Goal: Task Accomplishment & Management: Manage account settings

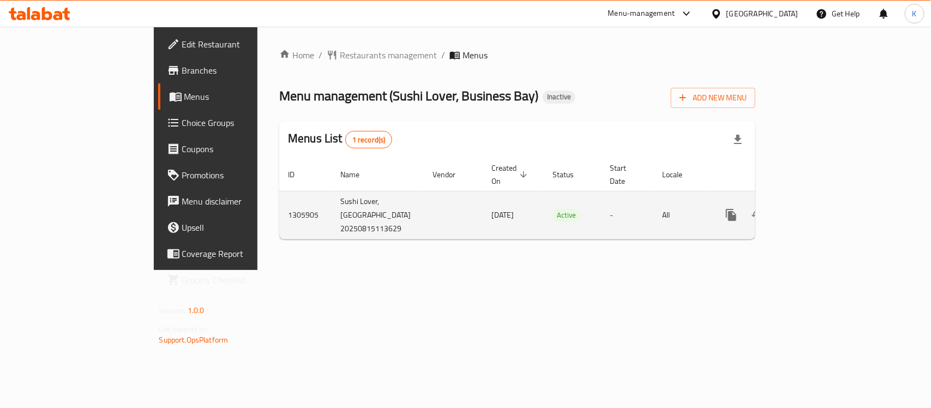
click at [823, 208] on link "enhanced table" at bounding box center [810, 215] width 26 height 26
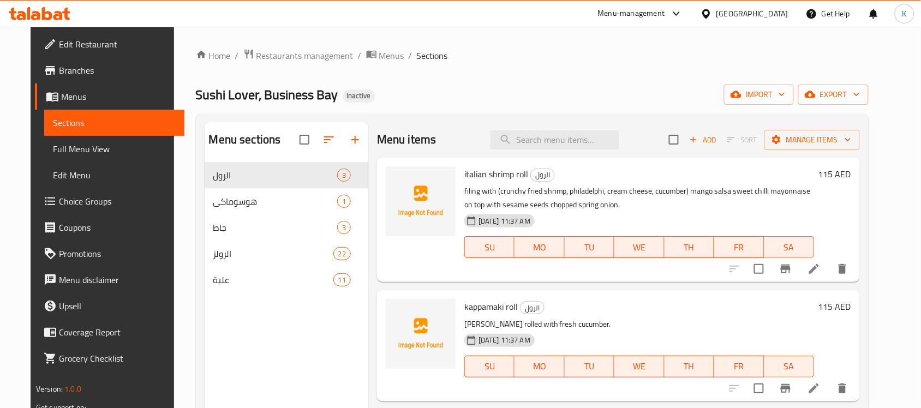
click at [59, 69] on span "Branches" at bounding box center [117, 70] width 117 height 13
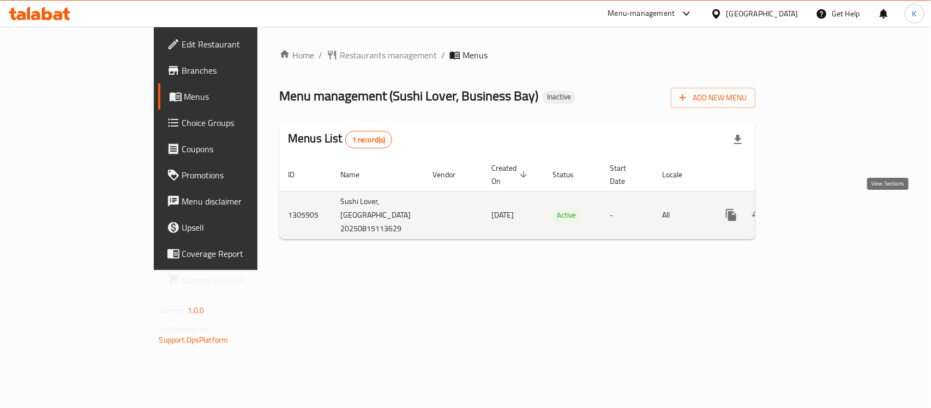
click at [823, 215] on link "enhanced table" at bounding box center [810, 215] width 26 height 26
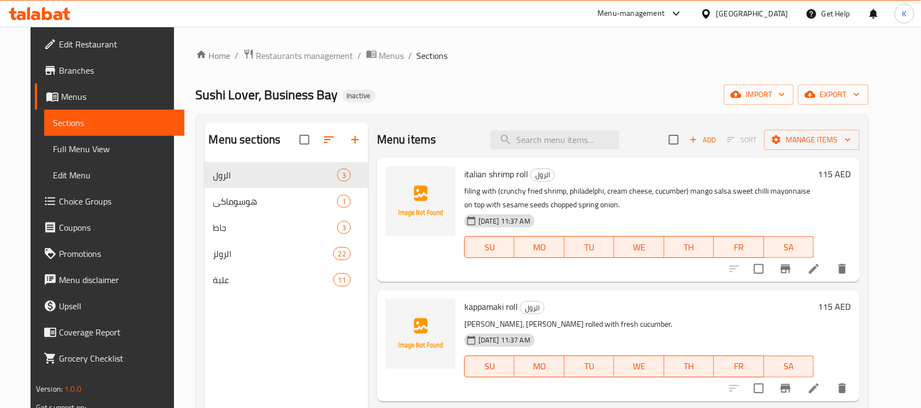
click at [369, 45] on div "Home / Restaurants management / Menus / Sections Sushi Lover, Business Bay Inac…" at bounding box center [532, 294] width 717 height 534
click at [379, 52] on span "Menus" at bounding box center [391, 55] width 25 height 13
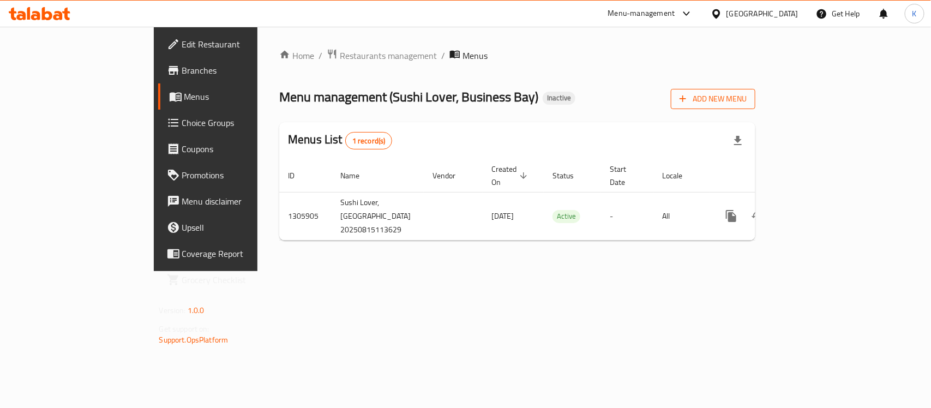
click at [747, 101] on span "Add New Menu" at bounding box center [712, 99] width 67 height 14
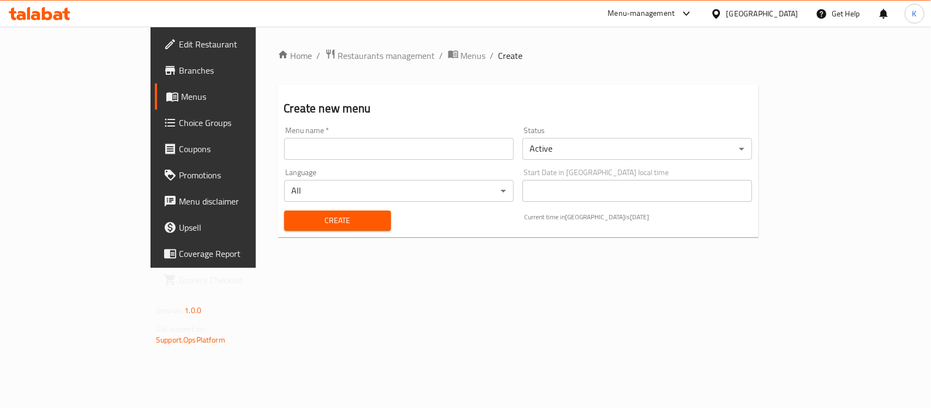
click at [318, 135] on div "Menu name   * Menu name *" at bounding box center [399, 143] width 230 height 33
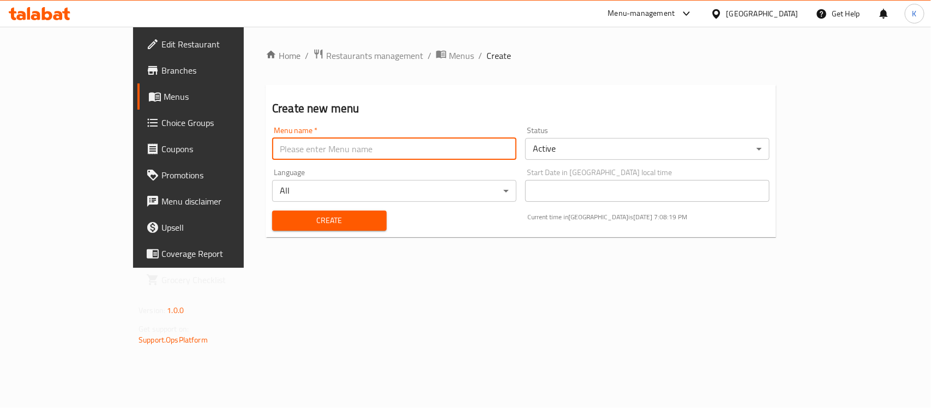
click at [302, 152] on input "text" at bounding box center [394, 149] width 244 height 22
type input "Menu"
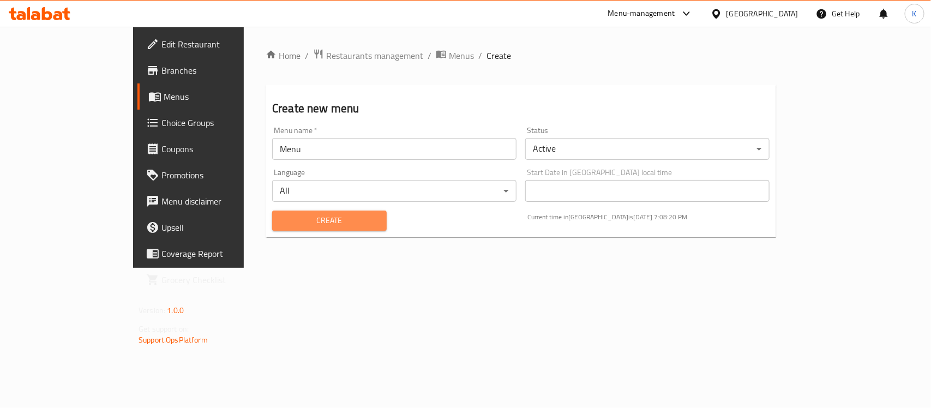
click at [281, 219] on span "Create" at bounding box center [329, 221] width 97 height 14
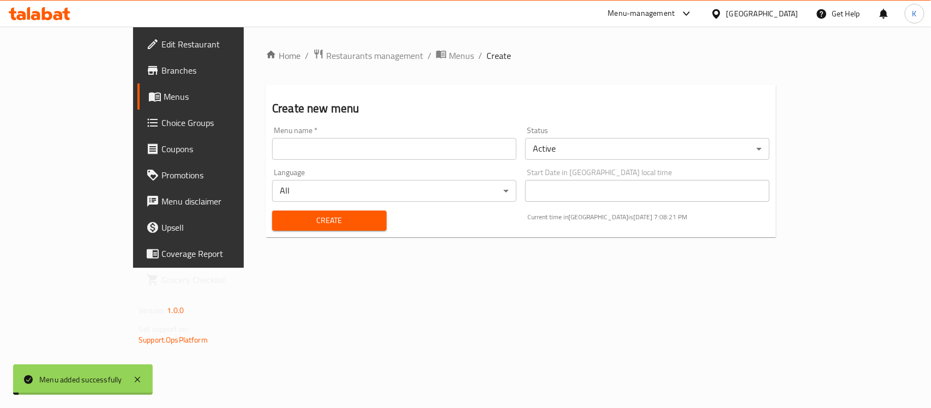
click at [353, 46] on div "Home / Restaurants management / Menus / Create Create new menu Menu name   * Me…" at bounding box center [521, 147] width 554 height 241
click at [436, 53] on span "breadcrumb" at bounding box center [442, 56] width 13 height 14
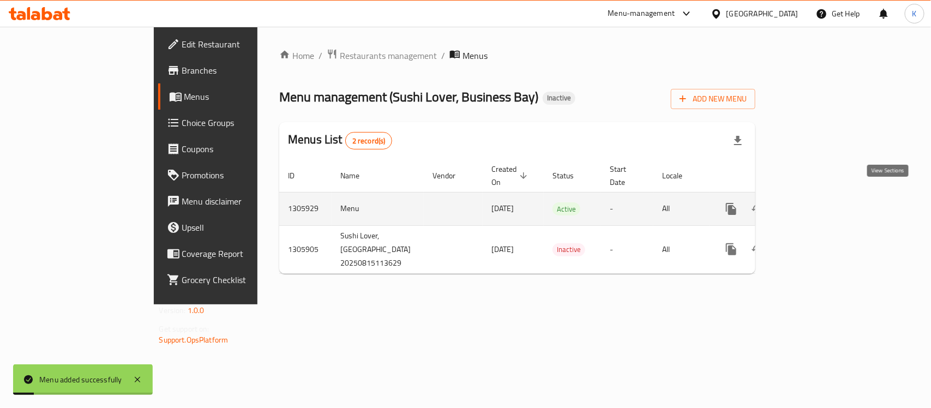
click at [816, 202] on icon "enhanced table" at bounding box center [809, 208] width 13 height 13
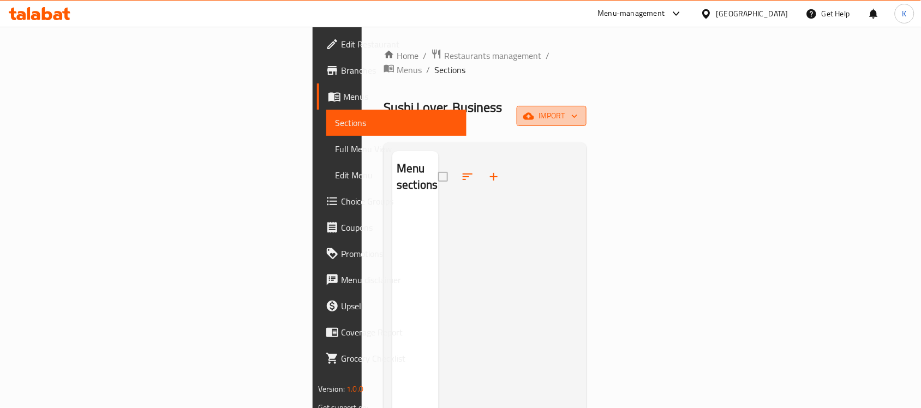
click at [586, 106] on button "import" at bounding box center [551, 116] width 70 height 20
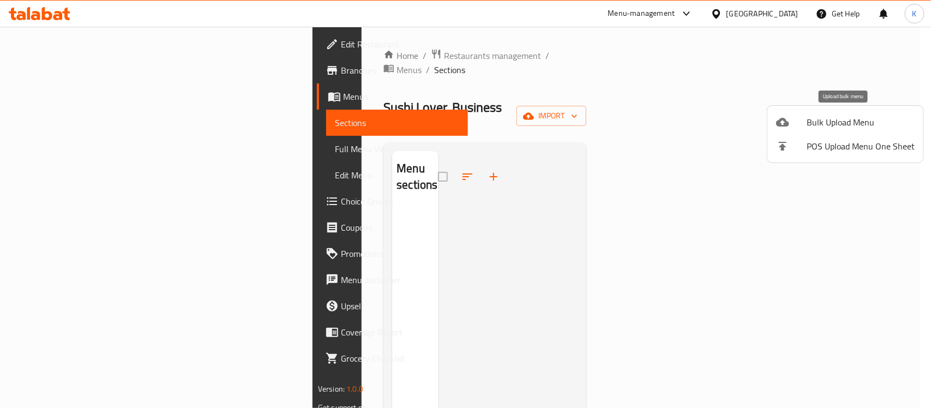
click at [813, 112] on li "Bulk Upload Menu" at bounding box center [845, 122] width 156 height 24
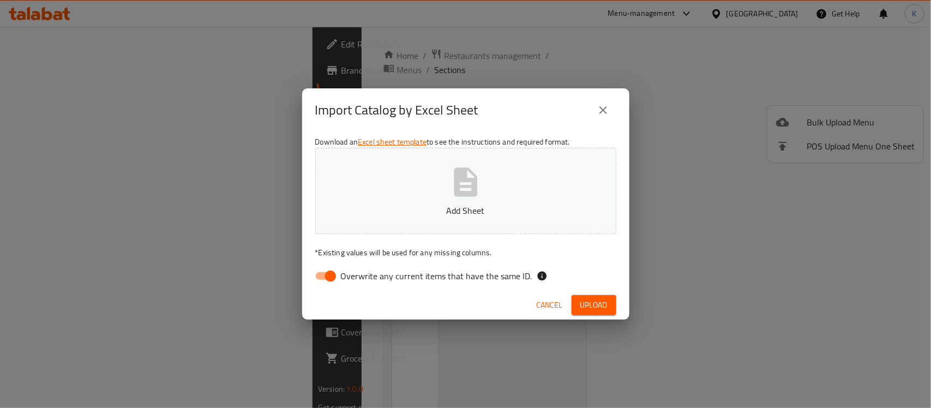
click at [320, 273] on input "Overwrite any current items that have the same ID." at bounding box center [330, 276] width 62 height 21
checkbox input "false"
click at [404, 183] on button "Add Sheet" at bounding box center [465, 191] width 301 height 86
click at [591, 307] on span "Upload" at bounding box center [593, 305] width 27 height 14
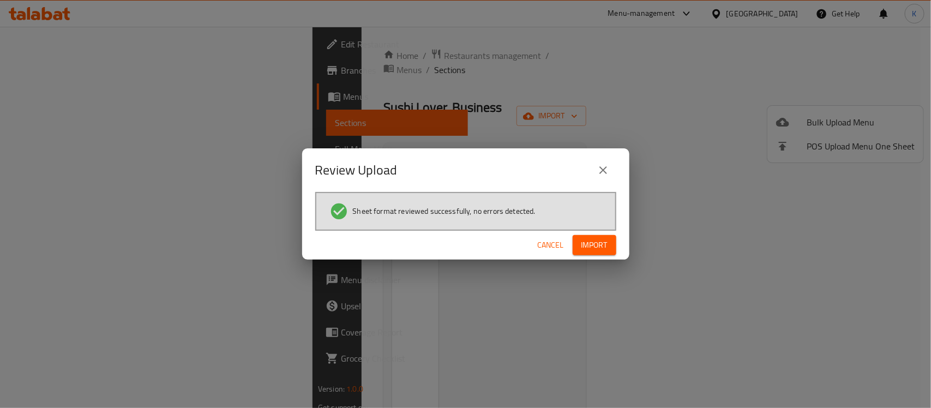
click at [588, 246] on span "Import" at bounding box center [594, 245] width 26 height 14
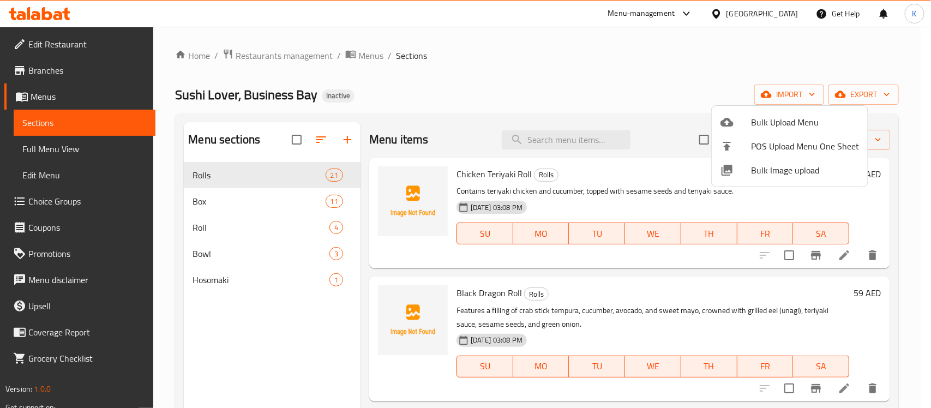
click at [548, 106] on div at bounding box center [465, 204] width 931 height 408
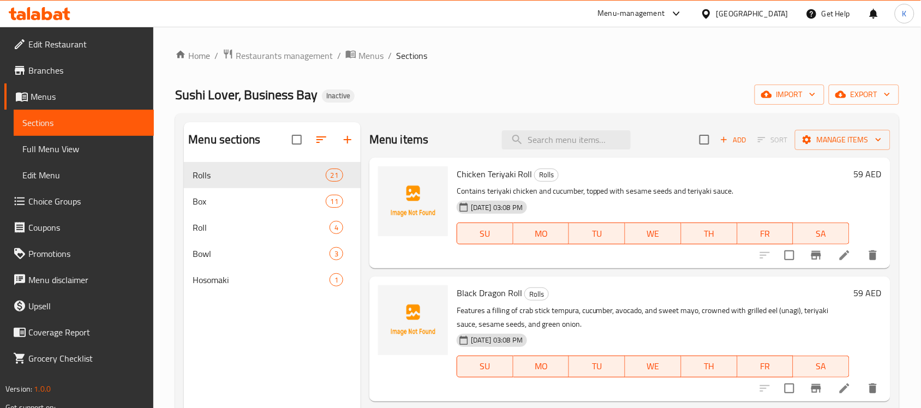
click at [83, 157] on link "Full Menu View" at bounding box center [84, 149] width 140 height 26
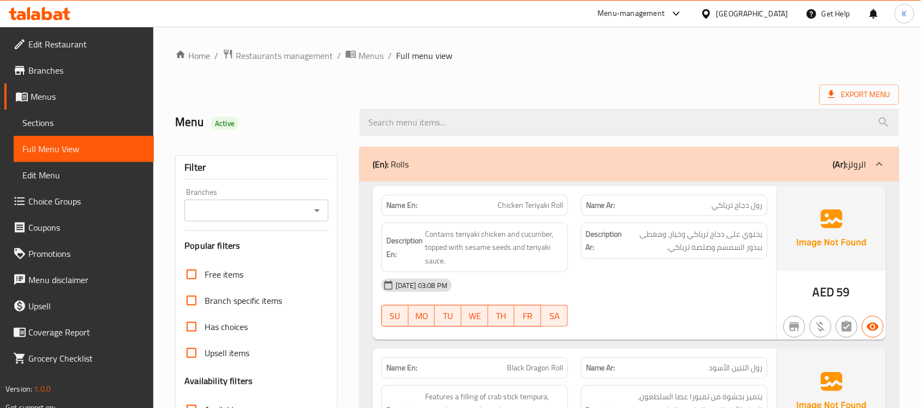
scroll to position [318, 0]
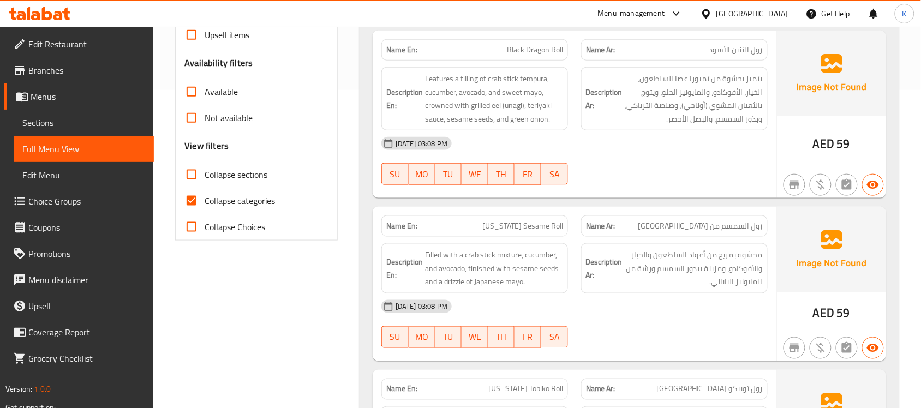
drag, startPoint x: 260, startPoint y: 196, endPoint x: 293, endPoint y: 197, distance: 33.3
click at [261, 196] on span "Collapse categories" at bounding box center [239, 200] width 70 height 13
click at [204, 196] on input "Collapse categories" at bounding box center [191, 201] width 26 height 26
checkbox input "false"
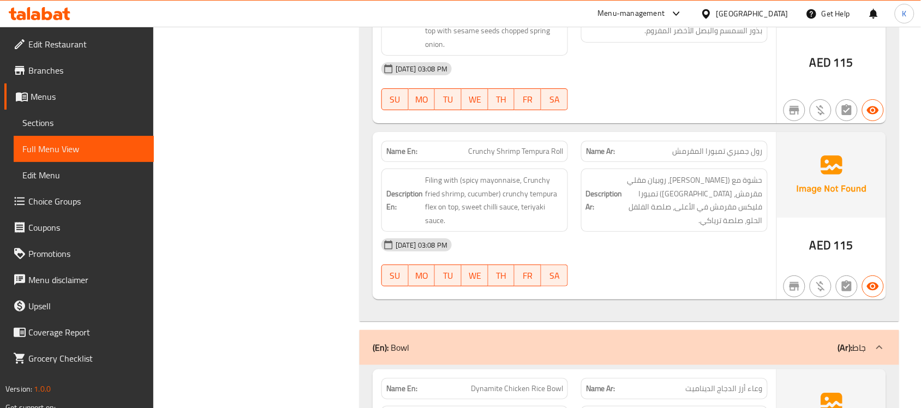
drag, startPoint x: 615, startPoint y: 282, endPoint x: 626, endPoint y: 279, distance: 11.6
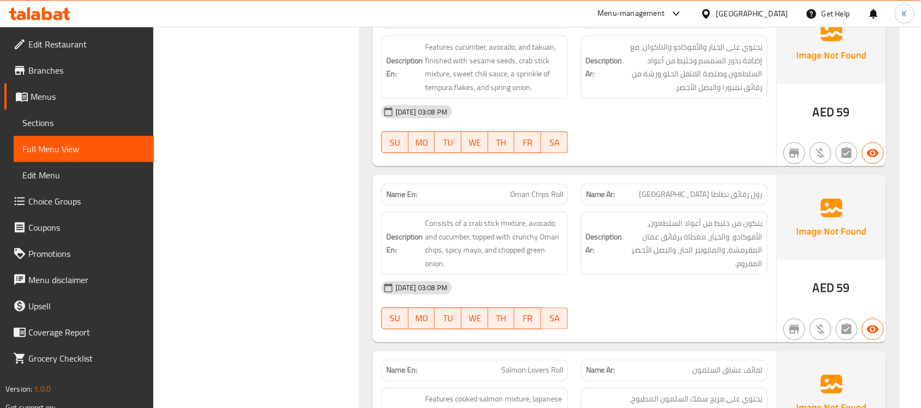
scroll to position [0, 0]
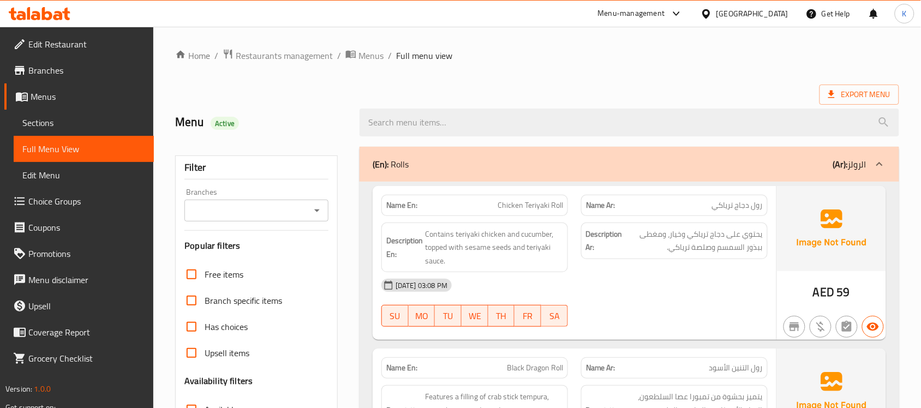
click at [503, 93] on div "Export Menu" at bounding box center [537, 95] width 724 height 20
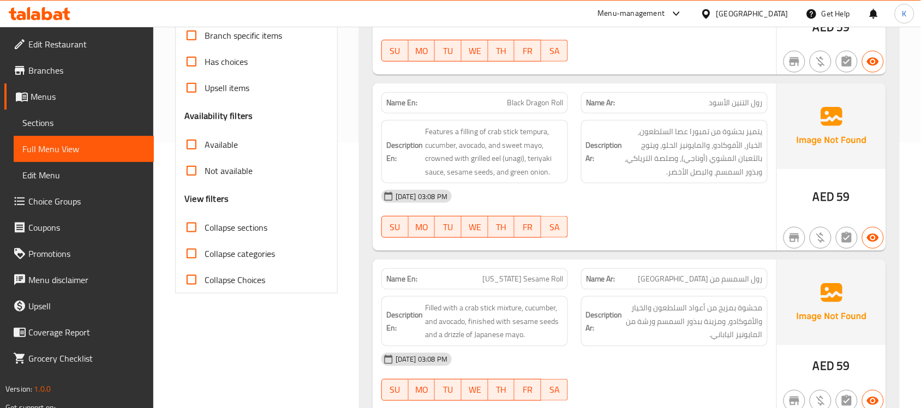
scroll to position [318, 0]
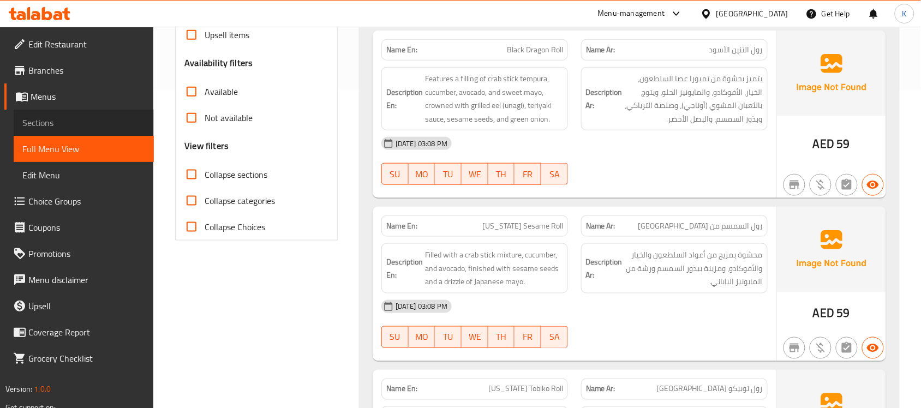
click at [34, 120] on span "Sections" at bounding box center [83, 122] width 123 height 13
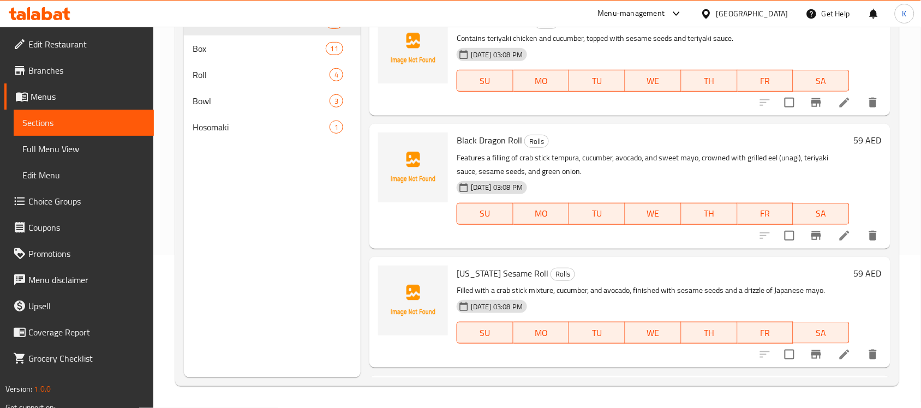
scroll to position [153, 0]
click at [52, 143] on span "Full Menu View" at bounding box center [83, 148] width 123 height 13
click at [57, 148] on span "Full Menu View" at bounding box center [83, 148] width 123 height 13
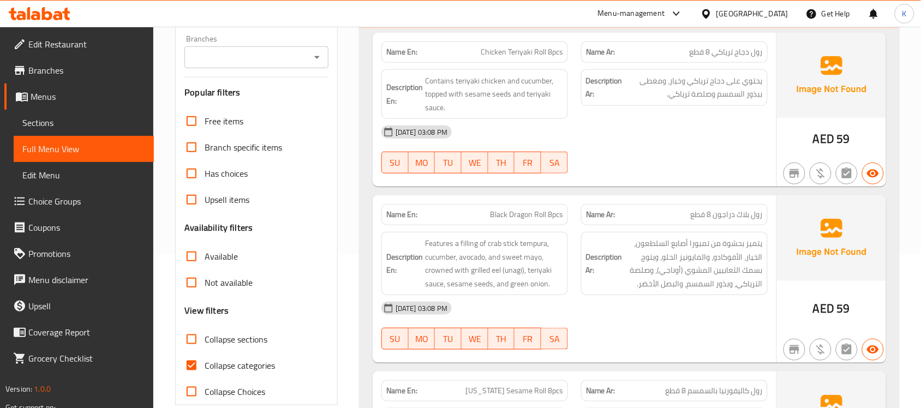
click at [229, 366] on span "Collapse categories" at bounding box center [239, 365] width 70 height 13
click at [204, 366] on input "Collapse categories" at bounding box center [191, 365] width 26 height 26
checkbox input "false"
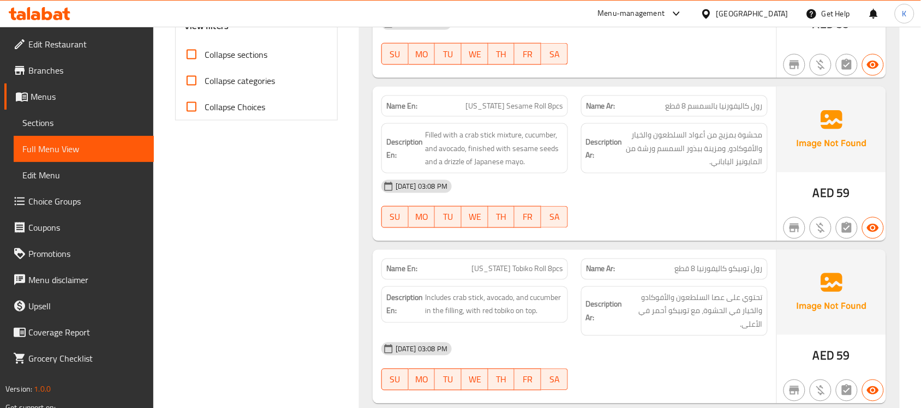
scroll to position [717, 0]
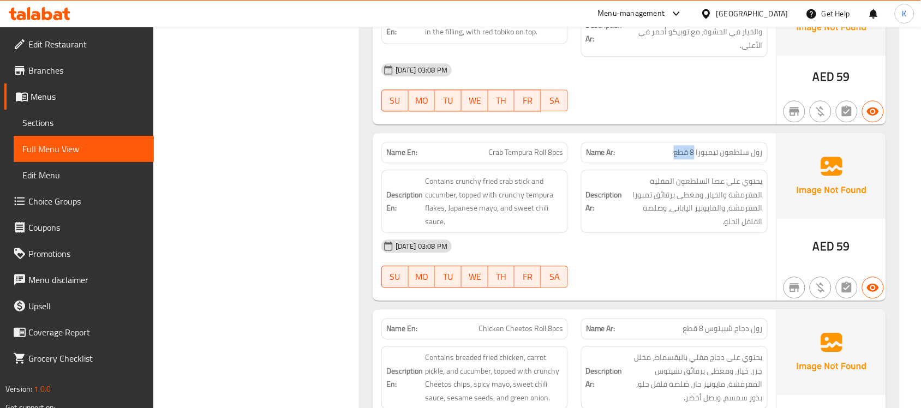
copy span "8 قطع"
drag, startPoint x: 670, startPoint y: 155, endPoint x: 694, endPoint y: 157, distance: 24.1
click at [694, 157] on p "Name Ar: رول سلطعون تيمبورا 8 قطع" at bounding box center [674, 152] width 177 height 11
drag, startPoint x: 546, startPoint y: 154, endPoint x: 563, endPoint y: 155, distance: 17.5
click at [563, 155] on div "Name En: Crab Tempura Roll 8pcs" at bounding box center [474, 152] width 187 height 21
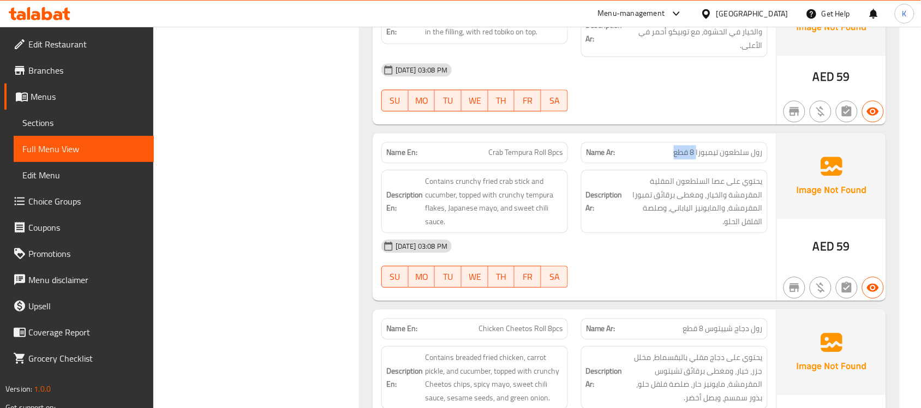
copy span "8 قطع"
drag, startPoint x: 664, startPoint y: 152, endPoint x: 696, endPoint y: 155, distance: 32.9
click at [696, 155] on p "Name Ar: رول سلطعون تيمبورا 8 قطع" at bounding box center [674, 152] width 177 height 11
click at [696, 155] on span "رول سلطعون تيمبورا 8 قطع" at bounding box center [717, 152] width 89 height 11
copy span "8 قطع"
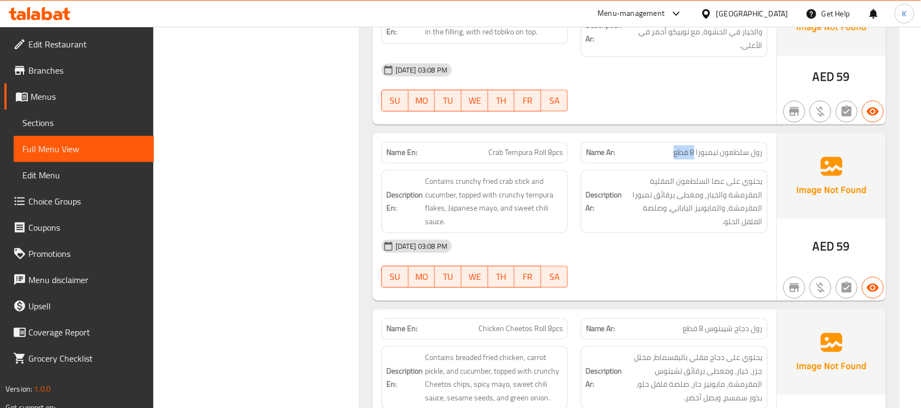
drag, startPoint x: 694, startPoint y: 155, endPoint x: 672, endPoint y: 154, distance: 21.9
click at [674, 155] on span "رول سلطعون تيمبورا 8 قطع" at bounding box center [717, 152] width 89 height 11
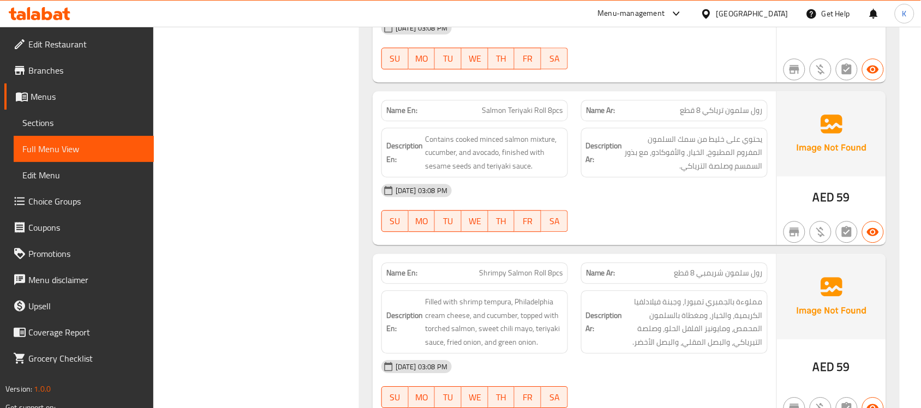
scroll to position [1952, 0]
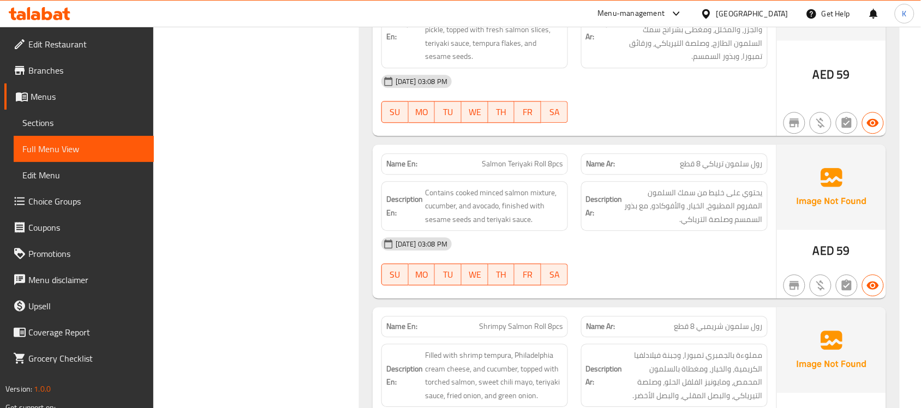
click at [540, 153] on div "Name En: Salmon Teriyaki Roll 8pcs" at bounding box center [475, 164] width 200 height 34
copy span "Salmon Teriyaki Roll 8pcs"
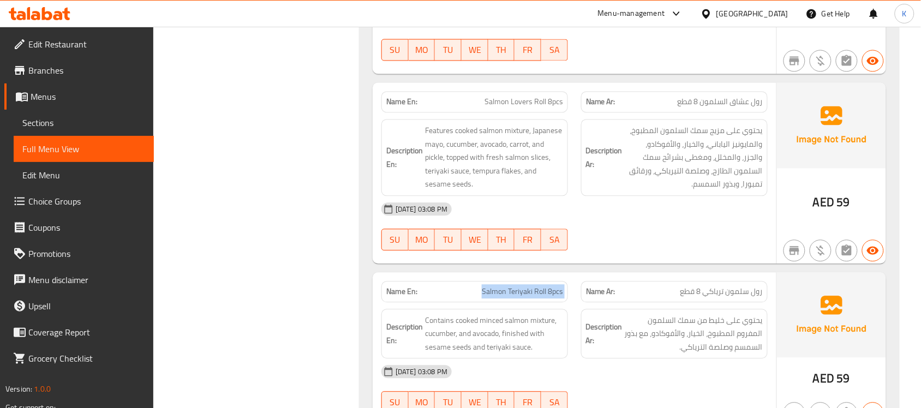
scroll to position [1793, 0]
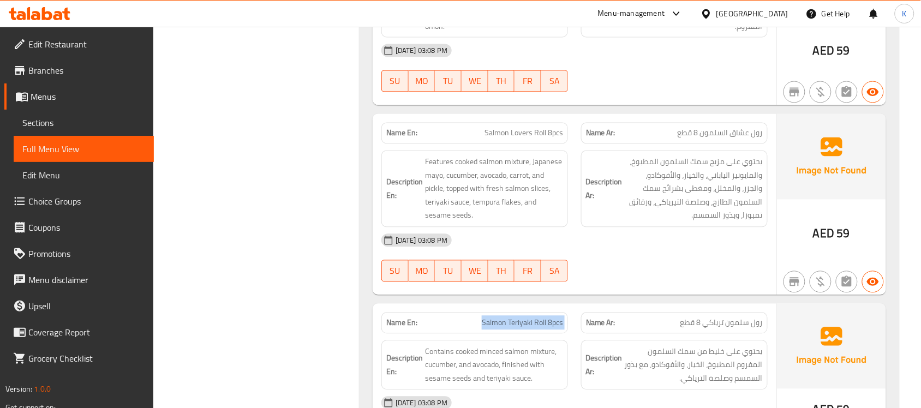
click at [506, 344] on div "Description En: Contains cooked minced salmon mixture, cucumber, and avocado, f…" at bounding box center [475, 365] width 200 height 63
click at [506, 329] on span "Salmon Teriyaki Roll 8pcs" at bounding box center [522, 322] width 81 height 11
copy span "Salmon Teriyaki Roll 8pcs"
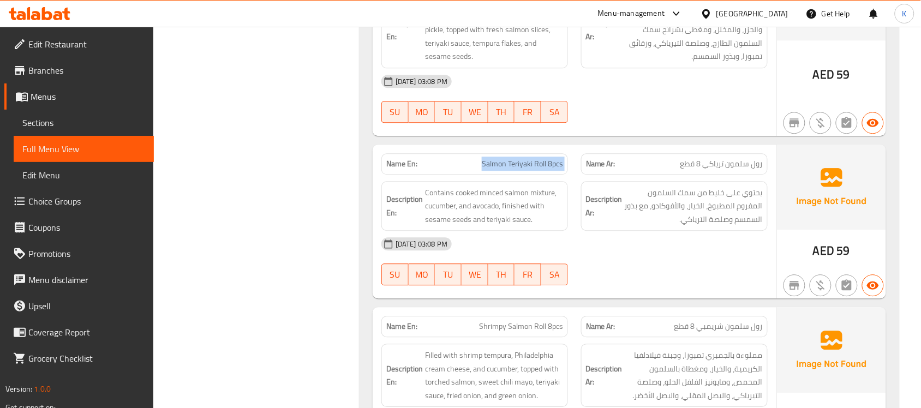
scroll to position [2111, 0]
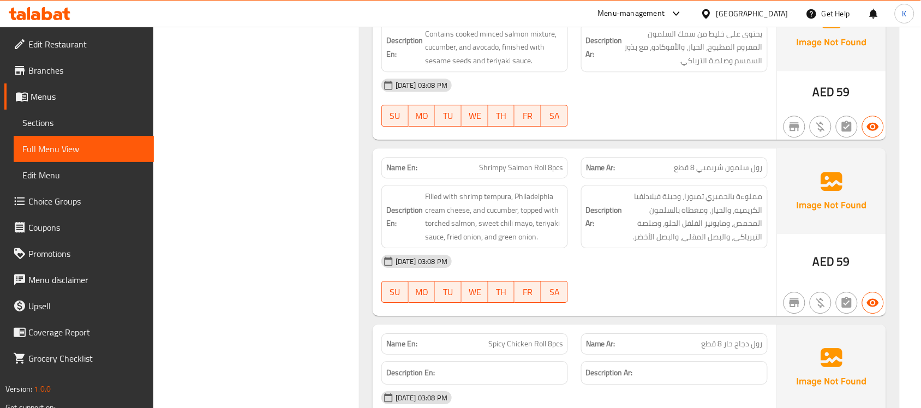
click at [552, 167] on span "Shrimpy Salmon Roll 8pcs" at bounding box center [521, 167] width 84 height 11
copy span "Shrimpy Salmon Roll 8pcs"
click at [484, 354] on div "Name En: Spicy Chicken Roll 8pcs" at bounding box center [474, 343] width 187 height 21
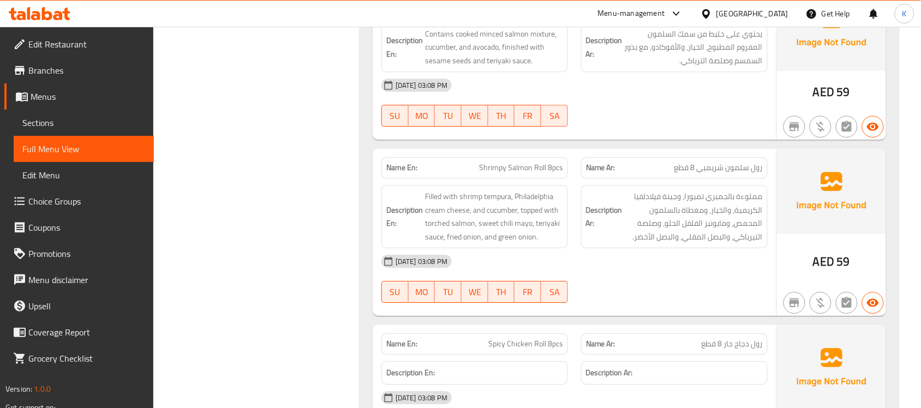
click at [484, 354] on div "Name En: Spicy Chicken Roll 8pcs" at bounding box center [474, 343] width 187 height 21
copy span "Spicy Chicken Roll 8pcs"
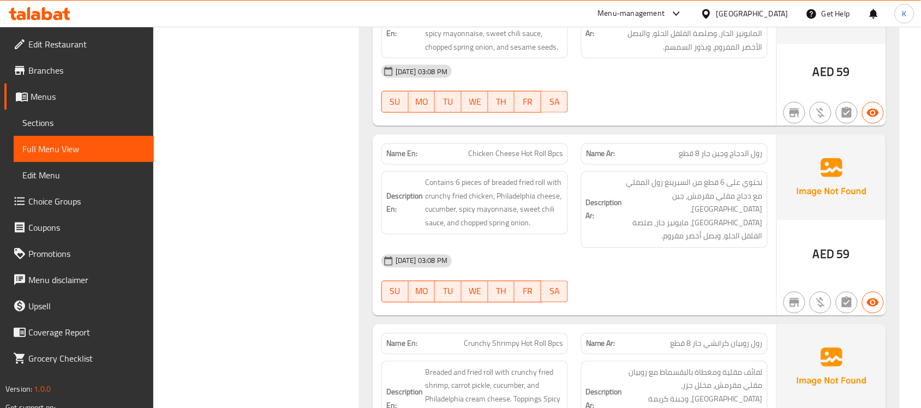
scroll to position [3000, 0]
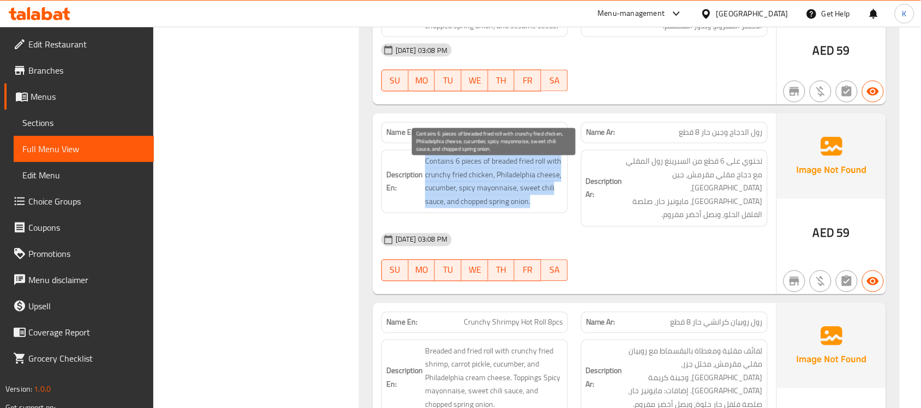
click at [558, 192] on span "Contains 6 pieces of breaded fried roll with crunchy fried chicken, Philadelphi…" at bounding box center [494, 181] width 138 height 53
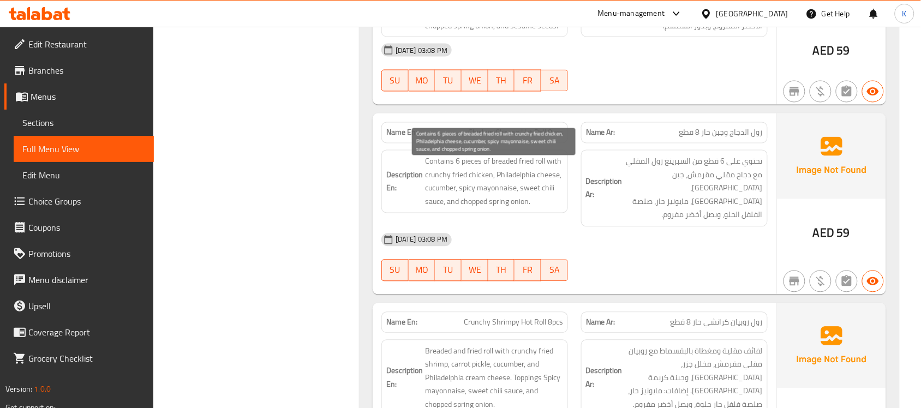
click at [540, 179] on span "Contains 6 pieces of breaded fried roll with crunchy fried chicken, Philadelphi…" at bounding box center [494, 181] width 138 height 53
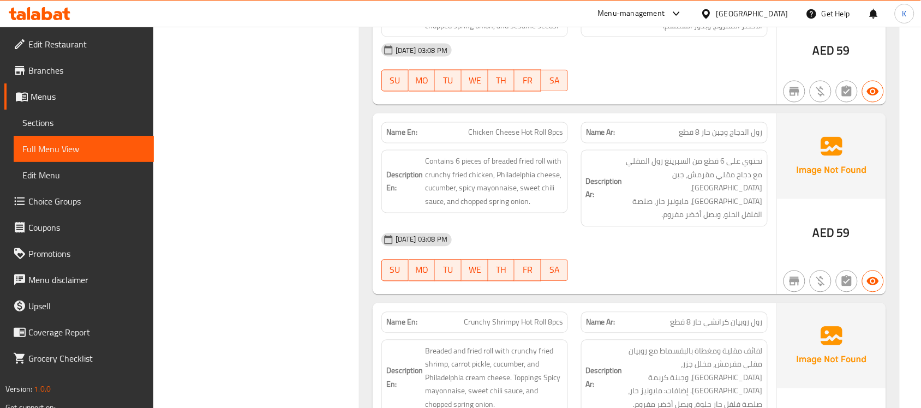
click at [491, 139] on span "Chicken Cheese Hot Roll 8pcs" at bounding box center [515, 132] width 95 height 11
click at [489, 139] on span "Chicken Cheese Hot Roll 8pcs" at bounding box center [515, 132] width 95 height 11
copy span "Chicken Cheese Hot Roll 8pcs"
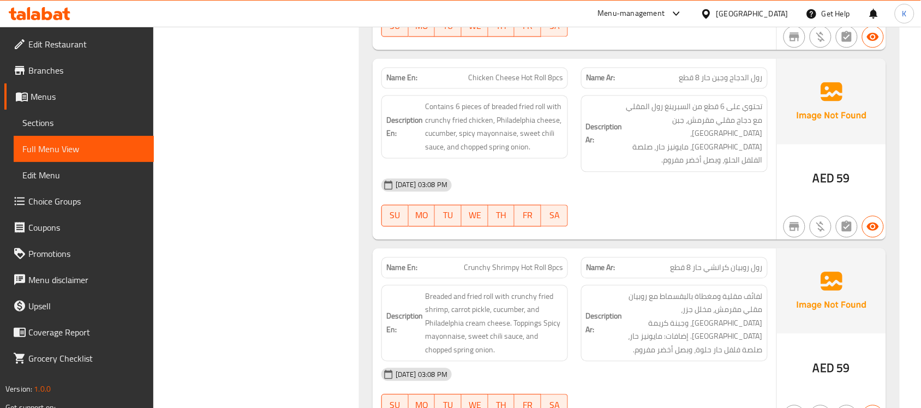
scroll to position [3082, 0]
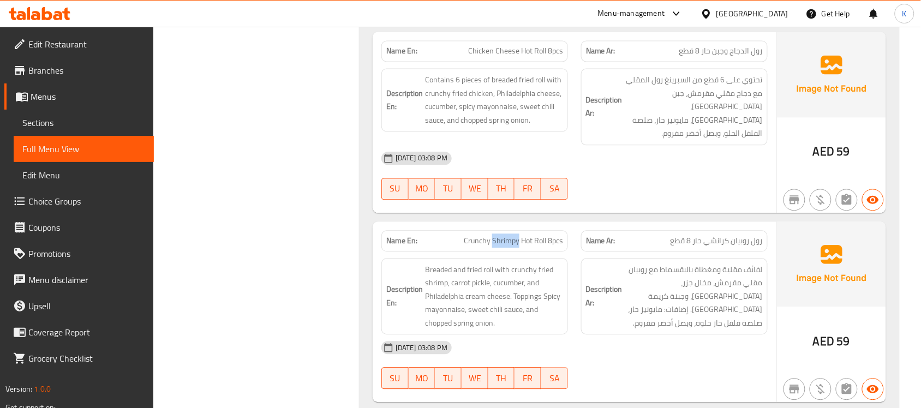
drag, startPoint x: 492, startPoint y: 230, endPoint x: 519, endPoint y: 230, distance: 26.7
click at [519, 235] on span "Crunchy Shrimpy Hot Roll 8pcs" at bounding box center [513, 240] width 99 height 11
copy span "Shrimpy"
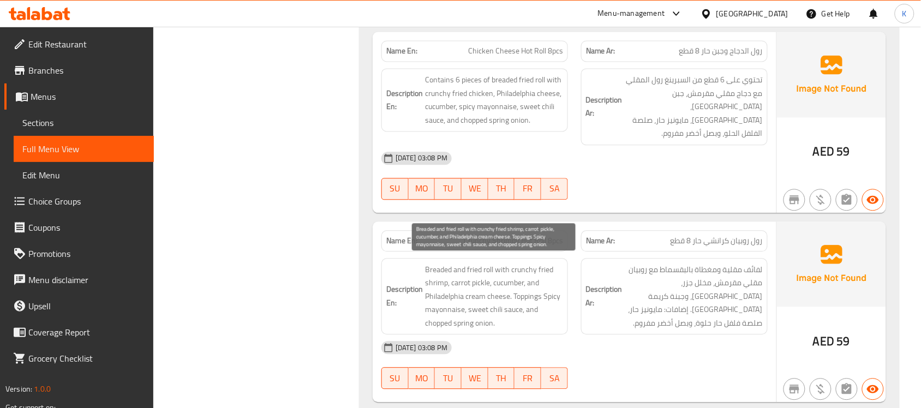
click at [533, 279] on span "Breaded and fried roll with crunchy fried shrimp, carrot pickle, cucumber, and …" at bounding box center [494, 296] width 138 height 67
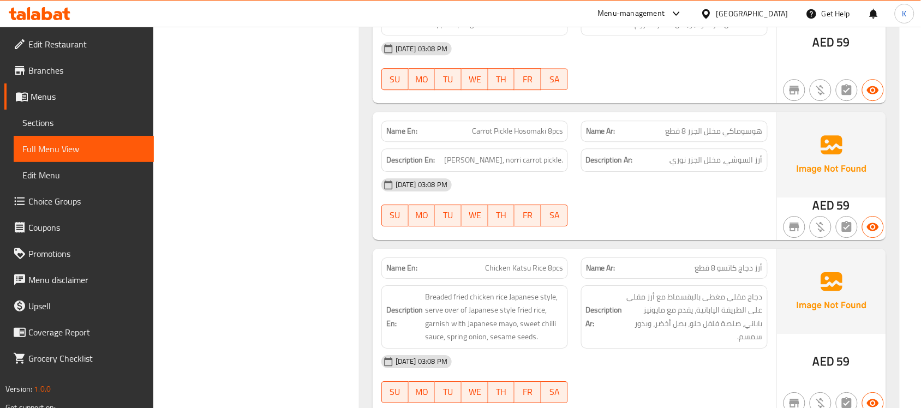
scroll to position [3382, 0]
click at [507, 261] on span "Chicken Katsu Rice 8pcs" at bounding box center [524, 266] width 78 height 11
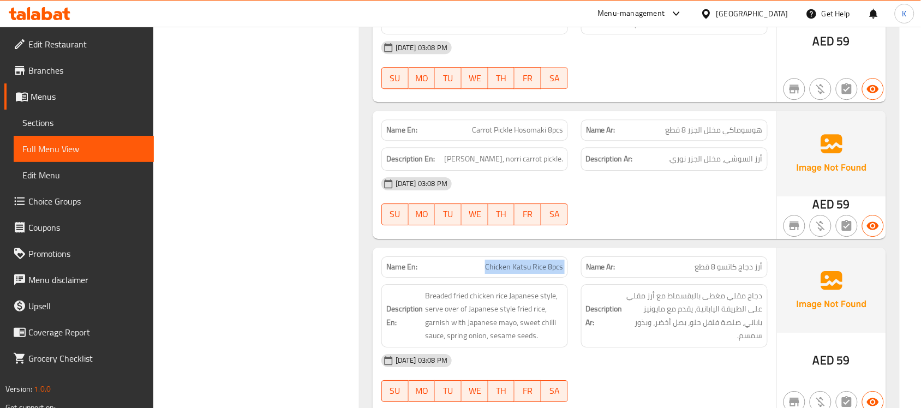
copy span "Chicken Katsu Rice 8pcs"
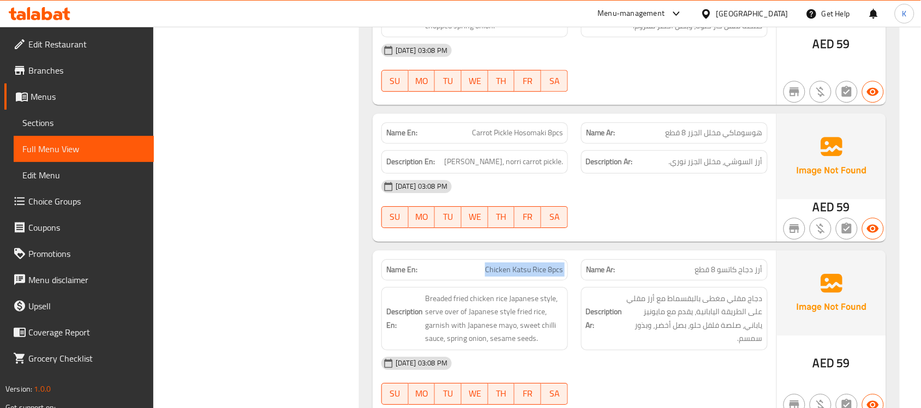
scroll to position [3737, 0]
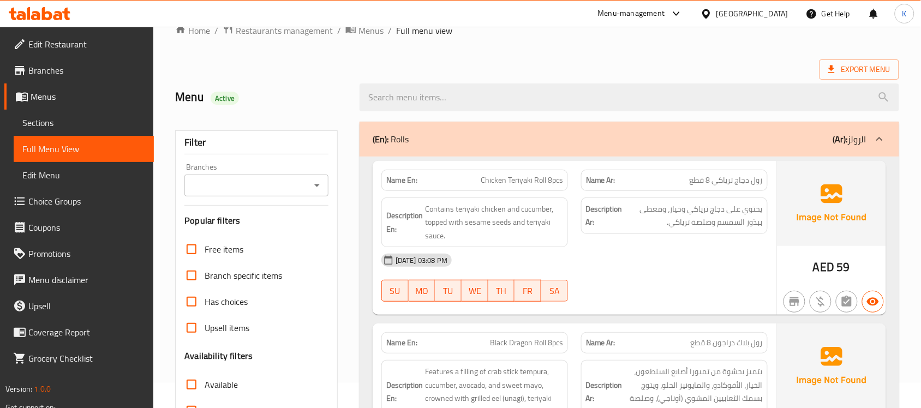
scroll to position [0, 0]
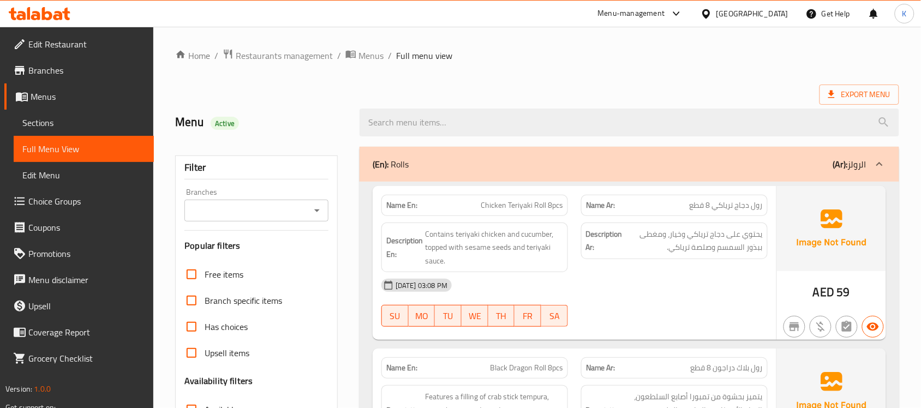
click at [481, 176] on div "(En): Rolls (Ar): الرولز" at bounding box center [628, 164] width 539 height 35
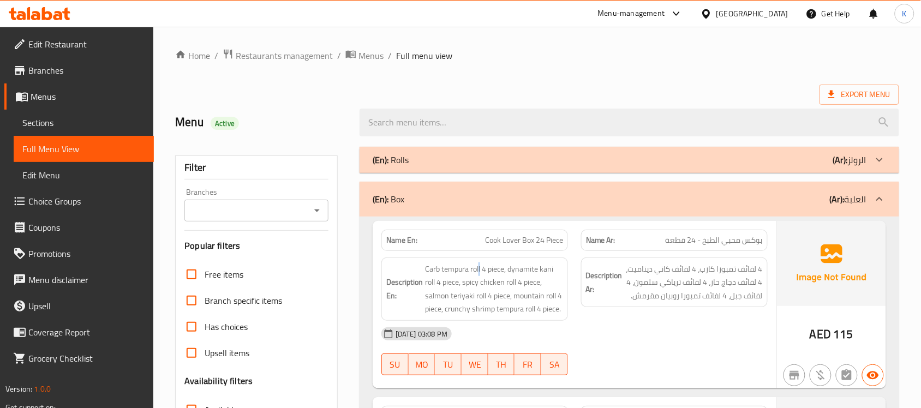
click at [478, 255] on div "Description En: Carb tempura roll 4 piece, dynamite kani roll 4 piece, spicy ch…" at bounding box center [475, 289] width 200 height 76
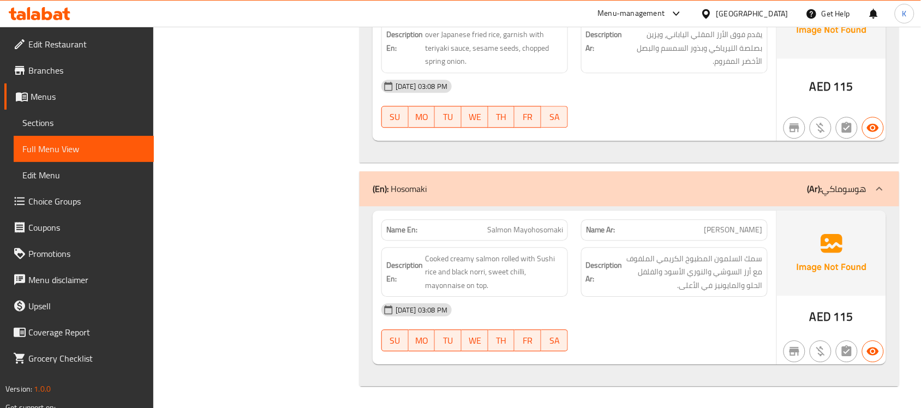
scroll to position [3266, 0]
drag, startPoint x: 484, startPoint y: 226, endPoint x: 549, endPoint y: 225, distance: 64.9
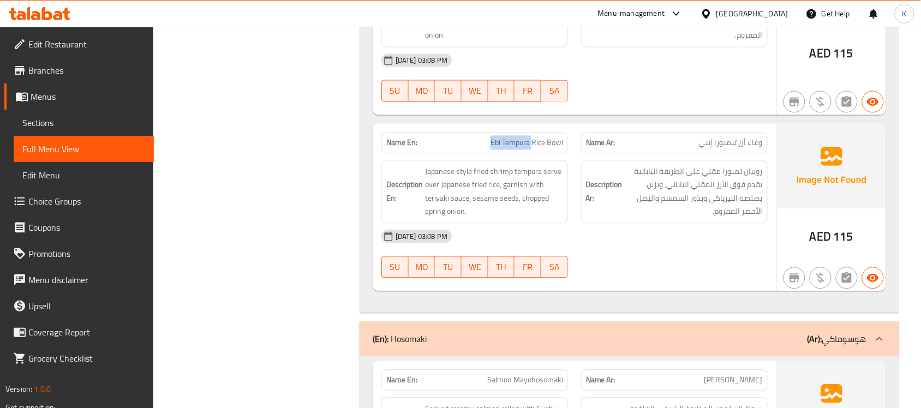
drag, startPoint x: 480, startPoint y: 151, endPoint x: 532, endPoint y: 143, distance: 52.4
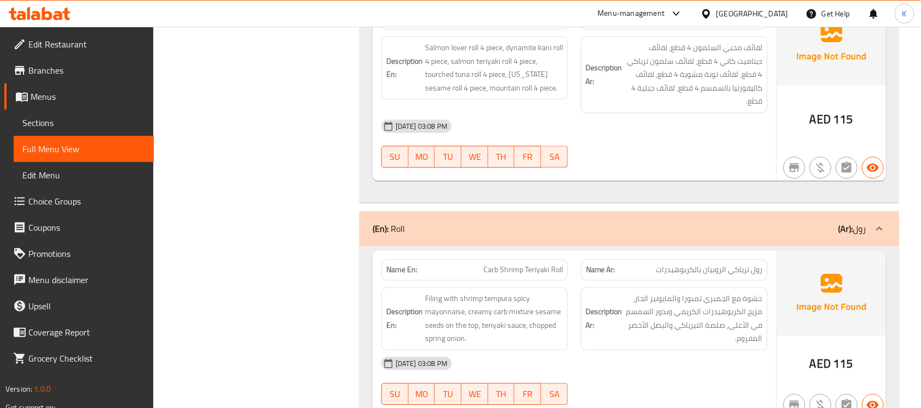
scroll to position [1835, 0]
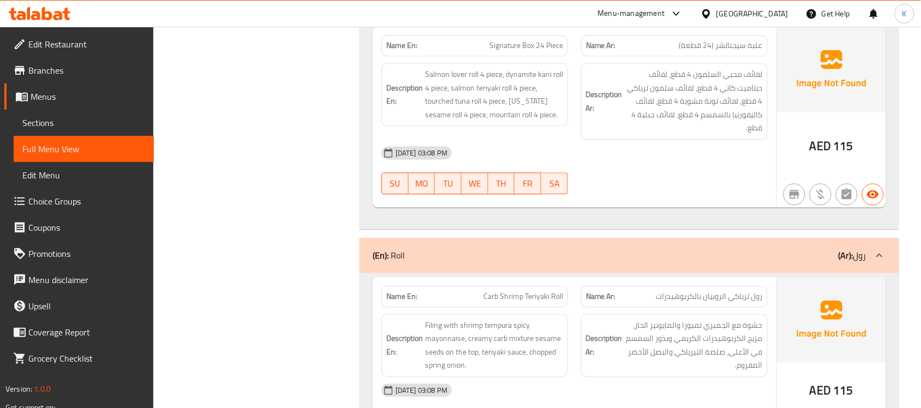
drag, startPoint x: 395, startPoint y: 358, endPoint x: 386, endPoint y: 341, distance: 19.1
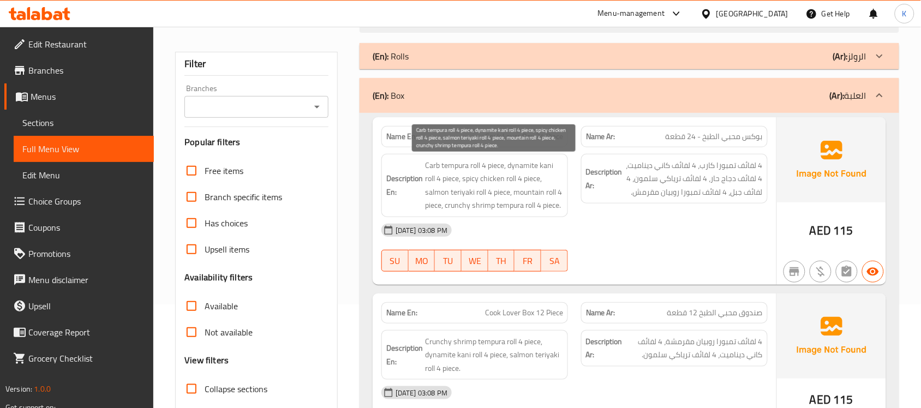
scroll to position [0, 0]
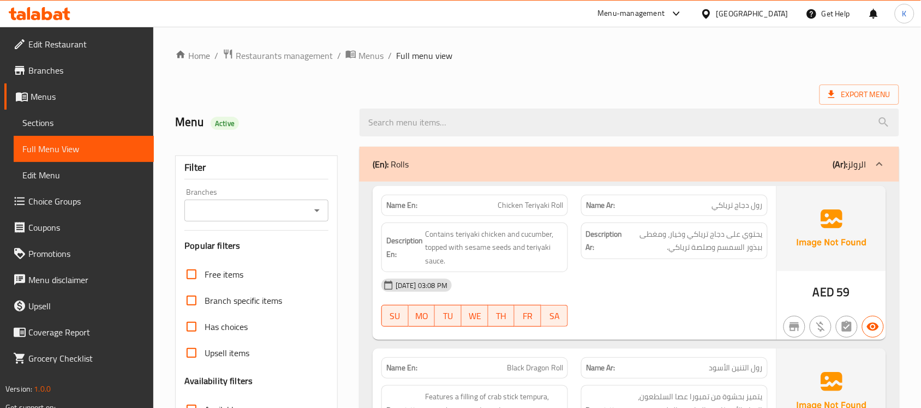
click at [58, 118] on span "Sections" at bounding box center [83, 122] width 123 height 13
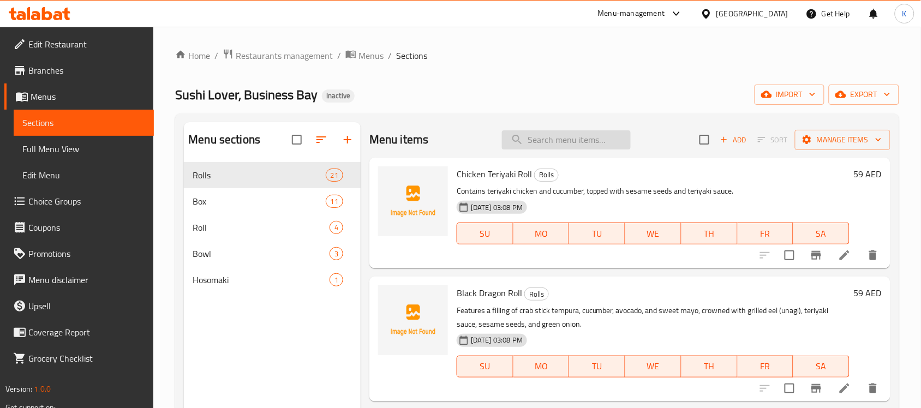
click at [570, 136] on input "search" at bounding box center [566, 139] width 129 height 19
click at [839, 258] on icon at bounding box center [844, 255] width 10 height 10
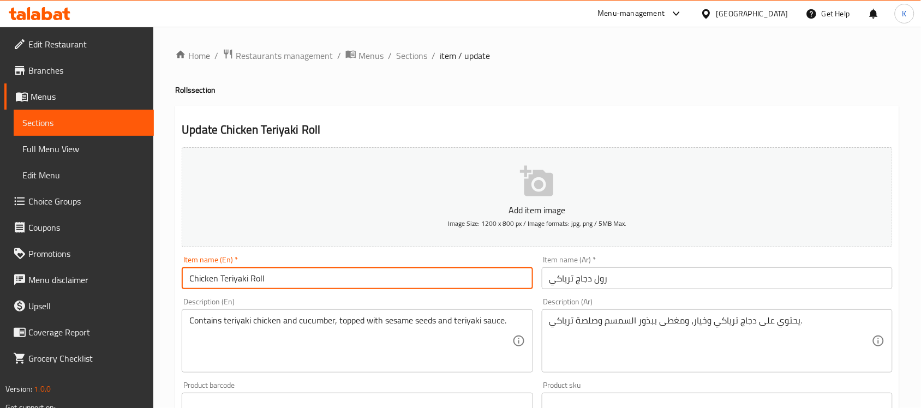
click at [371, 278] on input "Chicken Teriyaki Roll" at bounding box center [357, 278] width 351 height 22
paste input "8pcs"
type input "Chicken Teriyaki Roll 8pcs"
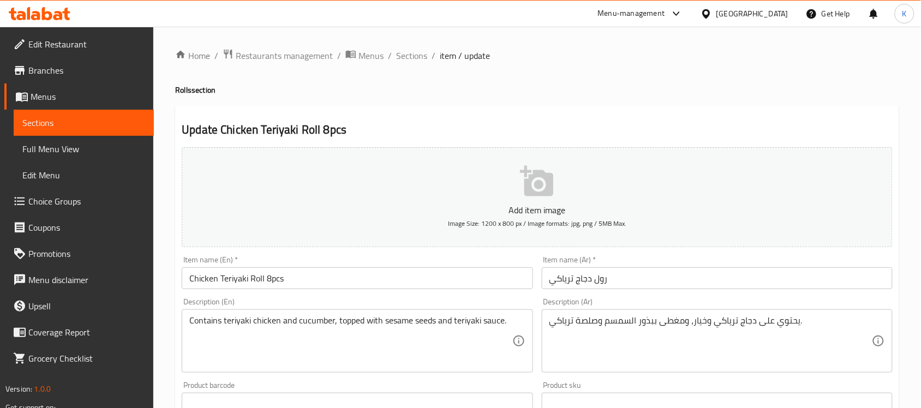
click at [635, 290] on div "Item name (Ar)   * رول دجاج ترياكي Item name (Ar) *" at bounding box center [716, 272] width 359 height 42
click at [642, 285] on input "رول دجاج ترياكي" at bounding box center [717, 278] width 351 height 22
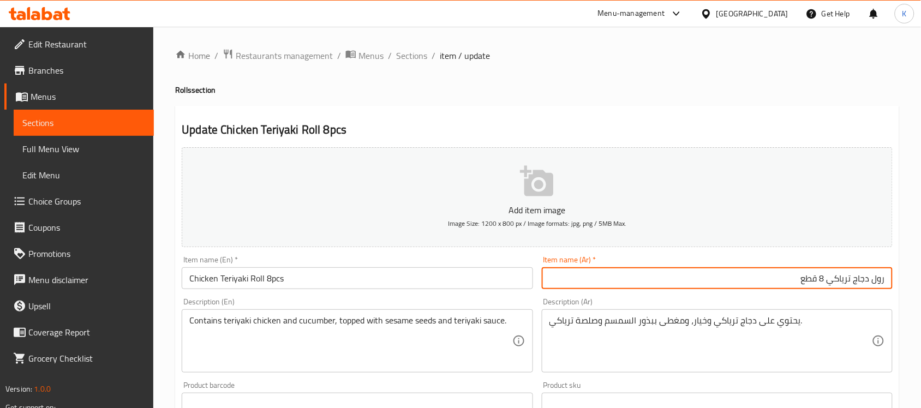
type input "رول دجاج ترياكي 8 قطع"
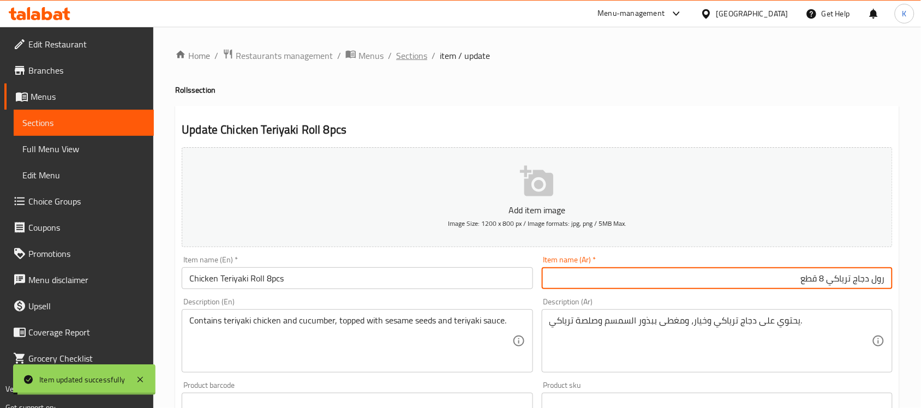
click at [417, 56] on span "Sections" at bounding box center [411, 55] width 31 height 13
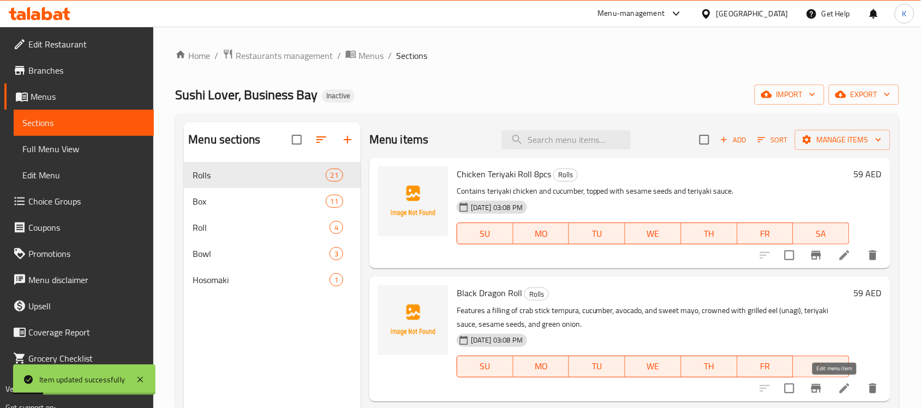
click at [839, 391] on icon at bounding box center [844, 388] width 10 height 10
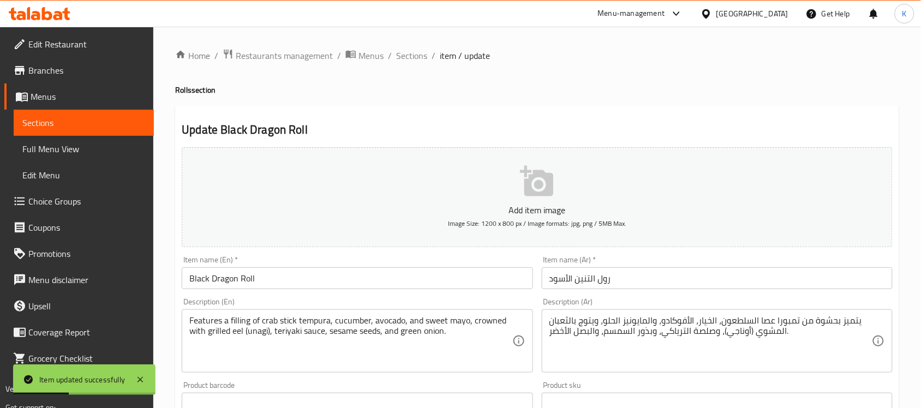
click at [383, 278] on input "Black Dragon Roll" at bounding box center [357, 278] width 351 height 22
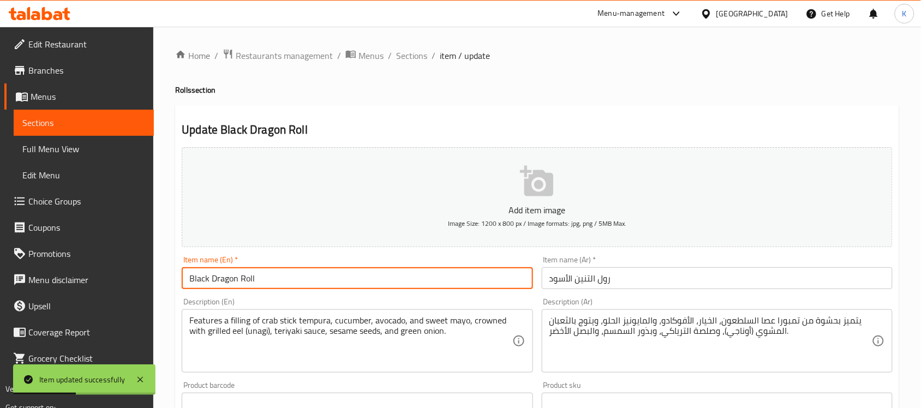
paste input "8pcs"
type input "Black Dragon Roll 8pcs"
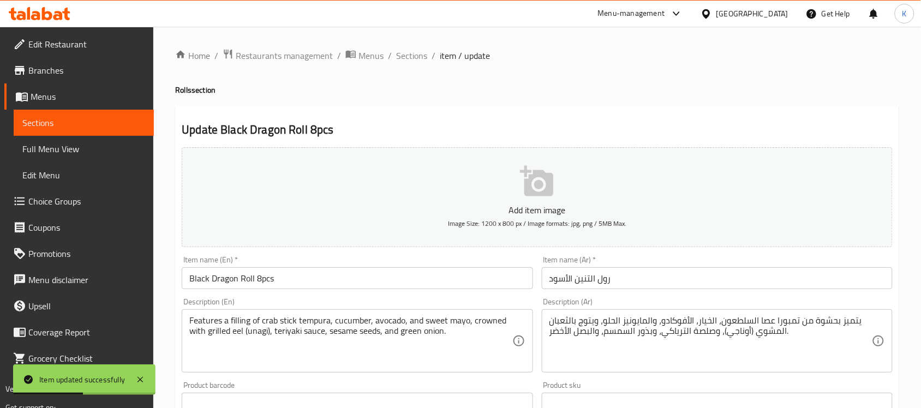
click at [660, 262] on div "Item name (Ar)   * رول التنين الأسود Item name (Ar) *" at bounding box center [717, 272] width 351 height 33
click at [663, 281] on input "رول التنين الأسود" at bounding box center [717, 278] width 351 height 22
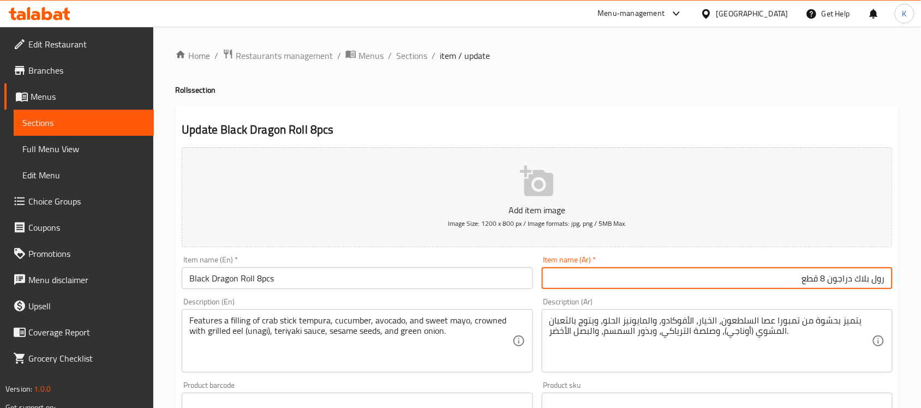
type input "رول بلاك دراجون 8 قطع"
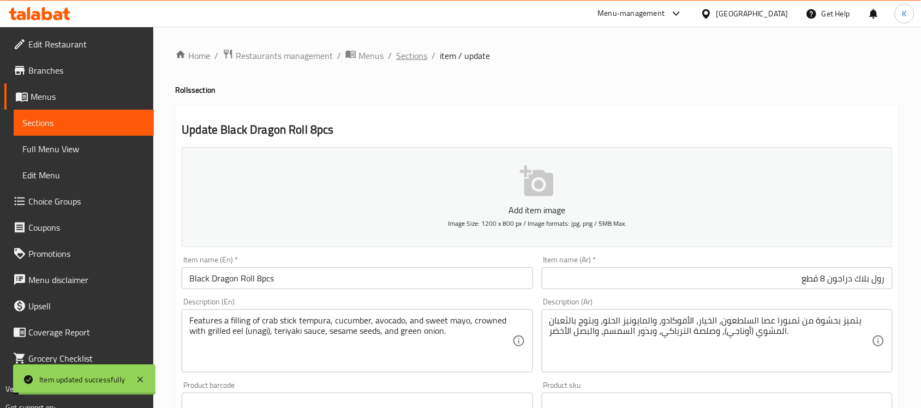
click at [404, 49] on span "Sections" at bounding box center [411, 55] width 31 height 13
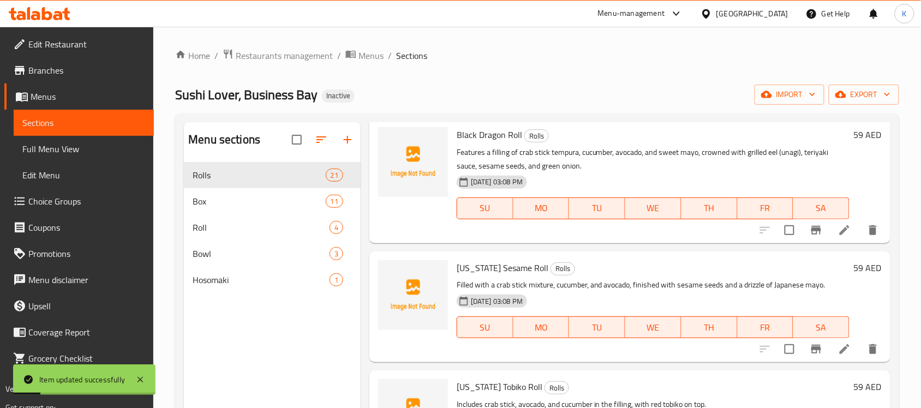
scroll to position [159, 0]
click at [838, 355] on icon at bounding box center [844, 348] width 13 height 13
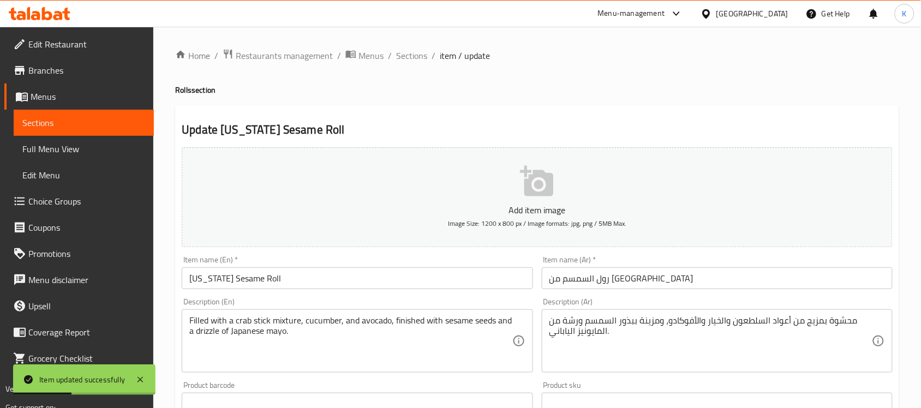
click at [707, 282] on input "رول السمسم من كاليفورنيا" at bounding box center [717, 278] width 351 height 22
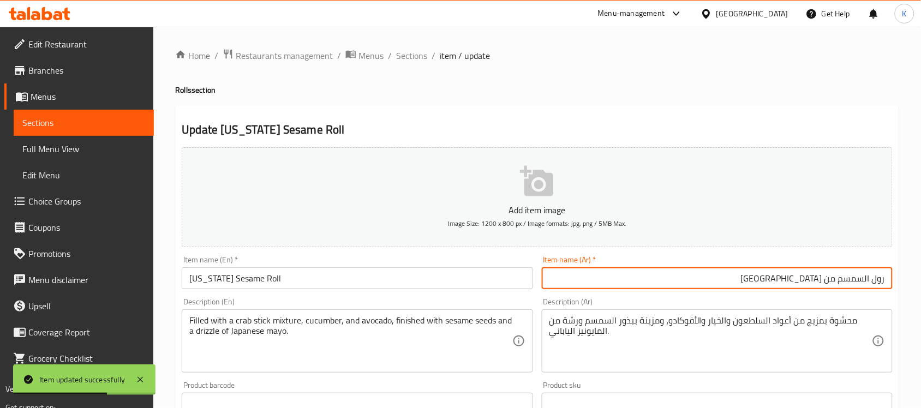
click at [859, 280] on input "رول السمسم من كاليفورنيا" at bounding box center [717, 278] width 351 height 22
click at [814, 279] on input "رول من كاليفورنيا" at bounding box center [717, 278] width 351 height 22
paste input "السمسم"
click at [860, 281] on input "رول من كاليفورنيا بالالسمسم" at bounding box center [717, 278] width 351 height 22
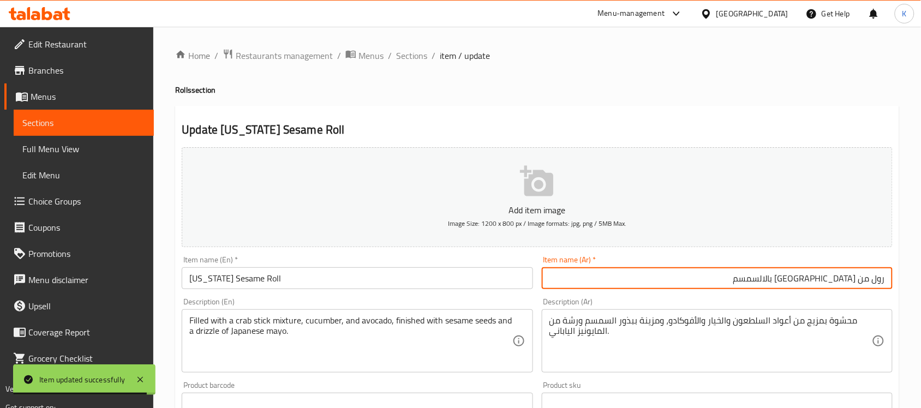
click at [860, 281] on input "رول من كاليفورنيا بالالسمسم" at bounding box center [717, 278] width 351 height 22
click at [866, 276] on input "رول من كاليفورنيا بالالسمسم" at bounding box center [717, 278] width 351 height 22
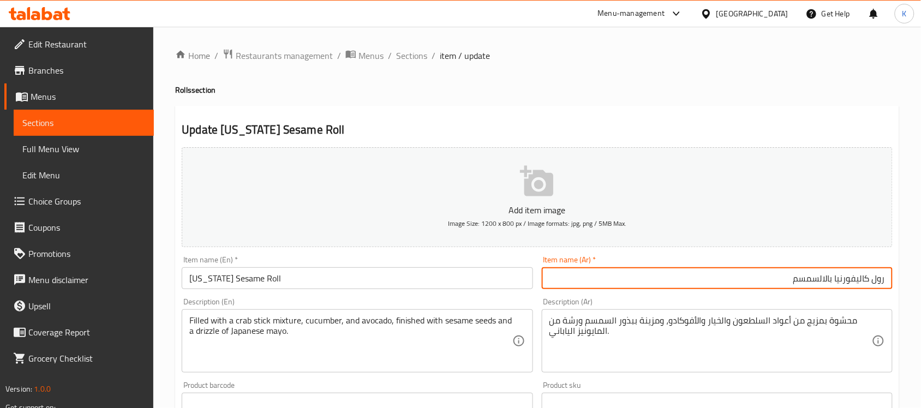
click at [757, 276] on input "رول كاليفورنيا بالالسمسم" at bounding box center [717, 278] width 351 height 22
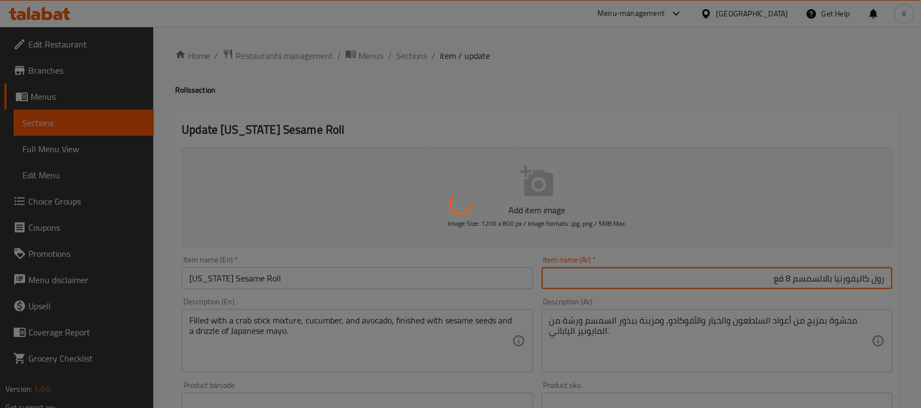
type input "رول كاليفورنيا بالالسمسم 8 قع"
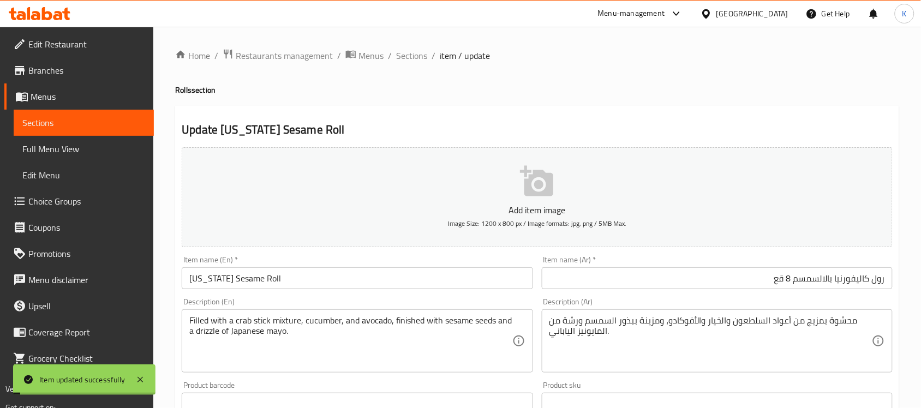
click at [338, 293] on div "Description (En) Filled with a crab stick mixture, cucumber, and avocado, finis…" at bounding box center [356, 334] width 359 height 83
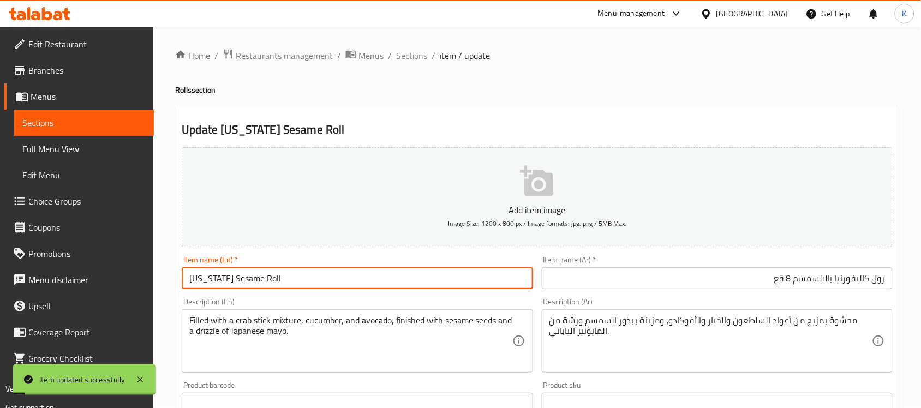
drag, startPoint x: 344, startPoint y: 282, endPoint x: 350, endPoint y: 281, distance: 6.1
click at [345, 282] on input "California Sesame Roll" at bounding box center [357, 278] width 351 height 22
paste input "8pcs"
type input "California Sesame Roll 8pcs"
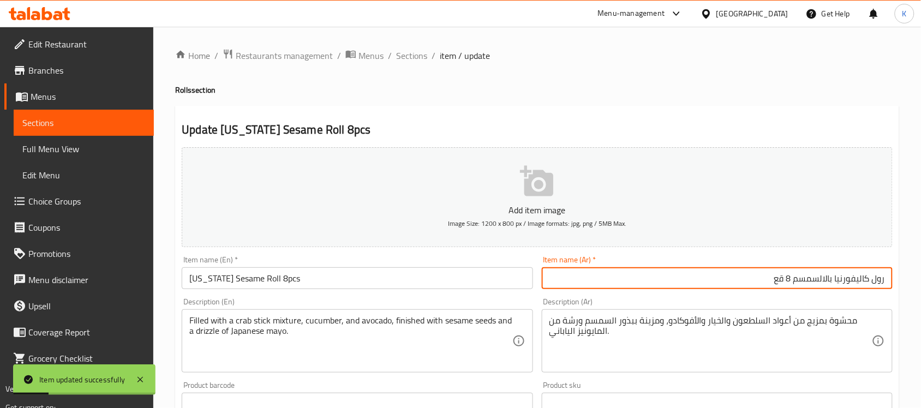
click at [783, 279] on input "رول كاليفورنيا بالالسمسم 8 قع" at bounding box center [717, 278] width 351 height 22
click at [781, 285] on input "رول كاليفورنيا بالالسمسم 8 قع" at bounding box center [717, 278] width 351 height 22
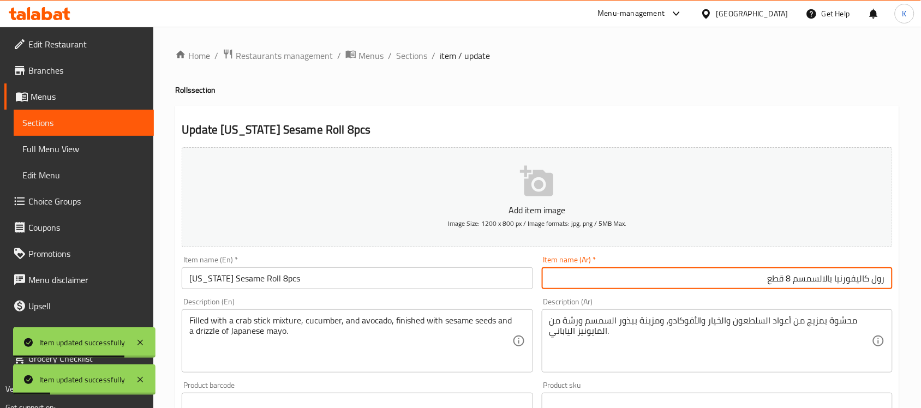
click at [827, 287] on input "رول كاليفورنيا بالالسمسم 8 قطع" at bounding box center [717, 278] width 351 height 22
type input "رول كاليفورنيا بالسمسم 8 قطع"
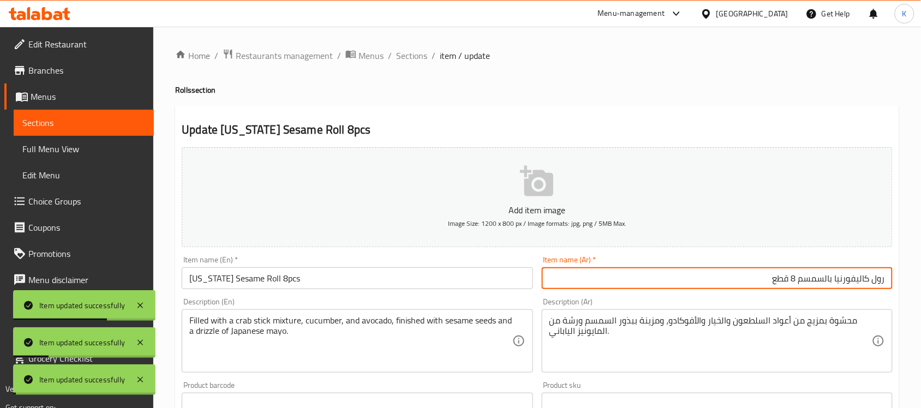
click at [407, 63] on div "Home / Restaurants management / Menus / Sections / item / update Rolls section …" at bounding box center [537, 399] width 724 height 700
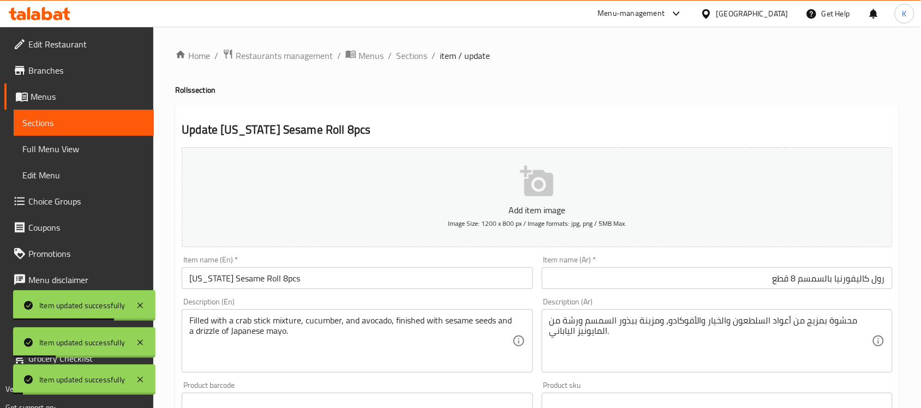
click at [420, 63] on div "Home / Restaurants management / Menus / Sections / item / update Rolls section …" at bounding box center [537, 399] width 724 height 700
click at [420, 59] on span "Sections" at bounding box center [411, 55] width 31 height 13
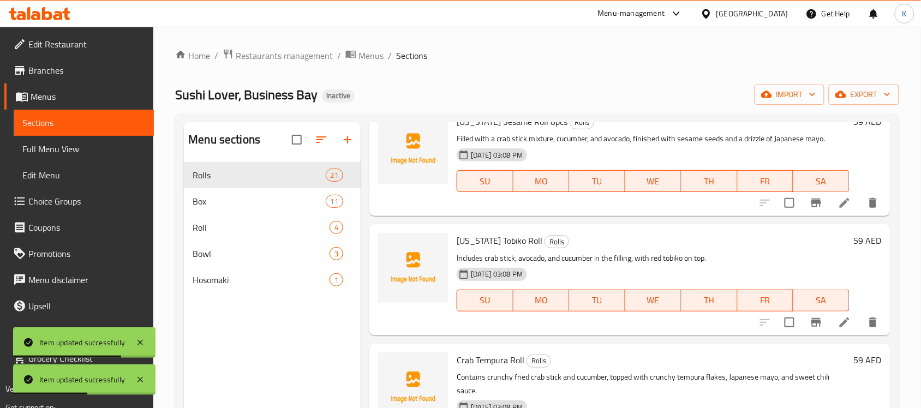
scroll to position [318, 0]
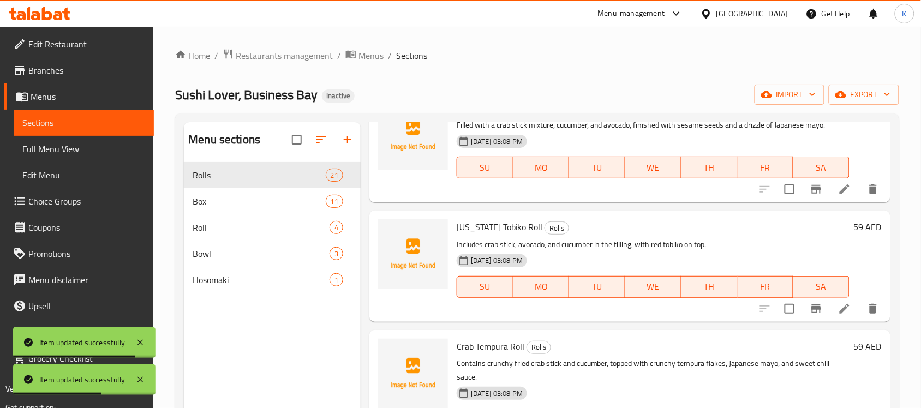
click at [839, 311] on icon at bounding box center [844, 308] width 13 height 13
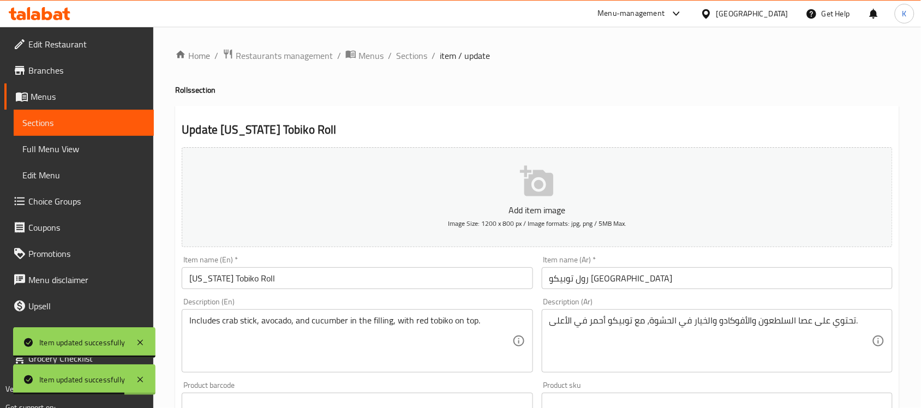
click at [323, 280] on input "California Tobiko Roll" at bounding box center [357, 278] width 351 height 22
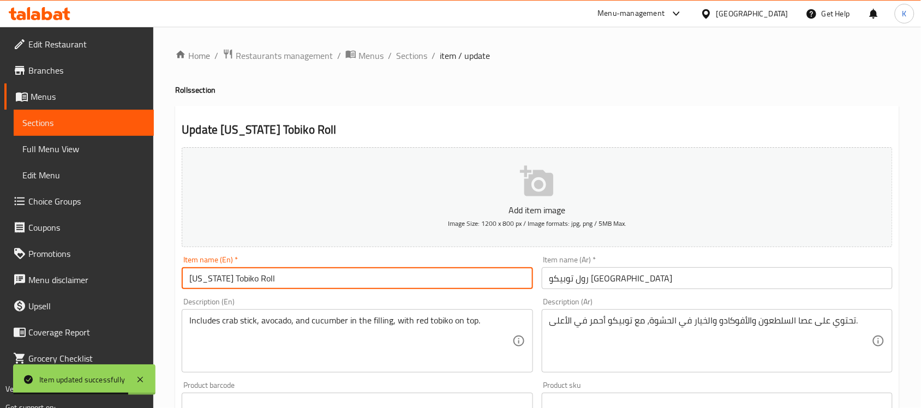
paste input "8pcs"
type input "California Tobiko Roll 8pcs"
click at [765, 265] on div "Item name (Ar)   * رول توبيكو كاليفورنيا Item name (Ar) *" at bounding box center [717, 272] width 351 height 33
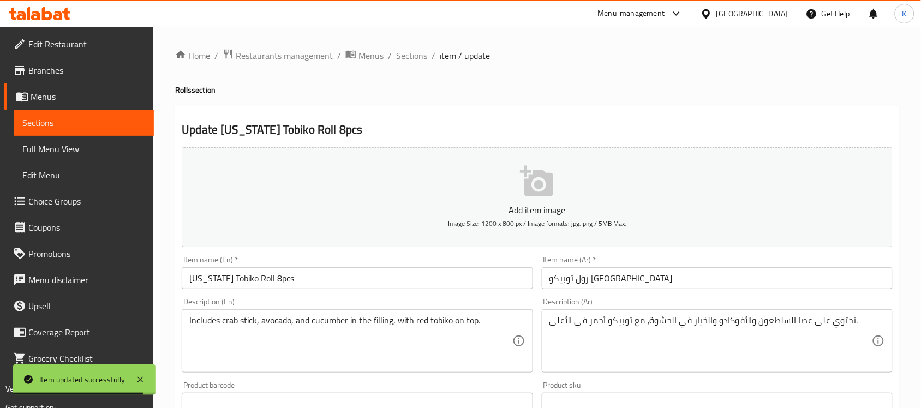
click at [759, 279] on input "رول توبيكو كاليفورنيا" at bounding box center [717, 278] width 351 height 22
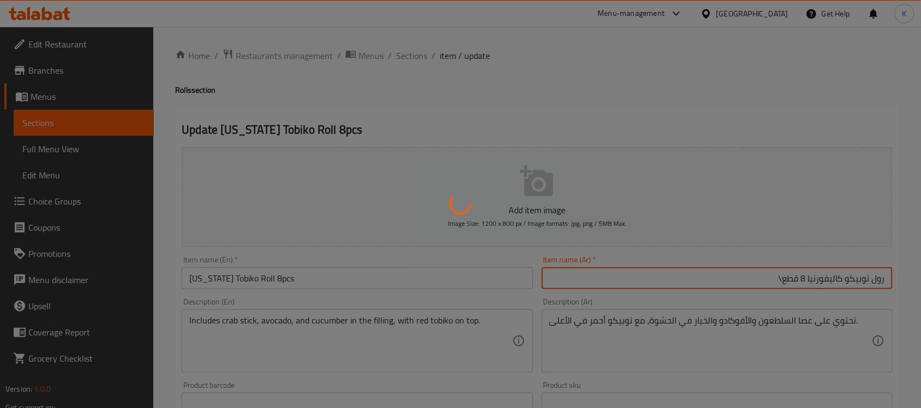
type input "رول توبيكو كاليفورنيا 8 قطع"
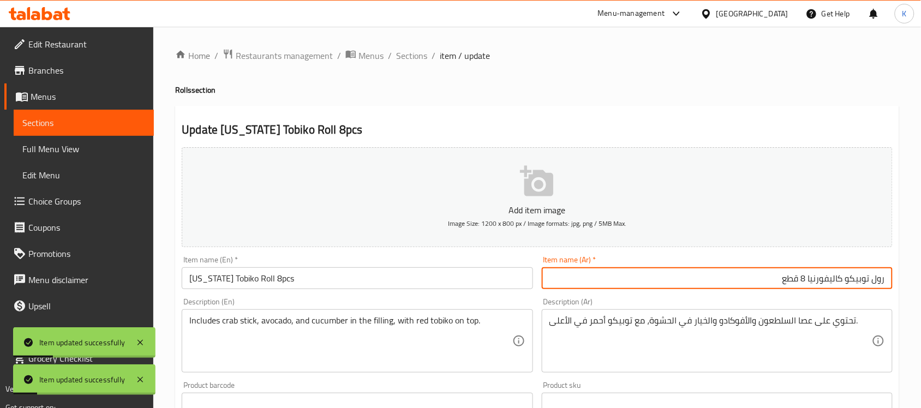
drag, startPoint x: 268, startPoint y: 278, endPoint x: 15, endPoint y: 273, distance: 253.1
click at [15, 273] on div "Edit Restaurant Branches Menus Sections Full Menu View Edit Menu Choice Groups …" at bounding box center [460, 399] width 921 height 744
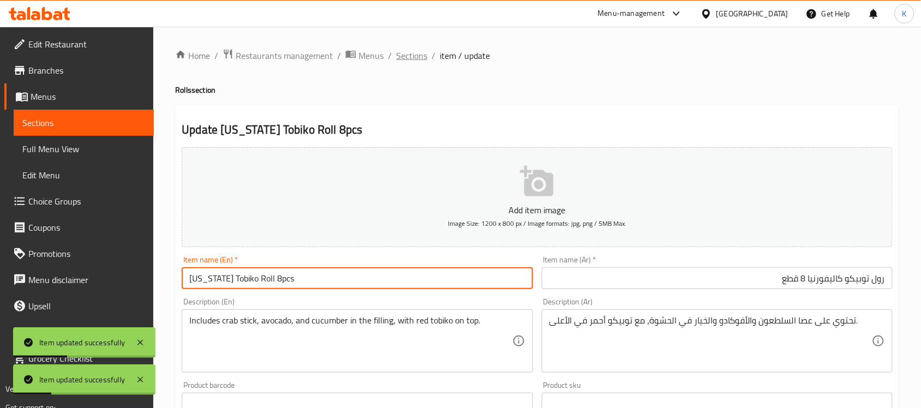
click at [411, 50] on span "Sections" at bounding box center [411, 55] width 31 height 13
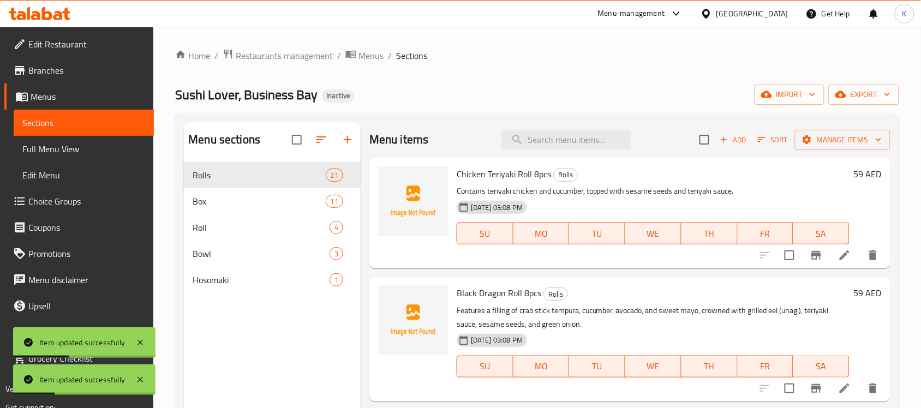
click at [432, 62] on ol "Home / Restaurants management / Menus / Sections" at bounding box center [537, 56] width 724 height 14
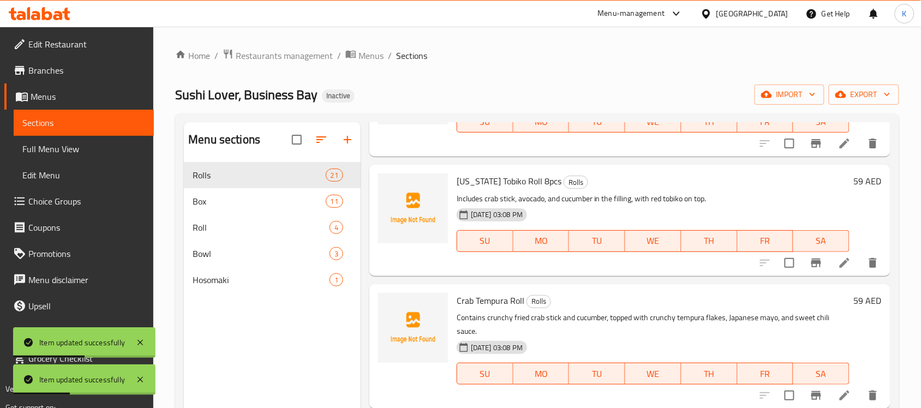
scroll to position [377, 0]
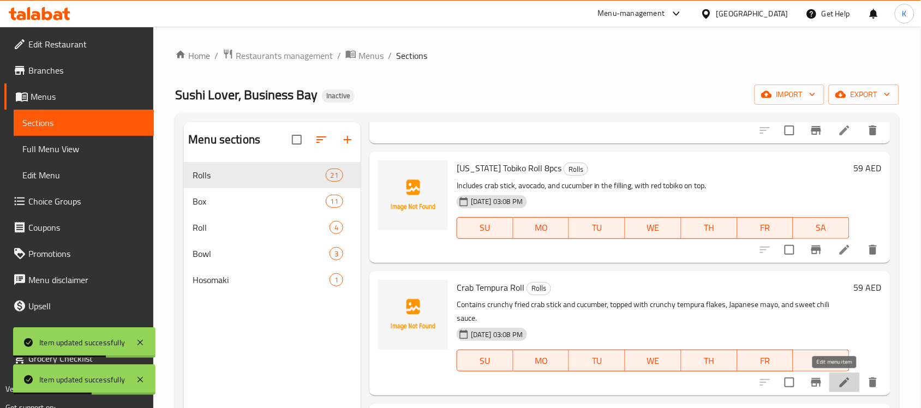
click at [838, 387] on icon at bounding box center [844, 382] width 13 height 13
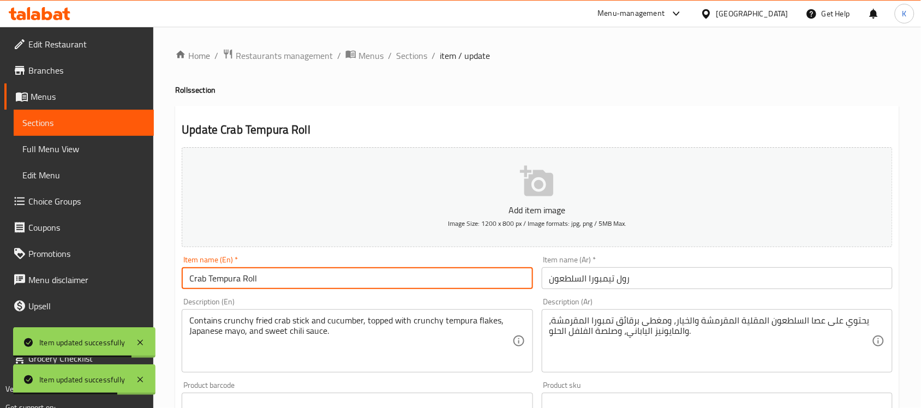
click at [335, 288] on input "Crab Tempura Roll" at bounding box center [357, 278] width 351 height 22
paste input "8pcs"
type input "Crab Tempura Roll 8pcs"
click at [669, 276] on input "رول تيمبورا السلطعون" at bounding box center [717, 278] width 351 height 22
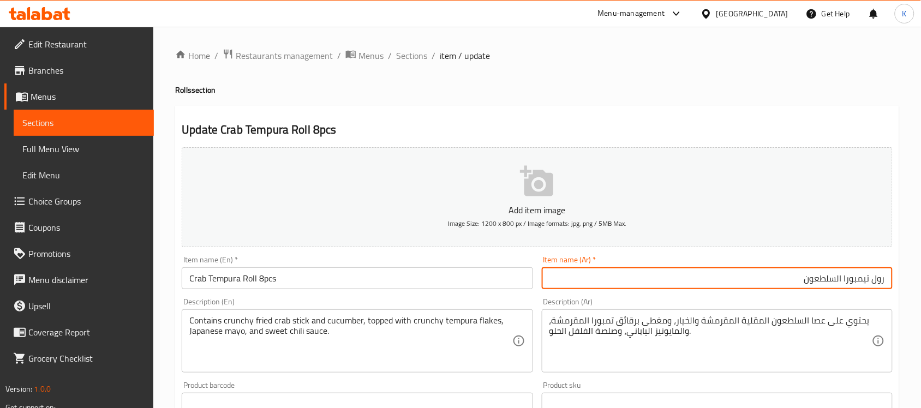
click at [803, 284] on input "رول تيمبورا السلطعون" at bounding box center [717, 278] width 351 height 22
drag, startPoint x: 835, startPoint y: 282, endPoint x: 841, endPoint y: 282, distance: 6.0
click at [841, 282] on input "رول تيمبورا السلطعون" at bounding box center [717, 278] width 351 height 22
click at [863, 282] on input "رول تيمبورا سلطعون" at bounding box center [717, 278] width 351 height 22
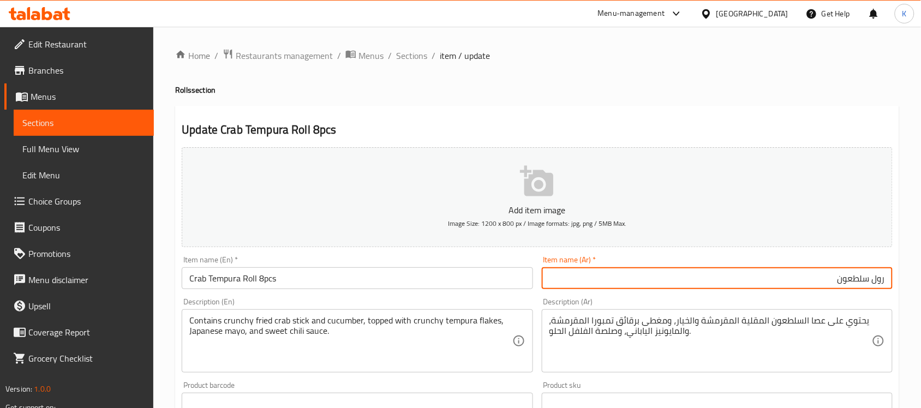
click at [764, 277] on input "رول سلطعون" at bounding box center [717, 278] width 351 height 22
paste input "تيمبورا"
type input "رول سلطعون تيمبورا 8 قطع"
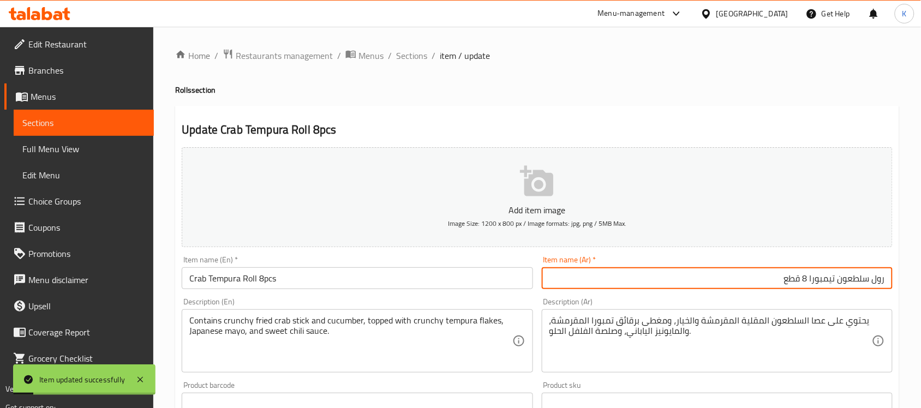
click at [337, 288] on input "Crab Tempura Roll 8pcs" at bounding box center [357, 278] width 351 height 22
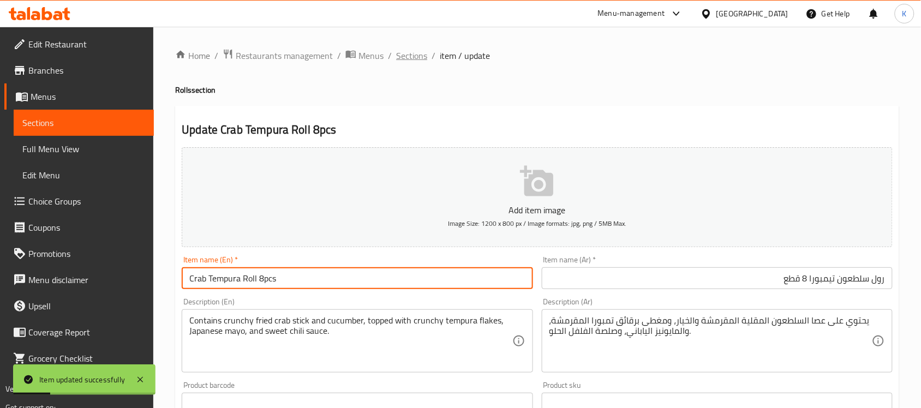
click at [402, 53] on span "Sections" at bounding box center [411, 55] width 31 height 13
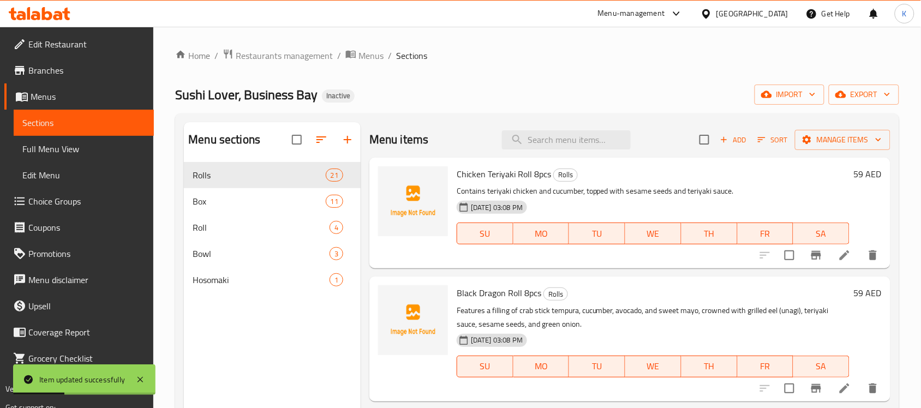
click at [570, 98] on div "Sushi Lover, Business Bay Inactive import export" at bounding box center [537, 95] width 724 height 20
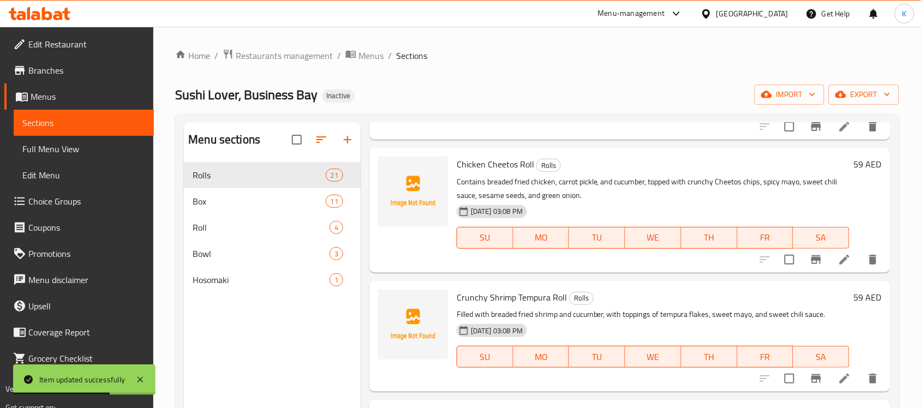
scroll to position [636, 0]
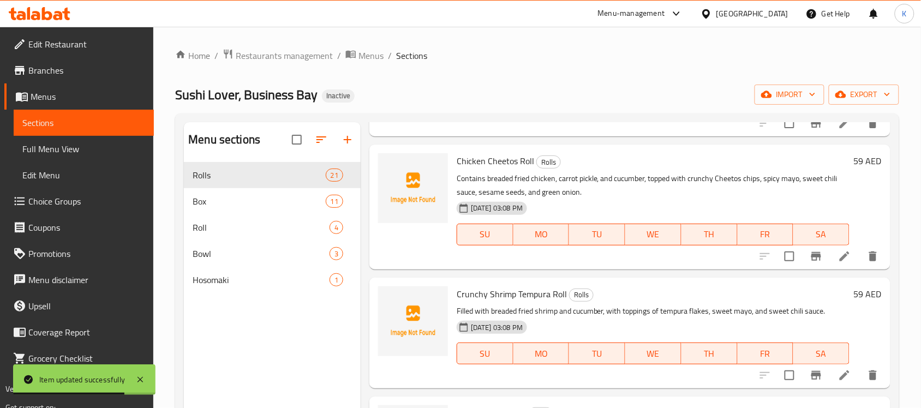
click at [838, 259] on icon at bounding box center [844, 256] width 13 height 13
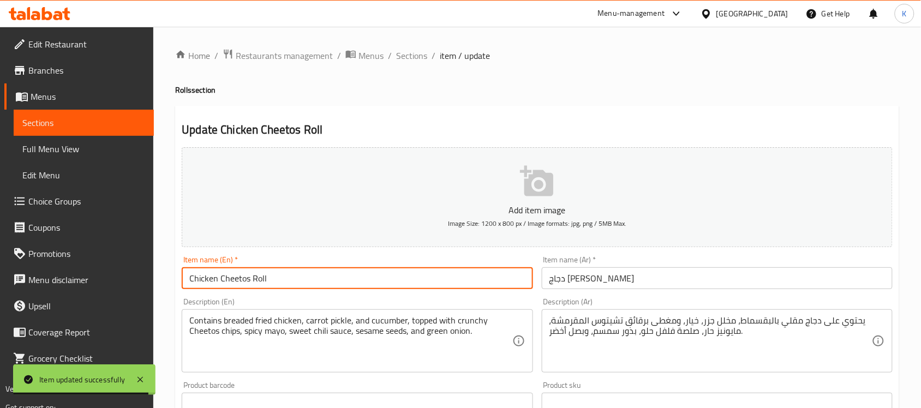
click at [339, 273] on input "Chicken Cheetos Roll" at bounding box center [357, 278] width 351 height 22
paste input "8pcs"
type input "Chicken Cheetos Roll 8pcs"
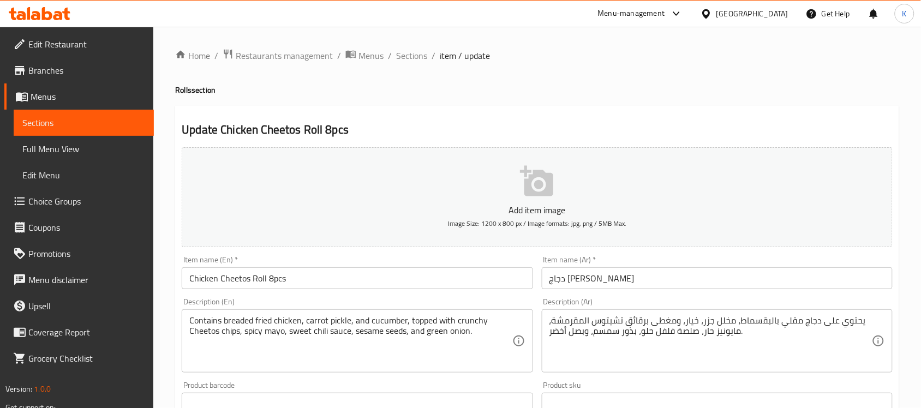
click at [739, 293] on div "Item name (Ar)   * دجاج تشييتوس رول Item name (Ar) *" at bounding box center [716, 272] width 359 height 42
click at [742, 285] on input "دجاج تشييتوس رول" at bounding box center [717, 278] width 351 height 22
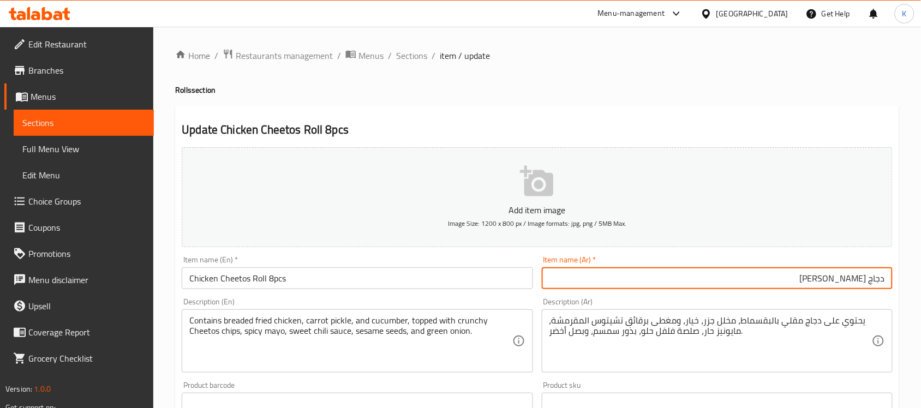
click at [821, 282] on input "دجاج تشييتوس رول" at bounding box center [717, 278] width 351 height 22
paste input "ول"
paste input "رول"
click at [851, 280] on input "رول دجاج تشييتوس" at bounding box center [717, 278] width 351 height 22
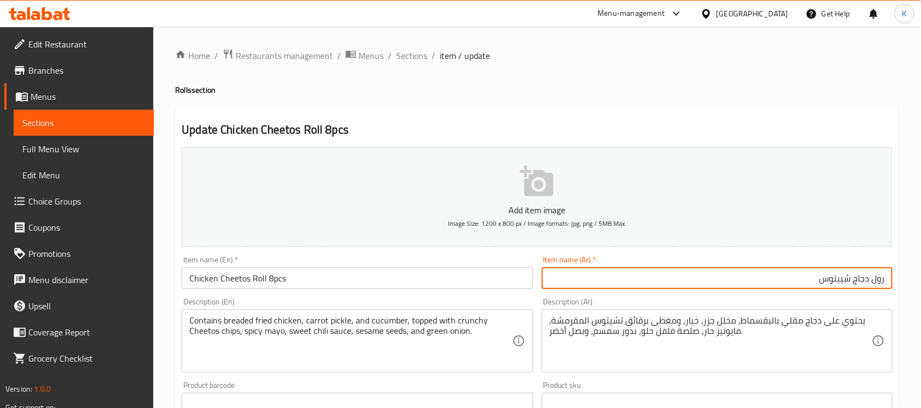
click at [754, 273] on input "رول دجاج شييتوس" at bounding box center [717, 278] width 351 height 22
click at [757, 285] on input "رول دجاج شييتوس" at bounding box center [717, 278] width 351 height 22
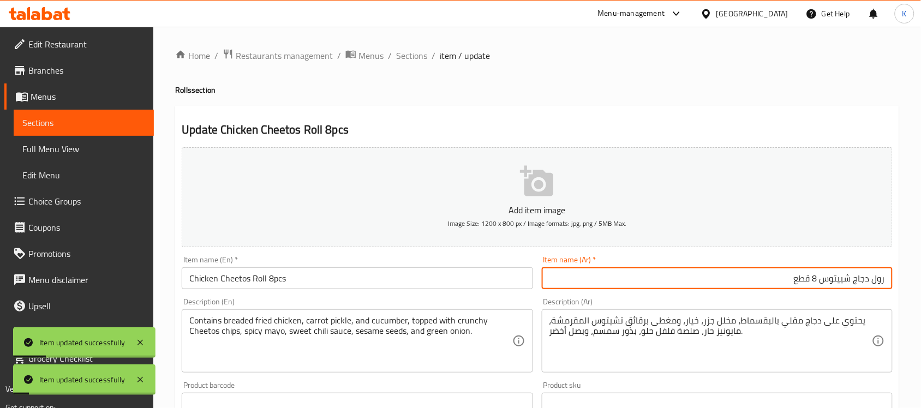
type input "رول دجاج شييتوس 8 قطع"
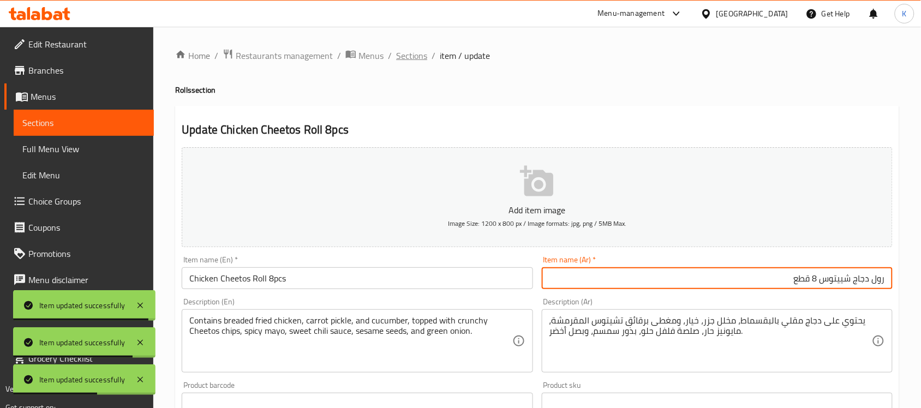
click at [407, 60] on span "Sections" at bounding box center [411, 55] width 31 height 13
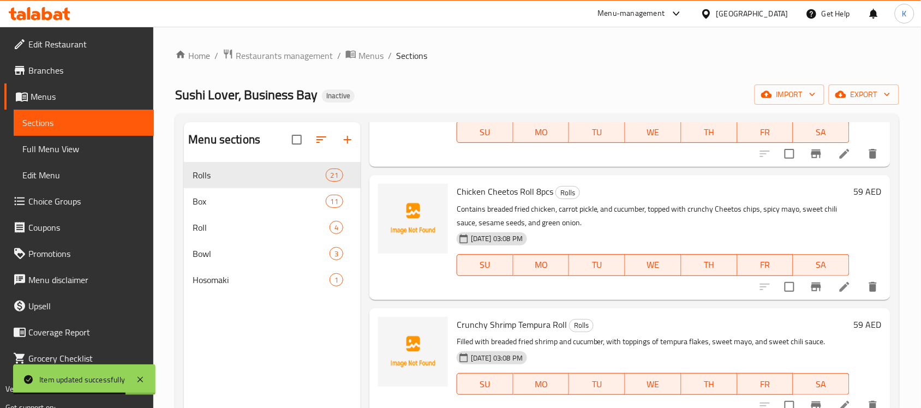
scroll to position [636, 0]
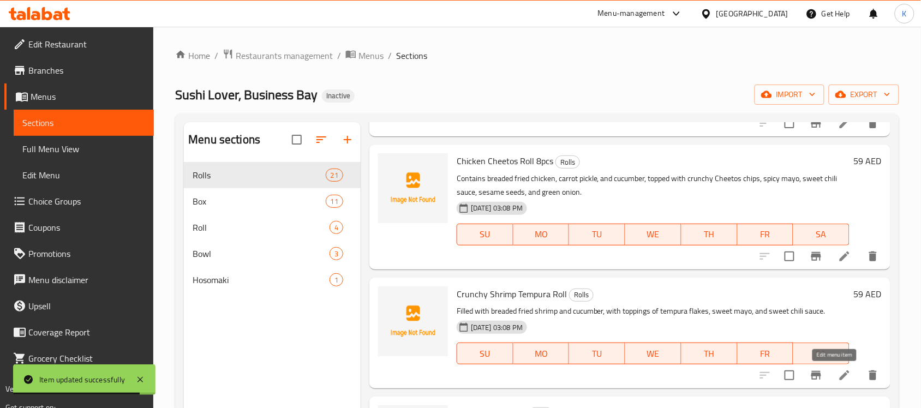
click at [839, 380] on icon at bounding box center [844, 375] width 10 height 10
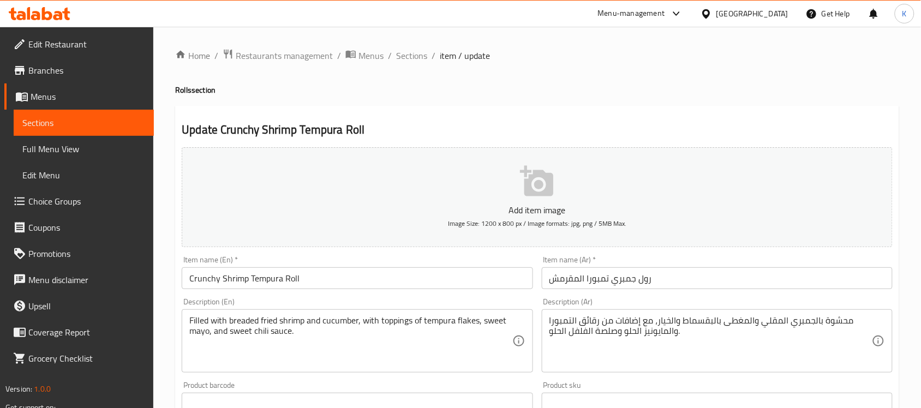
click at [376, 279] on input "Crunchy Shrimp Tempura Roll" at bounding box center [357, 278] width 351 height 22
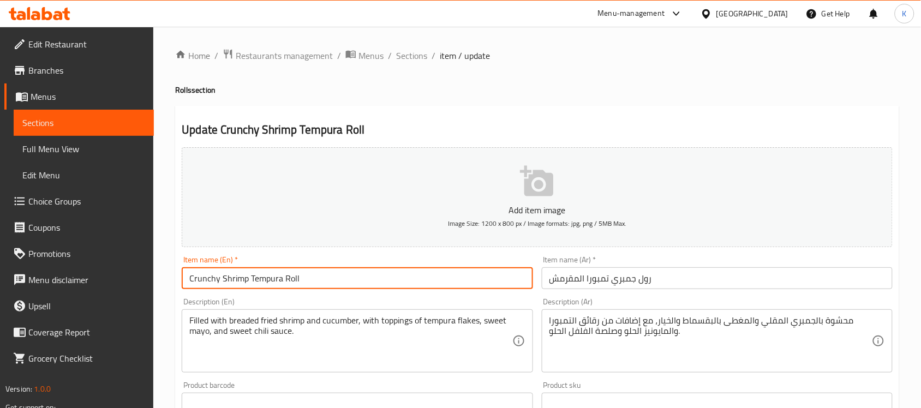
paste input "8pcs"
type input "Crunchy Shrimp Tempura Roll 8pcs"
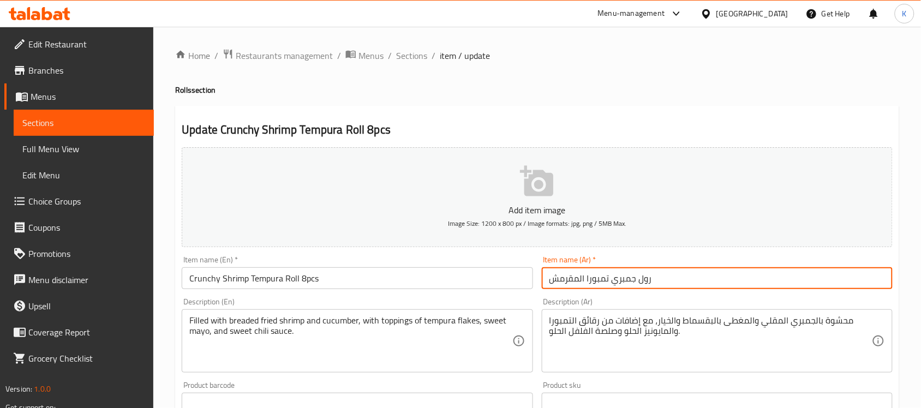
click at [690, 287] on input "رول جمبري تمبورا المقرمش" at bounding box center [717, 278] width 351 height 22
click at [770, 281] on input "رول جمبري تمبورا المقرمش" at bounding box center [717, 278] width 351 height 22
paste input "8pcs"
click at [748, 284] on input "رول جمبري تمبورا كرانشي" at bounding box center [717, 278] width 351 height 22
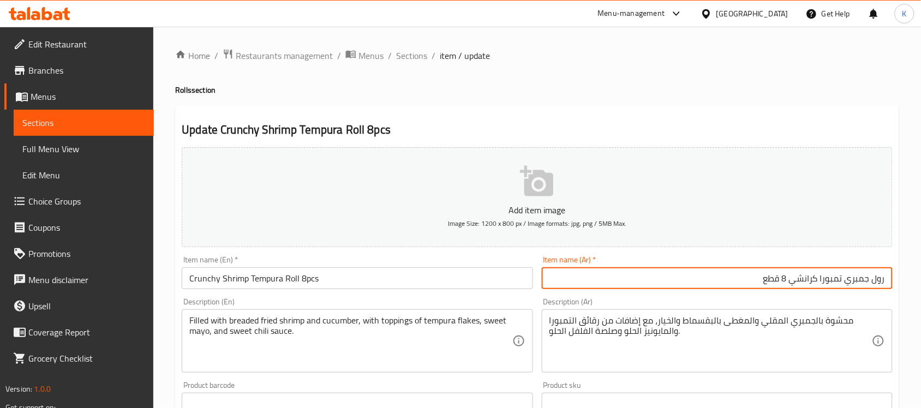
click at [835, 279] on input "رول جمبري تمبورا كرانشي 8 قطع" at bounding box center [717, 278] width 351 height 22
click at [838, 279] on input "رول جمبري تمبورا كرانشي 8 قطع" at bounding box center [717, 278] width 351 height 22
type input "رول جمبري تيمبورا كرانشي 8 قطع"
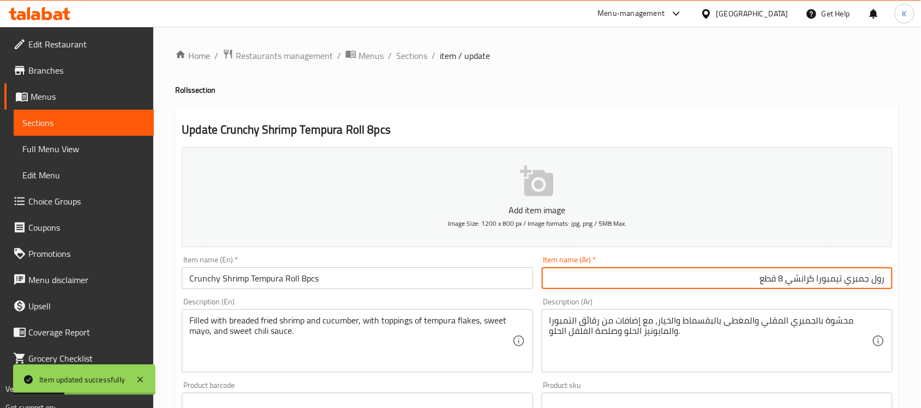
click at [851, 276] on input "رول جمبري تيمبورا كرانشي 8 قطع" at bounding box center [717, 278] width 351 height 22
click at [397, 50] on span "Sections" at bounding box center [411, 55] width 31 height 13
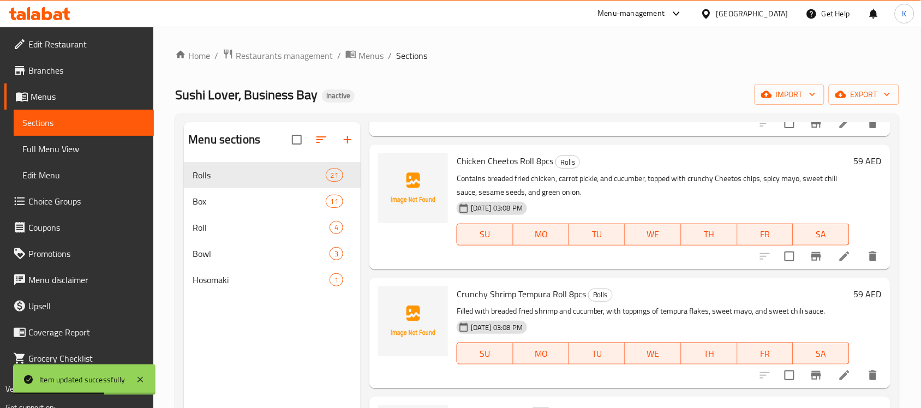
scroll to position [954, 0]
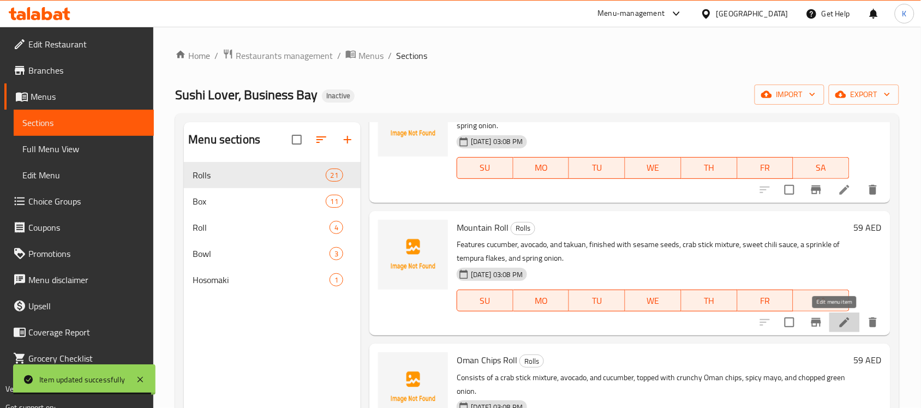
click at [838, 318] on icon at bounding box center [844, 322] width 13 height 13
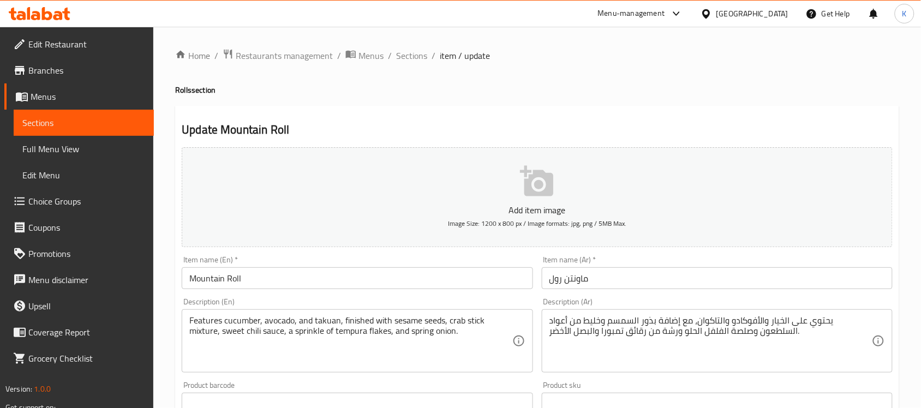
click at [338, 287] on input "Mountain Roll" at bounding box center [357, 278] width 351 height 22
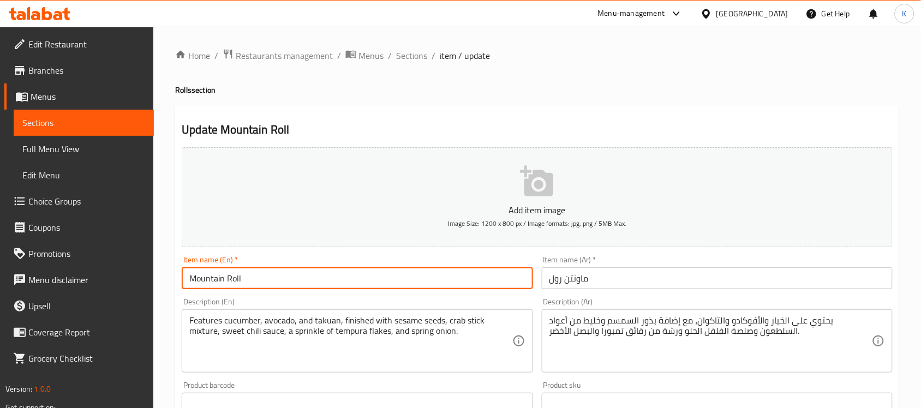
paste input "8pcs"
type input "Mountain Roll 8pcs"
click at [626, 280] on input "ماونتن رول" at bounding box center [717, 278] width 351 height 22
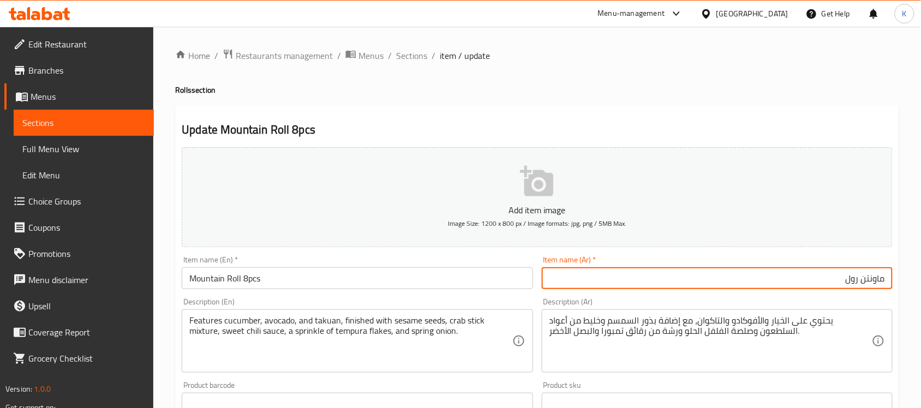
click at [853, 284] on input "ماونتن رول" at bounding box center [717, 278] width 351 height 22
click at [855, 282] on input "ماونتن رول" at bounding box center [717, 278] width 351 height 22
drag, startPoint x: 879, startPoint y: 276, endPoint x: 885, endPoint y: 276, distance: 6.0
click at [882, 276] on input "ماونتن" at bounding box center [717, 278] width 351 height 22
click at [885, 276] on input "ماونتن" at bounding box center [717, 278] width 351 height 22
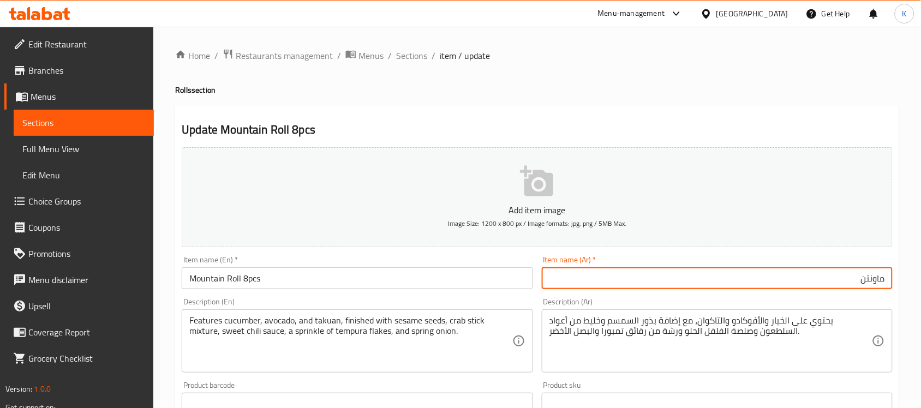
paste input "رول"
click at [798, 287] on input "رول ماونتن" at bounding box center [717, 278] width 351 height 22
type input "رول ماونتن 8 قطع"
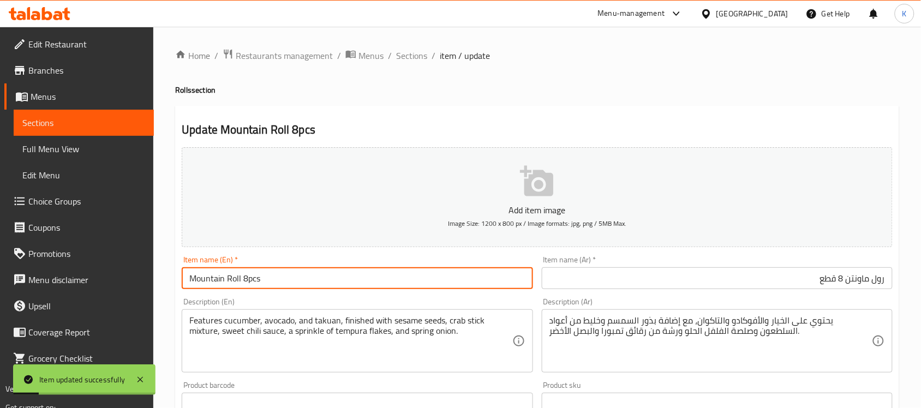
drag, startPoint x: 233, startPoint y: 276, endPoint x: 156, endPoint y: 282, distance: 77.7
click at [157, 282] on div "Home / Restaurants management / Menus / Sections / item / update Rolls section …" at bounding box center [536, 399] width 767 height 744
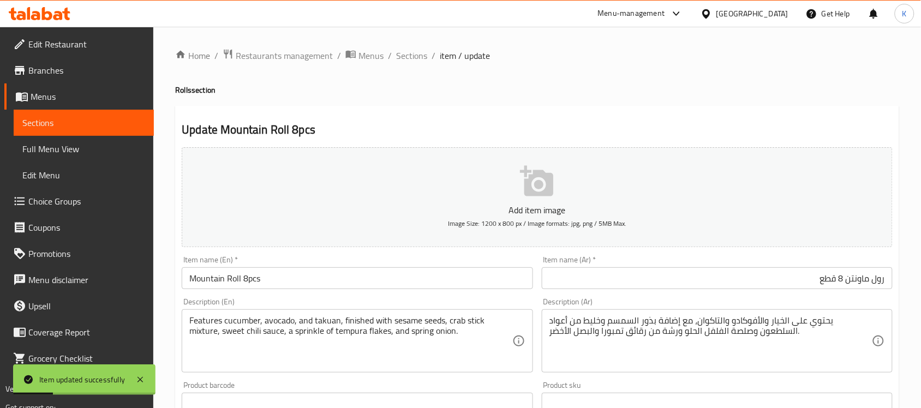
click at [431, 56] on li "/" at bounding box center [433, 55] width 4 height 13
click at [425, 58] on span "Sections" at bounding box center [411, 55] width 31 height 13
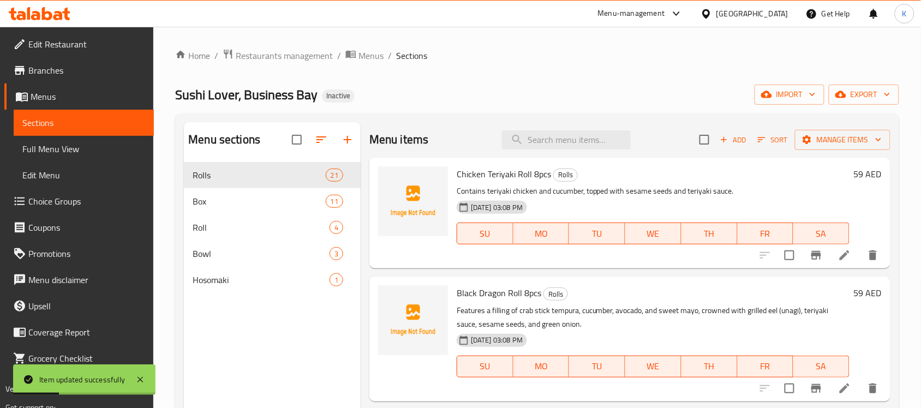
click at [530, 81] on div "Home / Restaurants management / Menus / Sections Sushi Lover, Business Bay Inac…" at bounding box center [537, 294] width 724 height 490
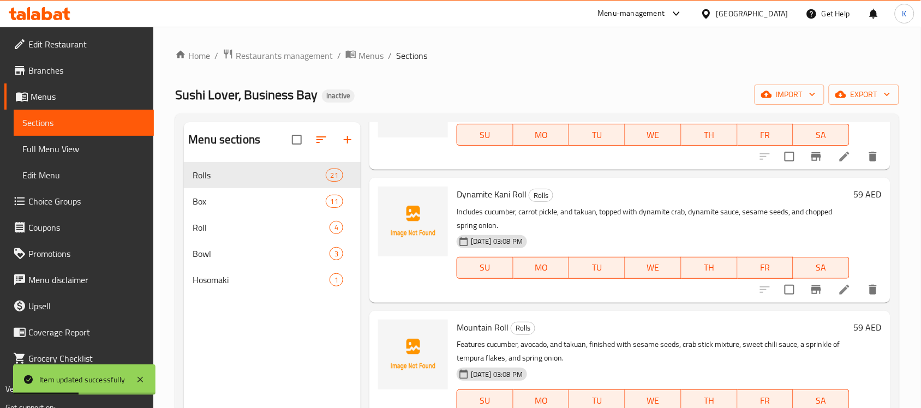
scroll to position [1013, 0]
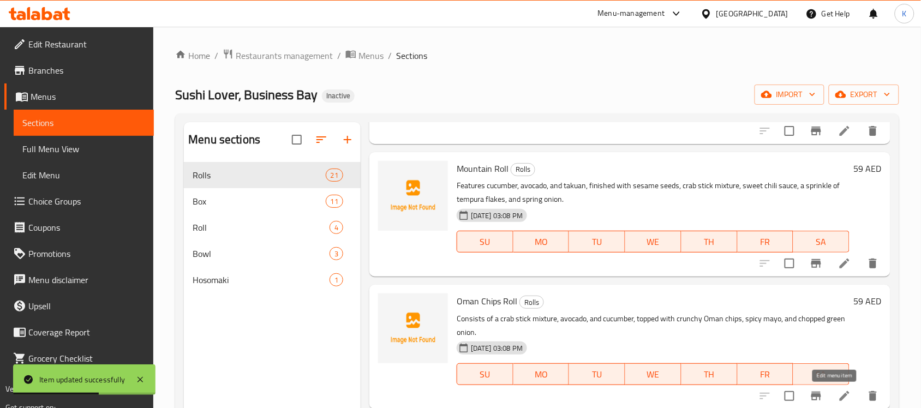
click at [829, 393] on li at bounding box center [844, 396] width 31 height 20
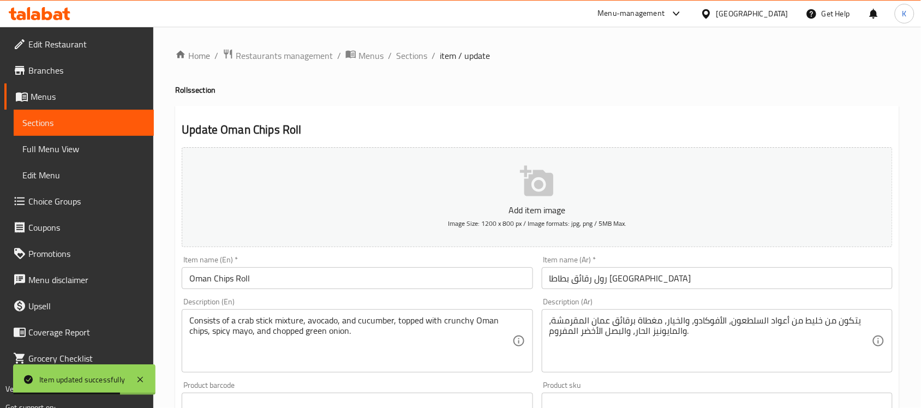
click at [328, 277] on input "Oman Chips Roll" at bounding box center [357, 278] width 351 height 22
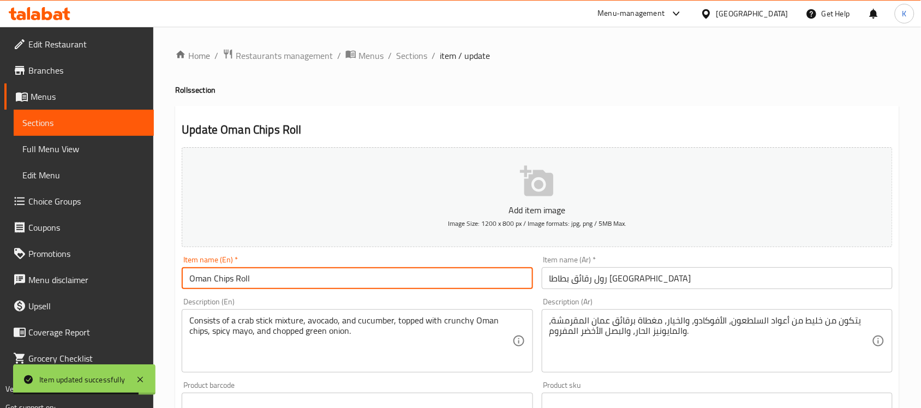
paste input "8pcs"
type input "Oman Chips Roll 8pcs"
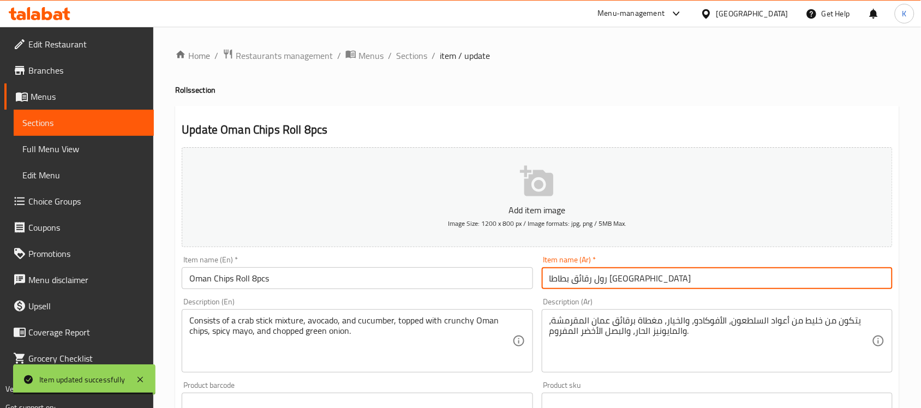
click at [745, 287] on input "رول رقائق بطاطا عمان" at bounding box center [717, 278] width 351 height 22
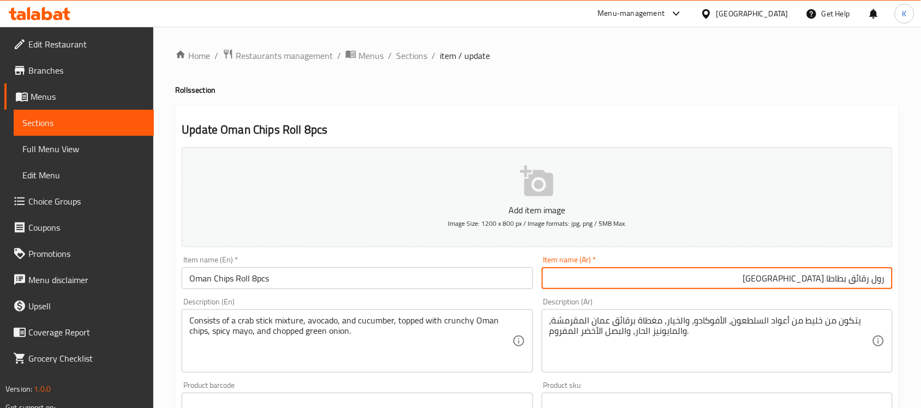
click at [826, 282] on input "رول رقائق بطاطا عمان" at bounding box center [717, 278] width 351 height 22
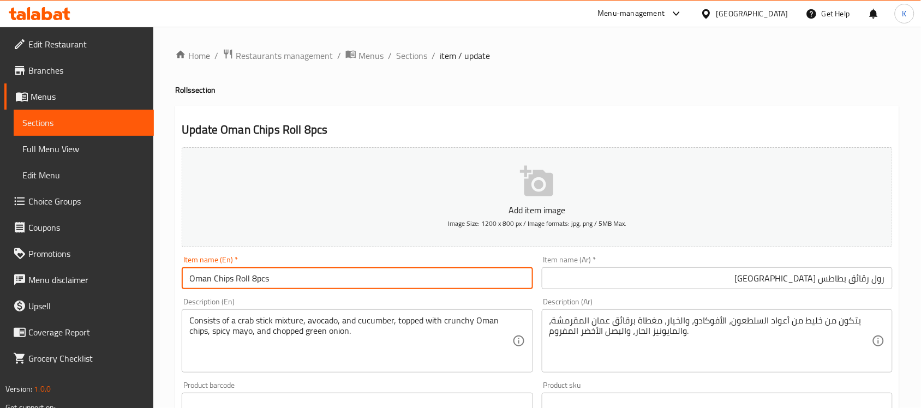
drag, startPoint x: 232, startPoint y: 281, endPoint x: 178, endPoint y: 279, distance: 54.0
click at [178, 279] on div "Item name (En)   * Oman Chips Roll 8pcs Item name (En) *" at bounding box center [356, 272] width 359 height 42
click at [863, 281] on input "رول رقائق بطاطس عمان" at bounding box center [717, 278] width 351 height 22
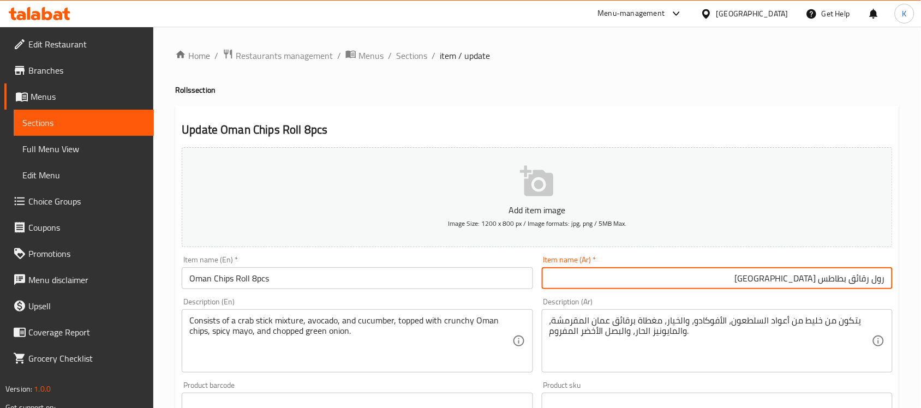
click at [863, 281] on input "رول رقائق بطاطس عمان" at bounding box center [717, 278] width 351 height 22
click at [801, 282] on input "رول بطاطس عمان" at bounding box center [717, 278] width 351 height 22
type input "رول بطاطس عمان 8 قطع"
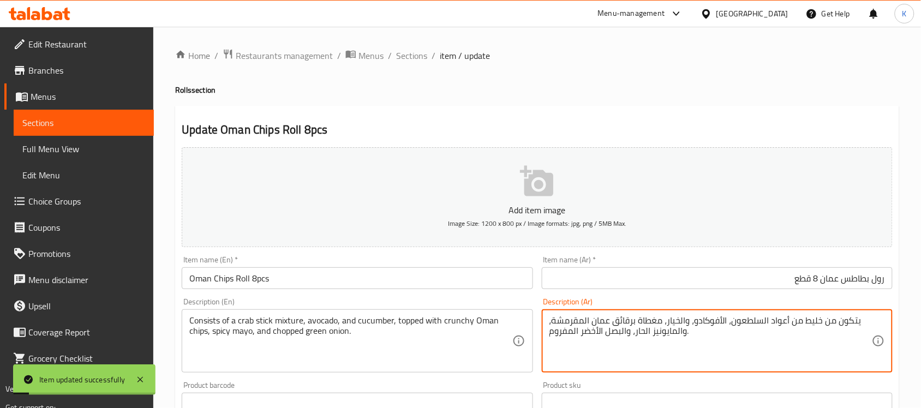
click at [779, 325] on textarea "يتكون من خليط من أعواد السلطعون، الأفوكادو، والخيار، مغطاة برقائق عمان المقرمشة…" at bounding box center [710, 341] width 322 height 52
click at [393, 262] on div "Item name (En)   * Oman Chips Roll 8pcs Item name (En) *" at bounding box center [357, 272] width 351 height 33
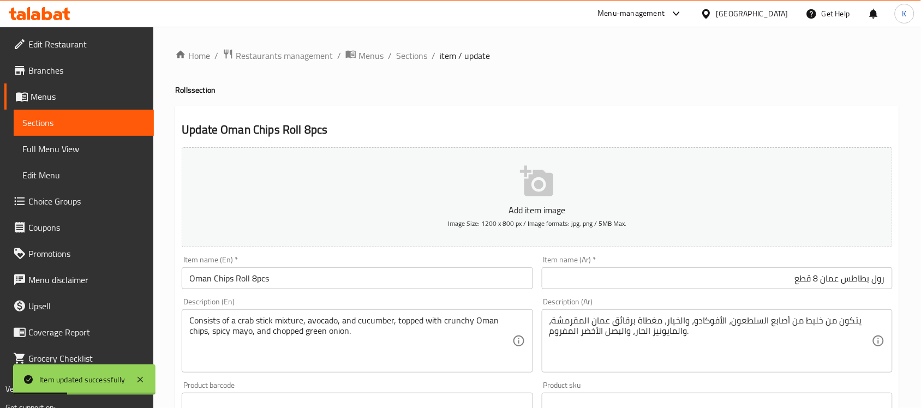
click at [404, 279] on input "Oman Chips Roll 8pcs" at bounding box center [357, 278] width 351 height 22
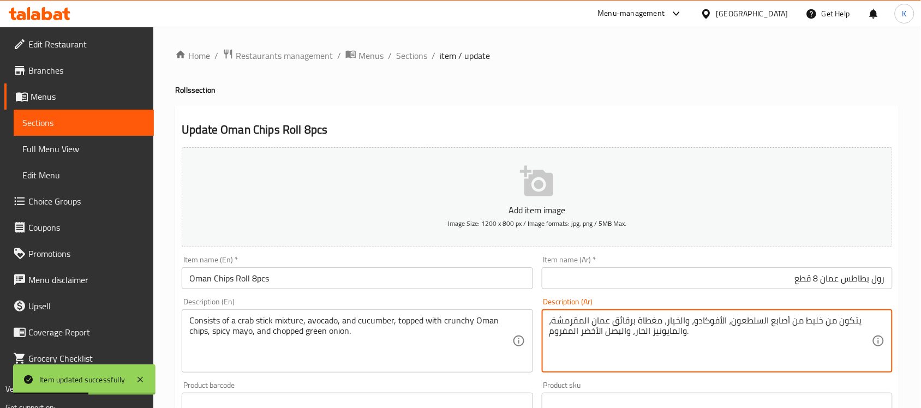
click at [628, 322] on textarea "يتكون من خليط من أصابع السلطعون، الأفوكادو، والخيار، مغطاة برقائق عمان المقرمشة…" at bounding box center [710, 341] width 322 height 52
type textarea "يتكون من خليط من أصابع السلطعون، الأفوكادو، والخيار، مغطاة ببطاطس عمان المقرمشة…"
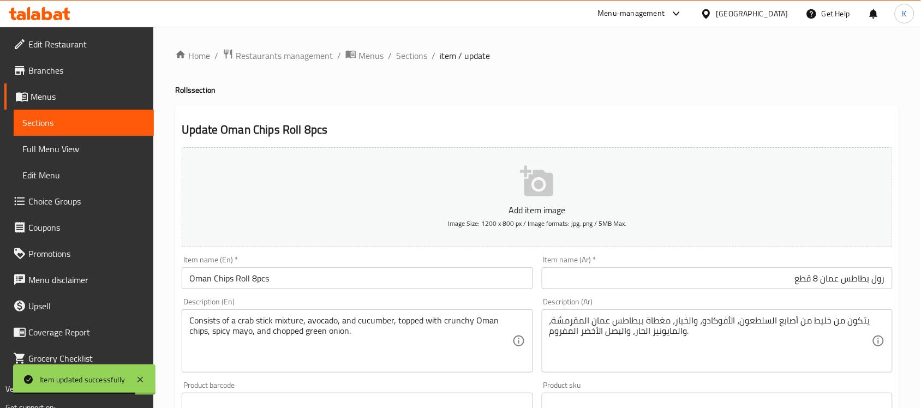
click at [413, 265] on div "Item name (En)   * Oman Chips Roll 8pcs Item name (En) *" at bounding box center [357, 272] width 351 height 33
click at [416, 282] on input "Oman Chips Roll 8pcs" at bounding box center [357, 278] width 351 height 22
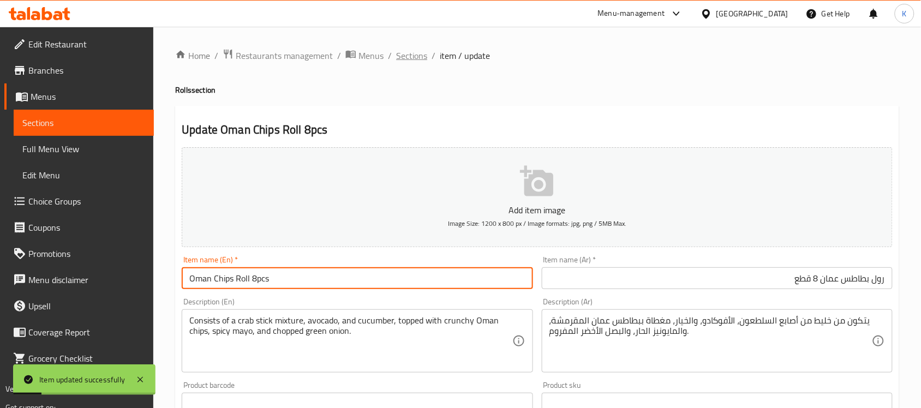
click at [407, 59] on span "Sections" at bounding box center [411, 55] width 31 height 13
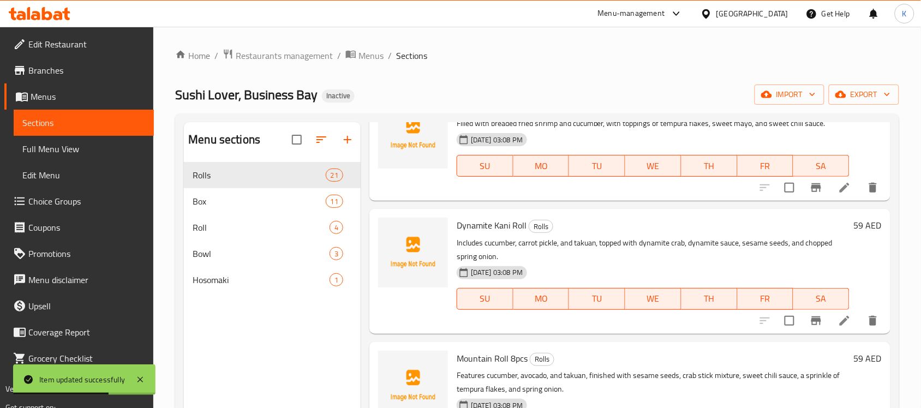
scroll to position [795, 0]
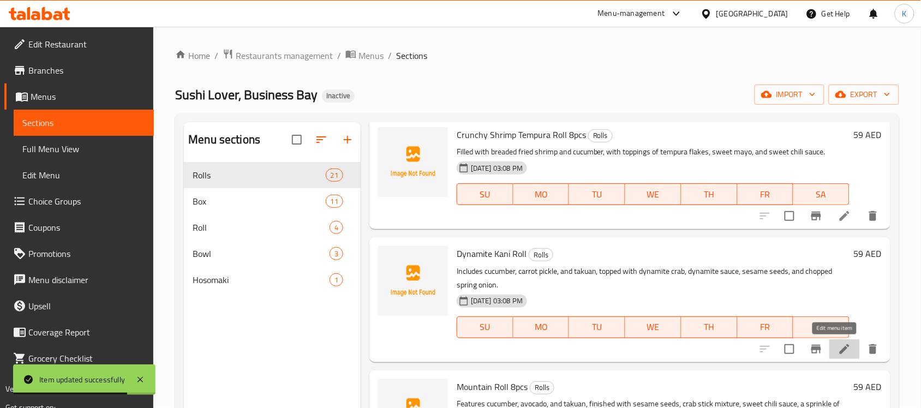
click at [838, 342] on icon at bounding box center [844, 348] width 13 height 13
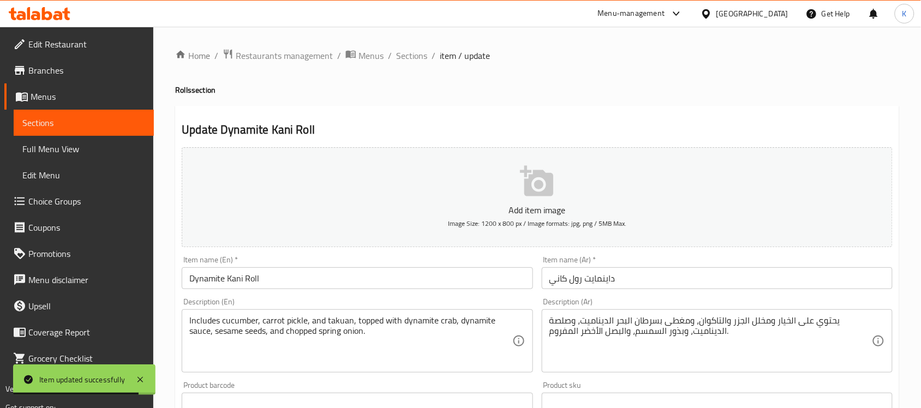
click at [294, 280] on input "Dynamite Kani Roll" at bounding box center [357, 278] width 351 height 22
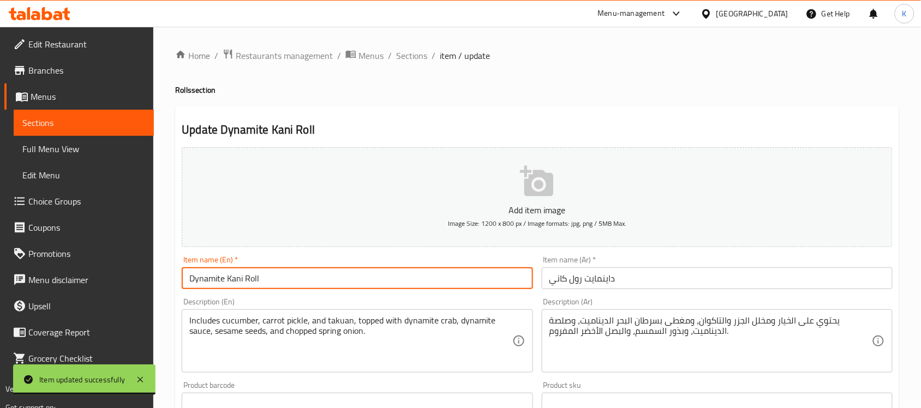
paste input "8pcs"
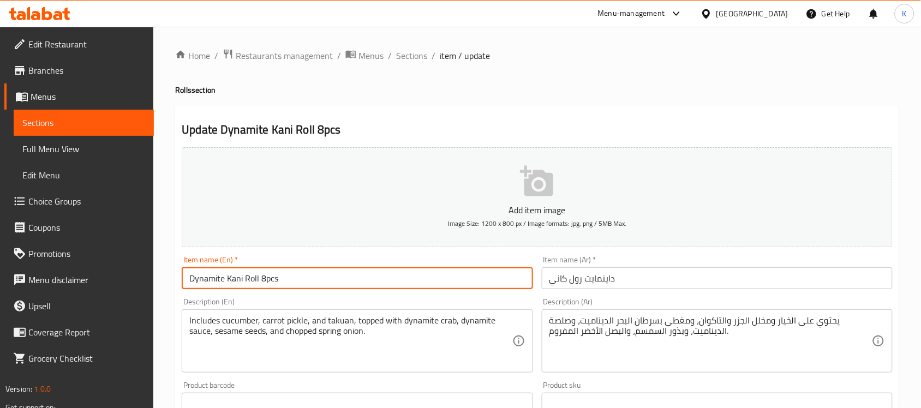
type input "Dynamite Kani Roll 8pcs"
click at [652, 273] on input "داينمايت رول كاني" at bounding box center [717, 278] width 351 height 22
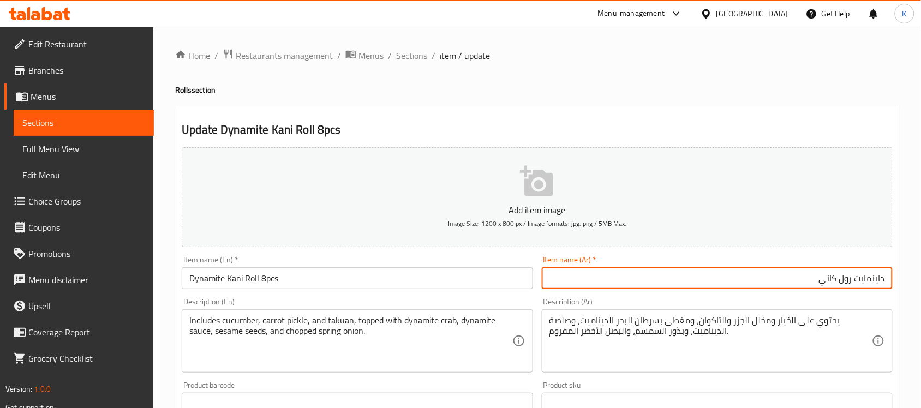
paste input "8pcs"
click at [818, 264] on div "Item name (Ar)   * داينمايت رول كاني 8pcs Item name (Ar) *" at bounding box center [717, 272] width 351 height 33
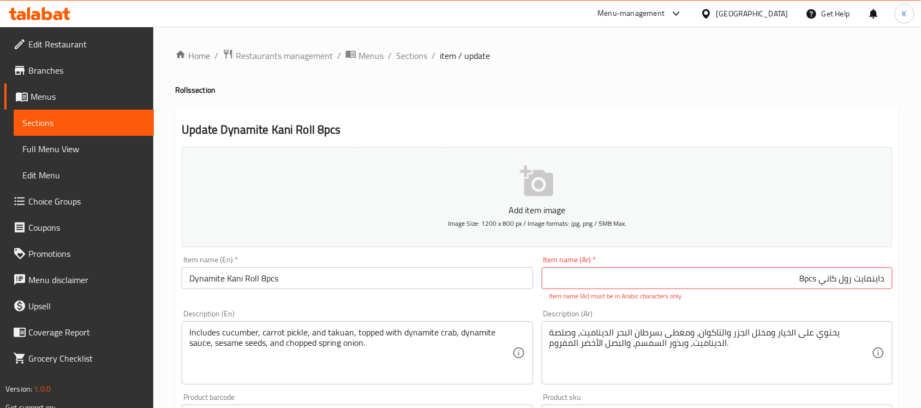
click at [814, 274] on input "داينمايت رول كاني 8pcs" at bounding box center [717, 278] width 351 height 22
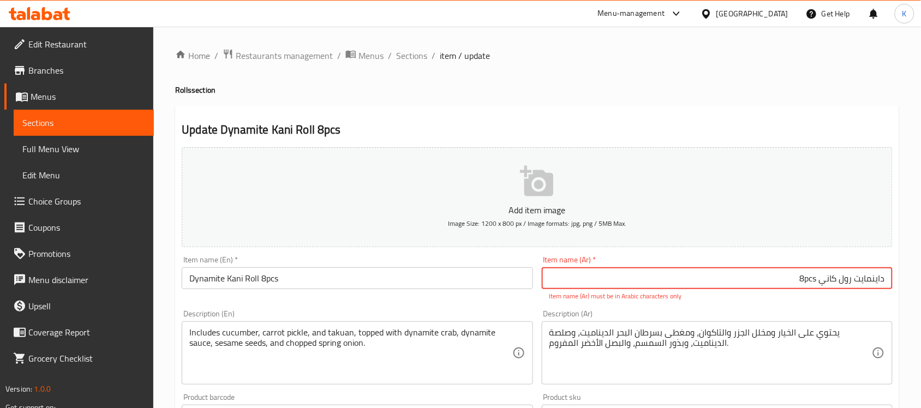
click at [814, 274] on input "داينمايت رول كاني 8pcs" at bounding box center [717, 278] width 351 height 22
click at [840, 279] on input "داينمايت رول كاني 8 قطع" at bounding box center [717, 278] width 351 height 22
click at [841, 279] on input "داينمايت رول كاني 8 قطع" at bounding box center [717, 278] width 351 height 22
click at [850, 288] on input "داينمايت رول كاني 8 قطع" at bounding box center [717, 278] width 351 height 22
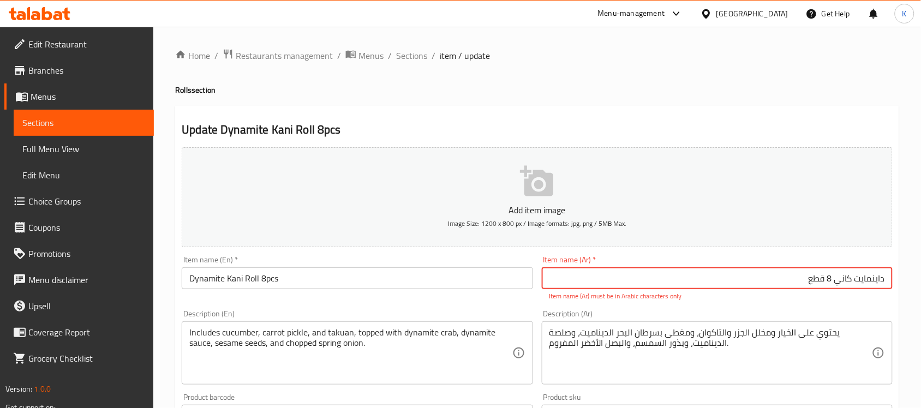
paste input "رول"
click at [851, 277] on input "رول داينمايت كاني 8 قطع" at bounding box center [717, 278] width 351 height 22
drag, startPoint x: 851, startPoint y: 277, endPoint x: 856, endPoint y: 280, distance: 5.6
click at [855, 279] on input "رول داينمايت كاني 8 قطع" at bounding box center [717, 278] width 351 height 22
type input "رول ديناميت كاني 8 قطع"
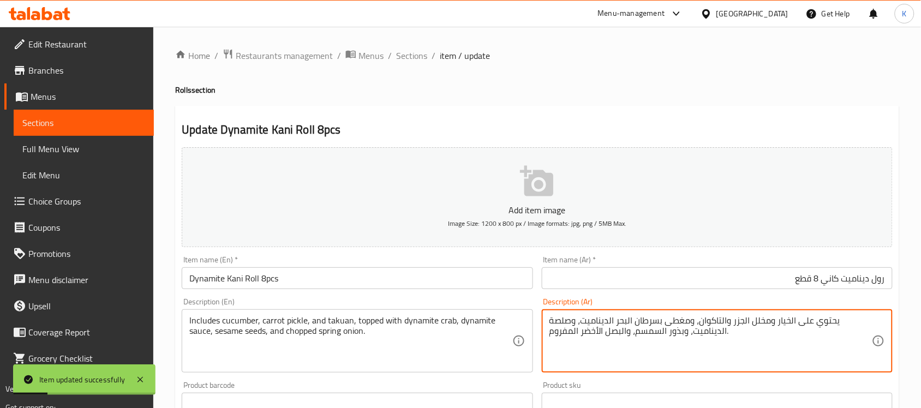
click at [644, 320] on textarea "يحتوي على الخيار ومخلل الجزر والتاكوان، ومغطى بسرطان البحر الديناميت، وصلصة الد…" at bounding box center [710, 341] width 322 height 52
click at [630, 329] on textarea "يحتوي على الخيار ومخلل الجزر والتاكوان، ومغطى بكابوريا البحر الديناميت، وصلصة ا…" at bounding box center [710, 341] width 322 height 52
click at [633, 319] on textarea "يحتوي على الخيار ومخلل الجزر والتاكوان، ومغطى بكابوريا البحر الديناميت، وصلصة ا…" at bounding box center [710, 341] width 322 height 52
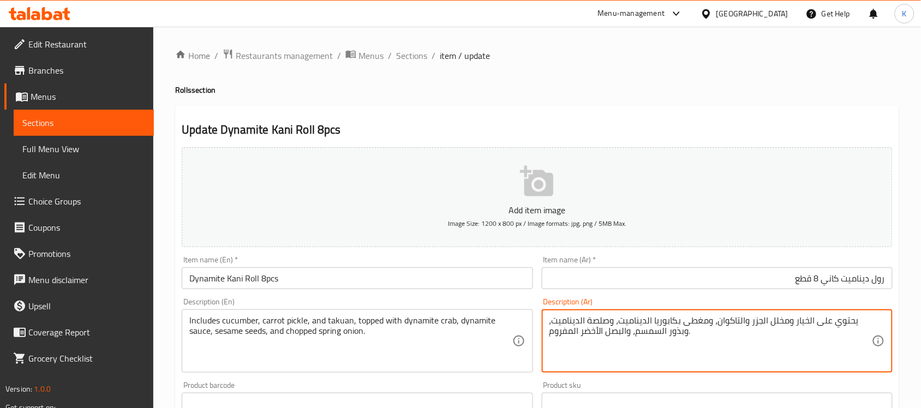
click at [645, 320] on textarea "يحتوي على الخيار ومخلل الجزر والتاكوان، ومغطى بكابوريا الديناميت، وصلصة الدينام…" at bounding box center [710, 341] width 322 height 52
click at [647, 320] on textarea "يحتوي على الخيار ومخلل الجزر والتاكوان، ومغطى بكابوريا الديناميت، وصلصة الدينام…" at bounding box center [710, 341] width 322 height 52
click at [647, 323] on textarea "يحتوي على الخيار ومخلل الجزر والتاكوان، ومغطى بكابوريا الديناميت، وصلصة الدينام…" at bounding box center [710, 341] width 322 height 52
type textarea "يحتوي على الخيار ومخلل الجزر والتاكوان، ومغطى بكابوريا ديناميت، وصلصة الديناميت…"
click at [431, 269] on input "Dynamite Kani Roll 8pcs" at bounding box center [357, 278] width 351 height 22
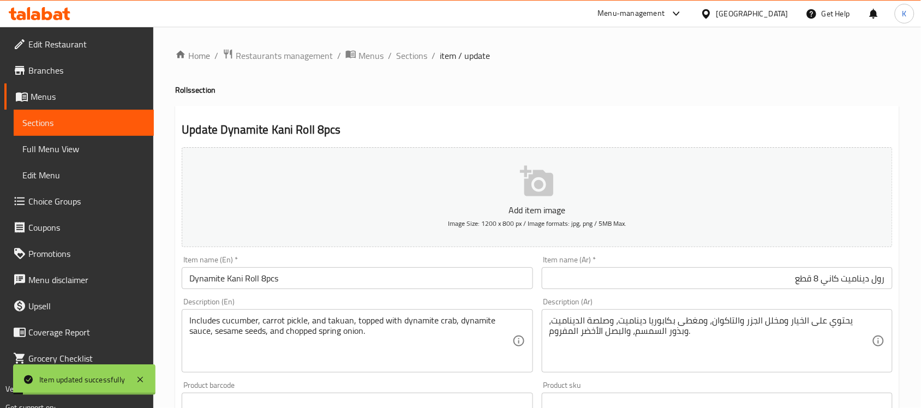
click at [413, 44] on div "Home / Restaurants management / Menus / Sections / item / update Rolls section …" at bounding box center [536, 399] width 767 height 744
click at [412, 53] on span "Sections" at bounding box center [411, 55] width 31 height 13
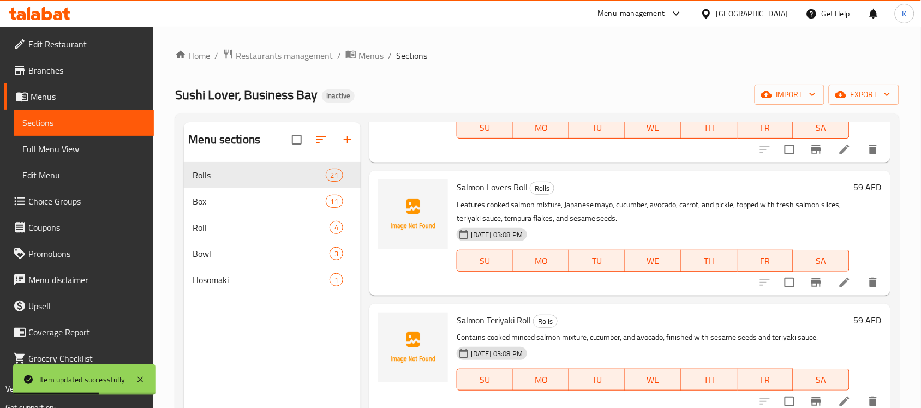
scroll to position [1272, 0]
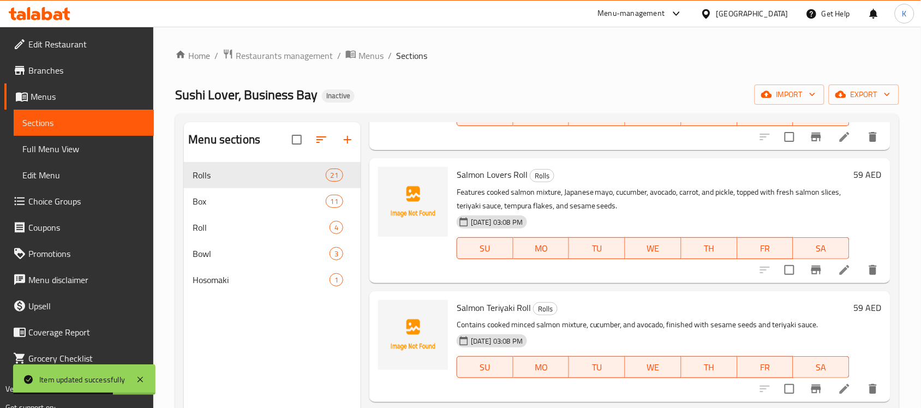
click at [838, 265] on icon at bounding box center [844, 269] width 13 height 13
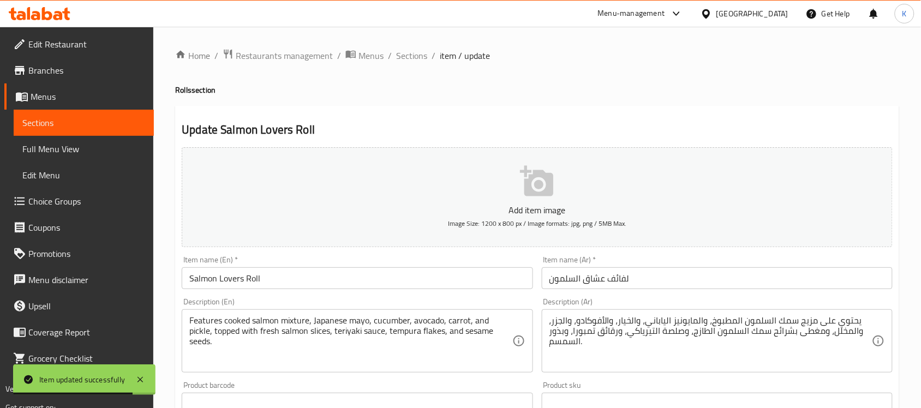
click at [407, 267] on div "Item name (En)   * Salmon Lovers Roll Item name (En) *" at bounding box center [357, 272] width 351 height 33
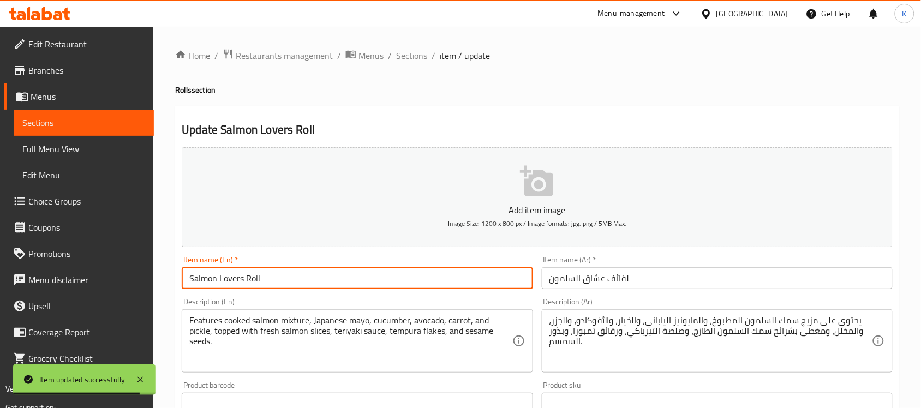
click at [402, 279] on input "Salmon Lovers Roll" at bounding box center [357, 278] width 351 height 22
paste input "8pcs"
type input "Salmon Lovers Roll 8pcs"
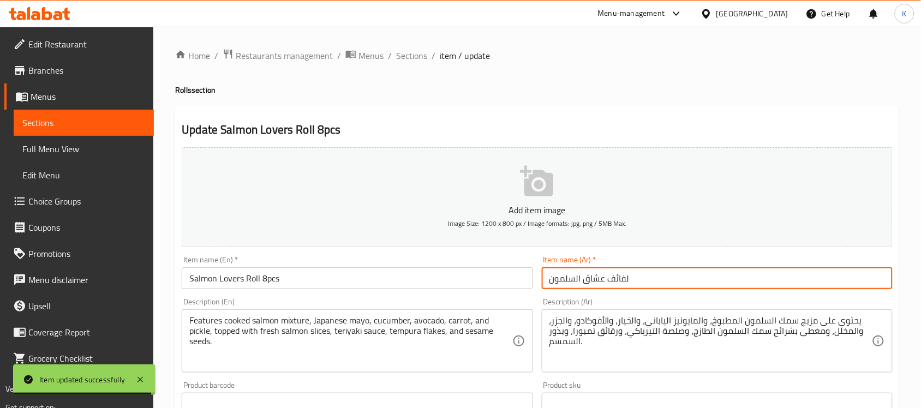
drag, startPoint x: 631, startPoint y: 281, endPoint x: 707, endPoint y: 300, distance: 78.0
click at [633, 281] on input "لفائف عشاق السلمون" at bounding box center [717, 278] width 351 height 22
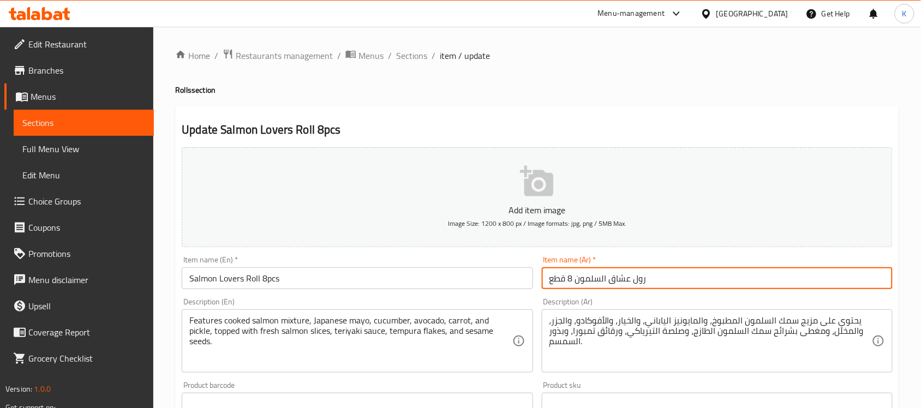
type input "رول عشاق السلمون 8 قطع"
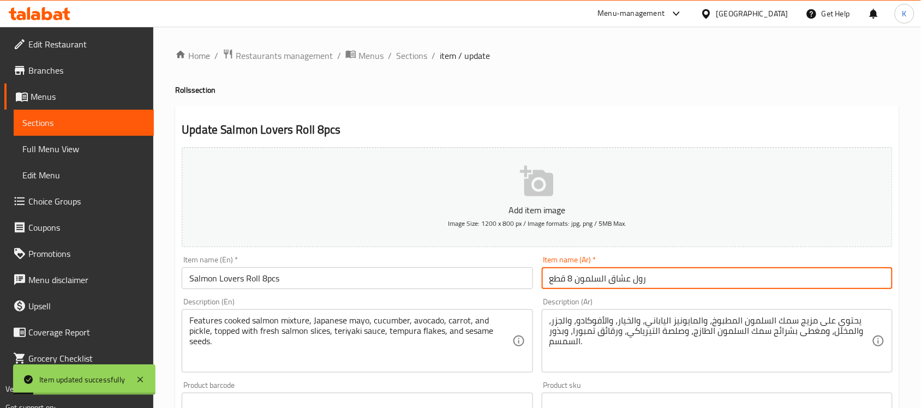
click at [273, 270] on input "Salmon Lovers Roll 8pcs" at bounding box center [357, 278] width 351 height 22
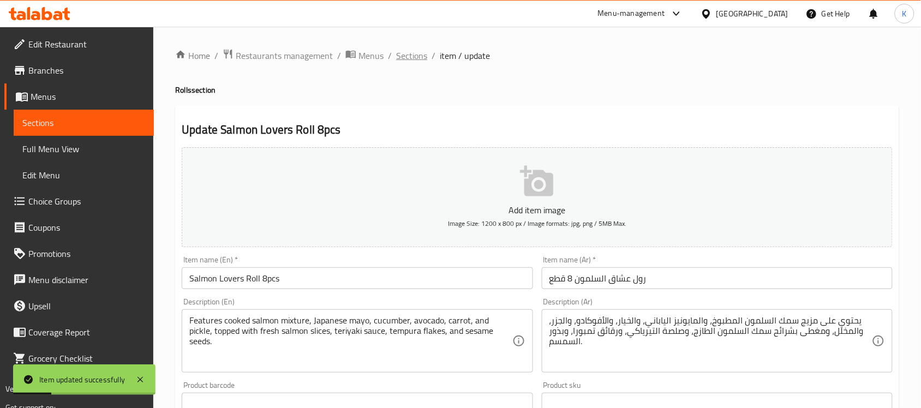
click at [405, 56] on span "Sections" at bounding box center [411, 55] width 31 height 13
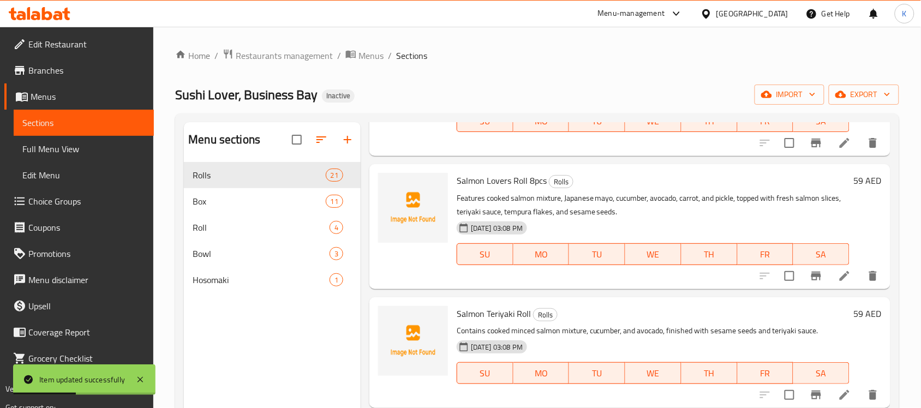
scroll to position [1279, 0]
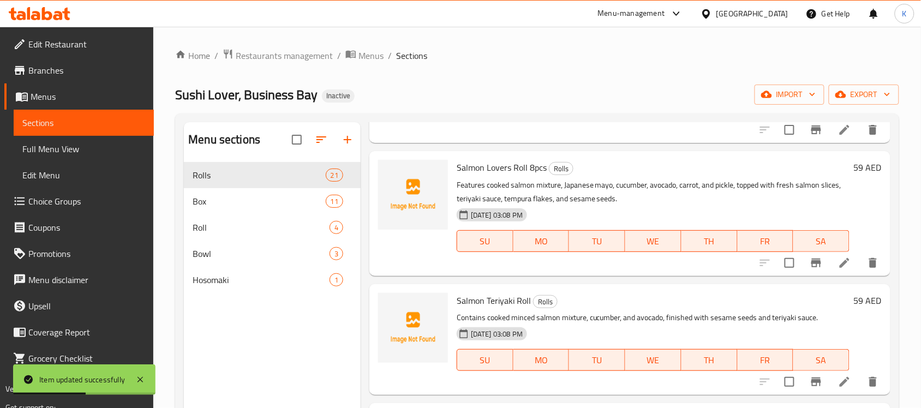
click at [829, 386] on li at bounding box center [844, 382] width 31 height 20
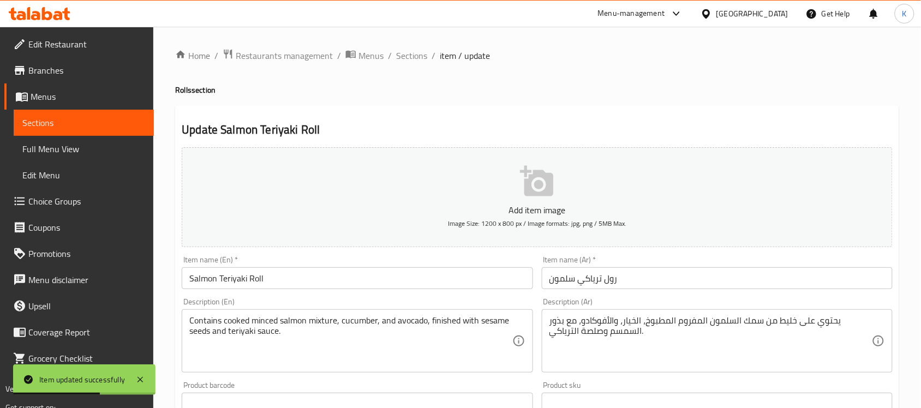
click at [272, 278] on input "Salmon Teriyaki Roll" at bounding box center [357, 278] width 351 height 22
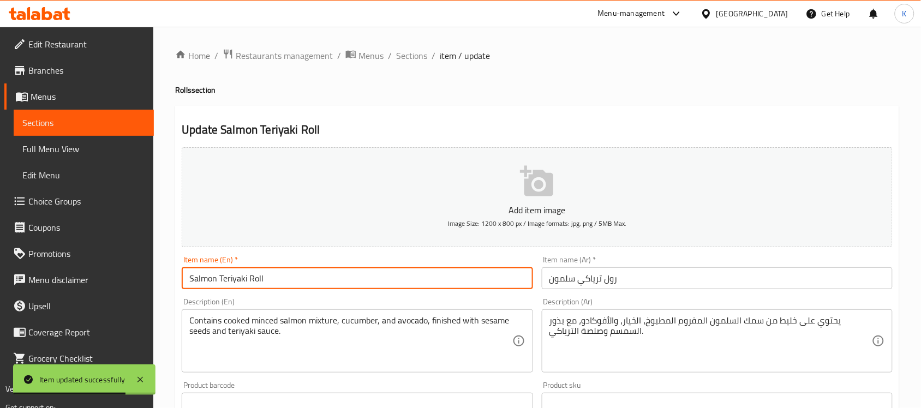
click at [331, 282] on input "Salmon Teriyaki Roll" at bounding box center [357, 278] width 351 height 22
paste input "8pcs"
type input "Salmon Teriyaki Roll 8pcs"
click at [675, 274] on input "رول ترياكي سلمون" at bounding box center [717, 278] width 351 height 22
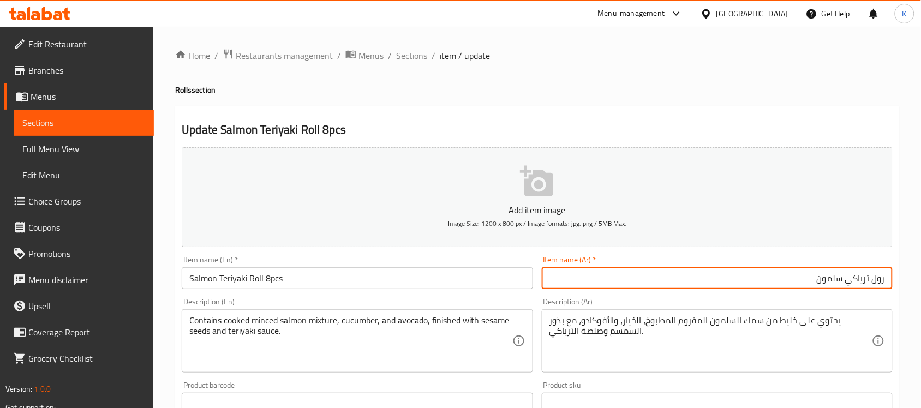
click at [856, 276] on input "رول ترياكي سلمون" at bounding box center [717, 278] width 351 height 22
click at [798, 279] on input "رول سلمون" at bounding box center [717, 278] width 351 height 22
paste input "ترياكي"
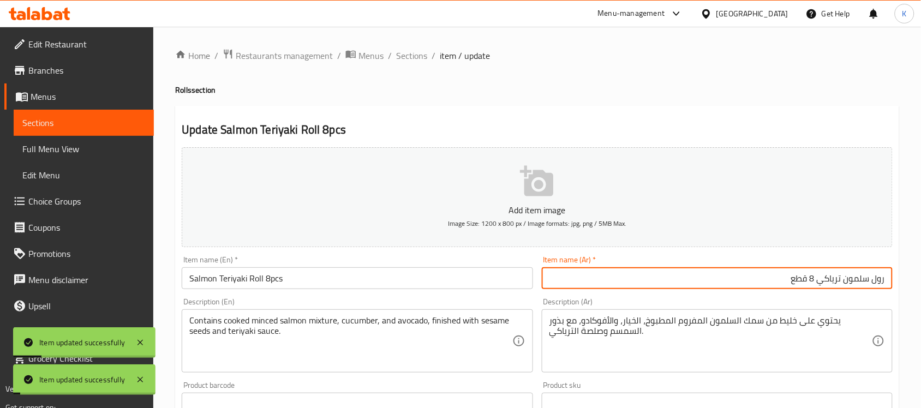
type input "رول سلمون ترياكي 8 قطع"
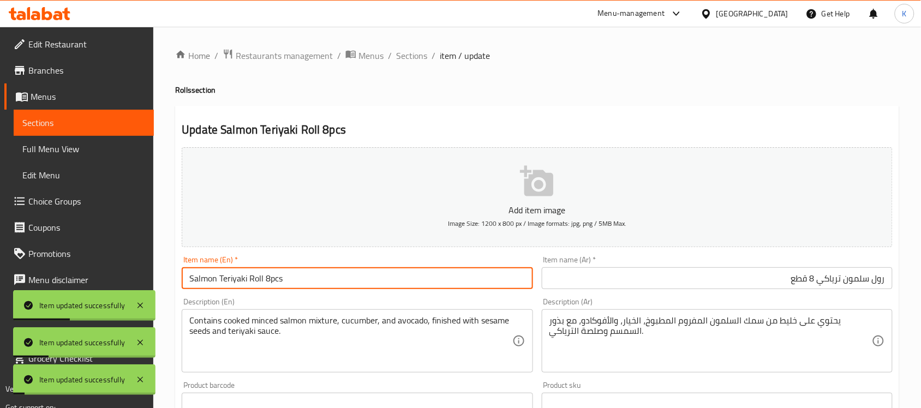
drag, startPoint x: 262, startPoint y: 281, endPoint x: 224, endPoint y: 272, distance: 39.4
click at [165, 279] on div "Home / Restaurants management / Menus / Sections / item / update Rolls section …" at bounding box center [536, 399] width 767 height 744
click at [405, 50] on span "Sections" at bounding box center [411, 55] width 31 height 13
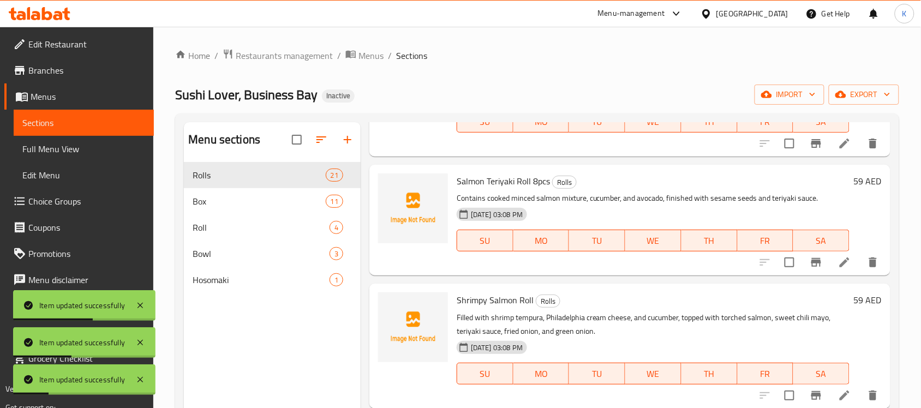
scroll to position [1411, 0]
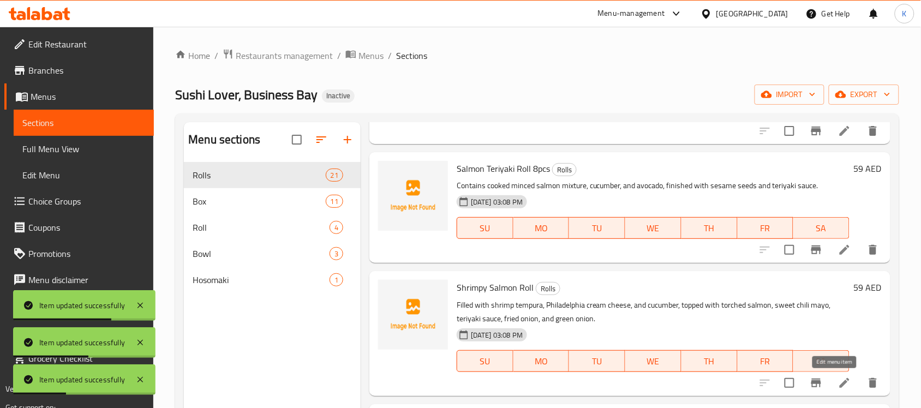
click at [838, 380] on icon at bounding box center [844, 382] width 13 height 13
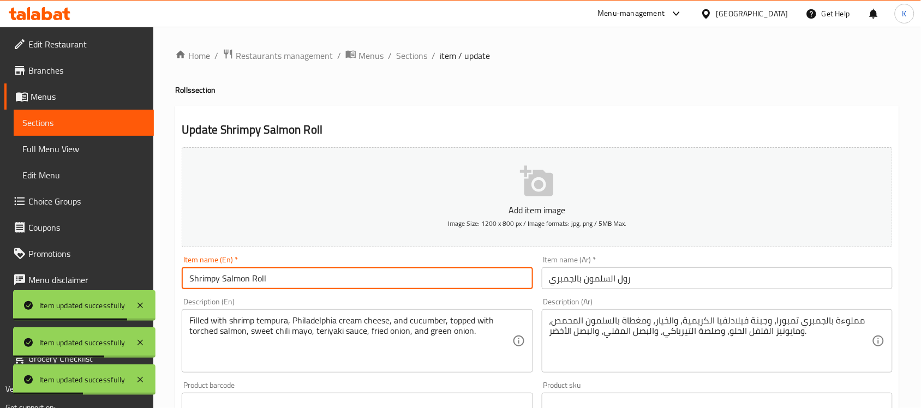
click at [342, 288] on input "Shrimpy Salmon Roll" at bounding box center [357, 278] width 351 height 22
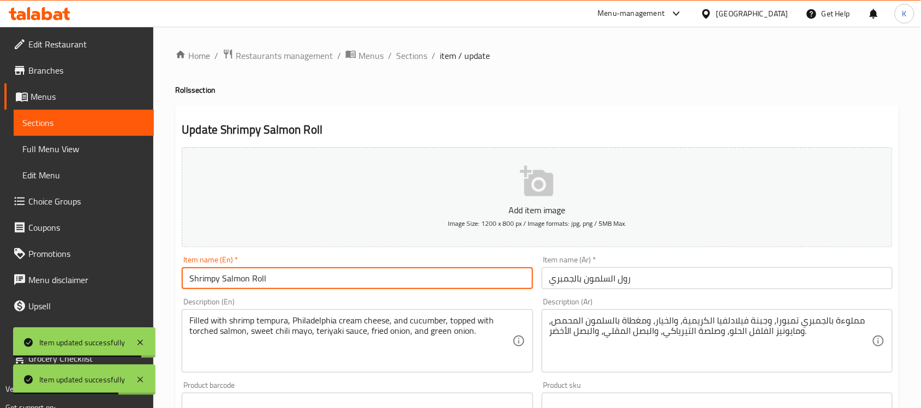
paste input "8pcs"
type input "Shrimpy Salmon Roll 8pcs"
click at [695, 275] on input "رول السلمون بالجمبري" at bounding box center [717, 278] width 351 height 22
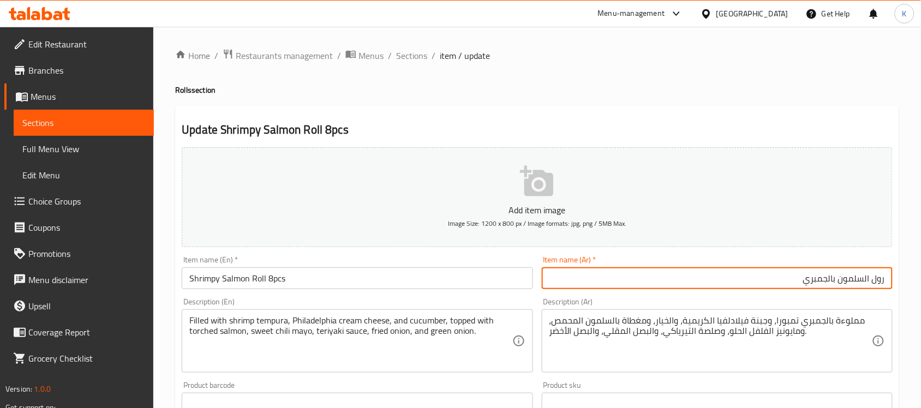
click at [870, 281] on input "رول السلمون بالجمبري" at bounding box center [717, 278] width 351 height 22
click at [833, 280] on input "رول سلمون بالجمبري" at bounding box center [717, 278] width 351 height 22
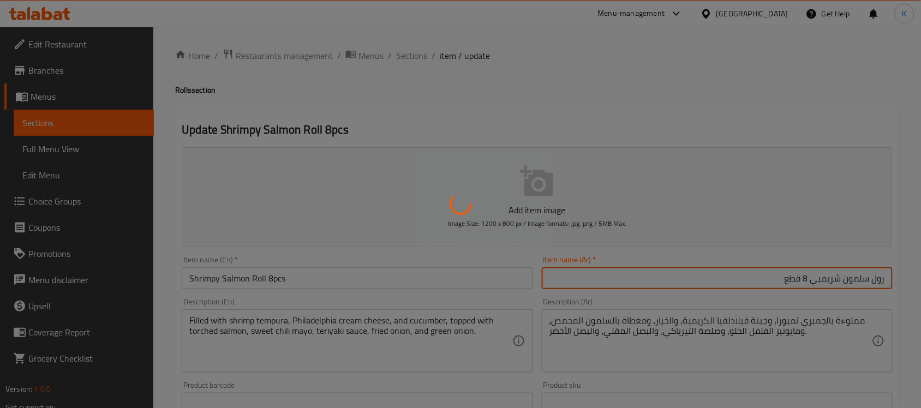
type input "رول سلمون شريمبي 8 قطع"
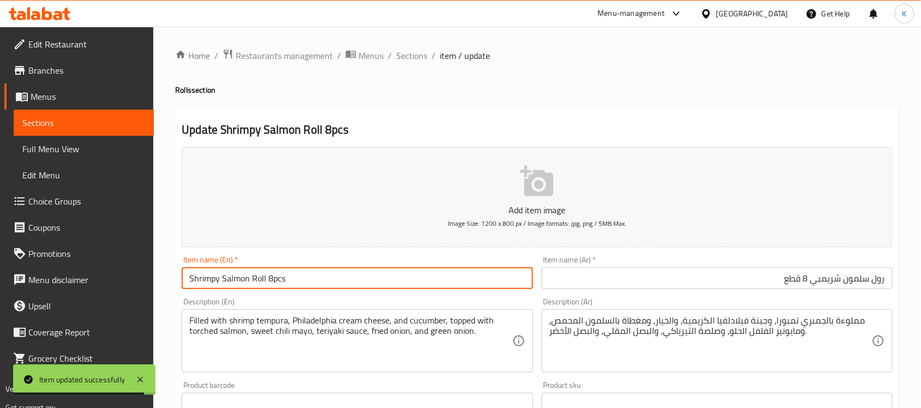
drag, startPoint x: 255, startPoint y: 278, endPoint x: 79, endPoint y: 272, distance: 175.7
click at [64, 277] on div "Edit Restaurant Branches Menus Sections Full Menu View Edit Menu Choice Groups …" at bounding box center [460, 399] width 921 height 744
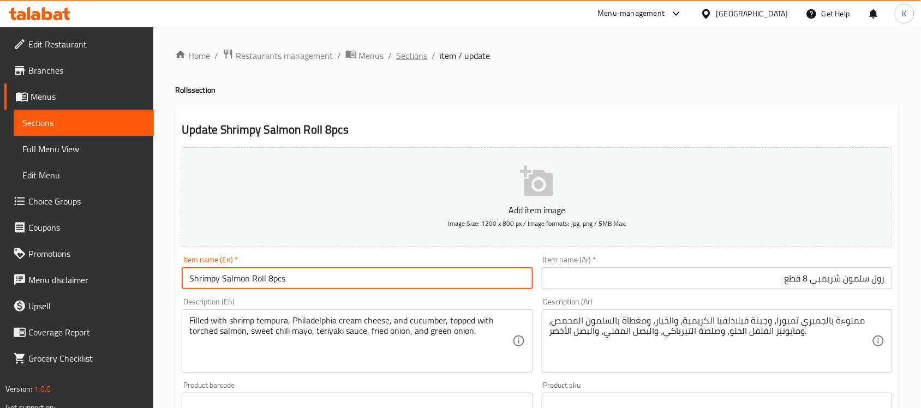
click at [411, 55] on span "Sections" at bounding box center [411, 55] width 31 height 13
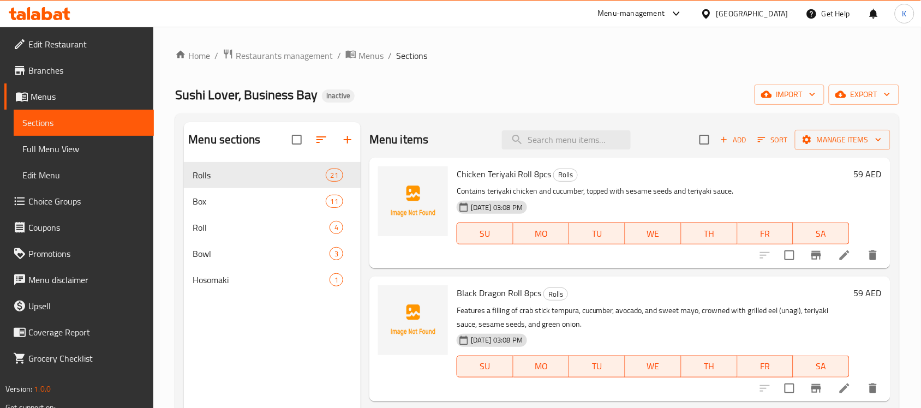
click at [595, 82] on div "Home / Restaurants management / Menus / Sections Sushi Lover, Business Bay Inac…" at bounding box center [537, 294] width 724 height 490
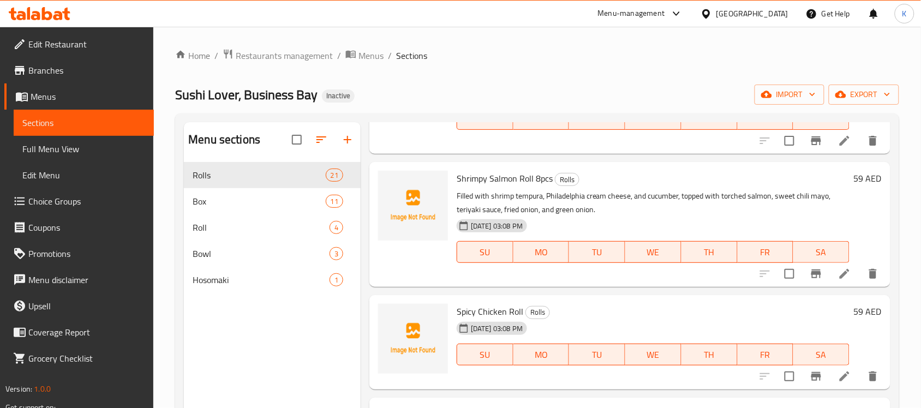
scroll to position [1530, 0]
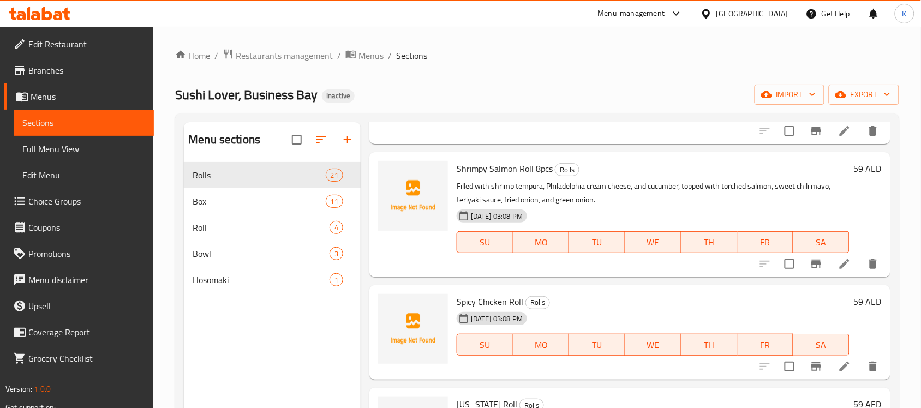
click at [829, 365] on li at bounding box center [844, 367] width 31 height 20
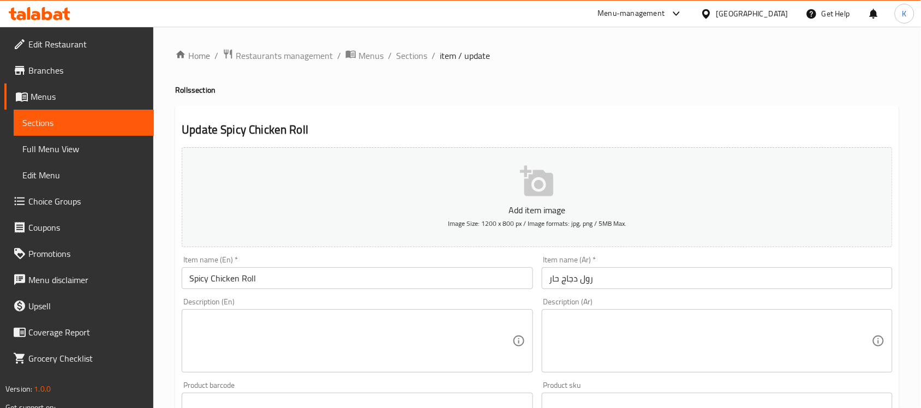
click at [372, 278] on input "Spicy Chicken Roll" at bounding box center [357, 278] width 351 height 22
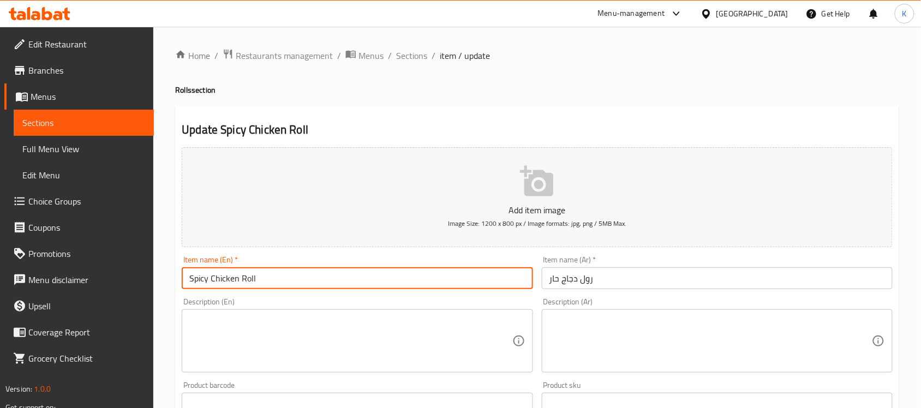
paste input "8pcs"
type input "Spicy Chicken Roll 8pcs"
drag, startPoint x: 674, startPoint y: 280, endPoint x: 677, endPoint y: 285, distance: 6.1
click at [674, 280] on input "رول دجاج حار" at bounding box center [717, 278] width 351 height 22
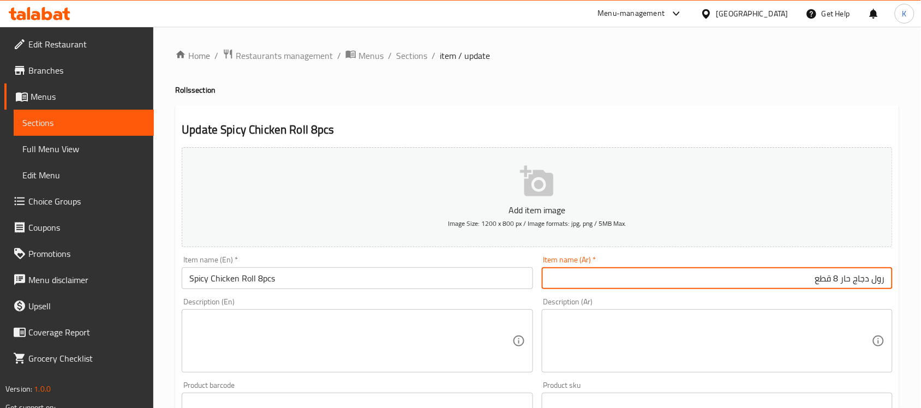
type input "رول دجاج حار 8 قطع"
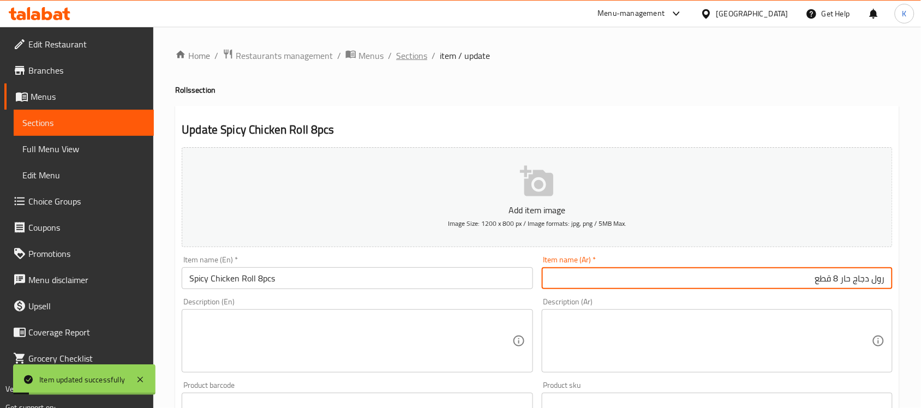
click at [407, 57] on span "Sections" at bounding box center [411, 55] width 31 height 13
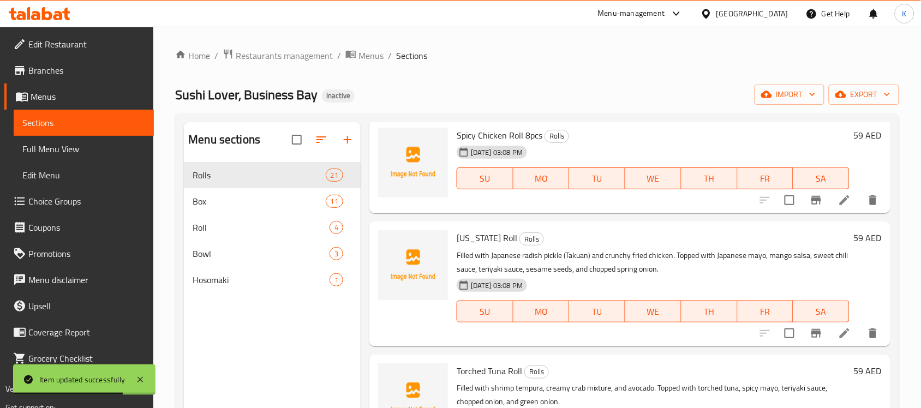
scroll to position [1749, 0]
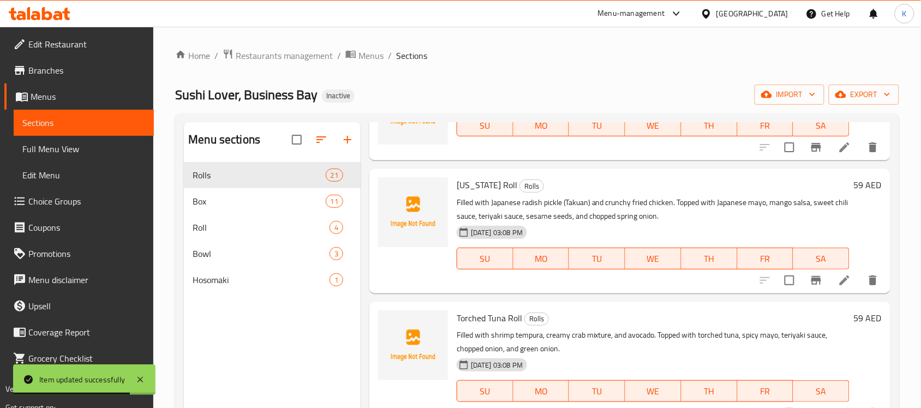
click at [838, 274] on icon at bounding box center [844, 280] width 13 height 13
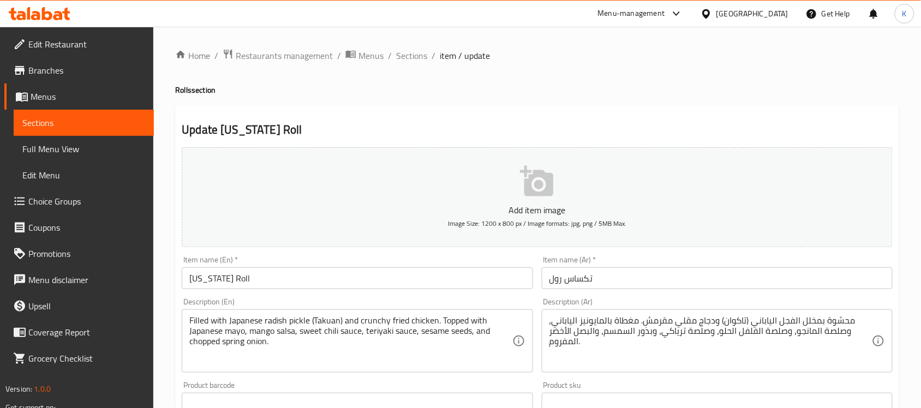
click at [386, 266] on div "Item name (En)   * Texas Roll Item name (En) *" at bounding box center [357, 272] width 351 height 33
click at [386, 273] on input "Texas Roll" at bounding box center [357, 278] width 351 height 22
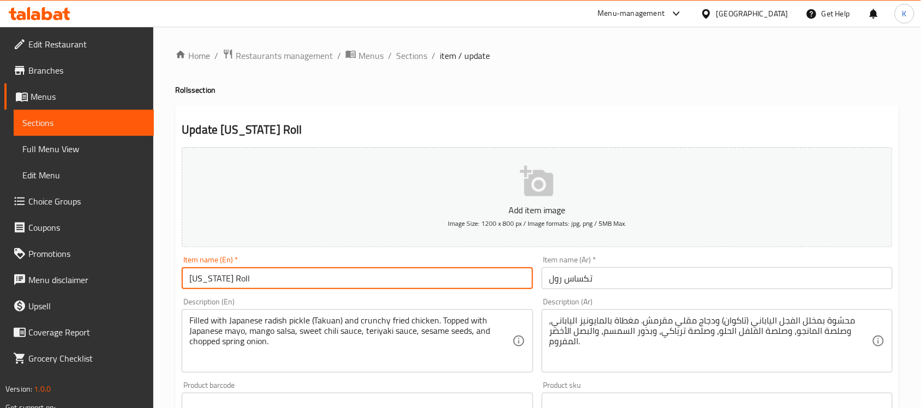
paste input "8pcs"
type input "Texas Roll 8pcs"
click at [683, 282] on input "تكساس رول" at bounding box center [717, 278] width 351 height 22
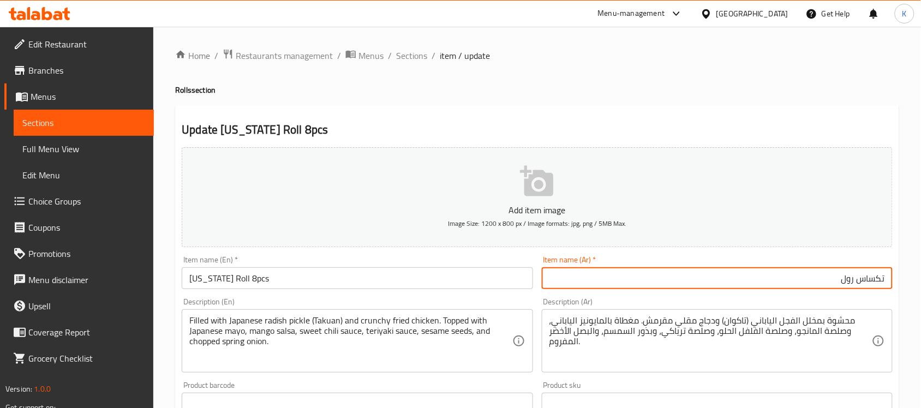
click at [849, 276] on input "تكساس رول" at bounding box center [717, 278] width 351 height 22
paste input "رول"
type input "رول تكساس 8 قطع"
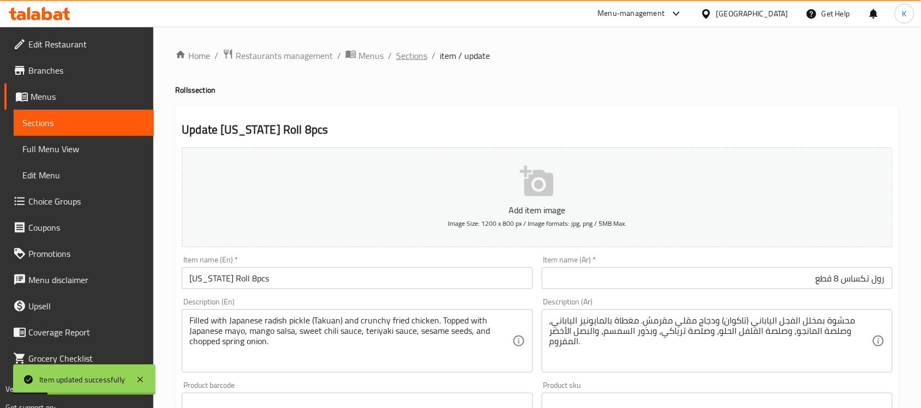
click at [418, 56] on span "Sections" at bounding box center [411, 55] width 31 height 13
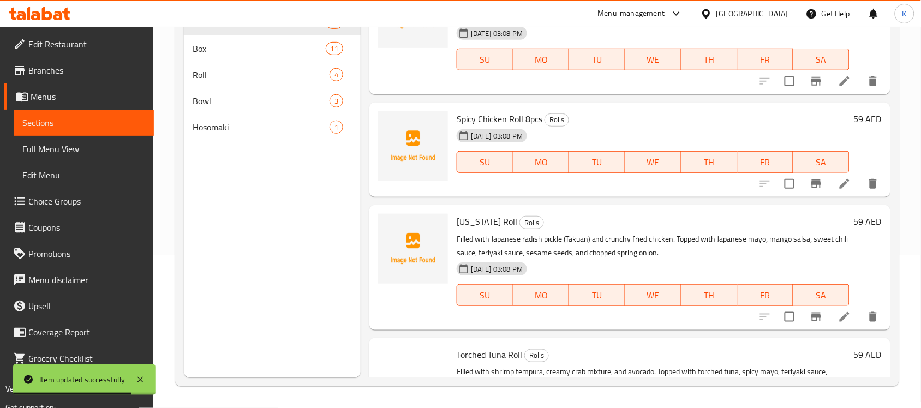
scroll to position [1590, 0]
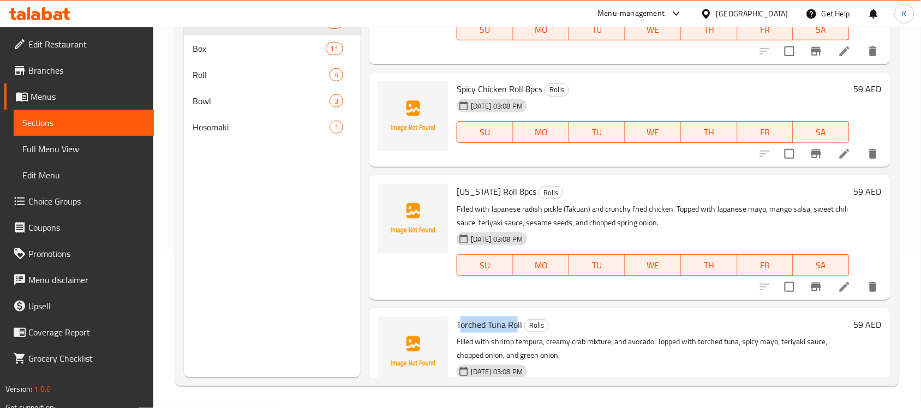
drag, startPoint x: 460, startPoint y: 322, endPoint x: 516, endPoint y: 325, distance: 56.2
click at [516, 325] on span "Torched Tuna Roll" at bounding box center [488, 324] width 65 height 16
copy span "orched Tuna Ro"
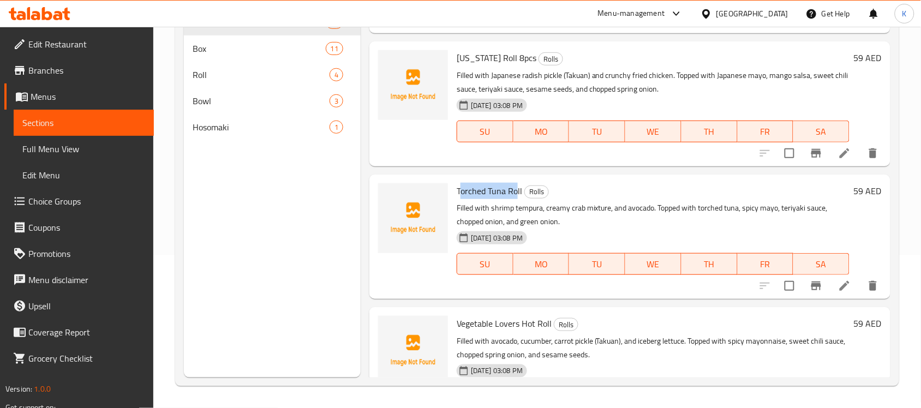
scroll to position [1749, 0]
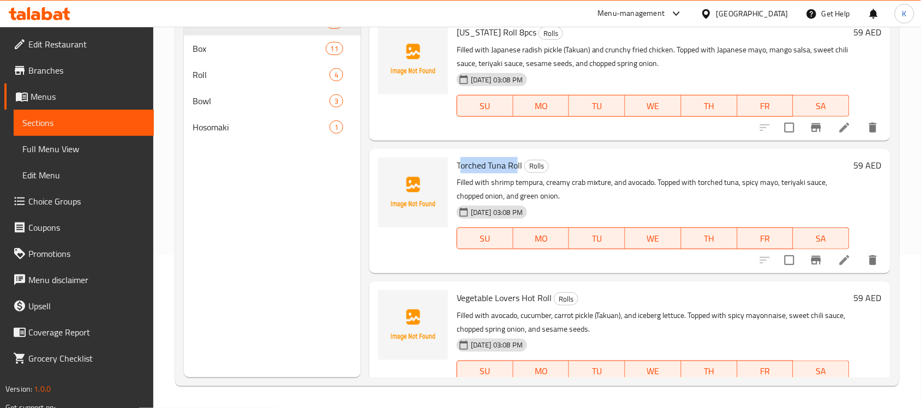
click at [829, 263] on li at bounding box center [844, 260] width 31 height 20
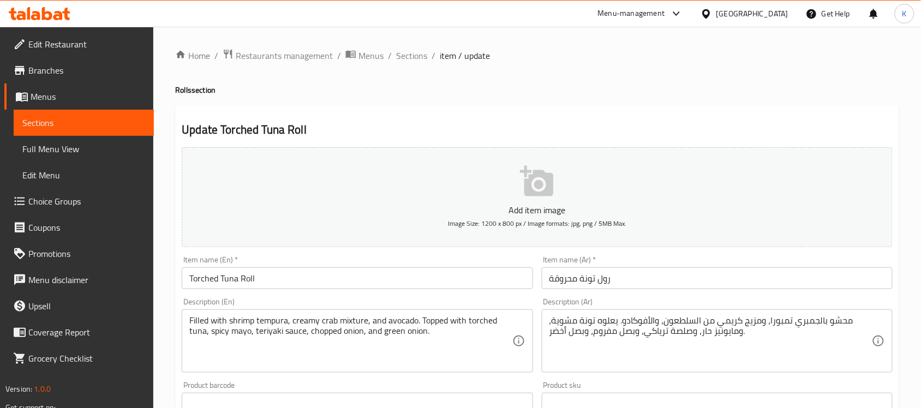
click at [386, 278] on input "Torched Tuna Roll" at bounding box center [357, 278] width 351 height 22
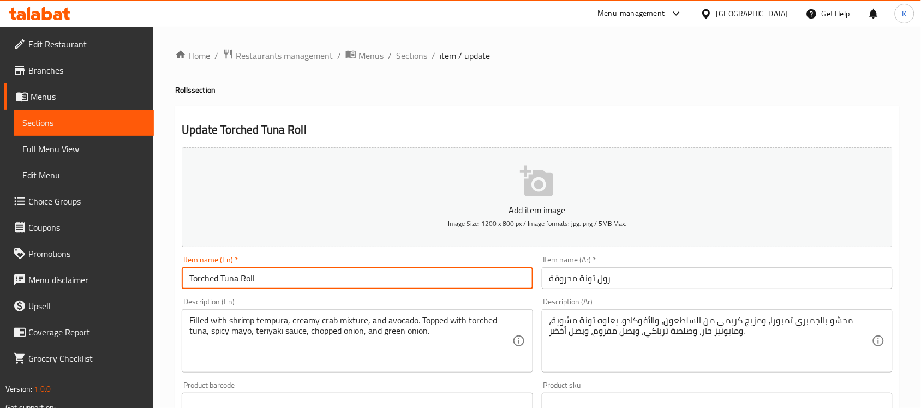
paste input "8pcs"
type input "Torched Tuna Roll 8pcs"
click at [635, 290] on div "Item name (Ar)   * رول تونة محروقة Item name (Ar) *" at bounding box center [716, 272] width 359 height 42
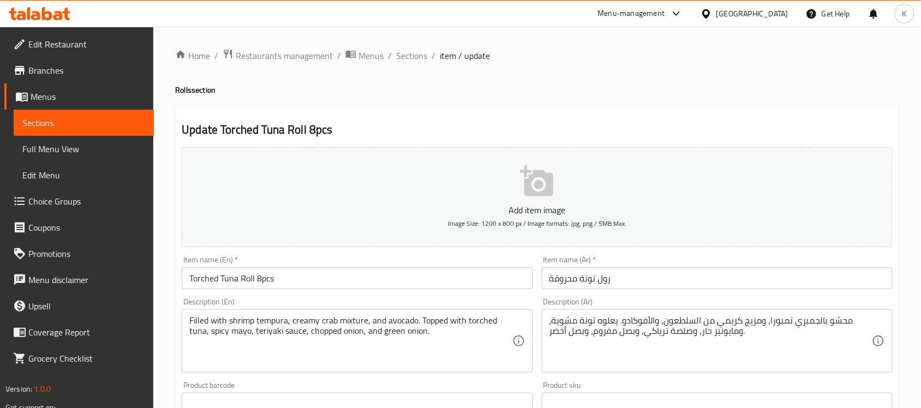
click at [640, 284] on input "رول تونة محروقة" at bounding box center [717, 278] width 351 height 22
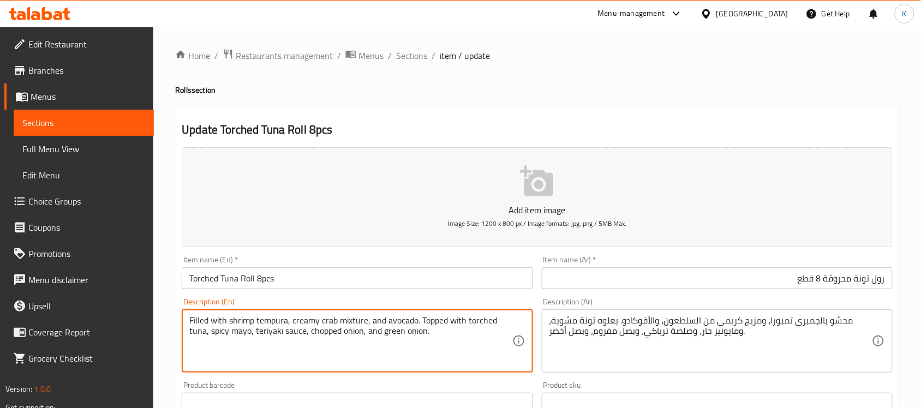
drag, startPoint x: 466, startPoint y: 322, endPoint x: 204, endPoint y: 336, distance: 262.2
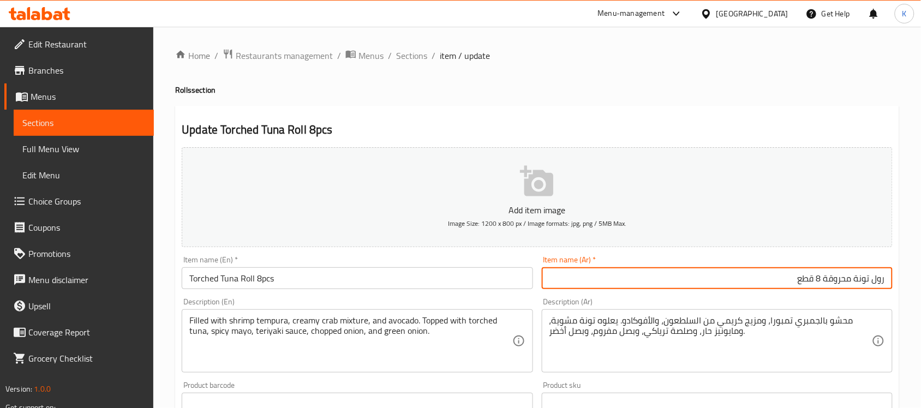
click at [846, 282] on input "رول تونة محروقة 8 قطع" at bounding box center [717, 278] width 351 height 22
type input "رول تونة تورشد 8 قطع"
click at [222, 285] on input "Torched Tuna Roll 8pcs" at bounding box center [357, 278] width 351 height 22
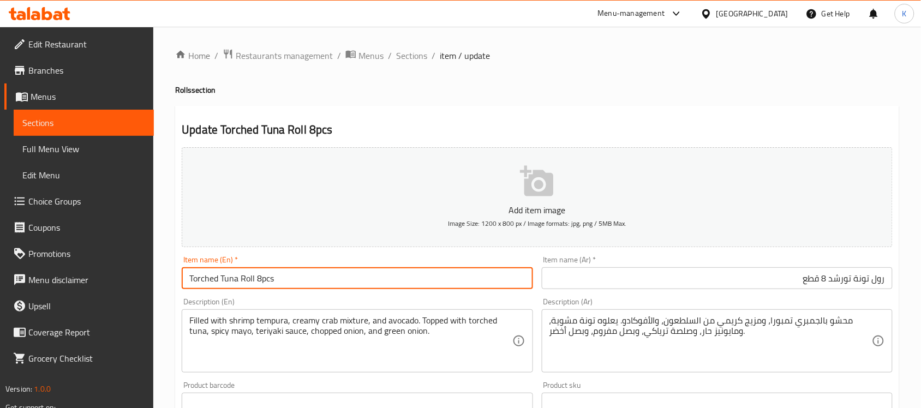
click at [212, 281] on input "Torched Tuna Roll 8pcs" at bounding box center [357, 278] width 351 height 22
click at [211, 281] on input "Torched Tuna Roll 8pcs" at bounding box center [357, 278] width 351 height 22
click at [369, 282] on input "Torched Tuna Roll 8pcs" at bounding box center [357, 278] width 351 height 22
click at [569, 315] on textarea "محشو بالجمبري تمبورا، ومزيج كريمي من السلطعون، والأفوكادو. يعلوه تونة مشوية، وم…" at bounding box center [710, 341] width 322 height 52
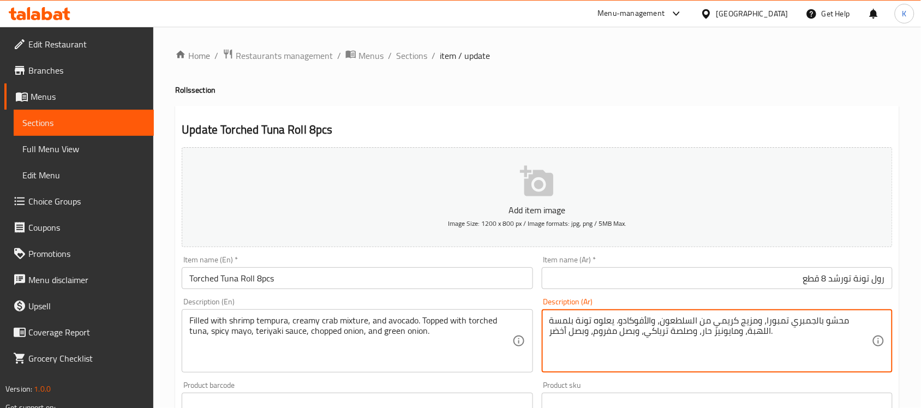
click at [563, 319] on textarea "محشو بالجمبري تمبورا، ومزيج كريمي من السلطعون، والأفوكادو. يعلوه تونة بلمسة الل…" at bounding box center [710, 341] width 322 height 52
click at [757, 339] on textarea "محشو بالجمبري تمبورا، ومزيج كريمي من السلطعون، والأفوكادو. يعلوه تونة مشوية على…" at bounding box center [710, 341] width 322 height 52
type textarea "محشو بالجمبري تمبورا، ومزيج كريمي من السلطعون، والأفوكادو. يعلوه تونة مشوية على…"
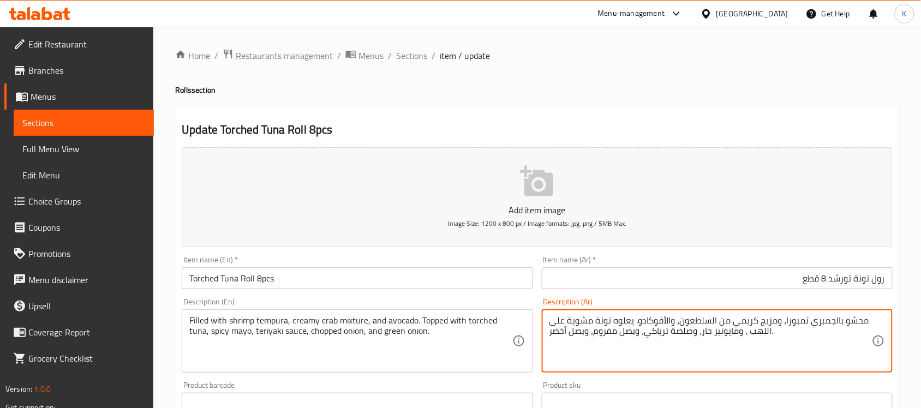
click at [424, 268] on input "Torched Tuna Roll 8pcs" at bounding box center [357, 278] width 351 height 22
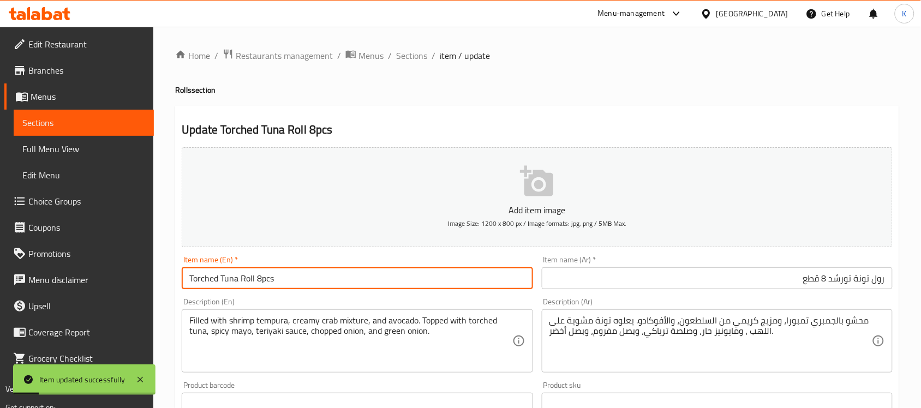
click at [407, 62] on span "Sections" at bounding box center [411, 55] width 31 height 13
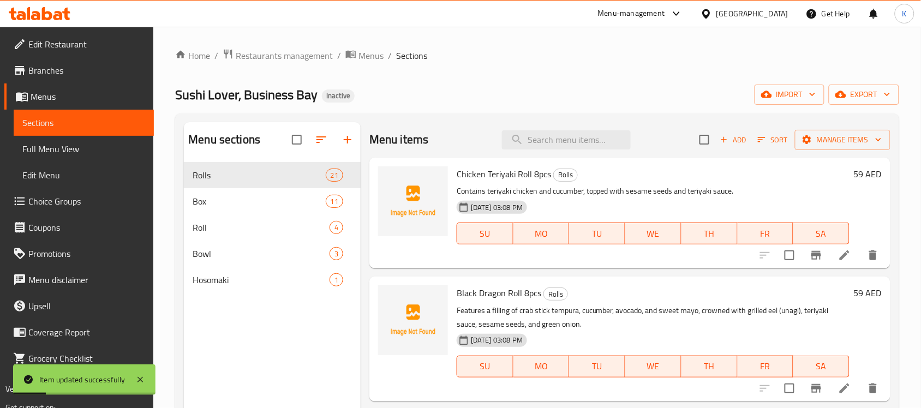
click at [645, 164] on div "Chicken Teriyaki Roll 8pcs Rolls Contains teriyaki chicken and cucumber, topped…" at bounding box center [652, 213] width 401 height 102
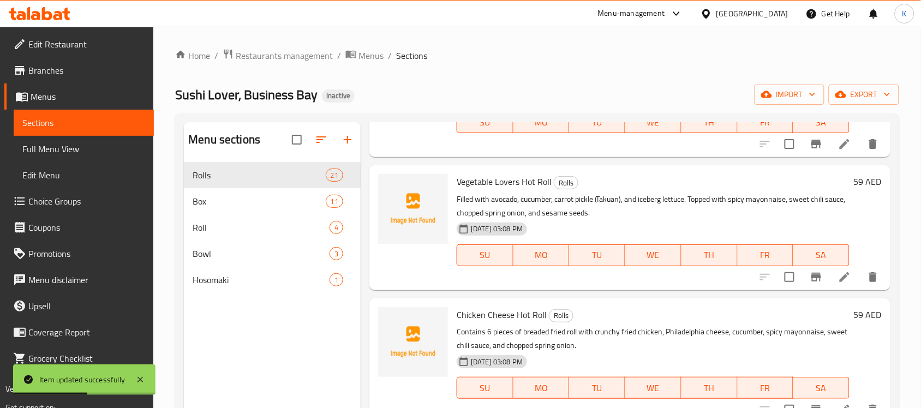
scroll to position [2032, 0]
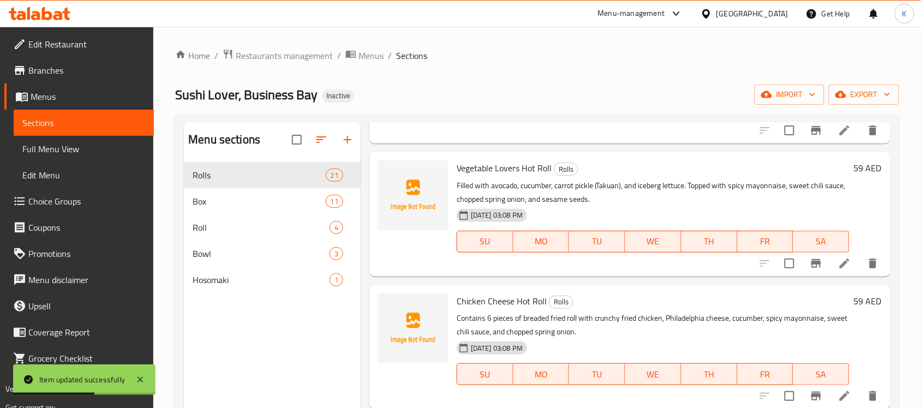
click at [829, 265] on li at bounding box center [844, 264] width 31 height 20
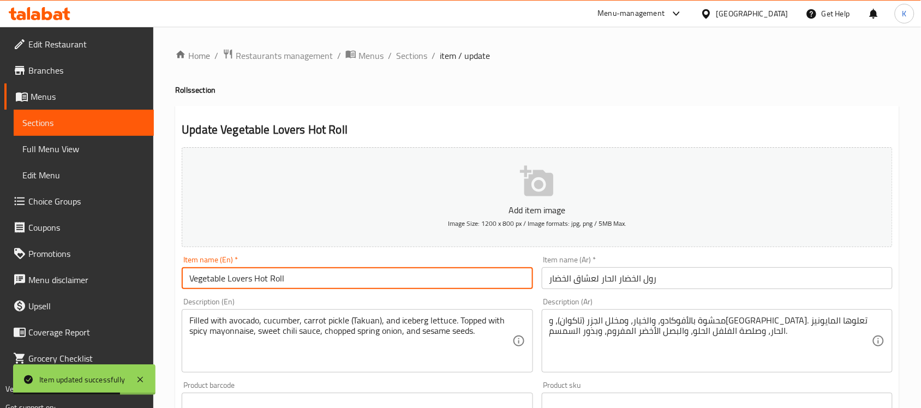
click at [305, 281] on input "Vegetable Lovers Hot Roll" at bounding box center [357, 278] width 351 height 22
paste input "8pcs"
type input "Vegetable Lovers Hot Roll 8pcs"
click at [683, 277] on input "رول الخضار الحار لعشاق الخضار" at bounding box center [717, 278] width 351 height 22
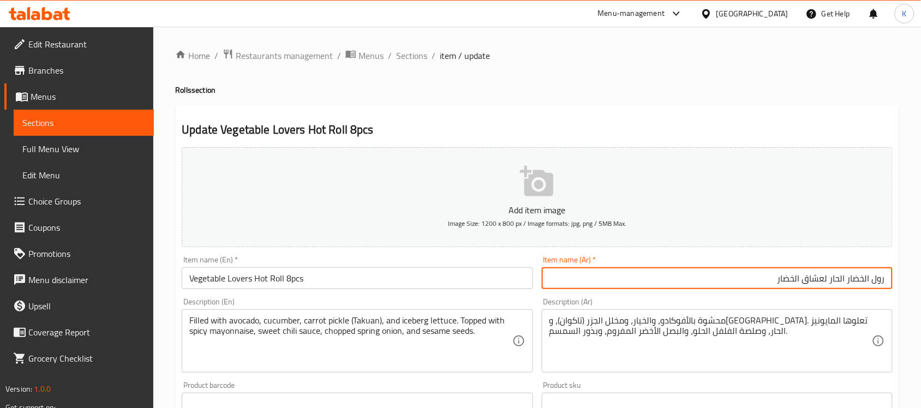
click at [863, 282] on input "رول الخضار الحار لعشاق الخضار" at bounding box center [717, 278] width 351 height 22
click at [862, 284] on input "رول الحار لعشاق الخضار" at bounding box center [717, 278] width 351 height 22
click at [871, 285] on input "رول لعشاق الخضار" at bounding box center [717, 278] width 351 height 22
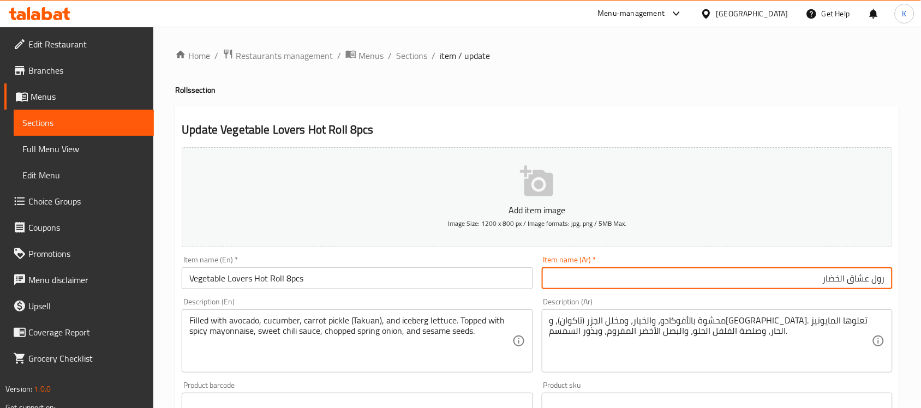
drag, startPoint x: 829, startPoint y: 284, endPoint x: 811, endPoint y: 284, distance: 18.0
click at [811, 284] on input "رول عشاق الخضار" at bounding box center [717, 278] width 351 height 22
type input "رول عشاق الخضار الحار 8 قطع"
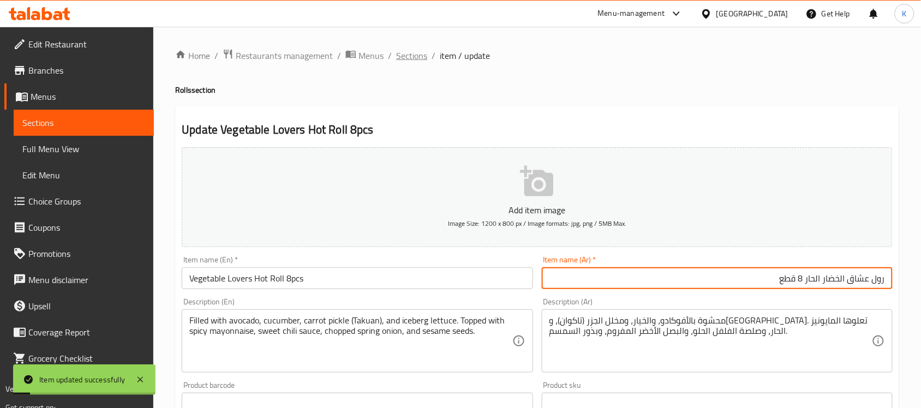
click at [420, 53] on span "Sections" at bounding box center [411, 55] width 31 height 13
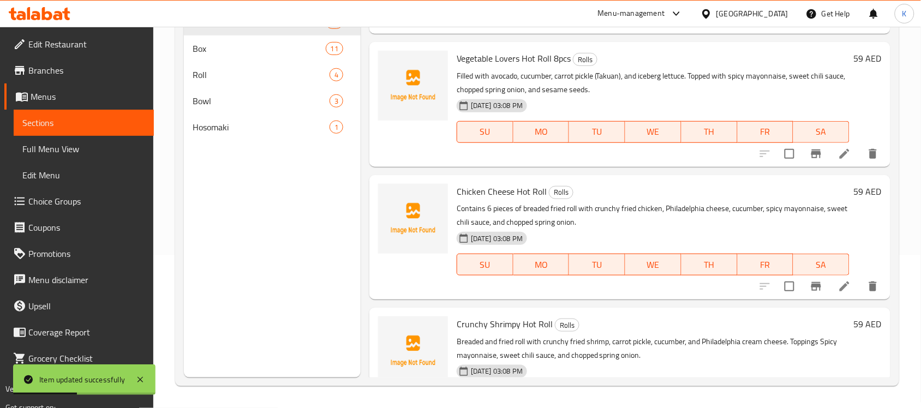
scroll to position [1975, 0]
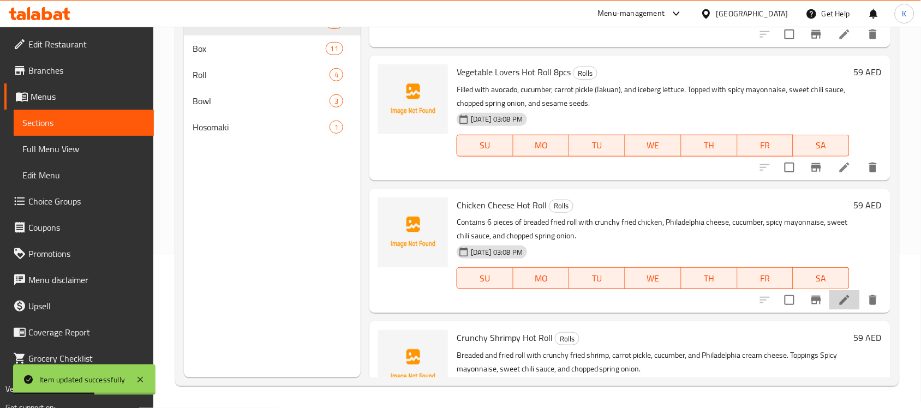
click at [829, 297] on li at bounding box center [844, 300] width 31 height 20
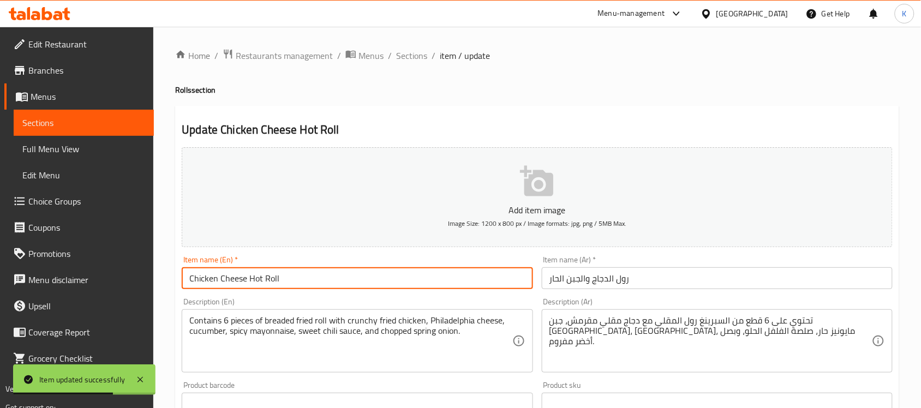
click at [346, 274] on input "Chicken Cheese Hot Roll" at bounding box center [357, 278] width 351 height 22
paste input "8pcs"
type input "Chicken Cheese Hot Roll 8pcs"
click at [702, 284] on input "رول الدجاج والجبن الحار" at bounding box center [717, 278] width 351 height 22
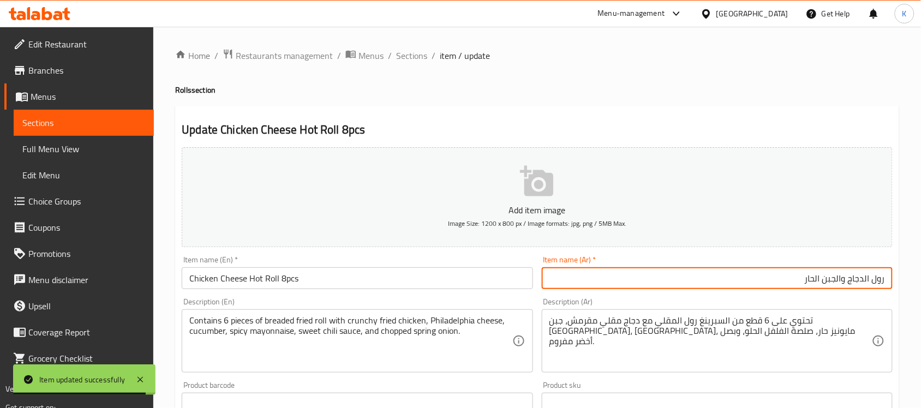
click at [712, 292] on div "Item name (Ar)   * رول الدجاج والجبن الحار Item name (Ar) *" at bounding box center [716, 272] width 359 height 42
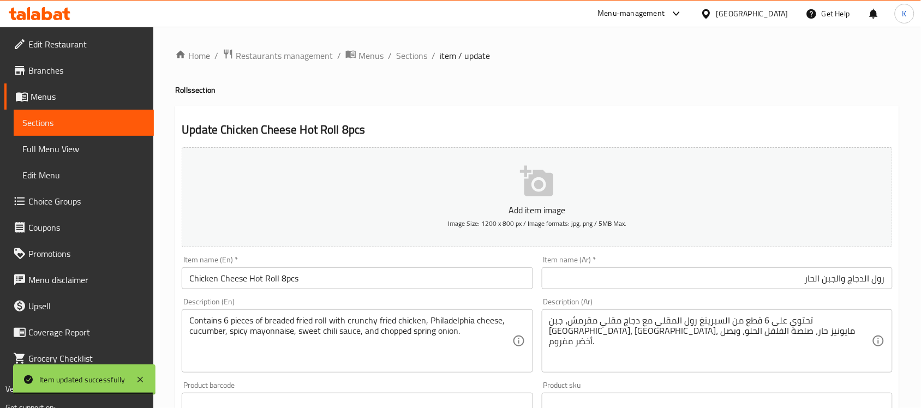
click at [731, 279] on input "رول الدجاج والجبن الحار" at bounding box center [717, 278] width 351 height 22
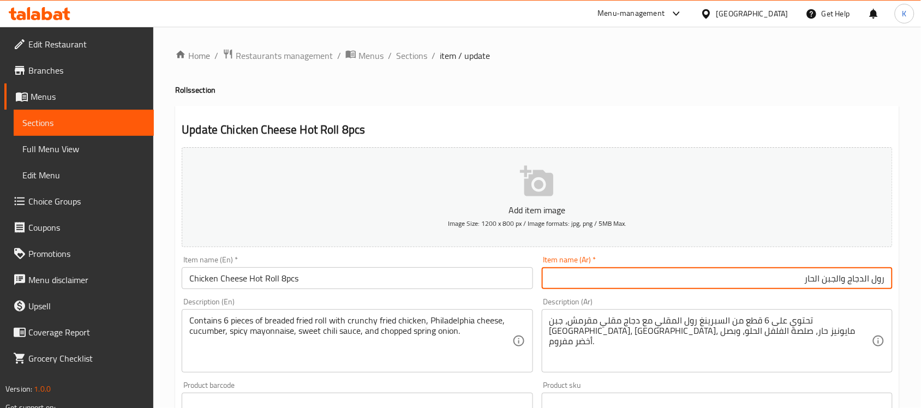
click at [821, 281] on input "رول الدجاج والجبن الحار" at bounding box center [717, 278] width 351 height 22
drag, startPoint x: 838, startPoint y: 281, endPoint x: 843, endPoint y: 282, distance: 5.5
click at [843, 282] on input "رول الدجاج والجبن حار" at bounding box center [717, 278] width 351 height 22
click at [781, 285] on input "رول الدجاج وجبن حار" at bounding box center [717, 278] width 351 height 22
type input "رول الدجاج وجبن حار 8 قطع"
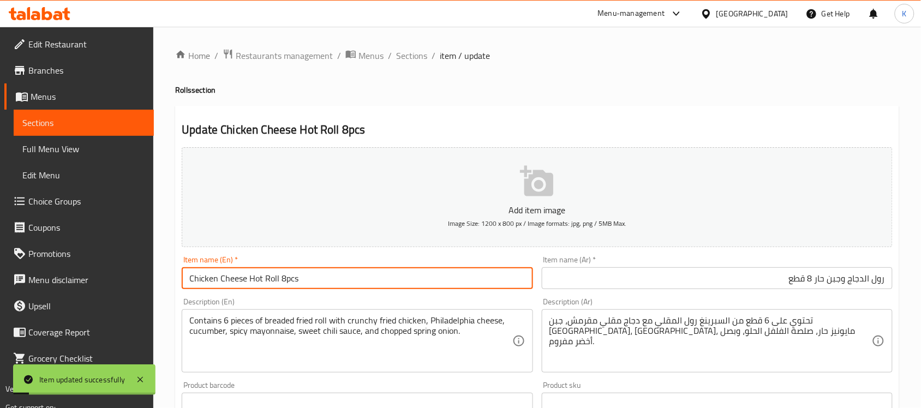
drag, startPoint x: 166, startPoint y: 272, endPoint x: 85, endPoint y: 269, distance: 81.3
click at [80, 272] on div "Edit Restaurant Branches Menus Sections Full Menu View Edit Menu Choice Groups …" at bounding box center [460, 399] width 921 height 744
click at [426, 58] on ol "Home / Restaurants management / Menus / Sections / item / update" at bounding box center [537, 56] width 724 height 14
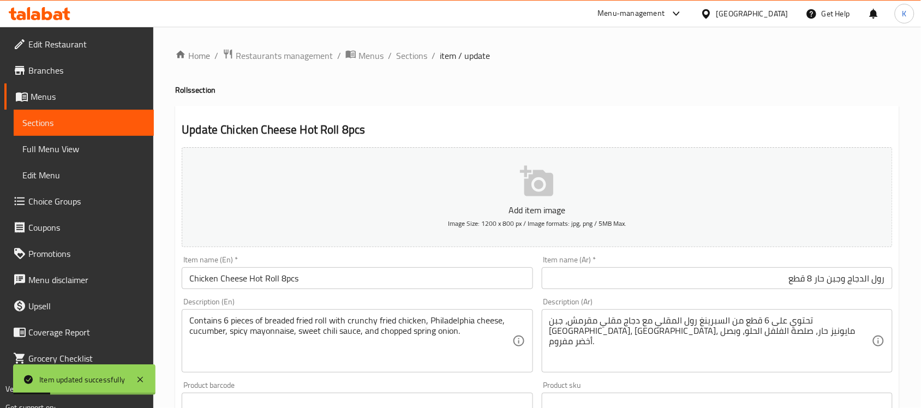
drag, startPoint x: 424, startPoint y: 58, endPoint x: 601, endPoint y: 78, distance: 178.4
click at [424, 58] on span "Sections" at bounding box center [411, 55] width 31 height 13
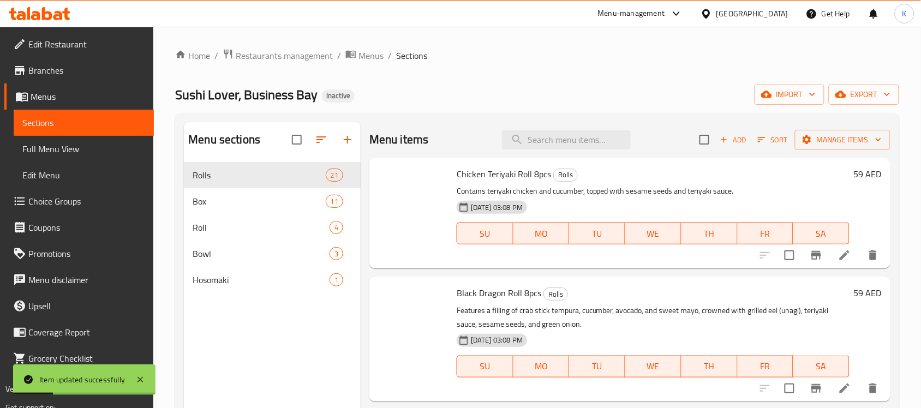
click at [601, 78] on div "Home / Restaurants management / Menus / Sections Sushi Lover, Business Bay Inac…" at bounding box center [537, 294] width 724 height 490
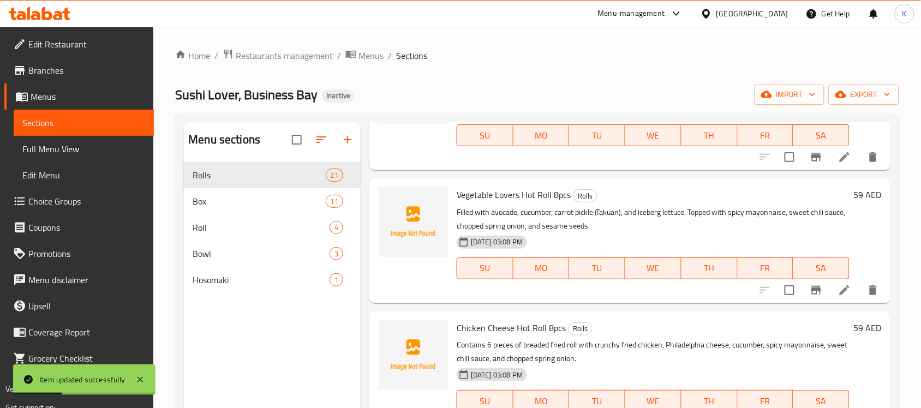
scroll to position [2164, 0]
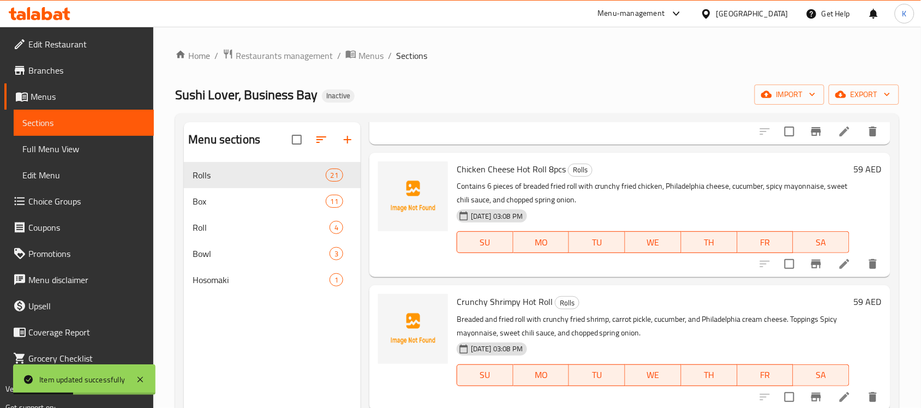
click at [839, 396] on icon at bounding box center [844, 397] width 10 height 10
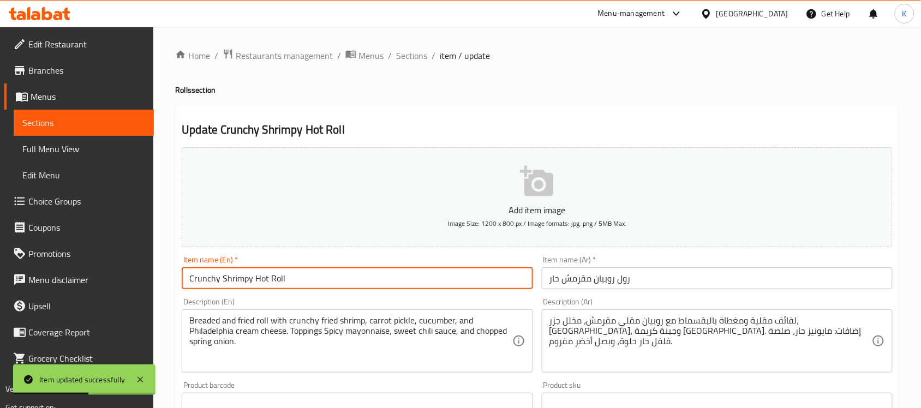
click at [358, 280] on input "Crunchy Shrimpy Hot Roll" at bounding box center [357, 278] width 351 height 22
paste input "8pcs"
type input "Crunchy Shrimpy Hot Roll 8pcs"
click at [710, 277] on input "رول روبيان مقرمش حار" at bounding box center [717, 278] width 351 height 22
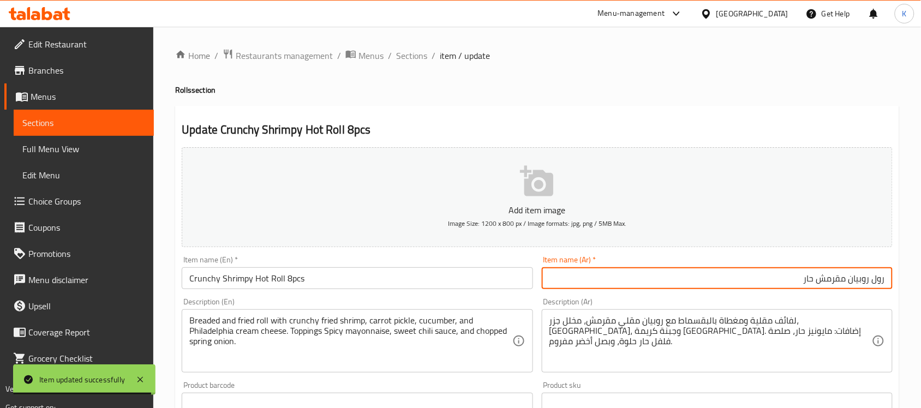
click at [837, 279] on input "رول روبيان مقرمش حار" at bounding box center [717, 278] width 351 height 22
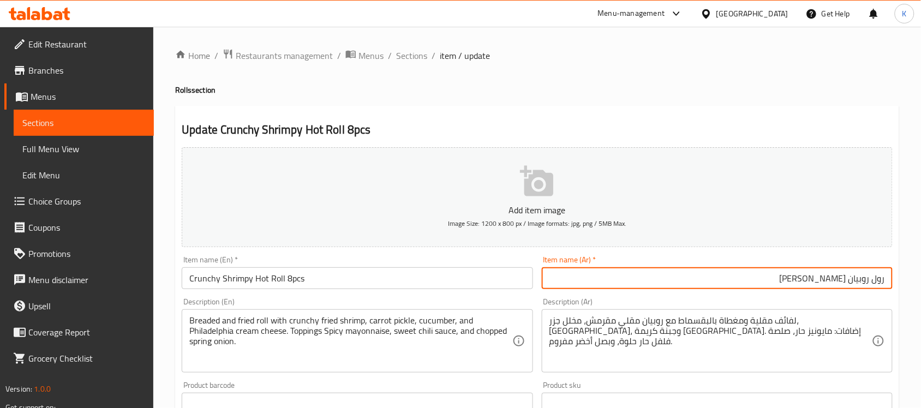
click at [775, 285] on input "رول روبيان كرانشي حار" at bounding box center [717, 278] width 351 height 22
type input "رول روبيان كرانشي حار 8 قطع"
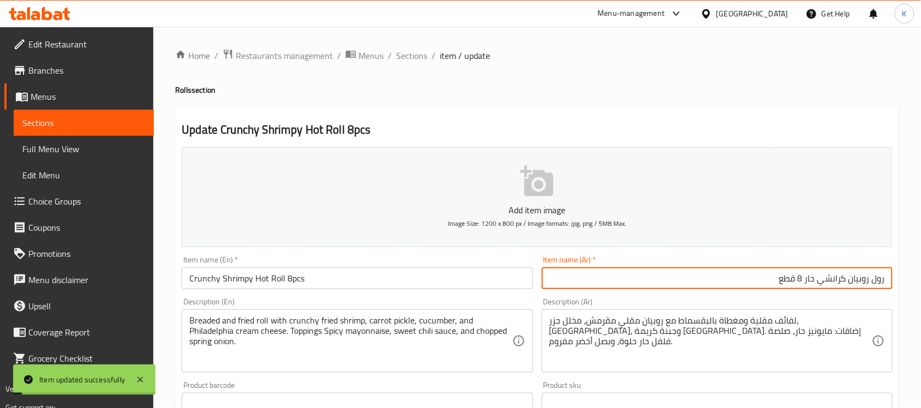
drag, startPoint x: 274, startPoint y: 285, endPoint x: 1, endPoint y: 285, distance: 273.8
click at [0, 285] on div "Edit Restaurant Branches Menus Sections Full Menu View Edit Menu Choice Groups …" at bounding box center [460, 399] width 921 height 744
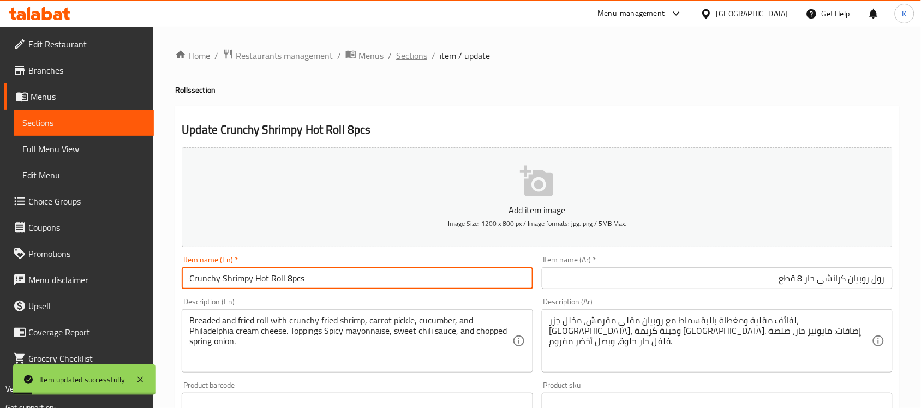
click at [396, 53] on span "Sections" at bounding box center [411, 55] width 31 height 13
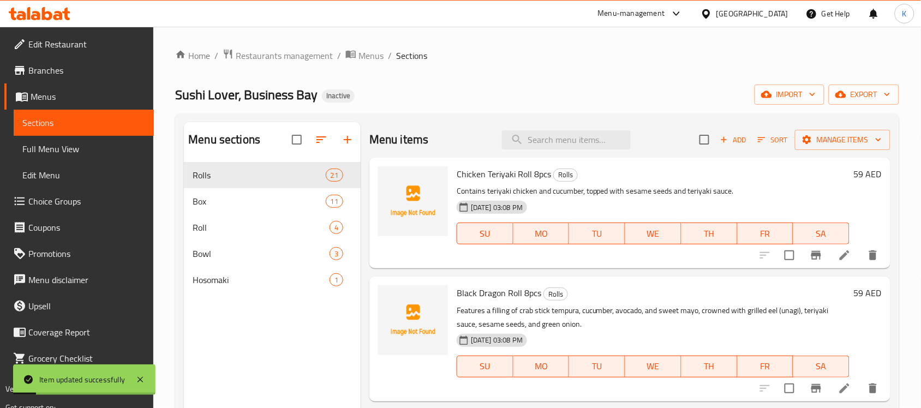
click at [531, 81] on div "Home / Restaurants management / Menus / Sections Sushi Lover, Business Bay Inac…" at bounding box center [537, 294] width 724 height 490
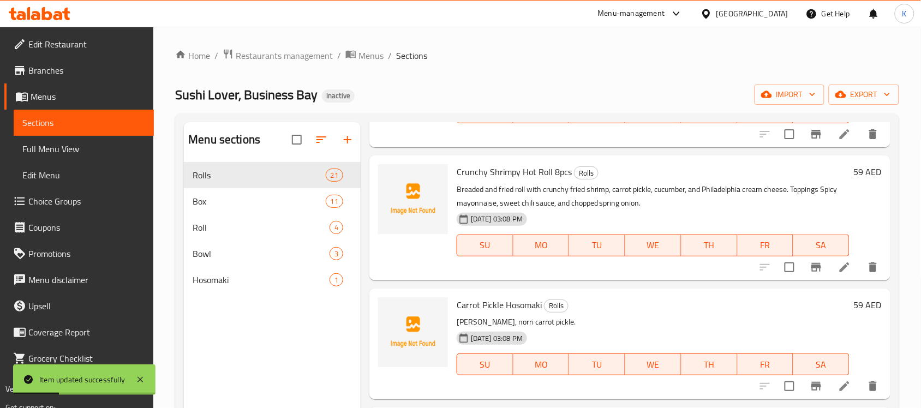
scroll to position [153, 0]
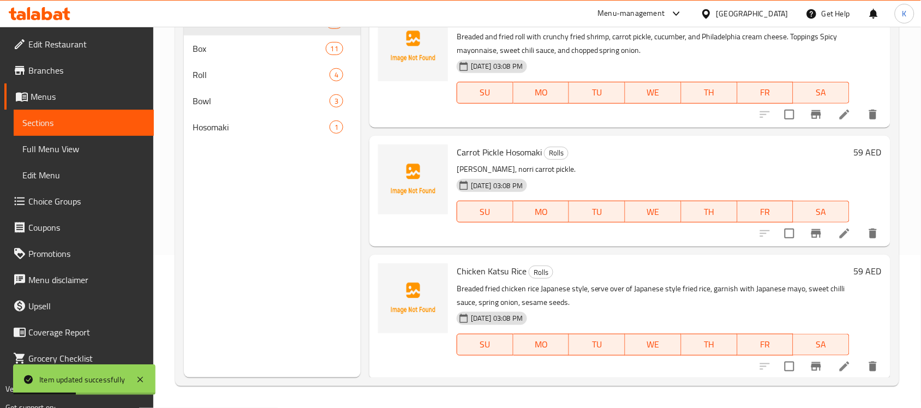
click at [839, 234] on icon at bounding box center [844, 233] width 10 height 10
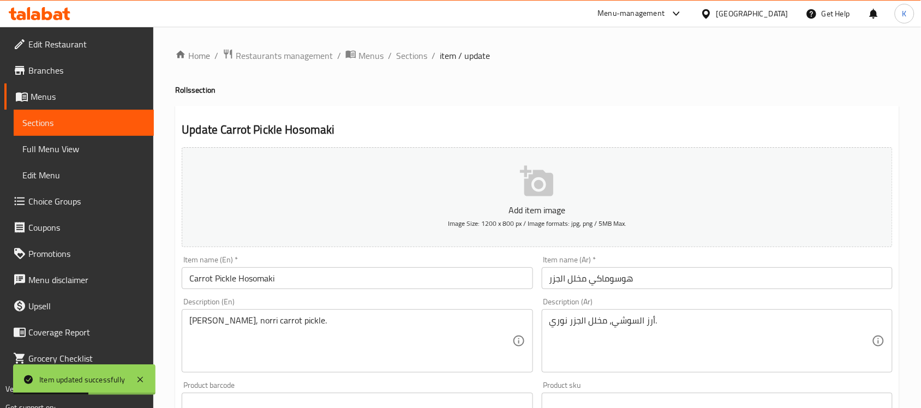
click at [315, 294] on div "Description (En) Sushi rice, norri carrot pickle. Description (En)" at bounding box center [356, 334] width 359 height 83
drag, startPoint x: 323, startPoint y: 281, endPoint x: 328, endPoint y: 278, distance: 5.6
click at [324, 281] on input "Carrot Pickle Hosomaki" at bounding box center [357, 278] width 351 height 22
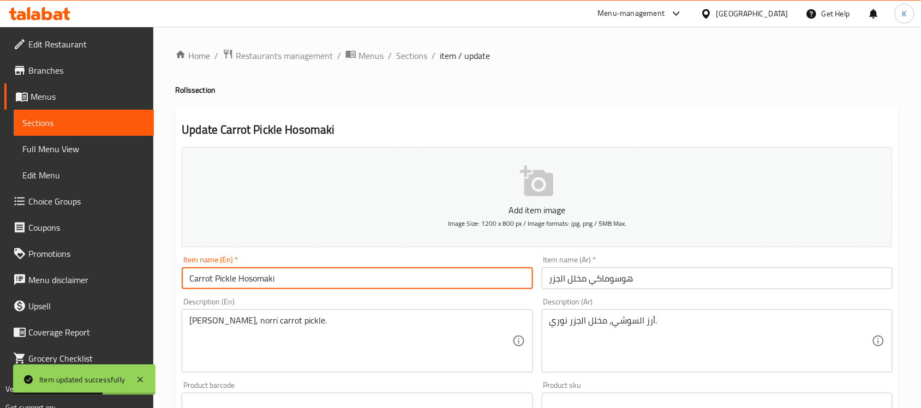
click at [388, 263] on div "Item name (En)   * Carrot Pickle Hosomaki Item name (En) *" at bounding box center [357, 272] width 351 height 33
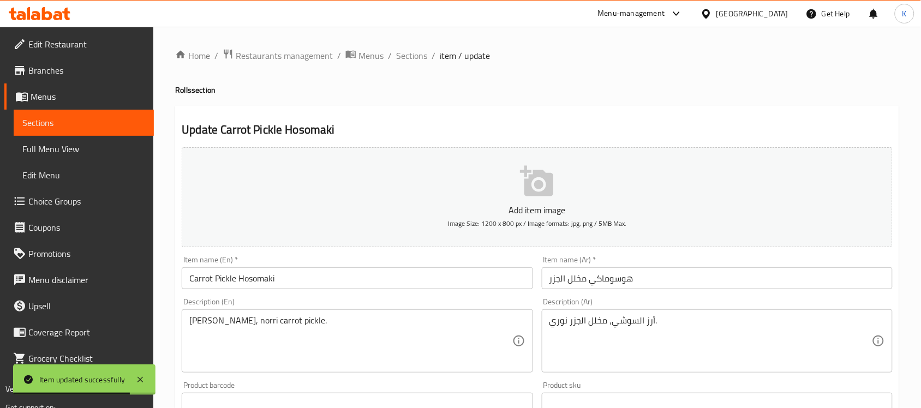
click at [330, 280] on input "Carrot Pickle Hosomaki" at bounding box center [357, 278] width 351 height 22
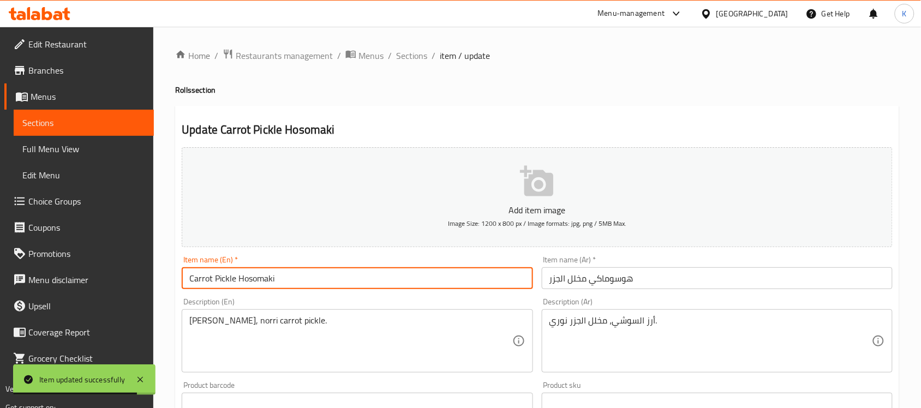
paste input "8pcs"
type input "Carrot Pickle Hosomaki 8pcs"
click at [713, 276] on input "هوسوماكي مخلل الجزر" at bounding box center [717, 278] width 351 height 22
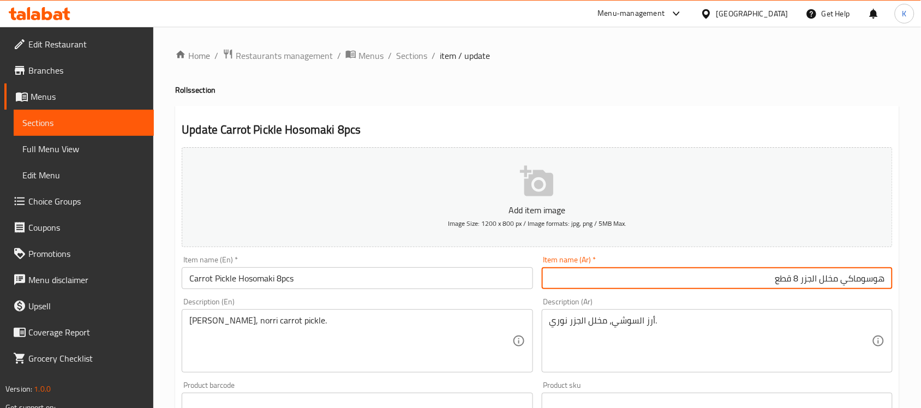
type input "هوسوماكي مخلل الجزر 8 قطع"
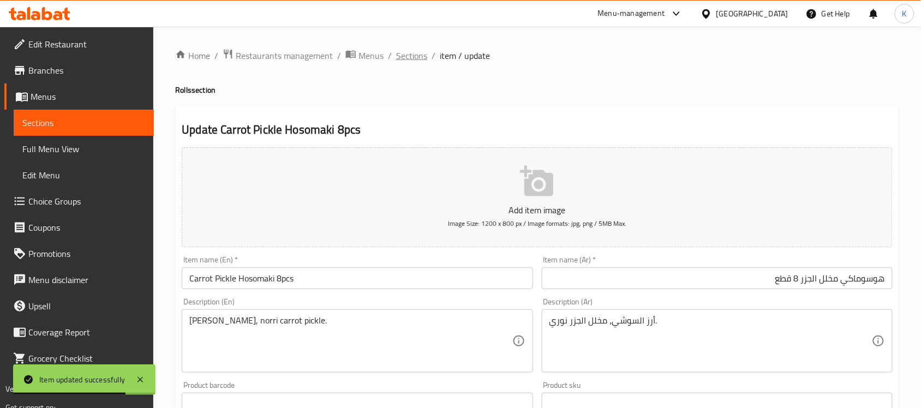
click at [413, 55] on span "Sections" at bounding box center [411, 55] width 31 height 13
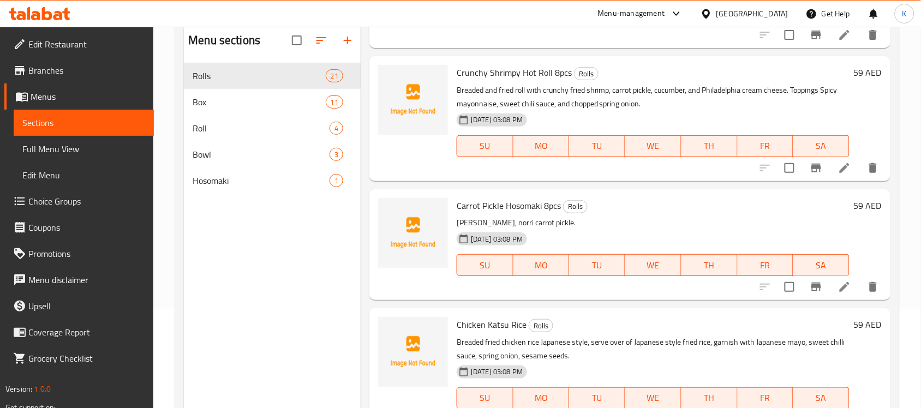
scroll to position [153, 0]
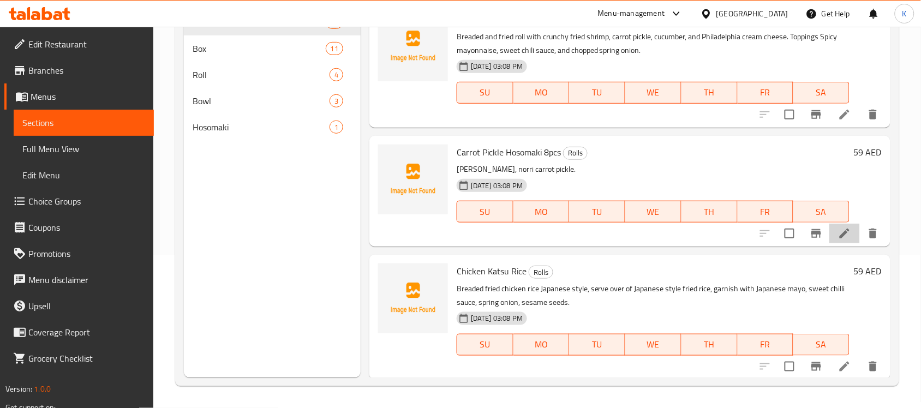
click at [829, 229] on li at bounding box center [844, 234] width 31 height 20
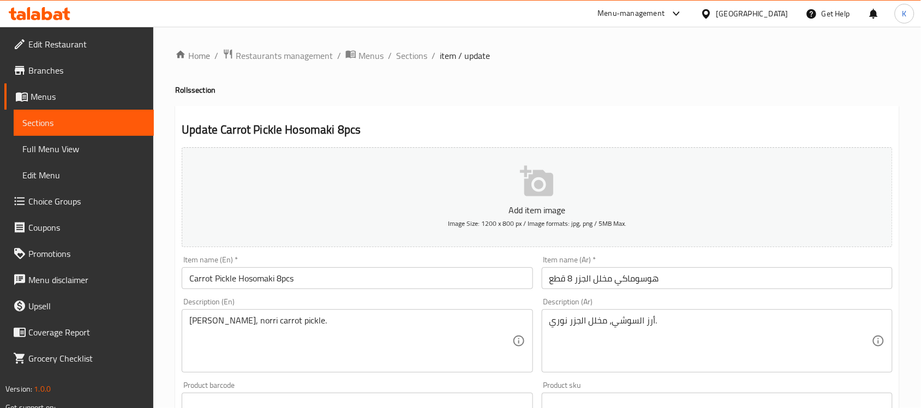
click at [307, 272] on input "Carrot Pickle Hosomaki 8pcs" at bounding box center [357, 278] width 351 height 22
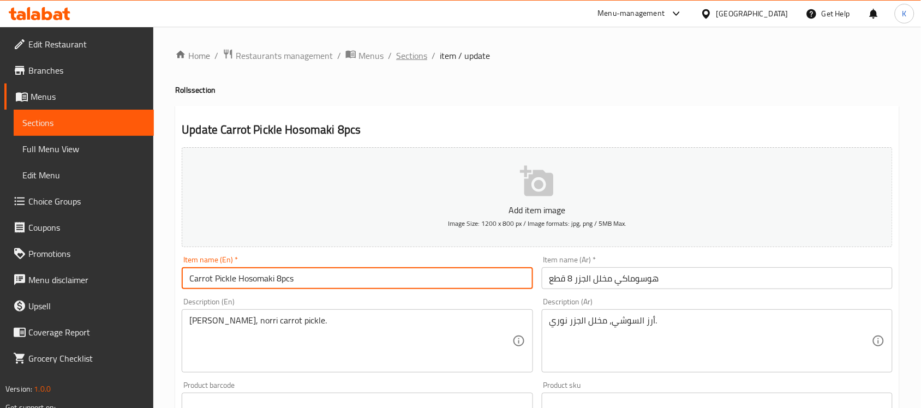
type input "Carrot Pickle Hosomaki 8pcs"
click at [413, 55] on span "Sections" at bounding box center [411, 55] width 31 height 13
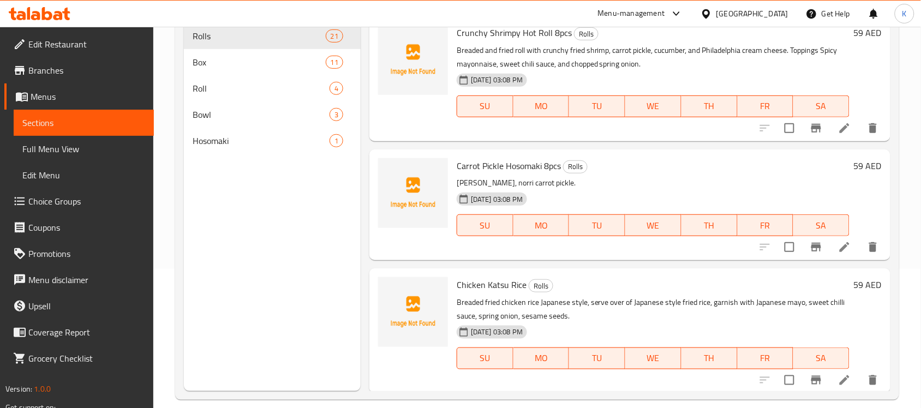
scroll to position [153, 0]
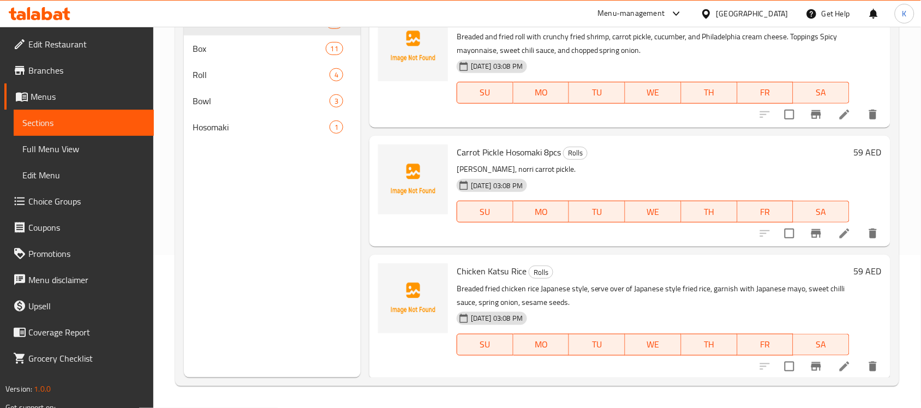
click at [838, 365] on icon at bounding box center [844, 366] width 13 height 13
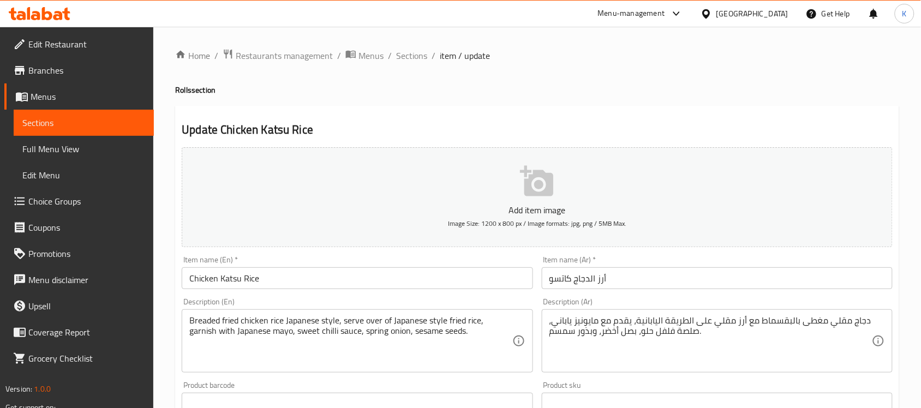
click at [311, 284] on input "Chicken Katsu Rice" at bounding box center [357, 278] width 351 height 22
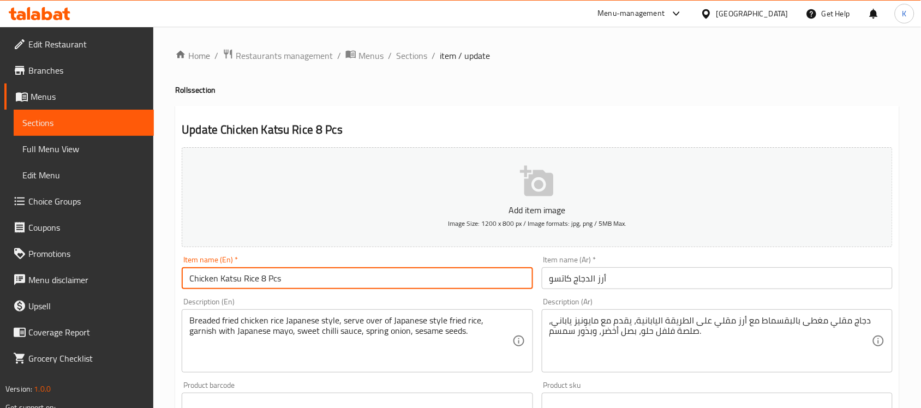
drag, startPoint x: 260, startPoint y: 285, endPoint x: 347, endPoint y: 280, distance: 87.4
click at [344, 280] on input "Chicken Katsu Rice 8 Pcs" at bounding box center [357, 278] width 351 height 22
paste input "p"
type input "Chicken Katsu Rice 8pcs"
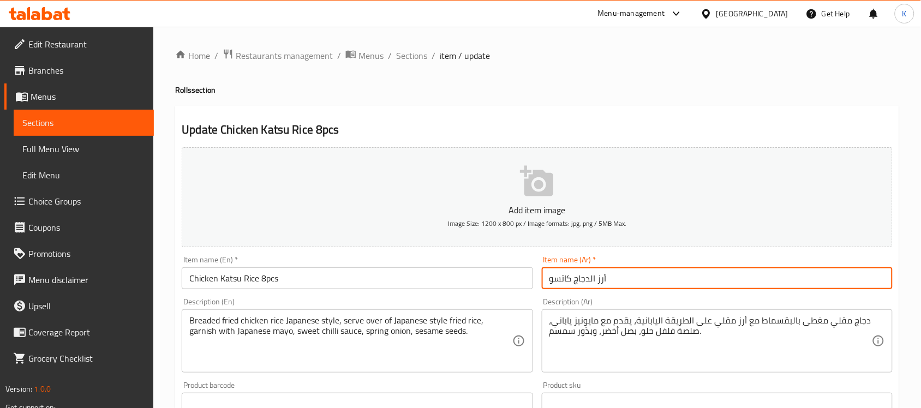
click at [702, 272] on input "أرز الدجاج كاتسو" at bounding box center [717, 278] width 351 height 22
drag, startPoint x: 868, startPoint y: 287, endPoint x: 874, endPoint y: 287, distance: 6.5
click at [874, 287] on input "أرز الدجاج كاتسو 8 قطع" at bounding box center [717, 278] width 351 height 22
type input "أرز دجاج كاتسو 8 قطع"
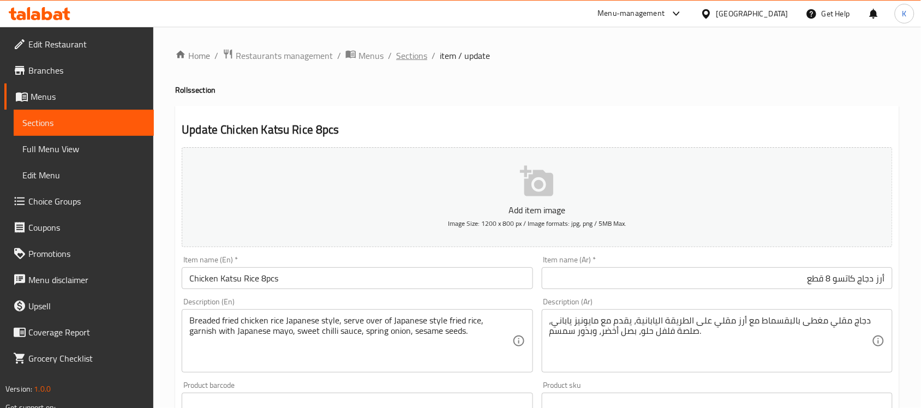
click at [410, 60] on span "Sections" at bounding box center [411, 55] width 31 height 13
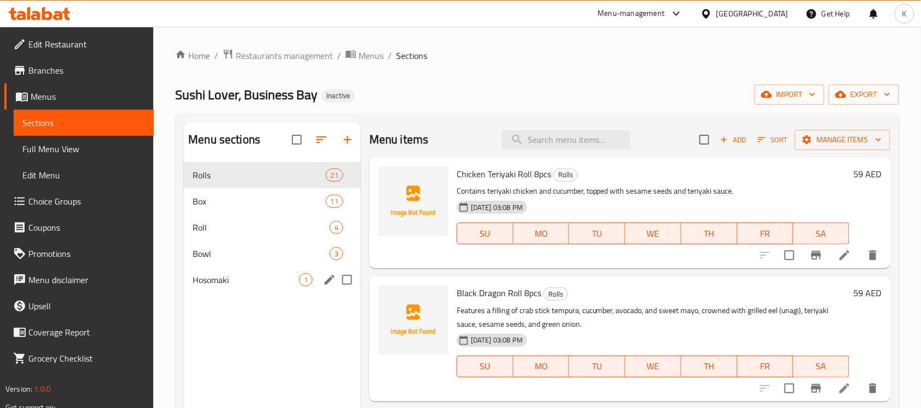
click at [269, 276] on span "Hosomaki" at bounding box center [245, 279] width 106 height 13
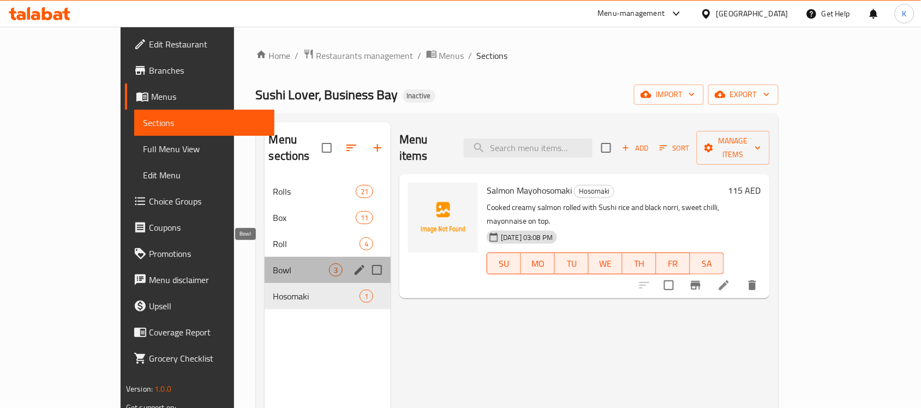
click at [273, 263] on span "Bowl" at bounding box center [301, 269] width 56 height 13
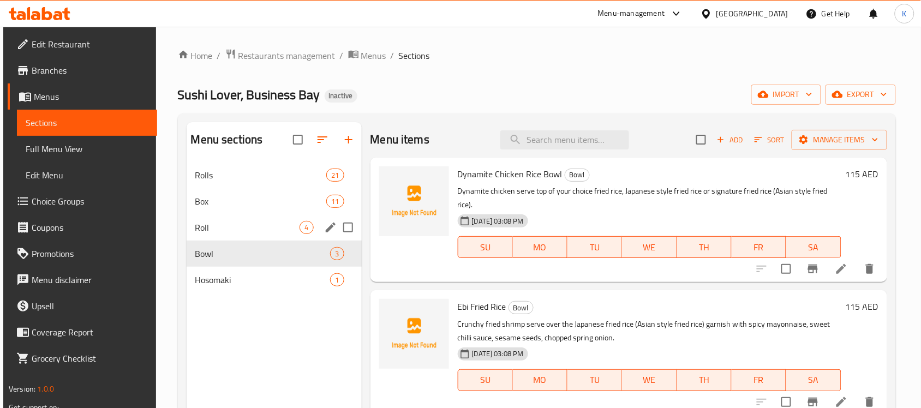
click at [259, 221] on span "Roll" at bounding box center [247, 227] width 105 height 13
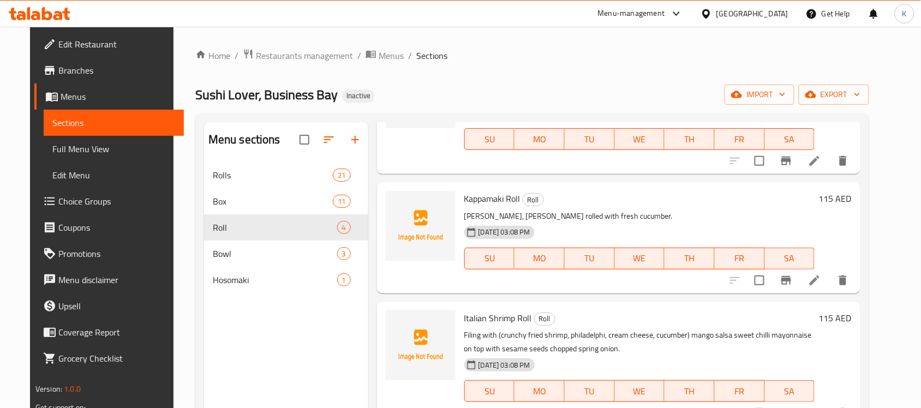
scroll to position [136, 0]
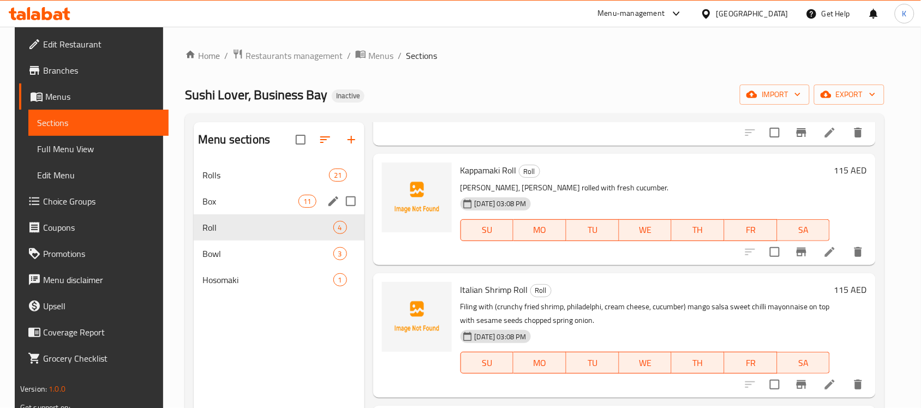
click at [238, 197] on span "Box" at bounding box center [250, 201] width 96 height 13
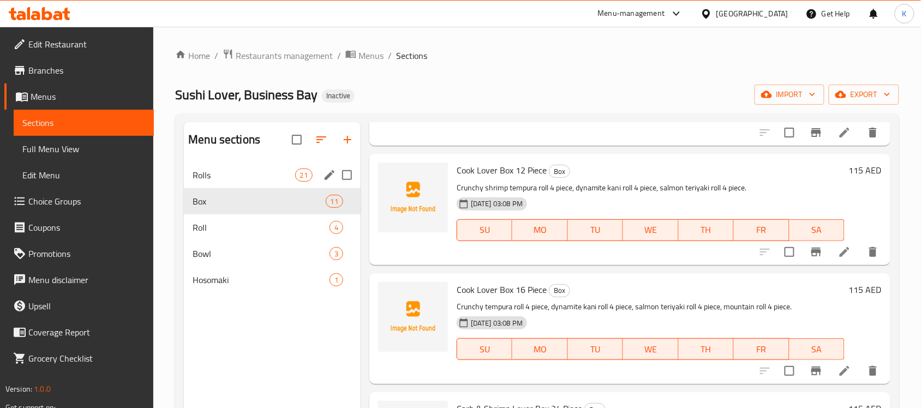
click at [252, 164] on div "Rolls 21" at bounding box center [272, 175] width 177 height 26
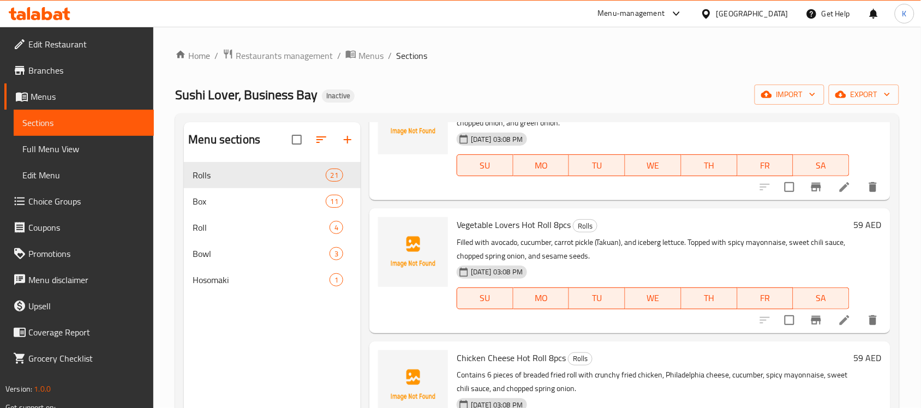
click at [107, 142] on span "Full Menu View" at bounding box center [83, 148] width 123 height 13
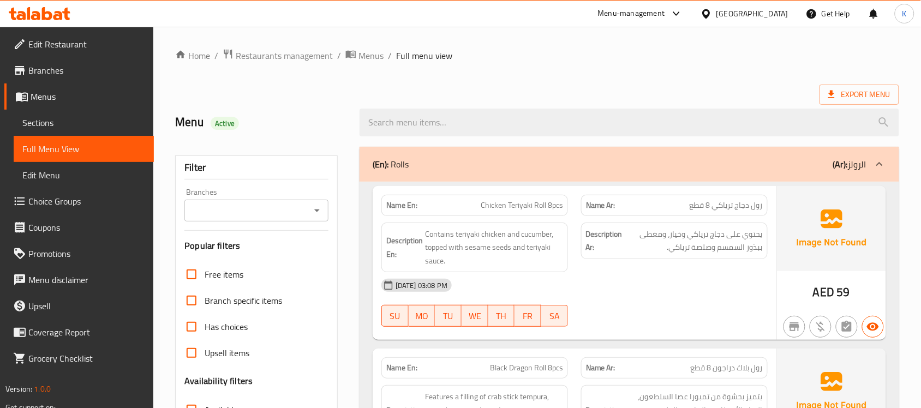
scroll to position [318, 0]
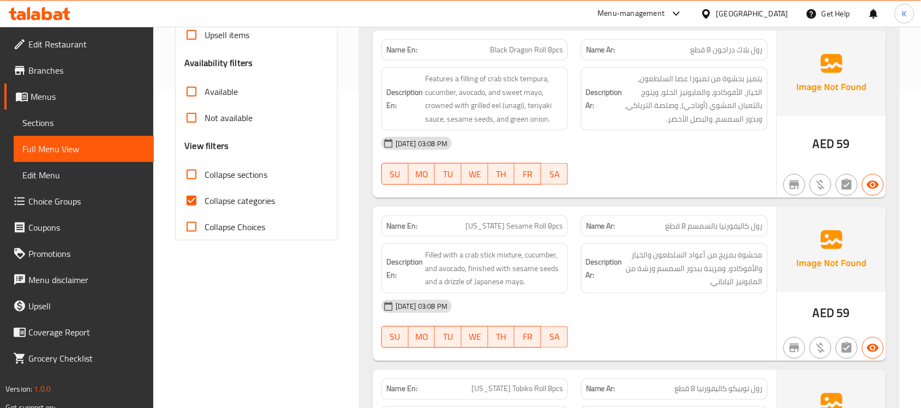
click at [269, 198] on span "Collapse categories" at bounding box center [239, 200] width 70 height 13
click at [204, 198] on input "Collapse categories" at bounding box center [191, 201] width 26 height 26
checkbox input "false"
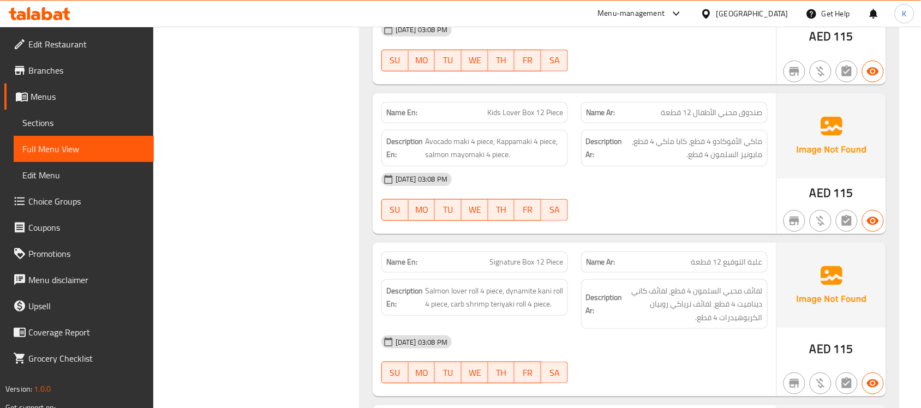
scroll to position [4612, 0]
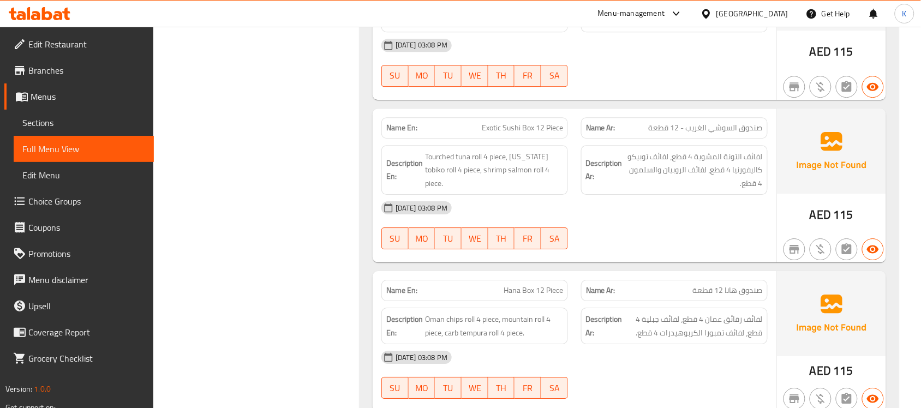
click at [124, 127] on span "Sections" at bounding box center [83, 122] width 123 height 13
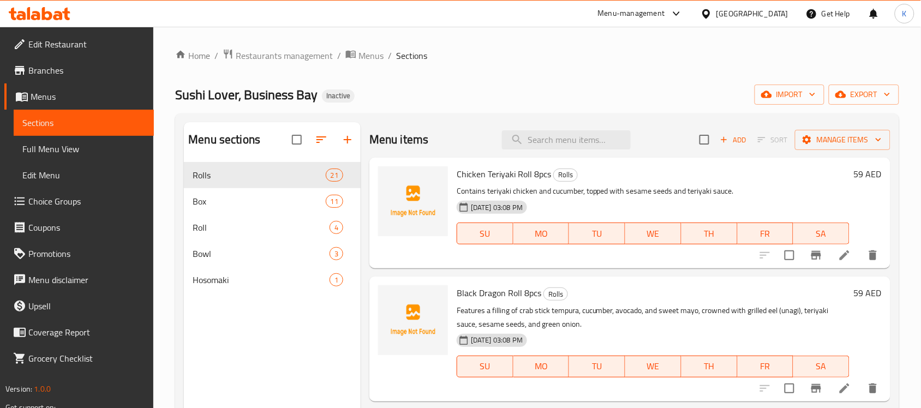
click at [96, 45] on span "Edit Restaurant" at bounding box center [86, 44] width 117 height 13
click at [64, 3] on div at bounding box center [39, 14] width 79 height 22
click at [59, 9] on icon at bounding box center [40, 13] width 62 height 13
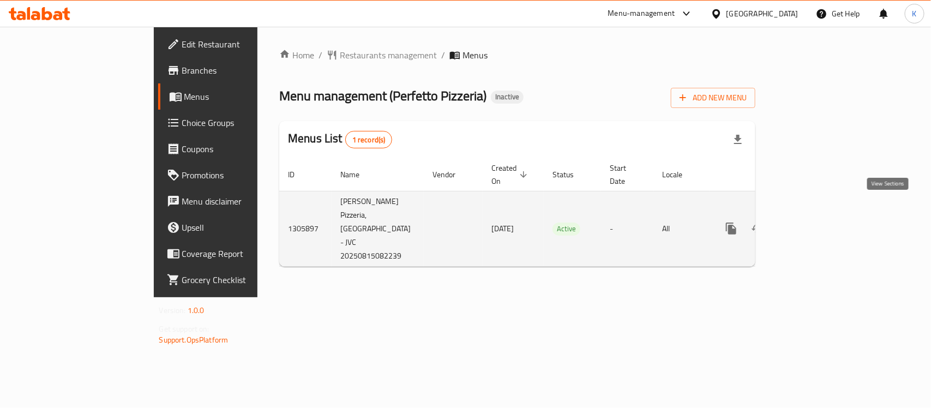
click at [823, 215] on link "enhanced table" at bounding box center [810, 228] width 26 height 26
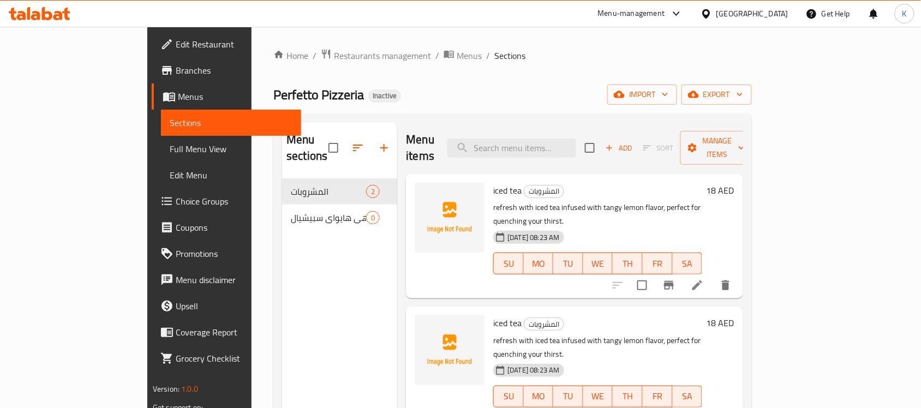
click at [379, 67] on div "Home / Restaurants management / Menus / Sections Perfetto Pizzeria Inactive imp…" at bounding box center [512, 294] width 478 height 490
click at [176, 67] on span "Branches" at bounding box center [234, 70] width 117 height 13
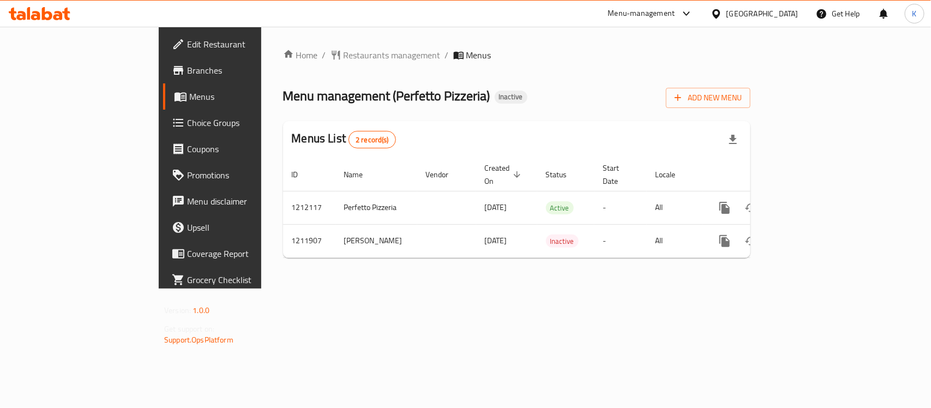
click at [524, 91] on div "Menu management ( [PERSON_NAME] Pizzeria ) Inactive Add New Menu" at bounding box center [516, 95] width 467 height 25
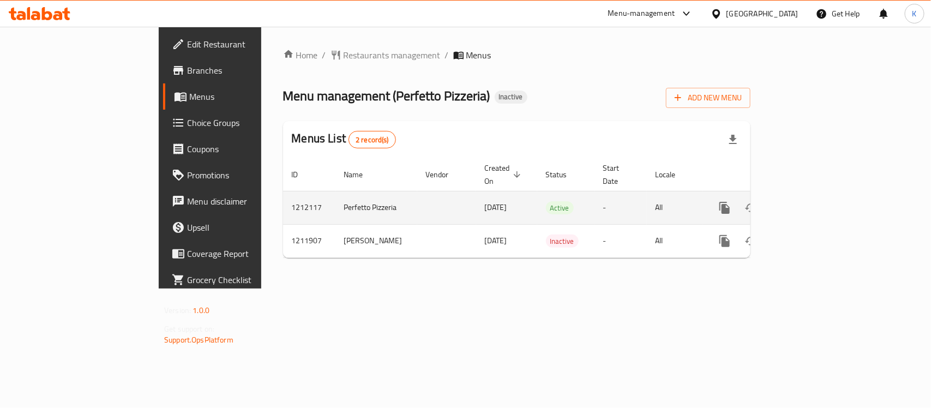
click at [810, 201] on icon "enhanced table" at bounding box center [803, 207] width 13 height 13
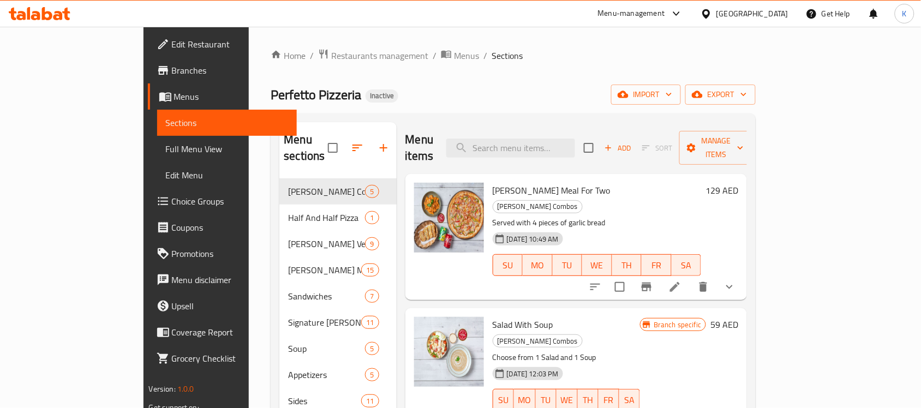
click at [755, 108] on div "Home / Restaurants management / Menus / Sections [PERSON_NAME] Pizzeria Inactiv…" at bounding box center [512, 343] width 485 height 588
click at [747, 101] on span "export" at bounding box center [720, 95] width 53 height 14
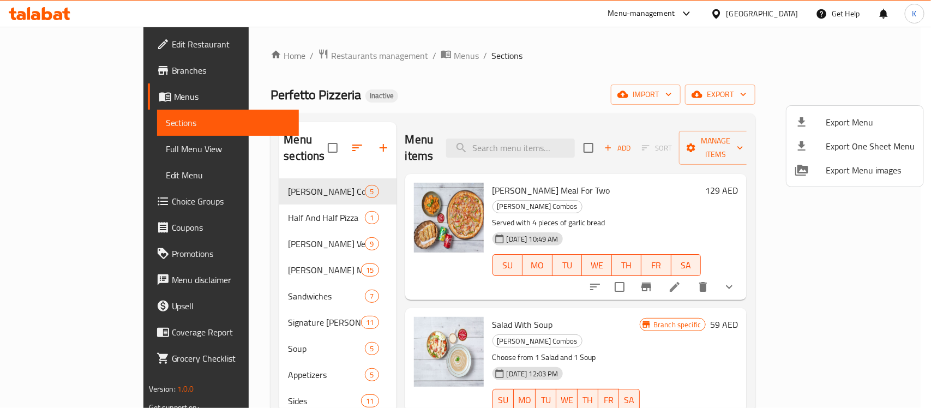
click at [863, 117] on span "Export Menu" at bounding box center [870, 122] width 89 height 13
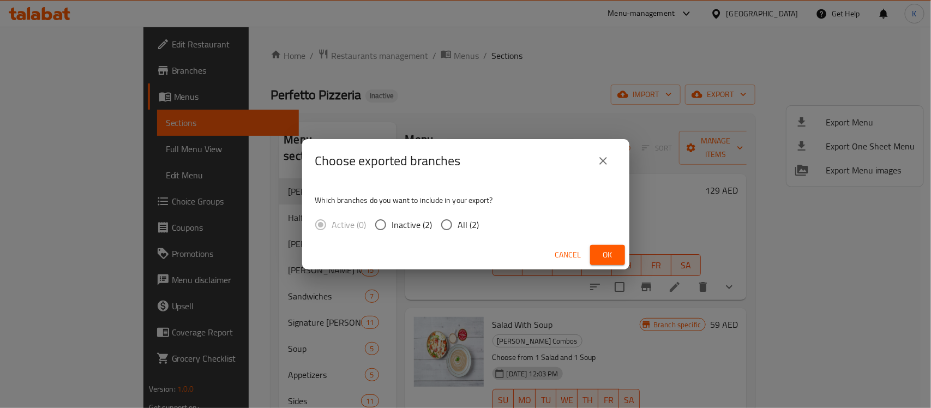
click at [465, 230] on span "All (2)" at bounding box center [468, 224] width 21 height 13
click at [458, 230] on input "All (2)" at bounding box center [446, 224] width 23 height 23
radio input "true"
click at [617, 243] on div "Cancel Ok" at bounding box center [465, 254] width 327 height 29
click at [621, 252] on button "Ok" at bounding box center [607, 255] width 35 height 20
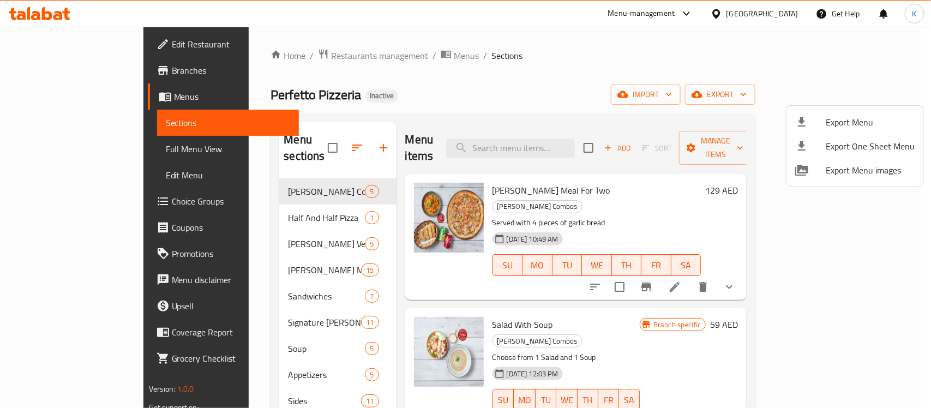
click at [120, 50] on div at bounding box center [465, 204] width 931 height 408
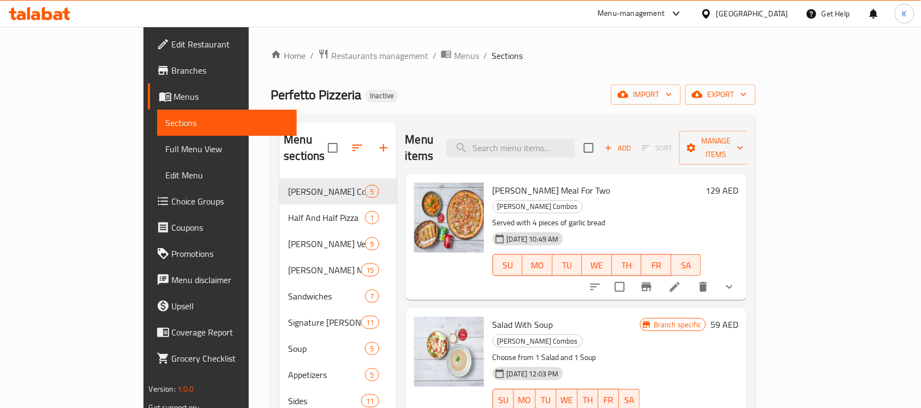
click at [172, 44] on span "Edit Restaurant" at bounding box center [230, 44] width 117 height 13
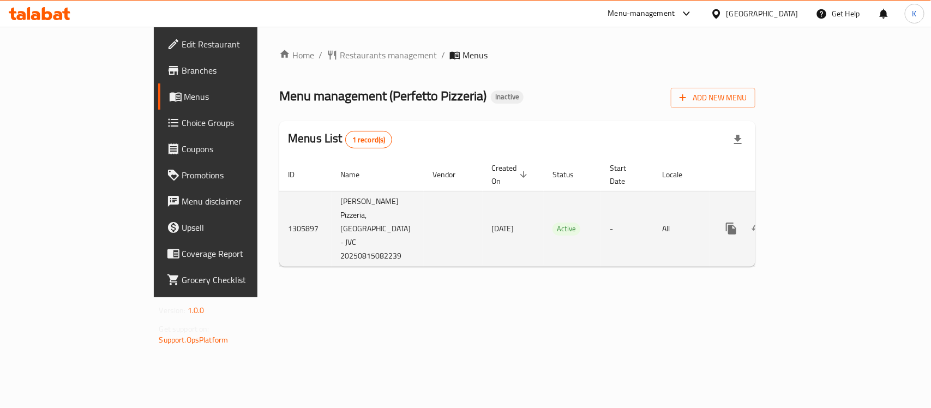
click at [816, 222] on icon "enhanced table" at bounding box center [809, 228] width 13 height 13
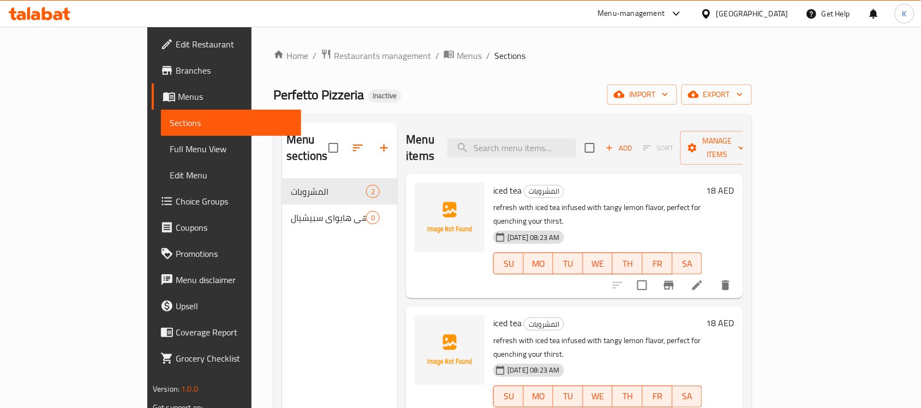
click at [370, 65] on div "Home / Restaurants management / Menus / Sections [PERSON_NAME] Pizzeria Inactiv…" at bounding box center [512, 294] width 478 height 490
click at [456, 58] on span "Menus" at bounding box center [468, 55] width 25 height 13
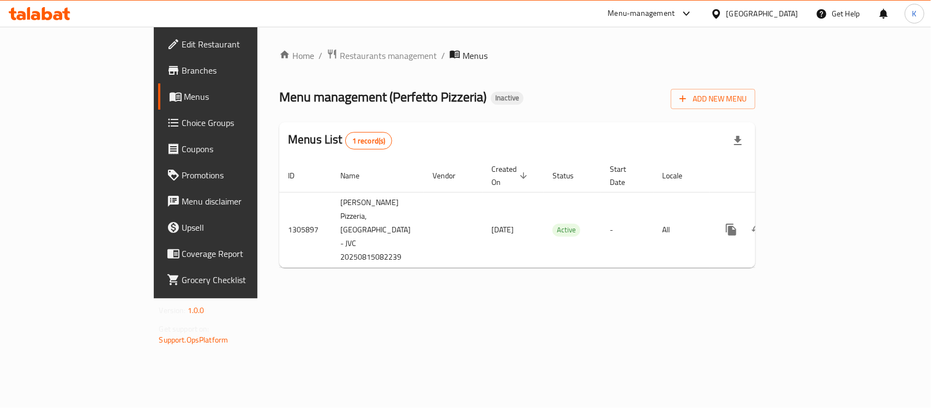
click at [755, 110] on div "Home / Restaurants management / Menus Menu management ( [PERSON_NAME] Pizzeria …" at bounding box center [517, 163] width 476 height 228
click at [755, 105] on button "Add New Menu" at bounding box center [713, 99] width 85 height 20
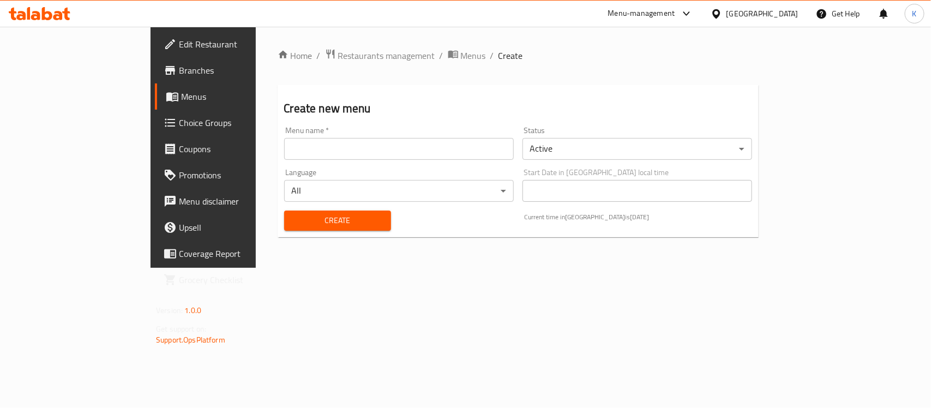
click at [360, 149] on input "text" at bounding box center [399, 149] width 230 height 22
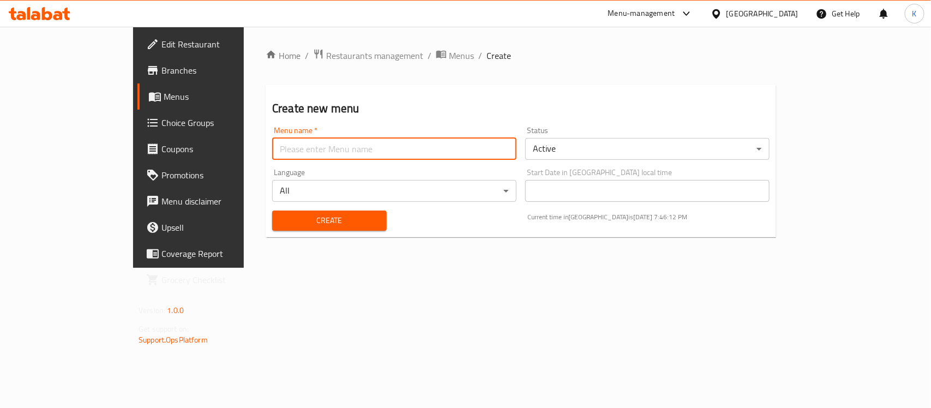
type input "Menu"
click at [288, 225] on span "Create" at bounding box center [329, 221] width 97 height 14
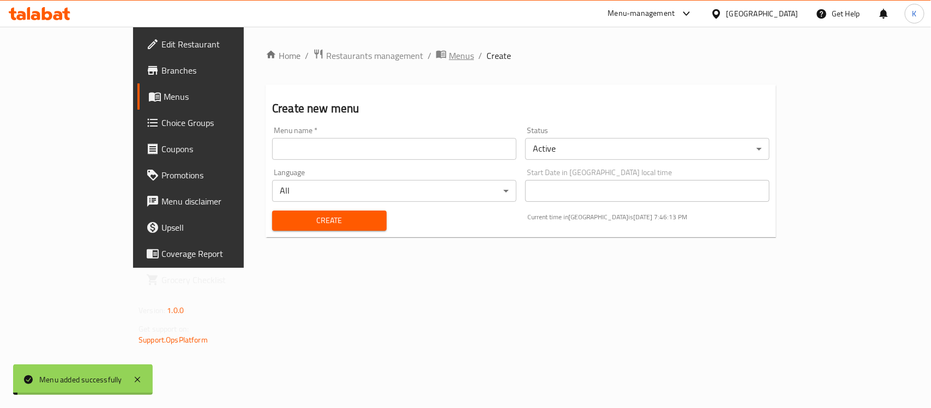
click at [449, 56] on span "Menus" at bounding box center [461, 55] width 25 height 13
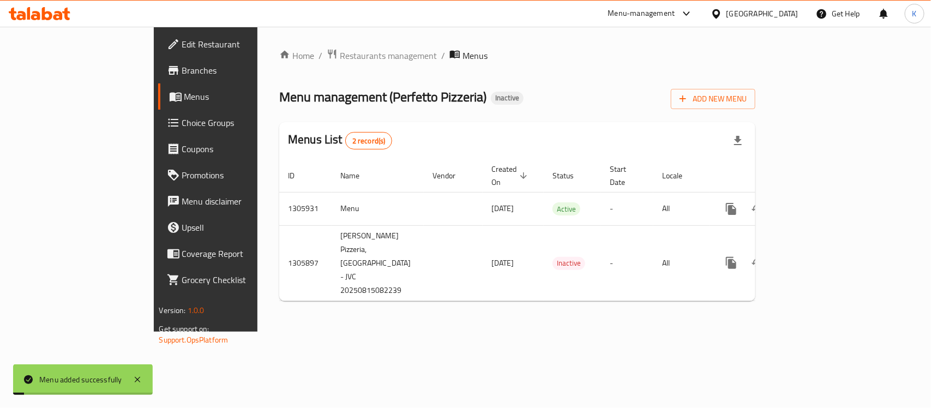
click at [489, 107] on div "Menu management ( Perfetto Pizzeria ) Inactive Add New Menu" at bounding box center [517, 97] width 476 height 25
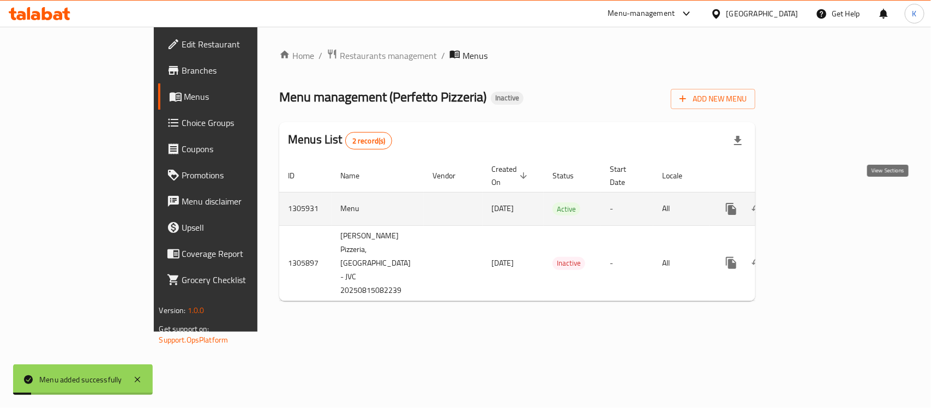
click at [816, 202] on icon "enhanced table" at bounding box center [809, 208] width 13 height 13
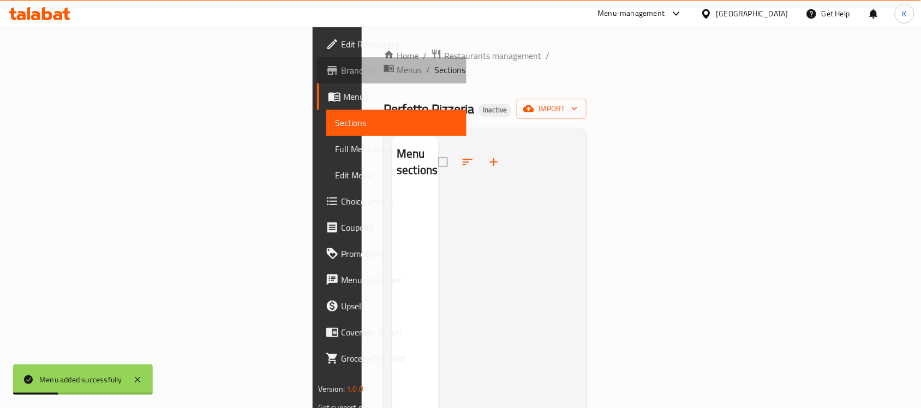
click at [341, 74] on span "Branches" at bounding box center [399, 70] width 117 height 13
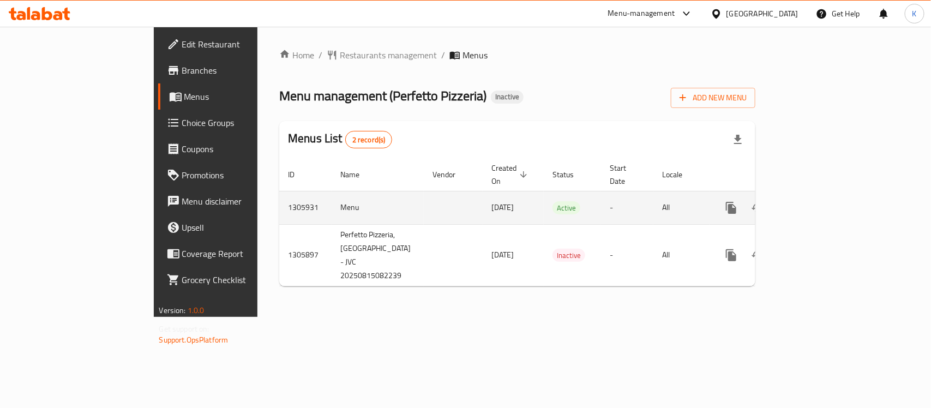
click at [816, 201] on icon "enhanced table" at bounding box center [809, 207] width 13 height 13
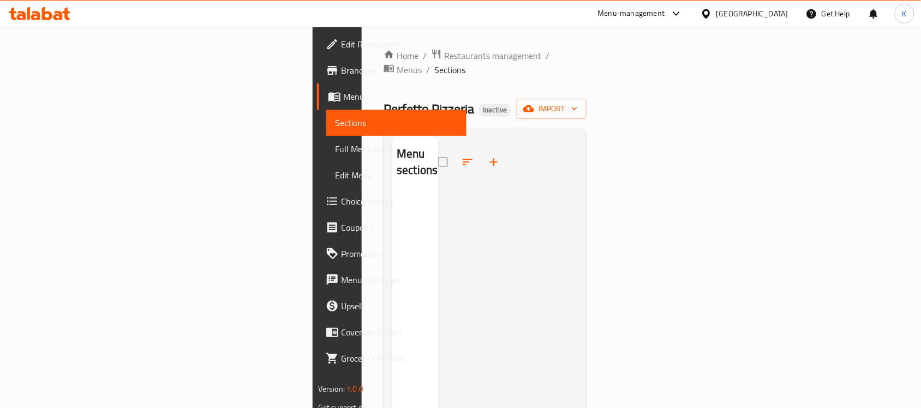
click at [586, 82] on div "Home / Restaurants management / Menus / Sections Perfetto Pizzeria Inactive imp…" at bounding box center [484, 301] width 203 height 504
click at [577, 102] on span "import" at bounding box center [551, 109] width 52 height 14
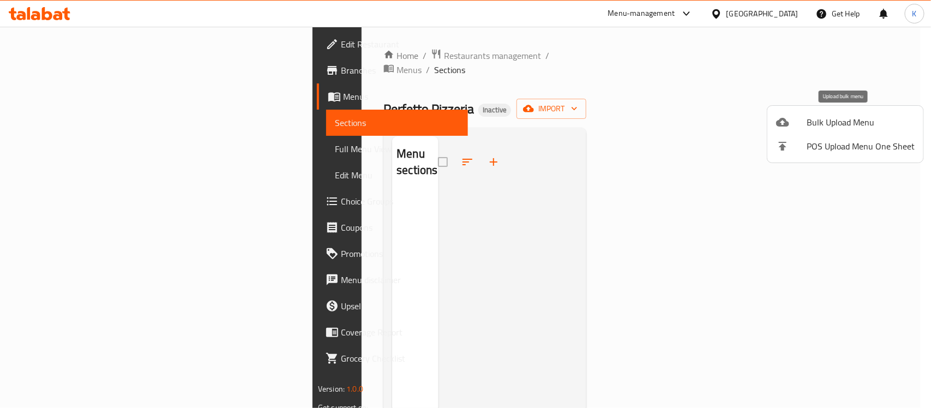
click at [843, 122] on span "Bulk Upload Menu" at bounding box center [861, 122] width 108 height 13
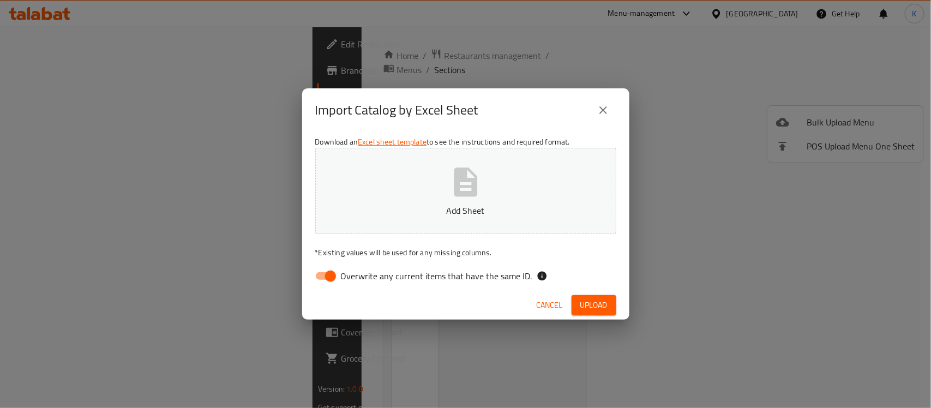
click at [322, 285] on input "Overwrite any current items that have the same ID." at bounding box center [330, 276] width 62 height 21
checkbox input "false"
click at [336, 202] on button "Add Sheet" at bounding box center [465, 191] width 301 height 86
click at [625, 327] on div "Import Catalog by Excel Sheet Download an Excel sheet template to see the instr…" at bounding box center [465, 204] width 931 height 408
click at [613, 315] on div "Cancel Upload" at bounding box center [465, 305] width 327 height 29
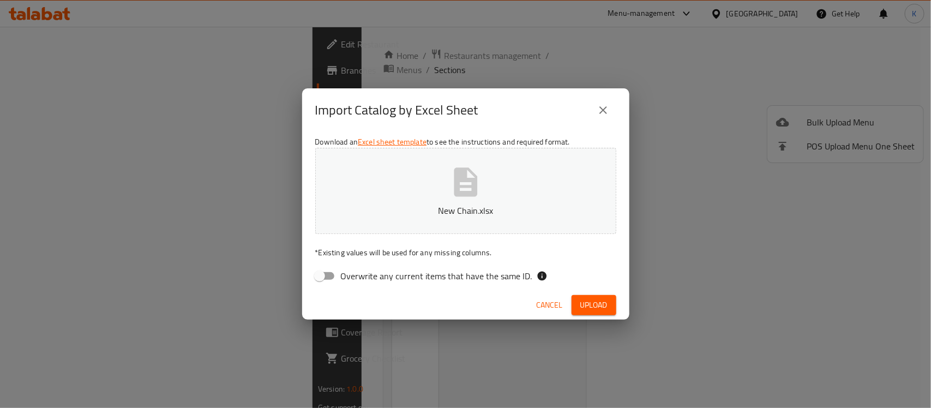
click at [611, 303] on button "Upload" at bounding box center [594, 305] width 45 height 20
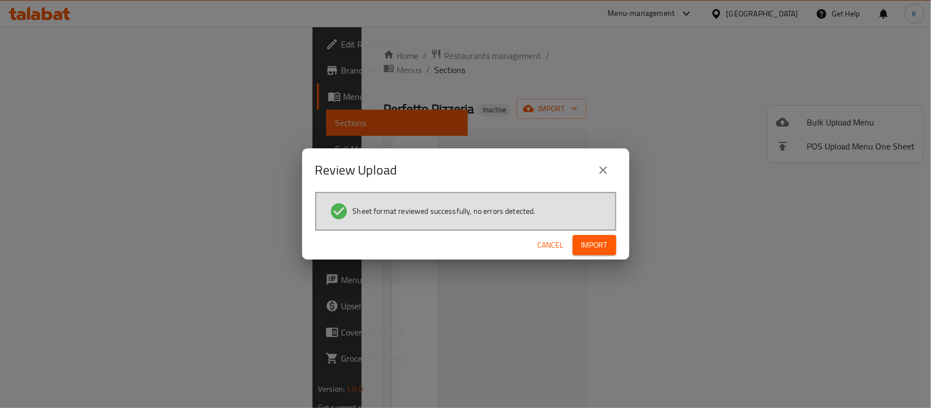
click at [598, 254] on button "Import" at bounding box center [595, 245] width 44 height 20
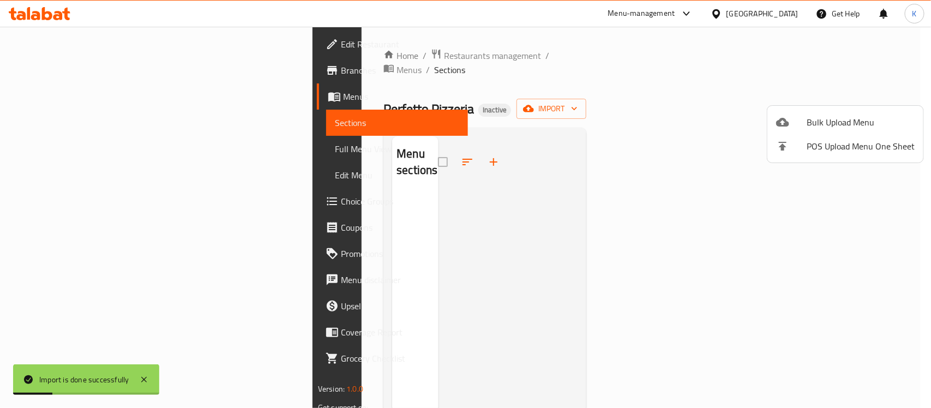
click at [71, 159] on div at bounding box center [465, 204] width 931 height 408
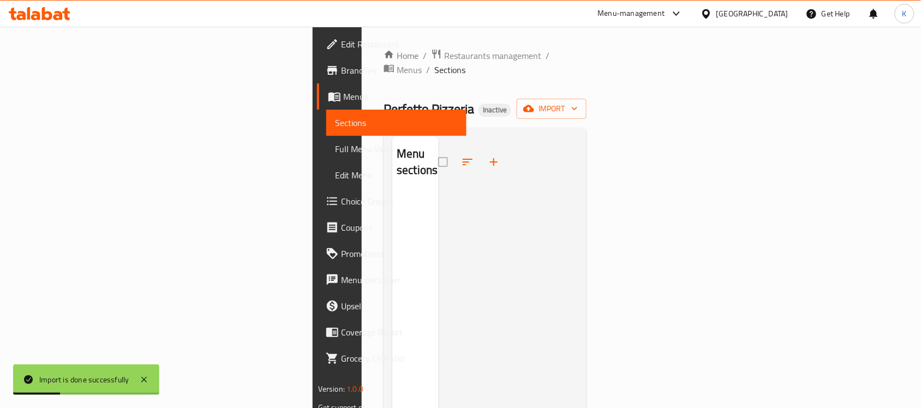
click at [335, 151] on span "Full Menu View" at bounding box center [396, 148] width 123 height 13
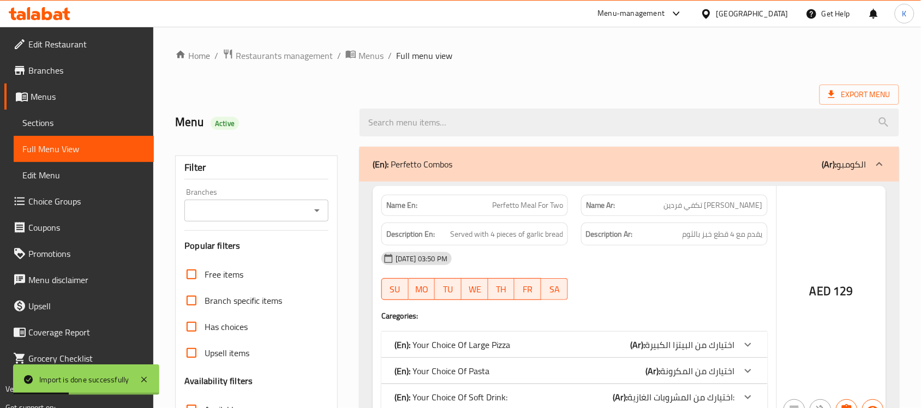
click at [307, 209] on div "Branches" at bounding box center [256, 211] width 144 height 22
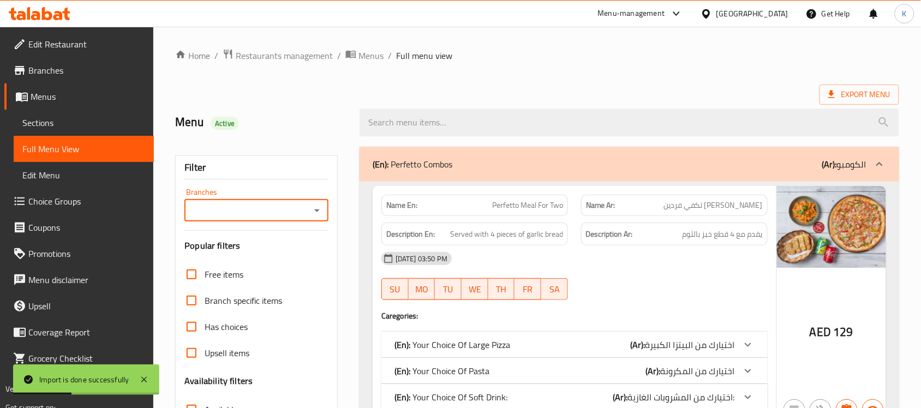
click at [314, 209] on icon "Open" at bounding box center [316, 210] width 13 height 13
click at [296, 259] on span "Perfetto Pizzeria, Jumeirah Village Circle - JVC" at bounding box center [256, 264] width 126 height 26
type input "Perfetto Pizzeria, Jumeirah Village Circle - JVC"
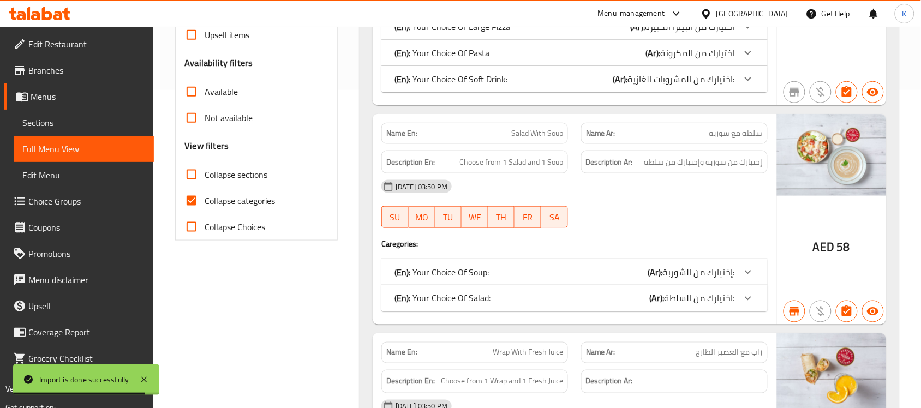
drag, startPoint x: 192, startPoint y: 89, endPoint x: 267, endPoint y: 178, distance: 116.1
click at [192, 89] on input "Available" at bounding box center [191, 92] width 26 height 26
checkbox input "true"
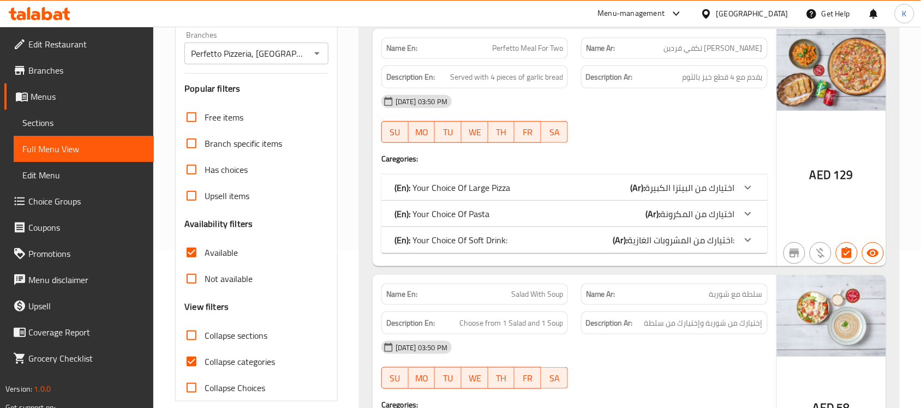
scroll to position [0, 0]
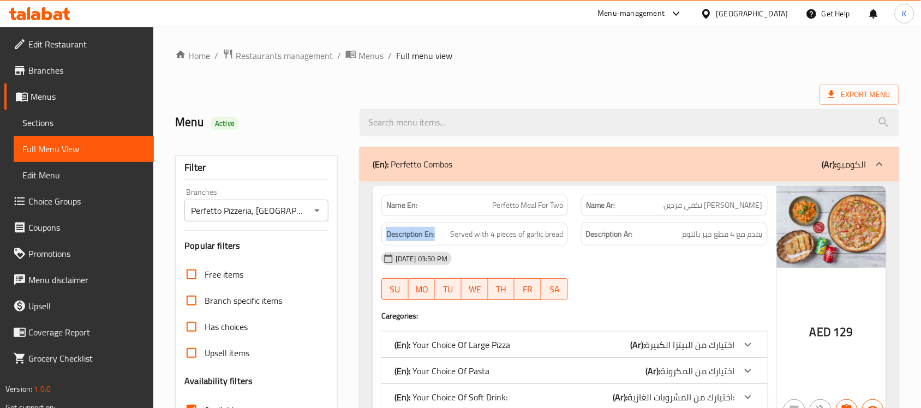
drag, startPoint x: 396, startPoint y: 233, endPoint x: 385, endPoint y: 233, distance: 11.5
click at [388, 233] on h6 "Description En: Served with 4 pieces of garlic bread" at bounding box center [474, 234] width 177 height 14
copy strong "Description En:"
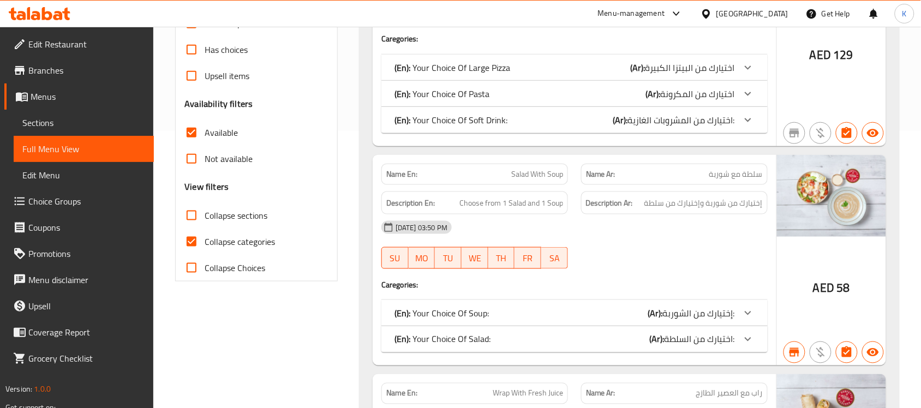
click at [246, 230] on label "Collapse categories" at bounding box center [226, 241] width 97 height 26
click at [204, 230] on input "Collapse categories" at bounding box center [191, 241] width 26 height 26
click at [247, 244] on span "Collapse categories" at bounding box center [239, 241] width 70 height 13
click at [204, 244] on input "Collapse categories" at bounding box center [191, 241] width 26 height 26
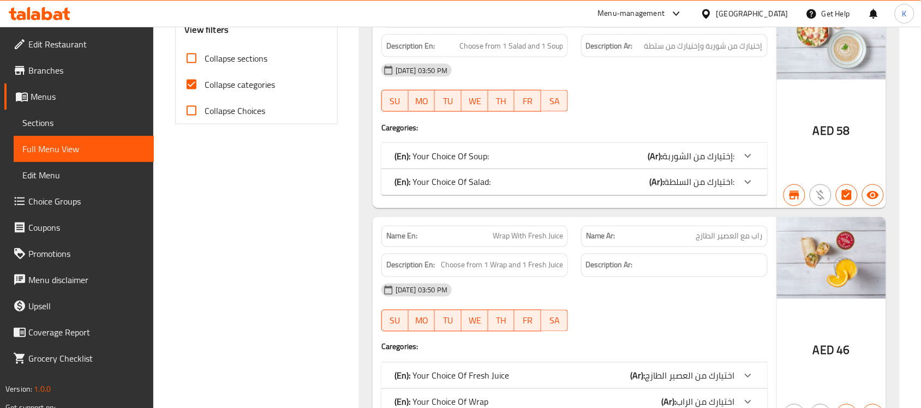
scroll to position [318, 0]
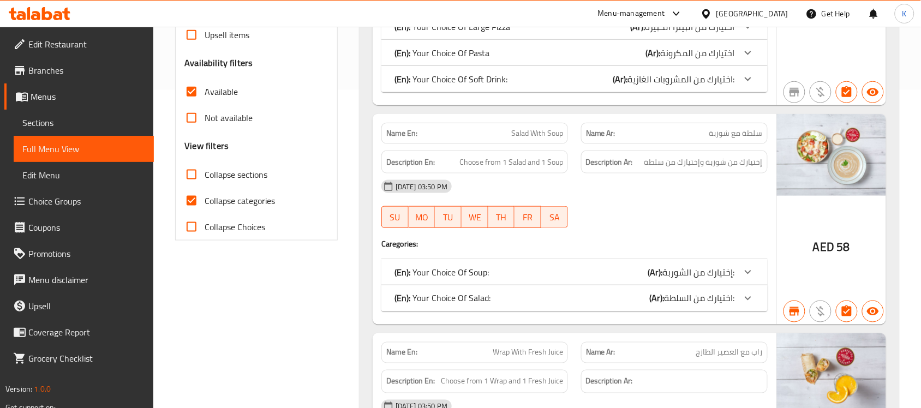
click at [219, 195] on span "Collapse categories" at bounding box center [239, 200] width 70 height 13
click at [204, 195] on input "Collapse categories" at bounding box center [191, 201] width 26 height 26
checkbox input "false"
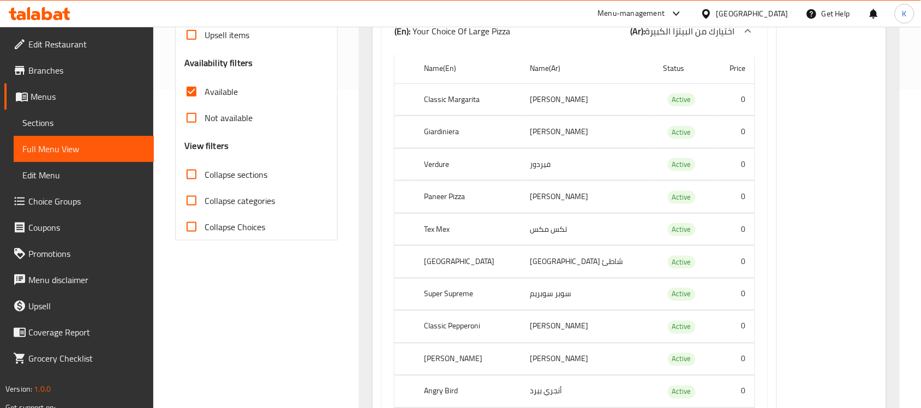
click at [194, 116] on input "Not available" at bounding box center [191, 118] width 26 height 26
checkbox input "true"
click at [192, 97] on input "Available" at bounding box center [191, 92] width 26 height 26
checkbox input "false"
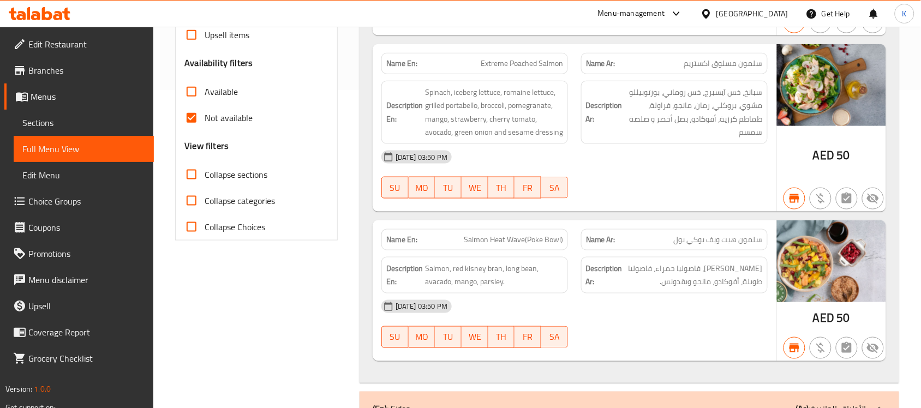
click at [507, 251] on div "Description En: Salmon, red kisney bran, long bean, avacado, mango, parsley." at bounding box center [475, 275] width 200 height 50
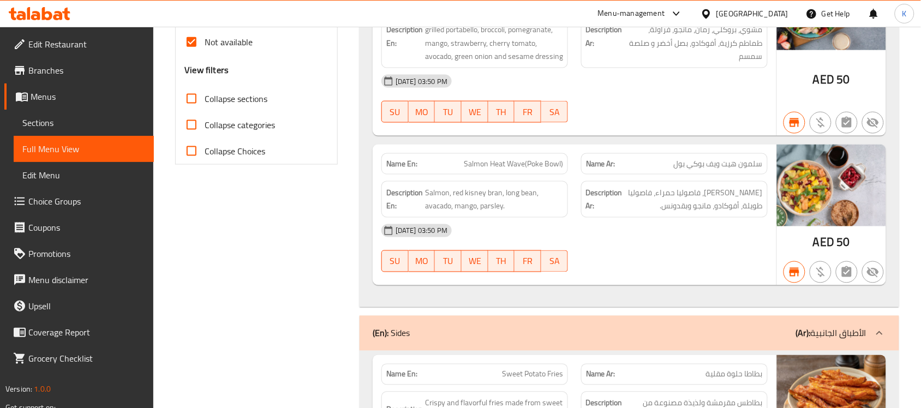
scroll to position [0, 0]
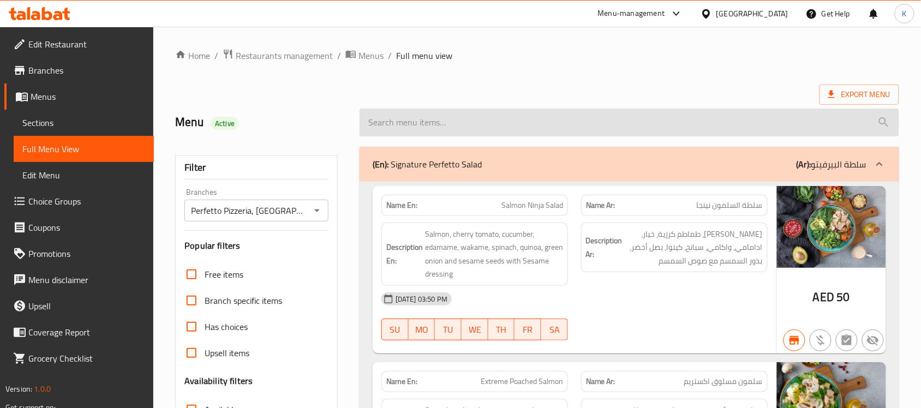
drag, startPoint x: 514, startPoint y: 101, endPoint x: 518, endPoint y: 109, distance: 8.5
click at [514, 102] on div "Menu Active" at bounding box center [537, 122] width 737 height 49
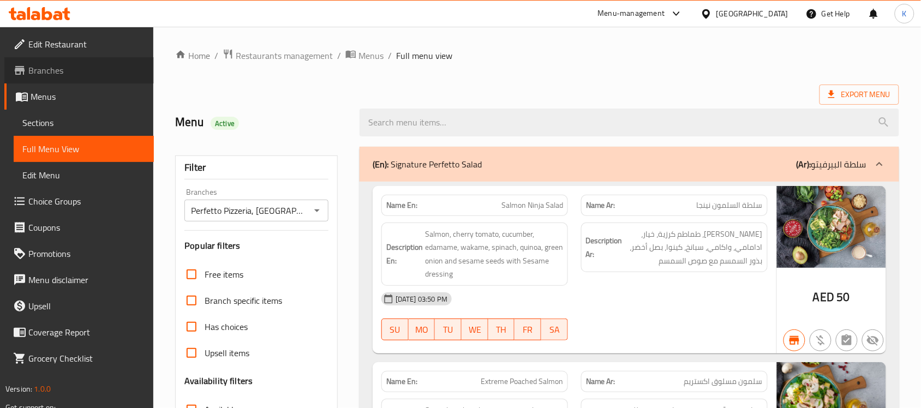
click at [83, 77] on link "Branches" at bounding box center [78, 70] width 149 height 26
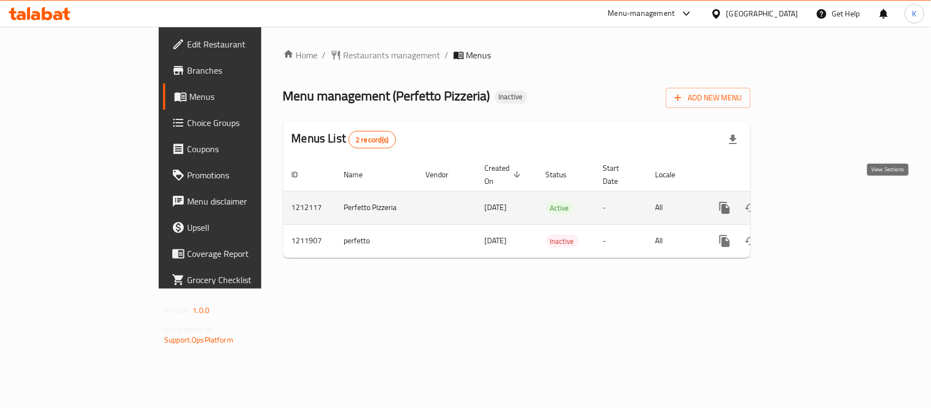
click at [810, 201] on icon "enhanced table" at bounding box center [803, 207] width 13 height 13
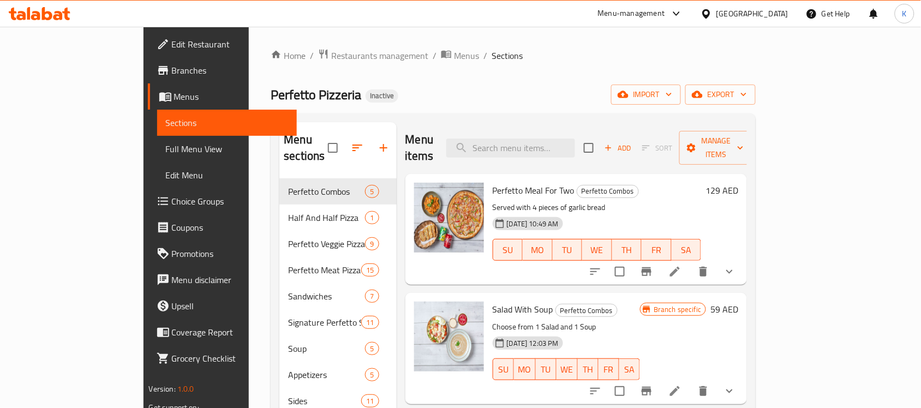
click at [166, 146] on span "Full Menu View" at bounding box center [227, 148] width 123 height 13
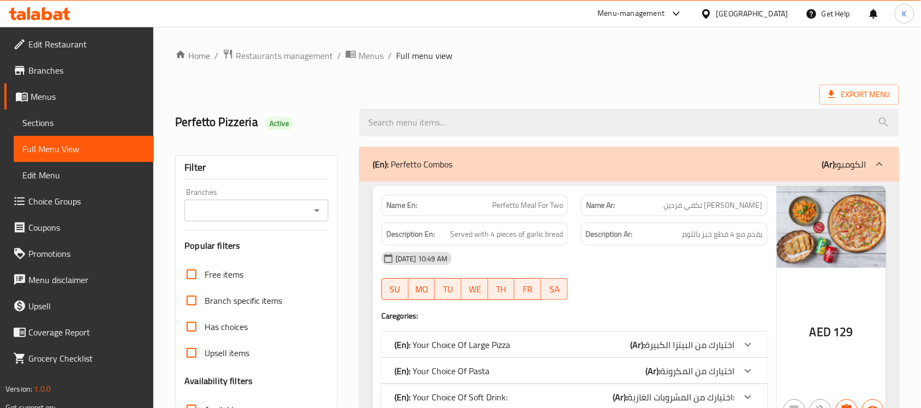
click at [332, 207] on div "Filter Branches Branches Popular filters Free items Branch specific items Has c…" at bounding box center [256, 356] width 163 height 403
click at [322, 211] on icon "Open" at bounding box center [316, 210] width 13 height 13
click at [317, 211] on icon "Open" at bounding box center [316, 210] width 5 height 3
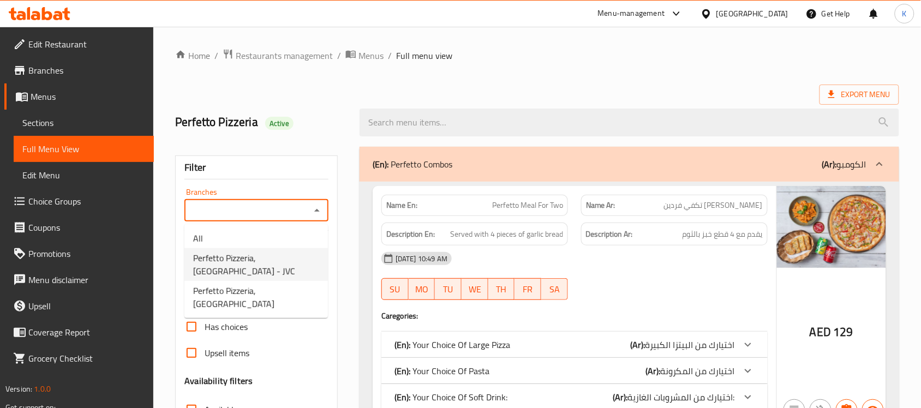
click at [260, 278] on li "Perfetto Pizzeria, Jumeirah Village Circle - JVC" at bounding box center [255, 264] width 143 height 33
type input "Perfetto Pizzeria, Jumeirah Village Circle - JVC"
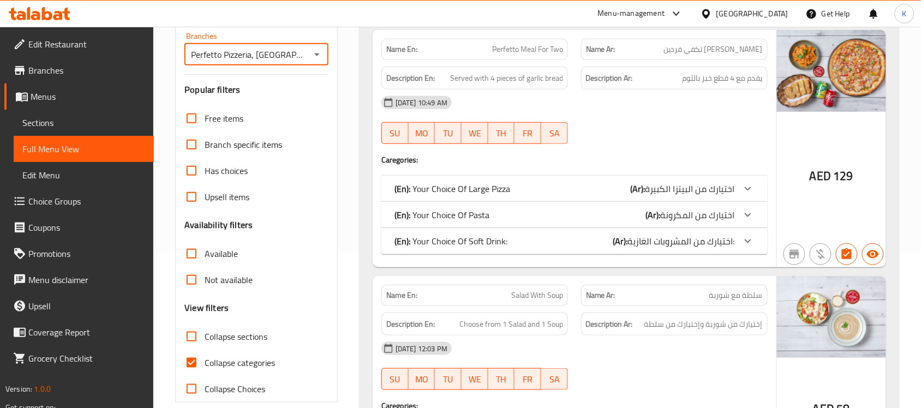
scroll to position [159, 0]
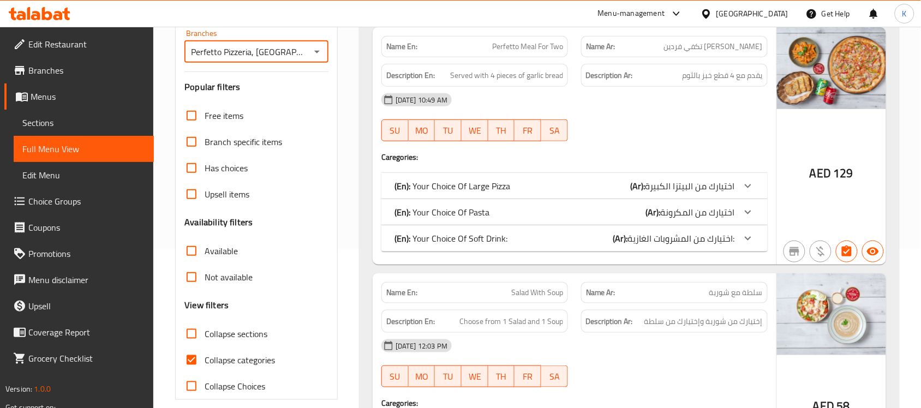
click at [196, 251] on input "Available" at bounding box center [191, 251] width 26 height 26
checkbox input "true"
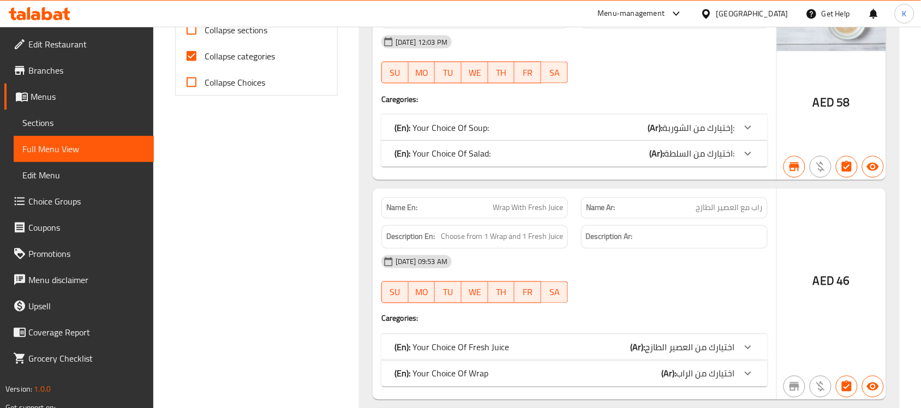
scroll to position [477, 0]
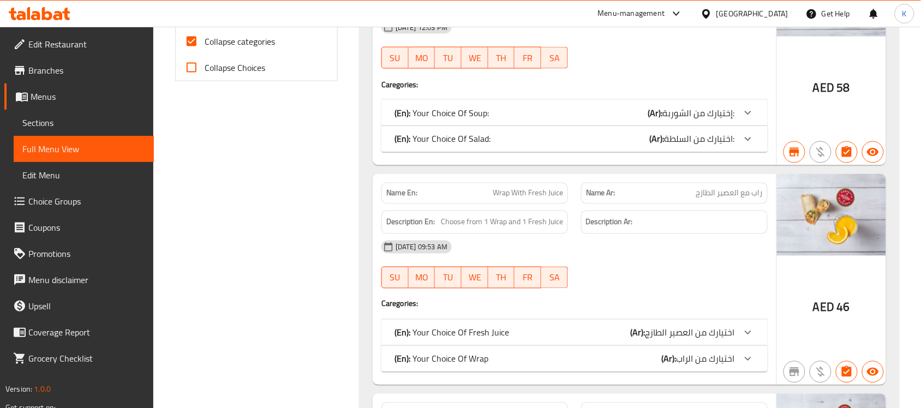
click at [249, 48] on span "Collapse categories" at bounding box center [239, 41] width 70 height 13
click at [204, 49] on input "Collapse categories" at bounding box center [191, 41] width 26 height 26
checkbox input "false"
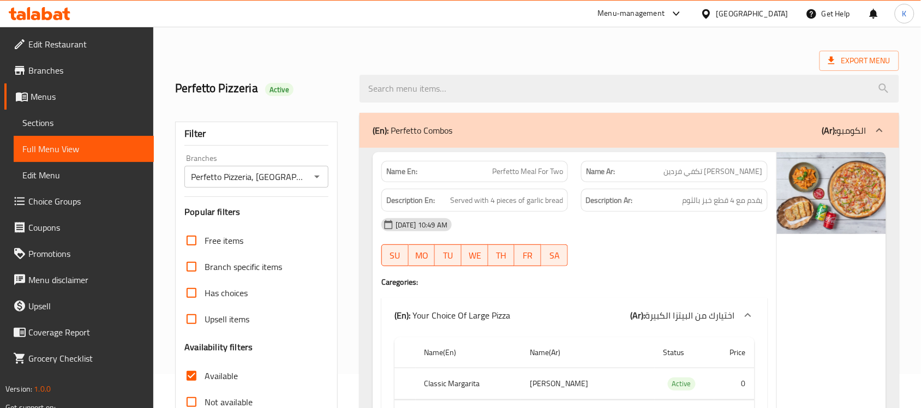
scroll to position [159, 0]
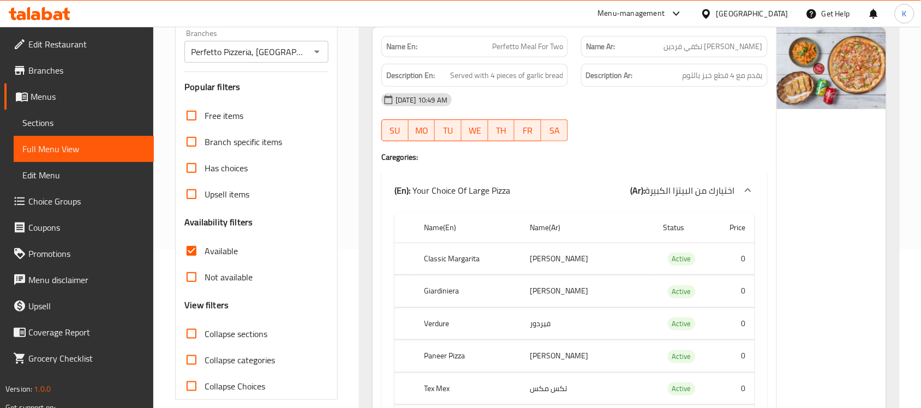
click at [195, 267] on input "Not available" at bounding box center [191, 277] width 26 height 26
checkbox input "true"
click at [195, 252] on input "Available" at bounding box center [191, 251] width 26 height 26
checkbox input "false"
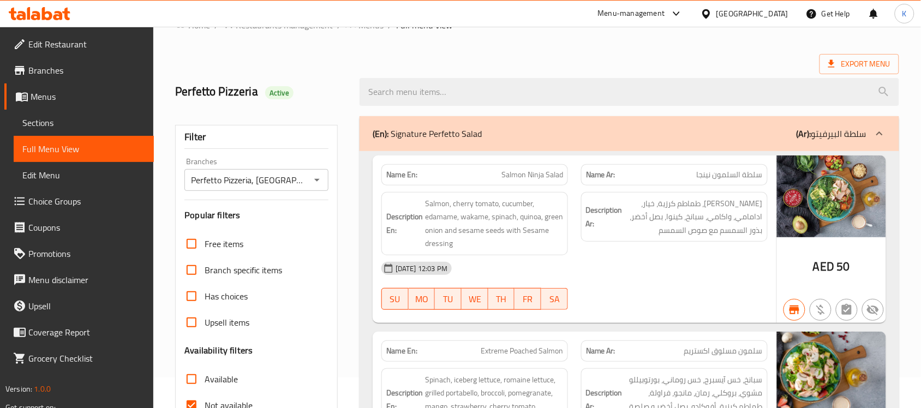
scroll to position [0, 0]
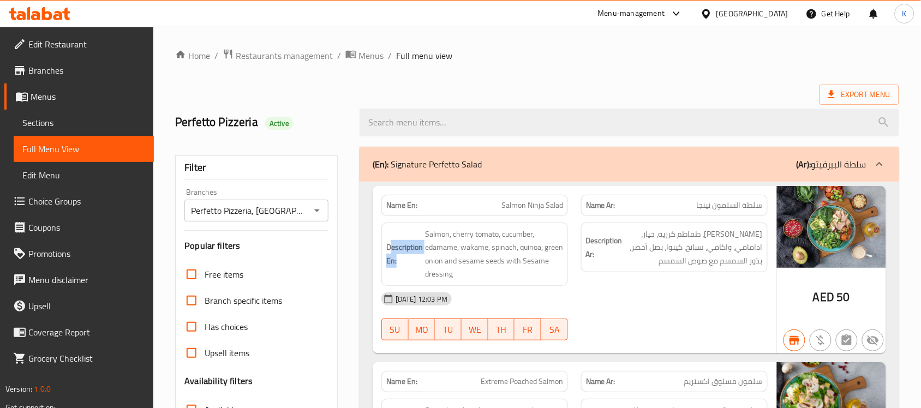
drag, startPoint x: 399, startPoint y: 255, endPoint x: 390, endPoint y: 242, distance: 16.2
click at [390, 246] on strong "Description En:" at bounding box center [404, 253] width 37 height 27
copy strong "escription En:"
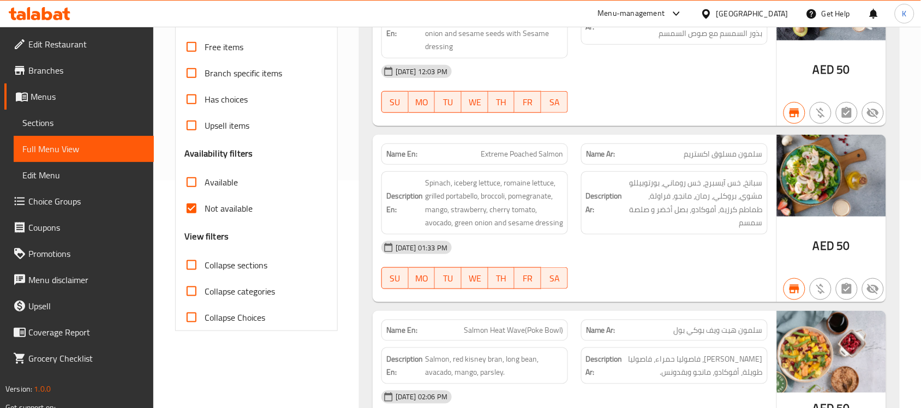
click at [200, 214] on input "Not available" at bounding box center [191, 208] width 26 height 26
checkbox input "false"
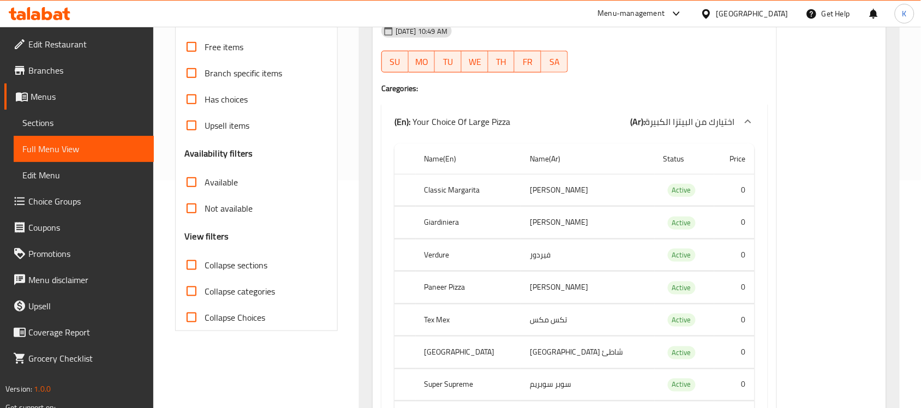
scroll to position [8608, 0]
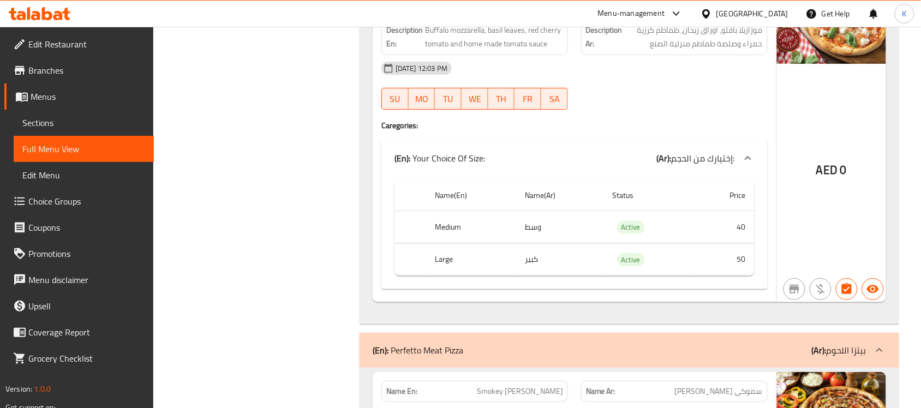
click at [627, 116] on div "14-12-2023 12:03 PM SU MO TU WE TH FR SA" at bounding box center [574, 85] width 399 height 61
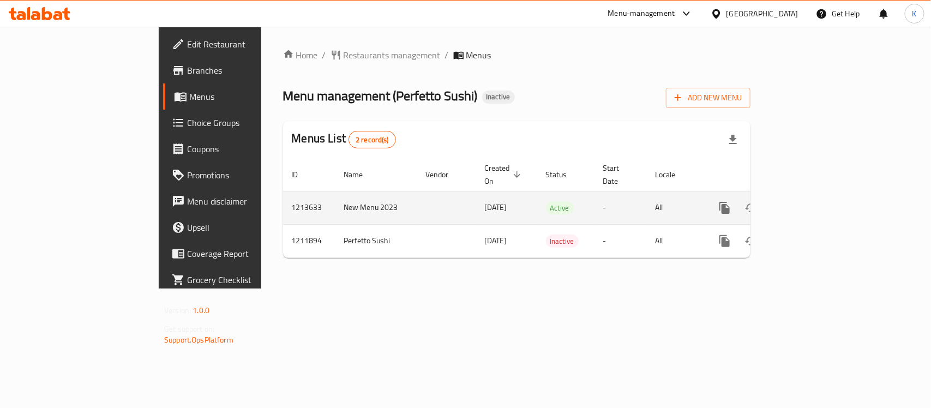
click at [816, 203] on link "enhanced table" at bounding box center [803, 208] width 26 height 26
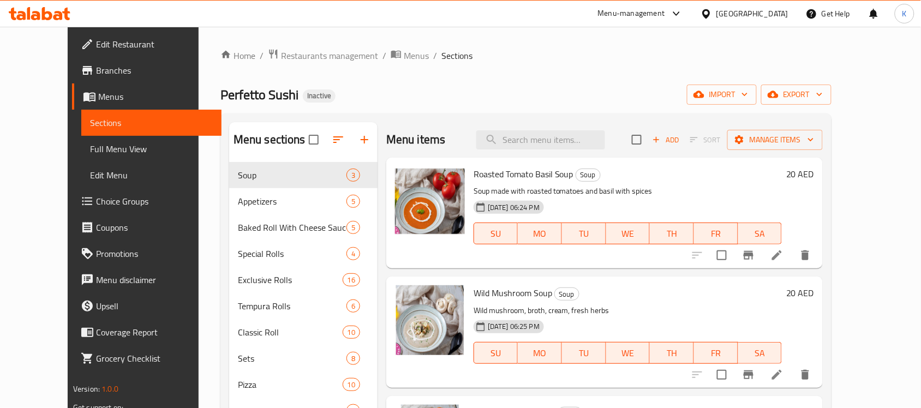
click at [831, 64] on div "Home / Restaurants management / Menus / Sections Perfetto Sushi Inactive import…" at bounding box center [525, 321] width 611 height 545
click at [831, 106] on div "Home / Restaurants management / Menus / Sections Perfetto Sushi Inactive import…" at bounding box center [525, 321] width 611 height 545
click at [831, 69] on div "Home / Restaurants management / Menus / Sections Perfetto Sushi Inactive import…" at bounding box center [525, 321] width 611 height 545
click at [822, 98] on span "export" at bounding box center [795, 95] width 53 height 14
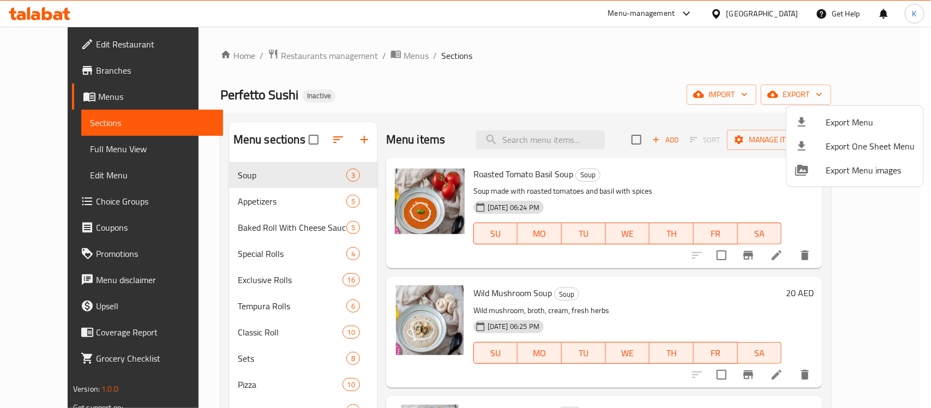
click at [837, 120] on span "Export Menu" at bounding box center [870, 122] width 89 height 13
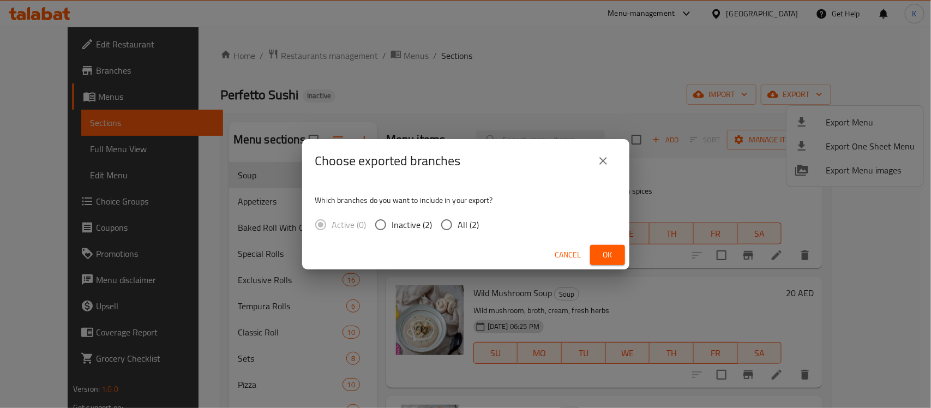
click at [465, 227] on span "All (2)" at bounding box center [468, 224] width 21 height 13
click at [458, 227] on input "All (2)" at bounding box center [446, 224] width 23 height 23
radio input "true"
click at [618, 255] on button "Ok" at bounding box center [607, 255] width 35 height 20
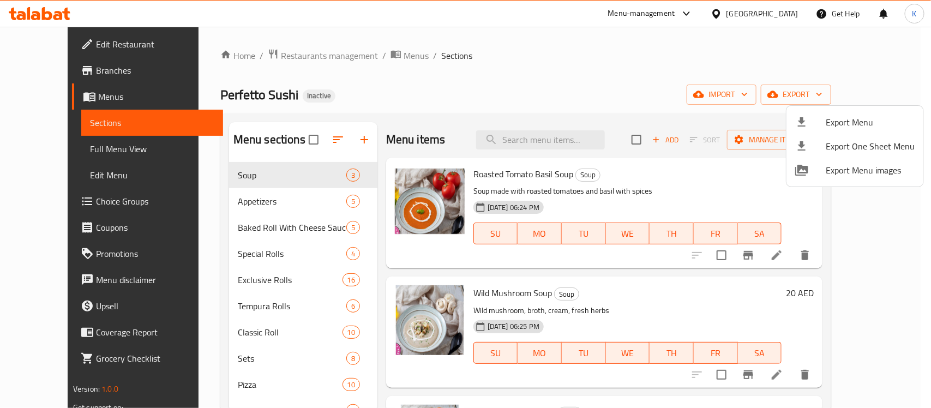
click at [85, 139] on div at bounding box center [465, 204] width 931 height 408
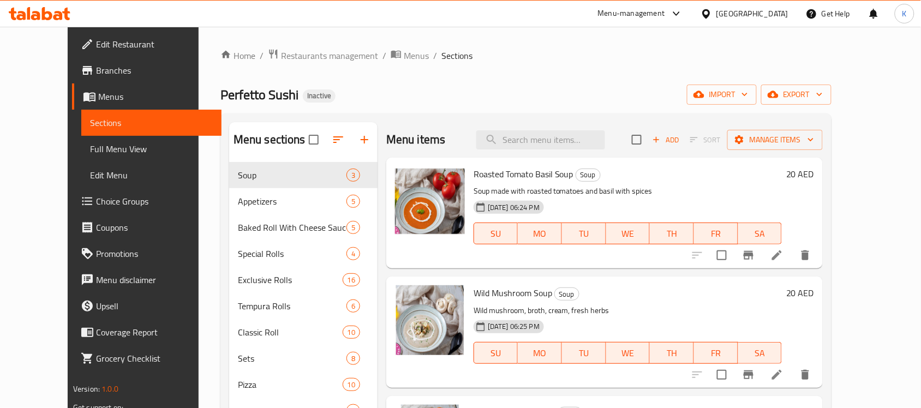
click at [91, 147] on span "Full Menu View" at bounding box center [151, 148] width 123 height 13
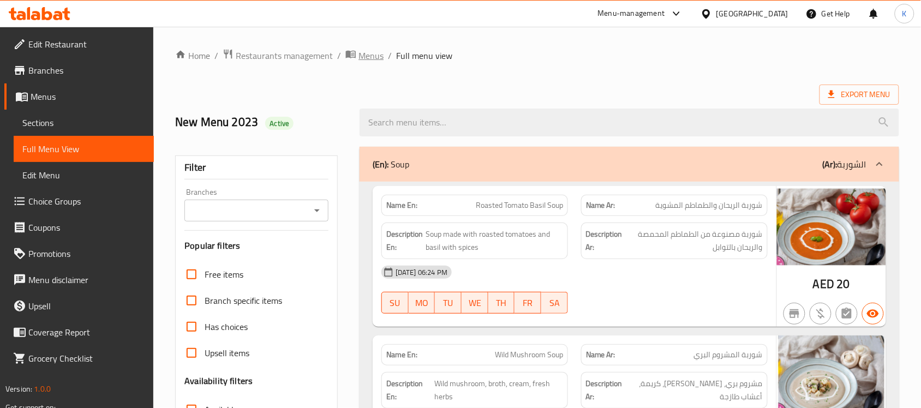
click at [360, 58] on span "Menus" at bounding box center [370, 55] width 25 height 13
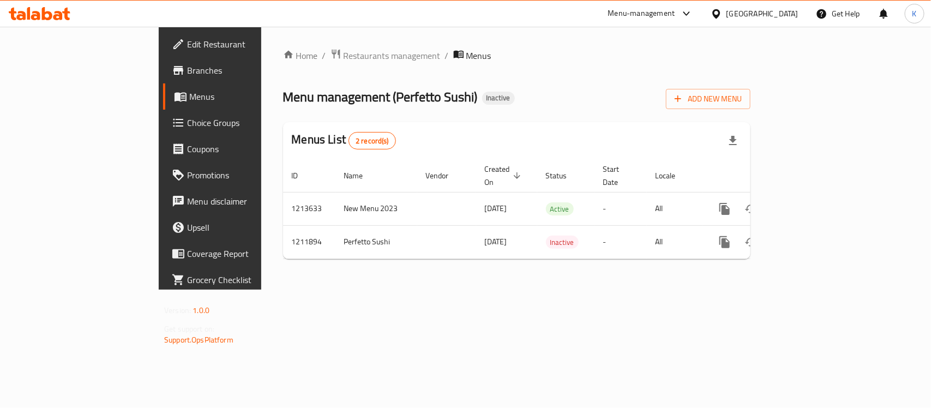
click at [187, 74] on span "Branches" at bounding box center [246, 70] width 118 height 13
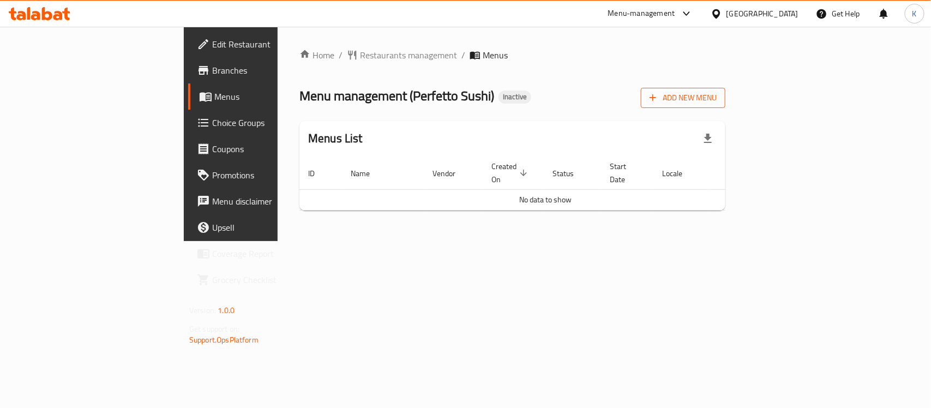
click at [658, 97] on icon "button" at bounding box center [652, 97] width 11 height 11
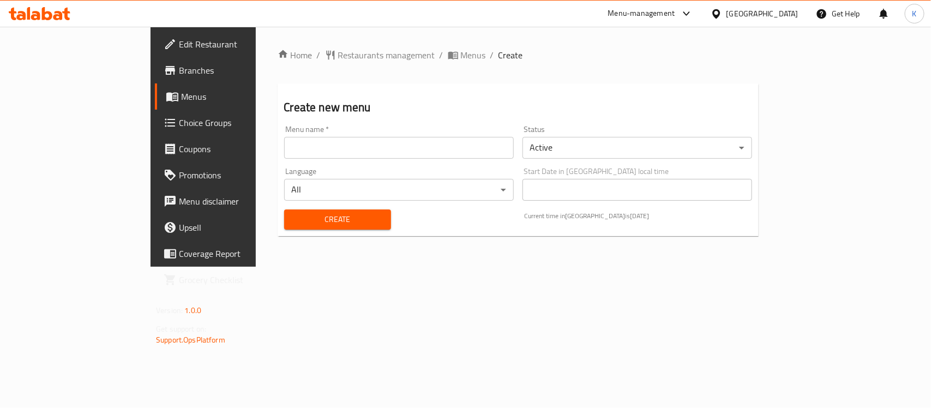
click at [287, 148] on input "text" at bounding box center [399, 148] width 230 height 22
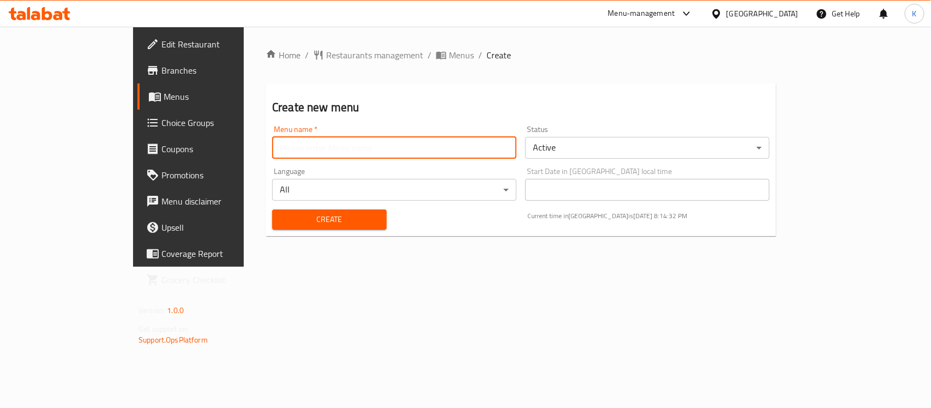
type input "Menu"
click at [284, 211] on button "Create" at bounding box center [329, 219] width 115 height 20
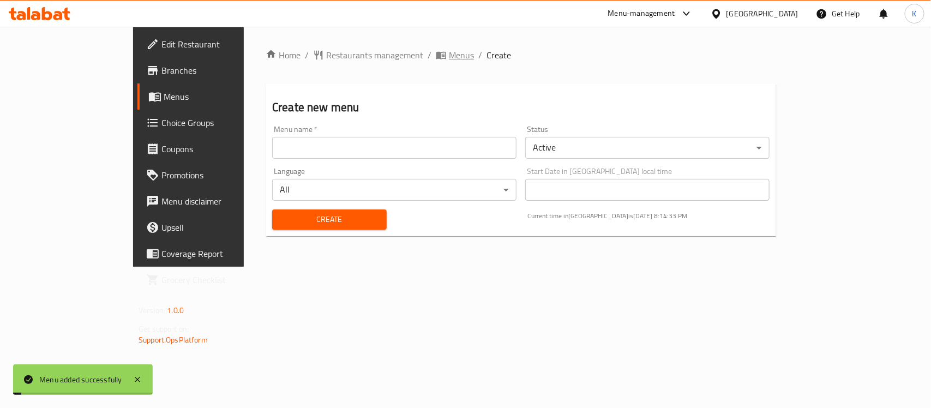
click at [436, 55] on icon "breadcrumb" at bounding box center [441, 56] width 10 height 8
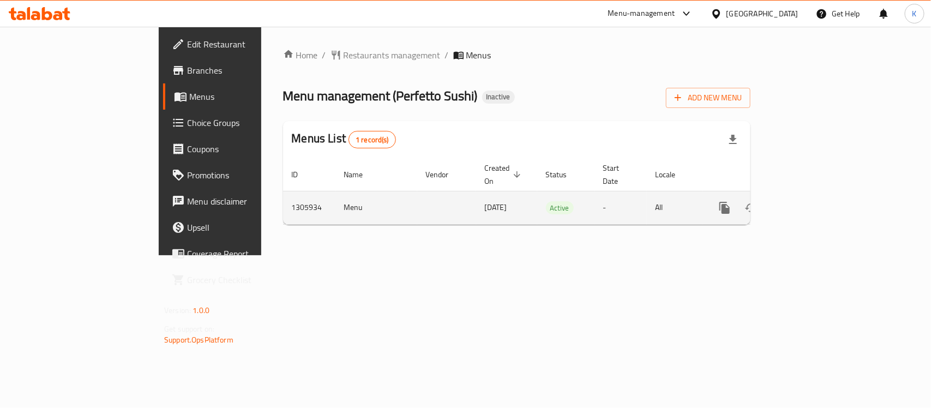
click at [810, 201] on icon "enhanced table" at bounding box center [803, 207] width 13 height 13
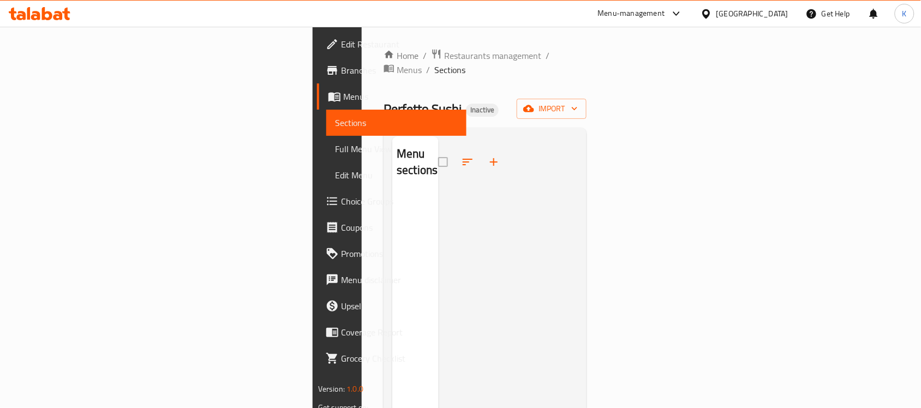
click at [586, 107] on div "Home / Restaurants management / Menus / Sections Perfetto Sushi Inactive import…" at bounding box center [484, 301] width 203 height 504
click at [586, 105] on div "Home / Restaurants management / Menus / Sections Perfetto Sushi Inactive import…" at bounding box center [484, 301] width 203 height 504
click at [580, 103] on icon "button" at bounding box center [574, 108] width 11 height 11
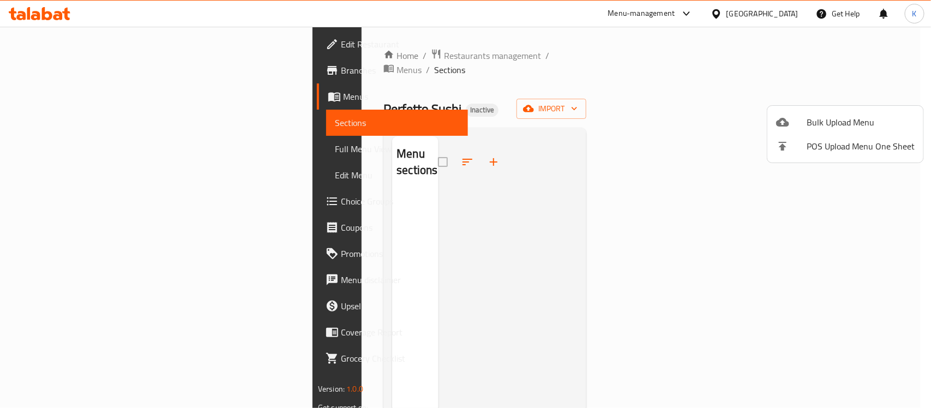
click at [873, 113] on li "Bulk Upload Menu" at bounding box center [845, 122] width 156 height 24
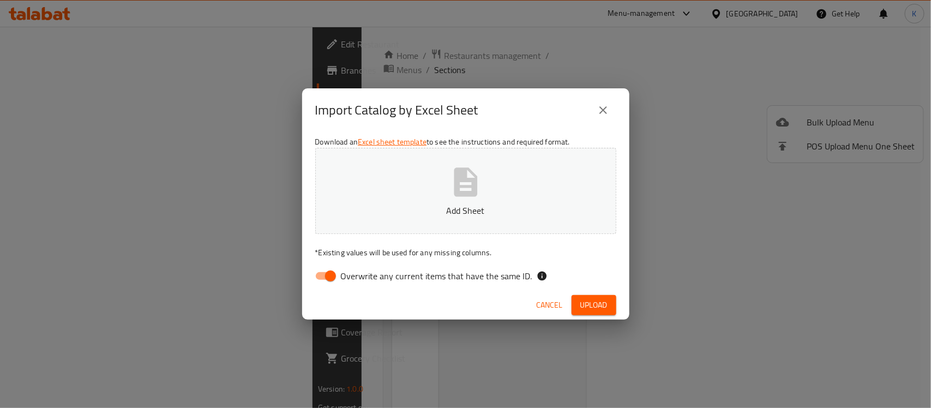
click at [317, 266] on div "Download an Excel sheet template to see the instructions and required format. A…" at bounding box center [465, 211] width 327 height 158
click at [323, 279] on input "Overwrite any current items that have the same ID." at bounding box center [330, 276] width 62 height 21
checkbox input "false"
click at [358, 172] on button "Add Sheet" at bounding box center [465, 191] width 301 height 86
click at [604, 288] on div "Download an Excel sheet template to see the instructions and required format. P…" at bounding box center [465, 211] width 327 height 158
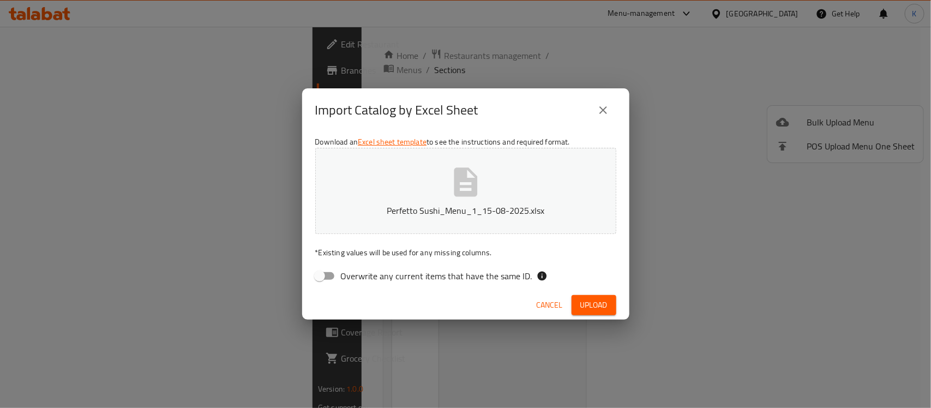
click at [604, 295] on button "Upload" at bounding box center [594, 305] width 45 height 20
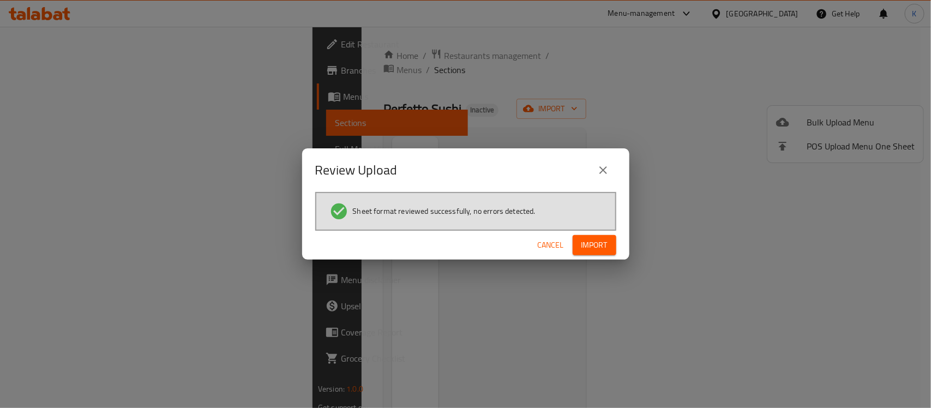
click at [603, 305] on div "Review Upload Sheet format reviewed successfully, no errors detected. Cancel Im…" at bounding box center [465, 204] width 931 height 408
click at [603, 239] on span "Import" at bounding box center [594, 245] width 26 height 14
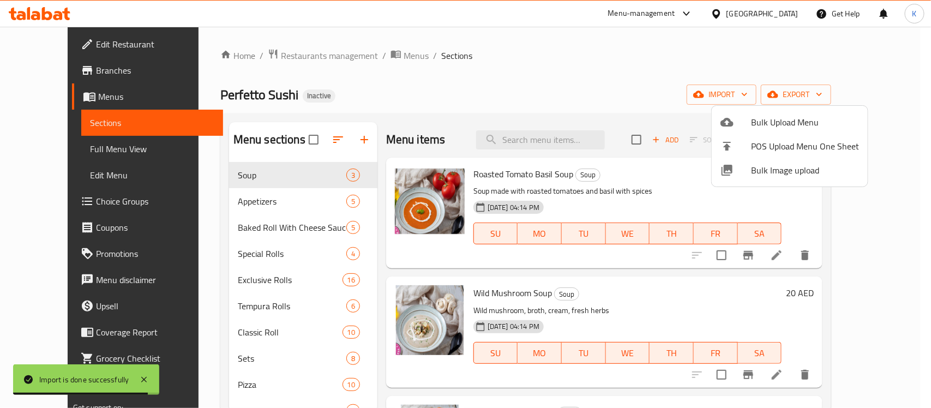
click at [94, 140] on div at bounding box center [465, 204] width 931 height 408
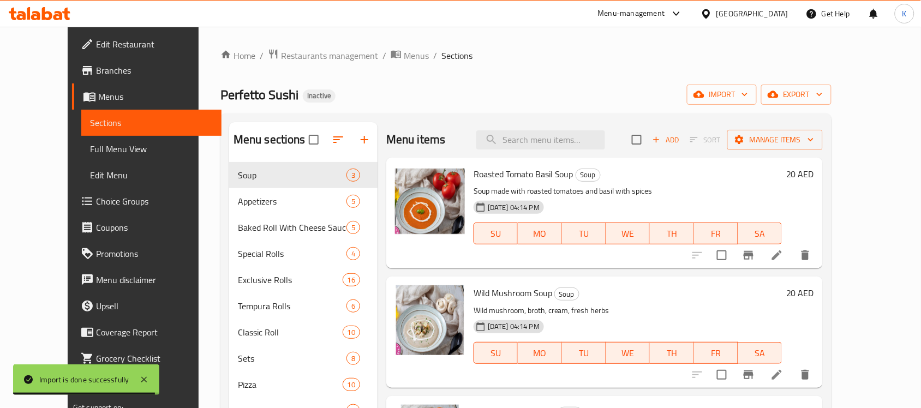
click at [101, 153] on span "Full Menu View" at bounding box center [151, 148] width 123 height 13
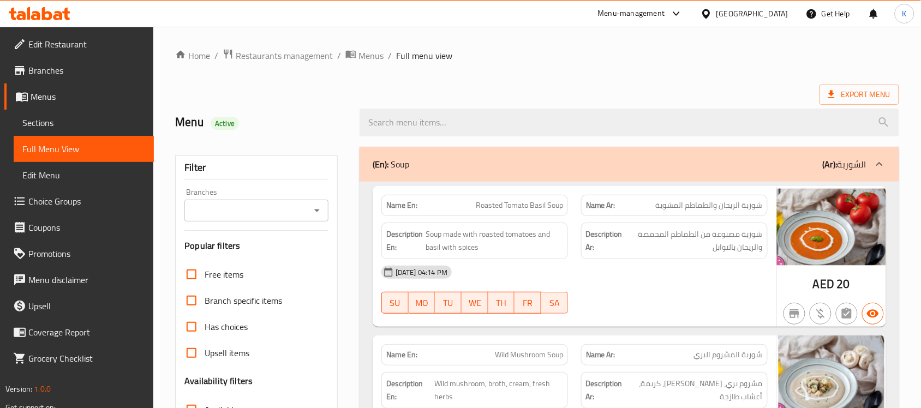
click at [328, 210] on div "Filter Branches Branches Popular filters Free items Branch specific items Has c…" at bounding box center [256, 356] width 163 height 403
click at [322, 210] on icon "Open" at bounding box center [316, 210] width 13 height 13
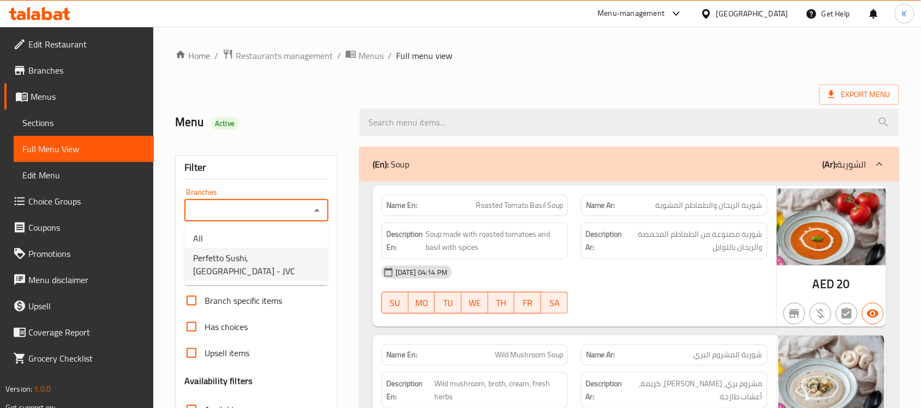
click at [276, 270] on span "Perfetto Sushi, Jumeirah Village Circle - JVC" at bounding box center [256, 264] width 126 height 26
type input "Perfetto Sushi, Jumeirah Village Circle - JVC"
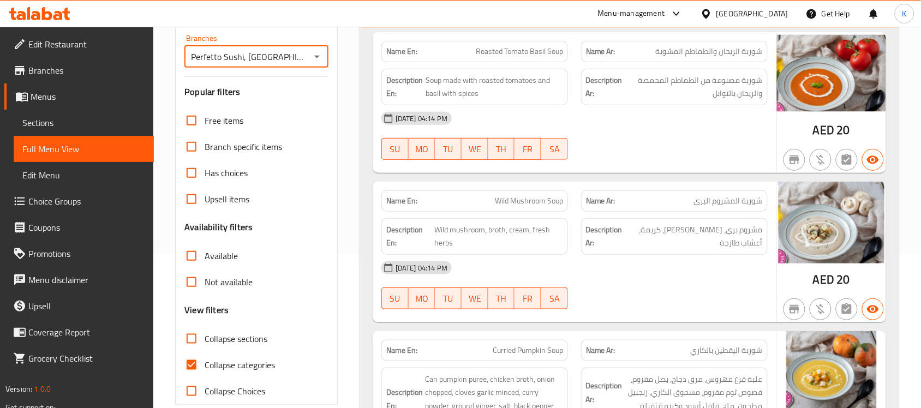
scroll to position [172, 0]
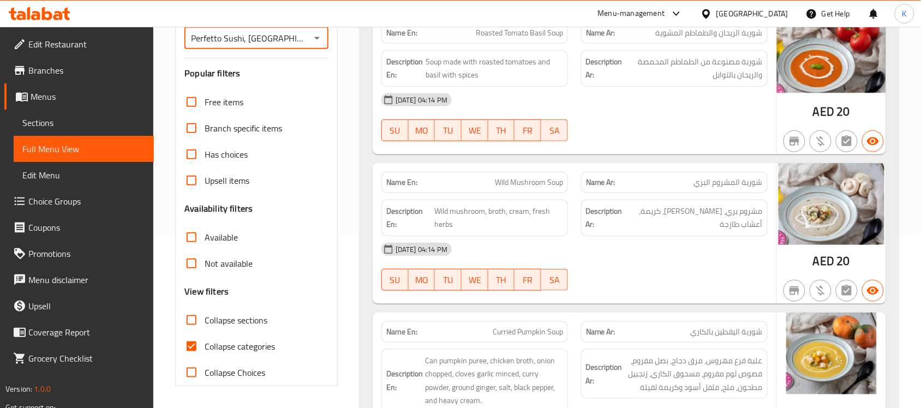
click at [194, 270] on input "Not available" at bounding box center [191, 263] width 26 height 26
checkbox input "true"
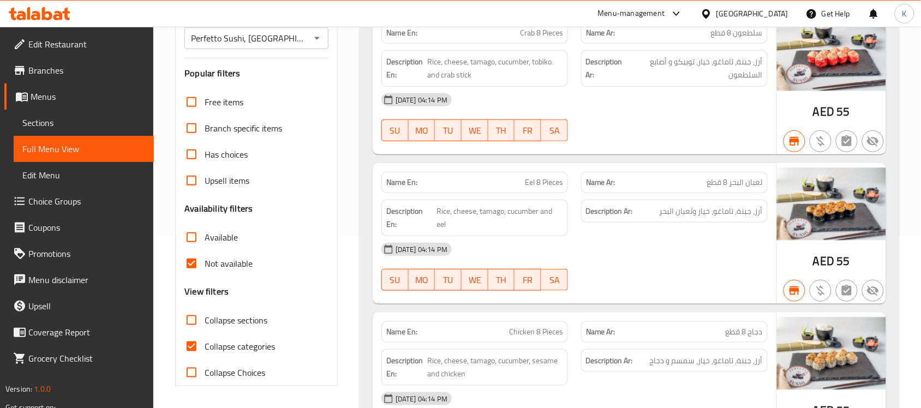
click at [467, 240] on div "15-08-2025 04:14 PM" at bounding box center [574, 249] width 399 height 26
click at [190, 345] on input "Collapse categories" at bounding box center [191, 346] width 26 height 26
checkbox input "false"
click at [194, 241] on input "Available" at bounding box center [191, 237] width 26 height 26
checkbox input "true"
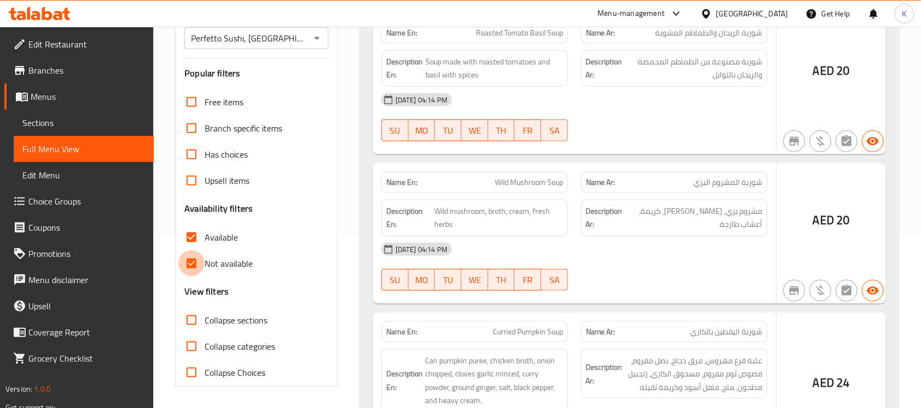
click at [194, 262] on input "Not available" at bounding box center [191, 263] width 26 height 26
checkbox input "false"
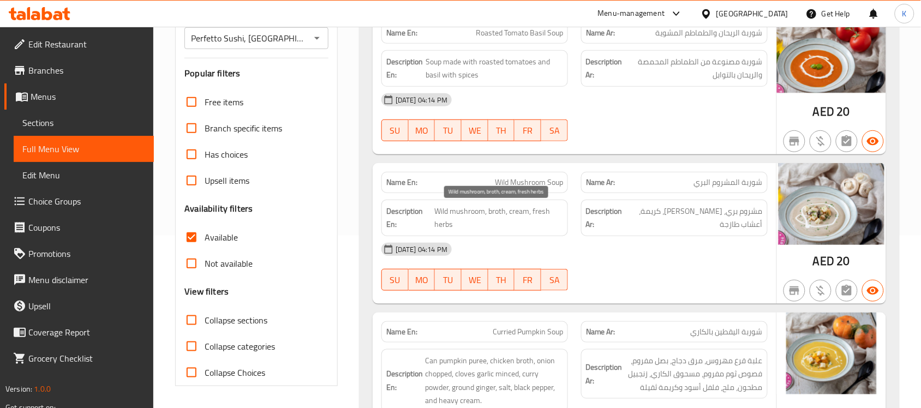
click at [484, 208] on span "Wild mushroom, broth, cream, fresh herbs" at bounding box center [498, 217] width 129 height 27
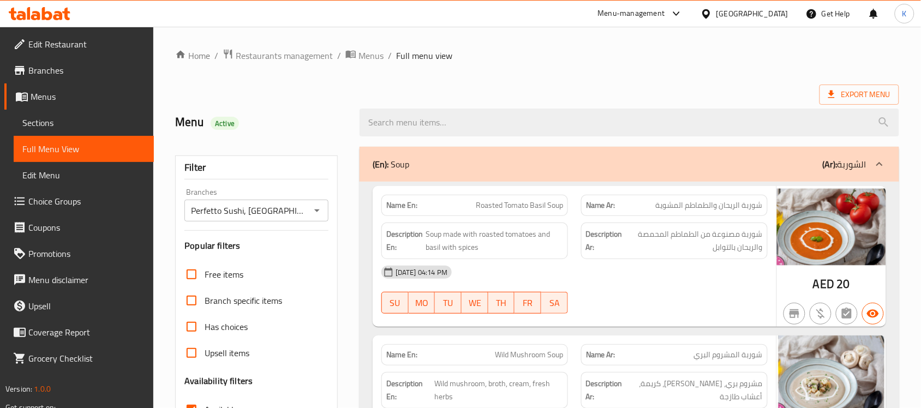
click at [69, 121] on span "Sections" at bounding box center [83, 122] width 123 height 13
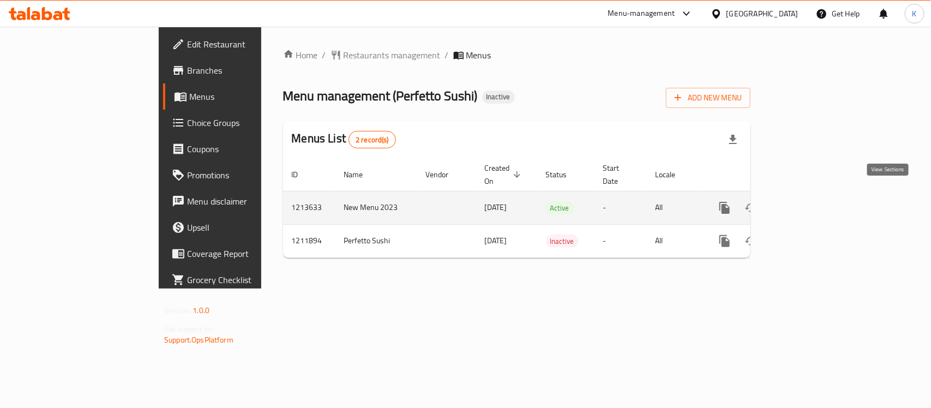
click at [810, 201] on icon "enhanced table" at bounding box center [803, 207] width 13 height 13
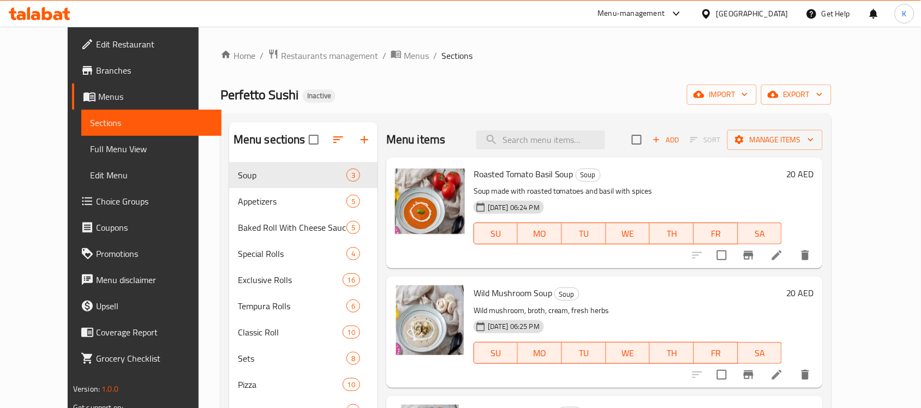
click at [126, 154] on span "Full Menu View" at bounding box center [151, 148] width 123 height 13
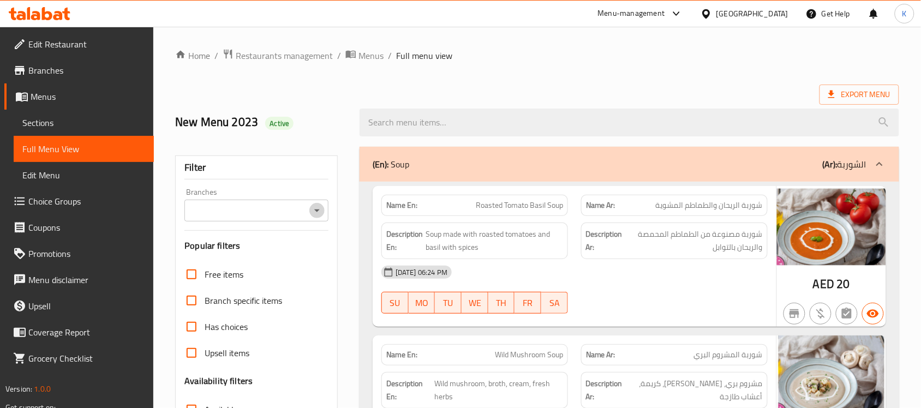
click at [317, 215] on icon "Open" at bounding box center [316, 210] width 13 height 13
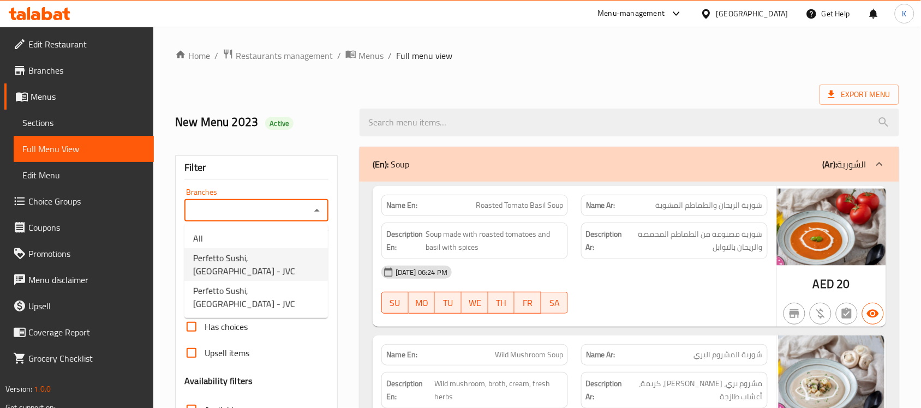
click at [274, 251] on span "Perfetto Sushi, [GEOGRAPHIC_DATA] - JVC" at bounding box center [256, 264] width 126 height 26
type input "Perfetto Sushi, [GEOGRAPHIC_DATA] - JVC"
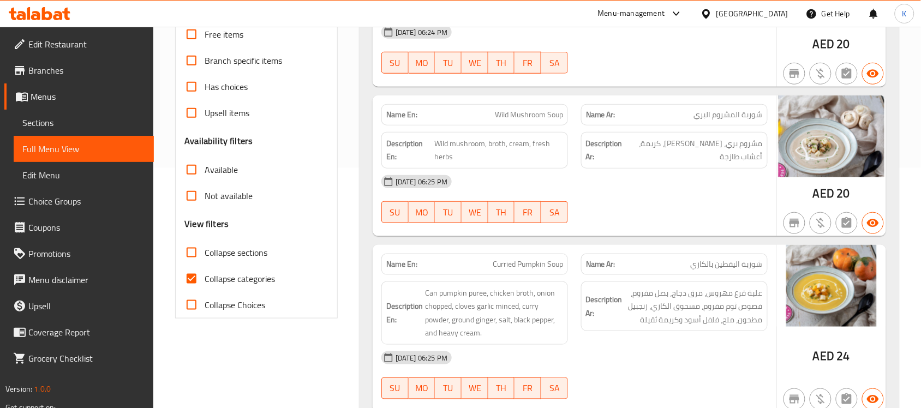
scroll to position [159, 0]
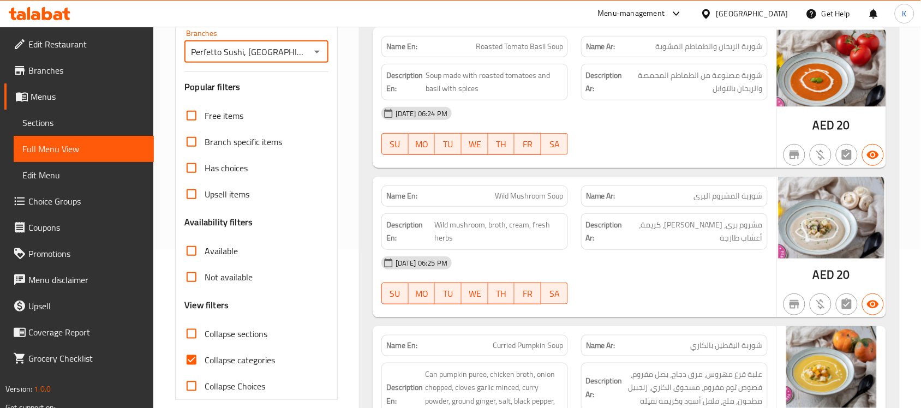
click at [195, 249] on input "Available" at bounding box center [191, 251] width 26 height 26
click at [197, 246] on input "Available" at bounding box center [191, 251] width 26 height 26
checkbox input "false"
click at [195, 277] on input "Not available" at bounding box center [191, 277] width 26 height 26
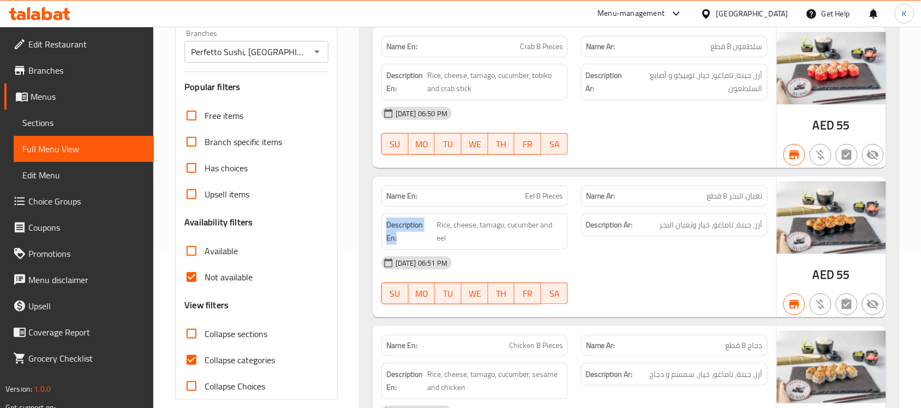
drag, startPoint x: 401, startPoint y: 239, endPoint x: 386, endPoint y: 222, distance: 22.8
click at [386, 222] on strong "Description En:" at bounding box center [410, 231] width 49 height 27
copy strong "Description En:"
click at [201, 274] on input "Not available" at bounding box center [191, 277] width 26 height 26
checkbox input "false"
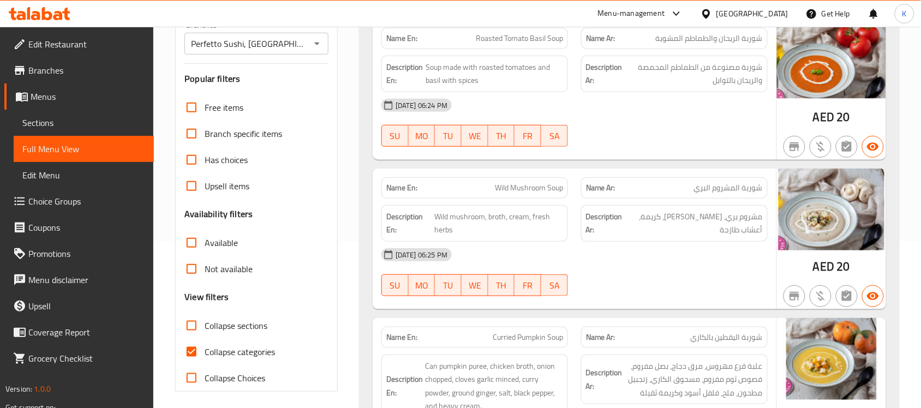
scroll to position [318, 0]
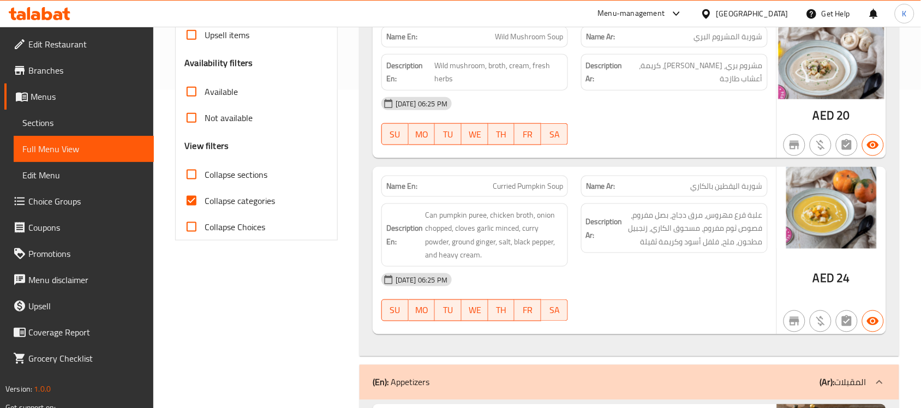
click at [191, 173] on input "Collapse sections" at bounding box center [191, 174] width 26 height 26
checkbox input "true"
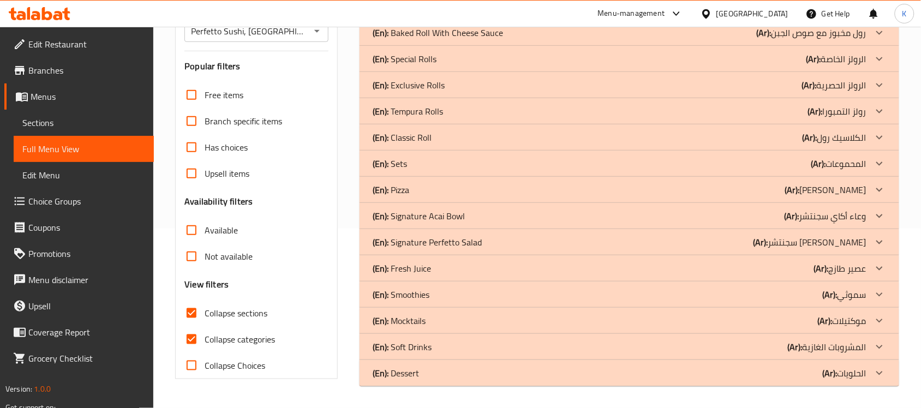
scroll to position [179, 0]
click at [191, 341] on input "Collapse categories" at bounding box center [191, 340] width 26 height 26
checkbox input "false"
click at [192, 230] on input "Available" at bounding box center [191, 231] width 26 height 26
checkbox input "true"
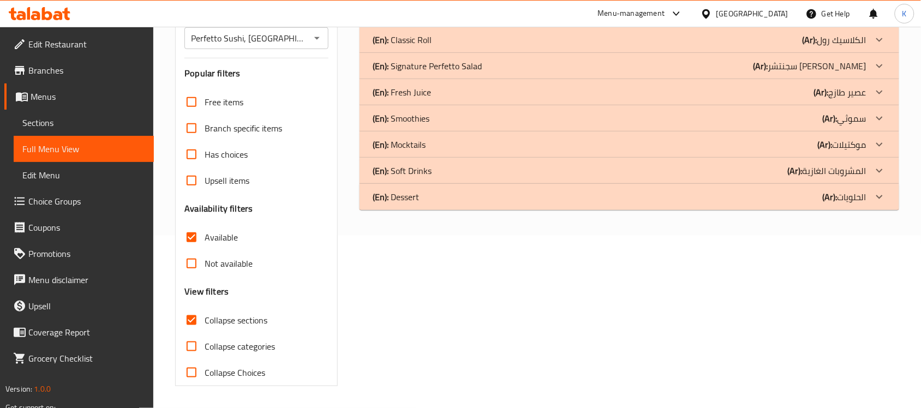
scroll to position [172, 0]
click at [204, 320] on input "Collapse sections" at bounding box center [191, 320] width 26 height 26
checkbox input "false"
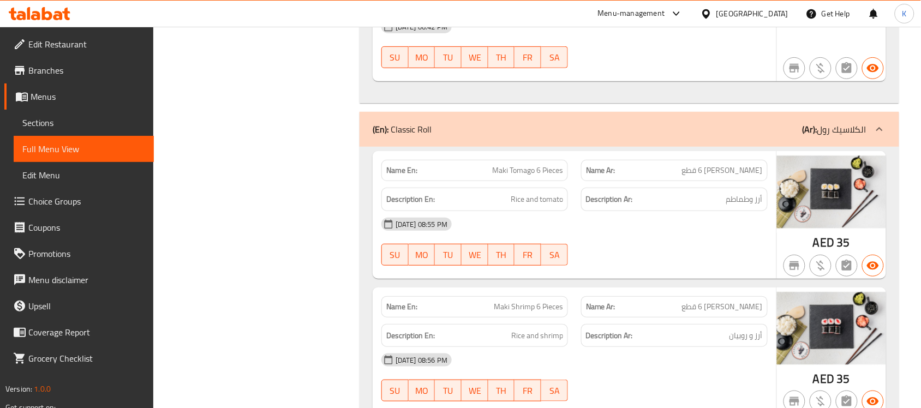
scroll to position [0, 0]
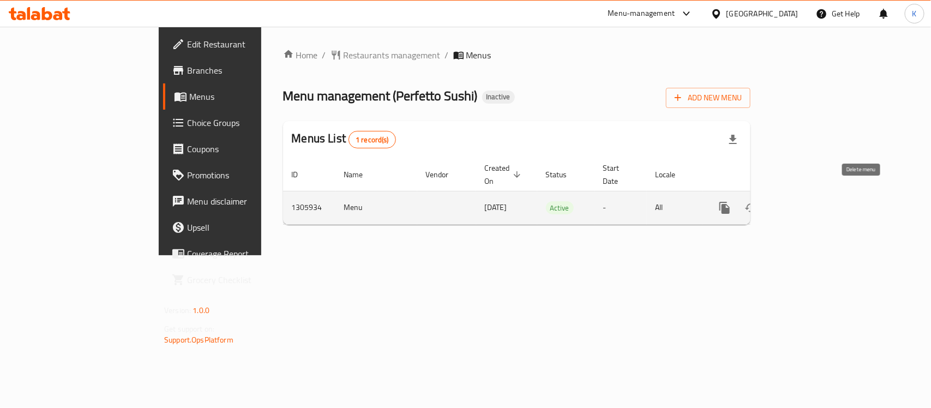
click at [810, 201] on icon "enhanced table" at bounding box center [803, 207] width 13 height 13
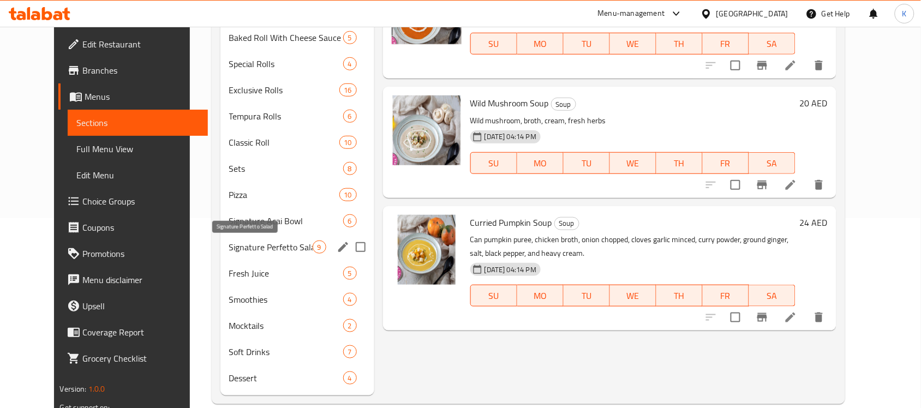
scroll to position [207, 0]
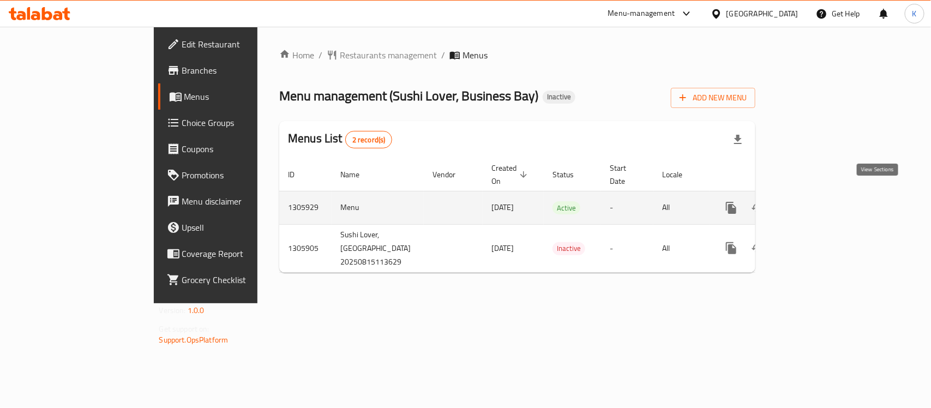
click at [815, 203] on icon "enhanced table" at bounding box center [810, 208] width 10 height 10
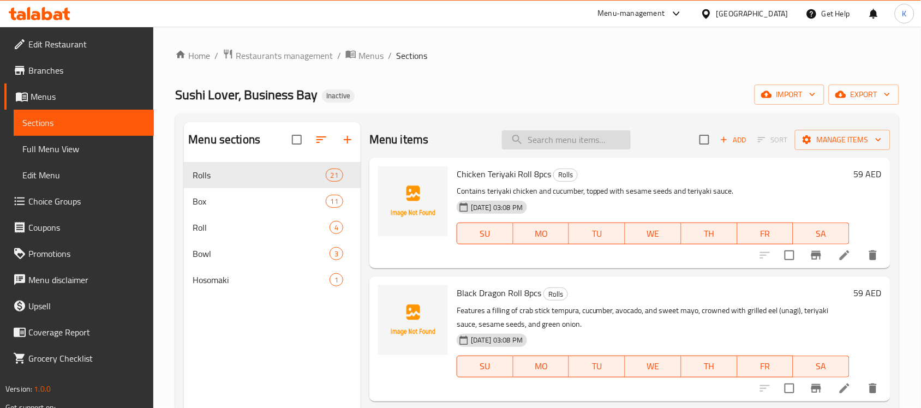
click at [556, 141] on input "search" at bounding box center [566, 139] width 129 height 19
paste input "Features a filling of crab stick tempura, cucumber, avocado, and sweet mayo, cr…"
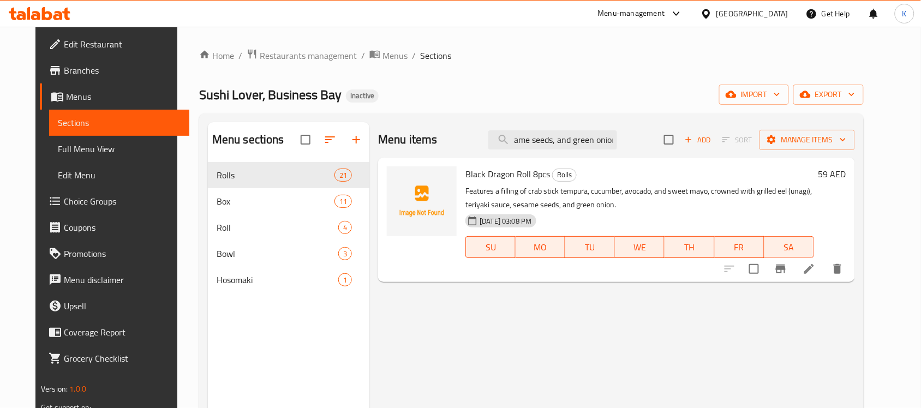
type input "Features a filling of crab stick tempura, cucumber, avocado, and sweet mayo, cr…"
click at [824, 273] on li at bounding box center [808, 269] width 31 height 20
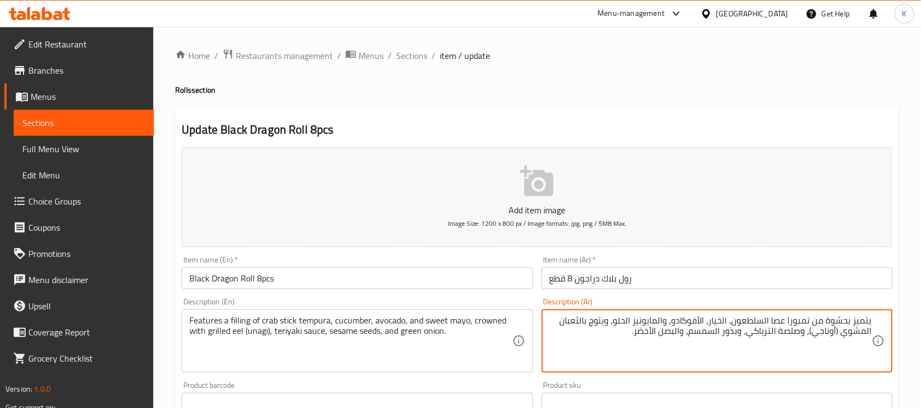
click at [779, 324] on textarea "يتميز بحشوة من تمبورا عصا السلطعون، الخيار، الأفوكادو، والمايونيز الحلو، ويتوج …" at bounding box center [710, 341] width 322 height 52
click at [568, 320] on textarea "يتميز بحشوة من تمبورا أصابع السلطعون، الخيار، الأفوكادو، والمايونيز الحلو، ويتو…" at bounding box center [710, 341] width 322 height 52
type textarea "يتميز بحشوة من تمبورا أصابع السلطعون، الخيار، الأفوكادو، والمايونيز الحلو، ويتو…"
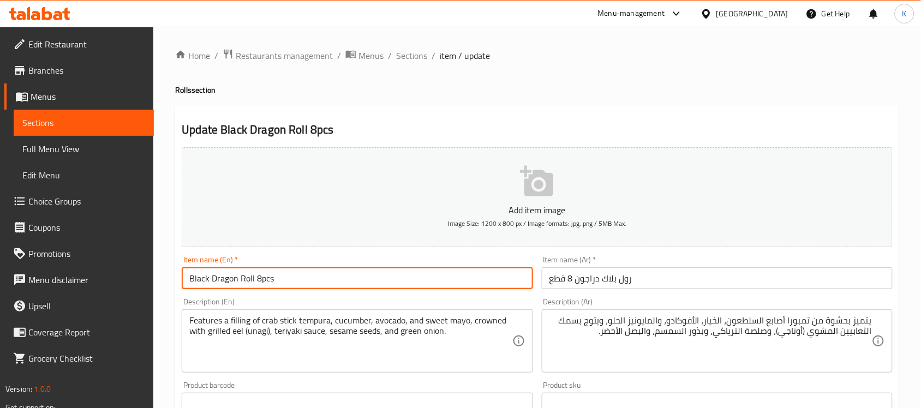
click at [460, 279] on input "Black Dragon Roll 8pcs" at bounding box center [357, 278] width 351 height 22
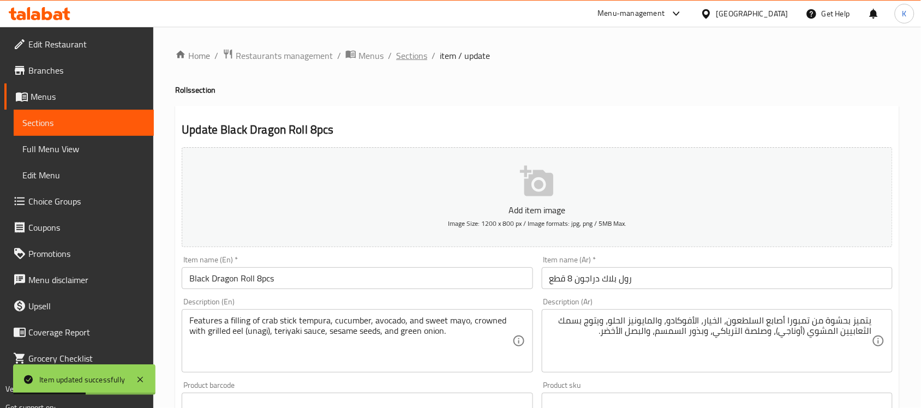
click at [410, 57] on span "Sections" at bounding box center [411, 55] width 31 height 13
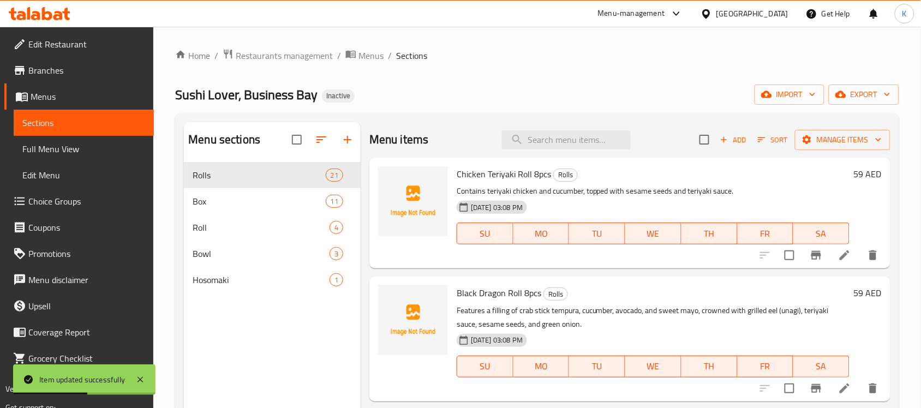
scroll to position [153, 0]
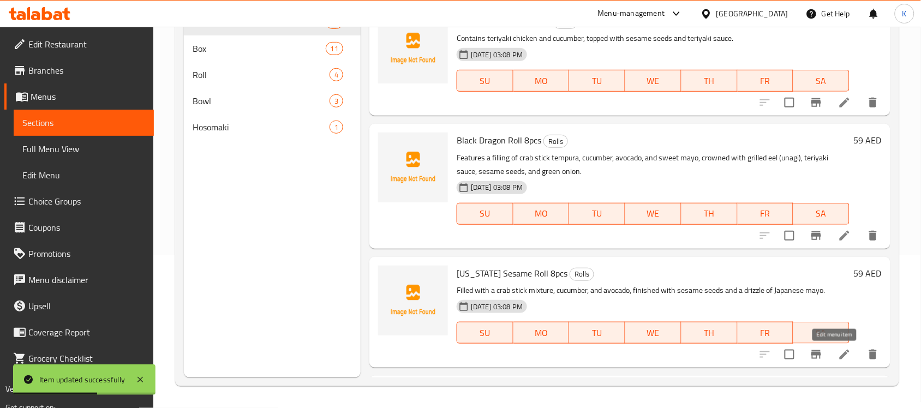
click at [832, 362] on li at bounding box center [844, 355] width 31 height 20
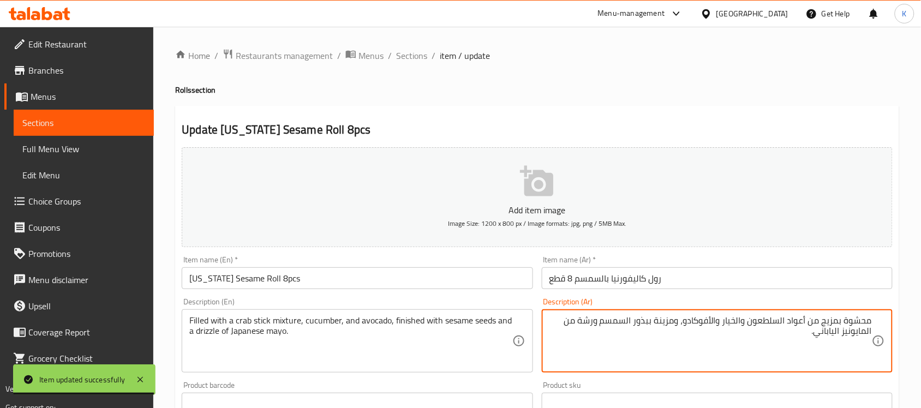
click at [803, 322] on textarea "محشوة بمزيج من أعواد السلطعون والخيار والأفوكادو، ومزينة ببذور السمسم ورشة من ا…" at bounding box center [710, 341] width 322 height 52
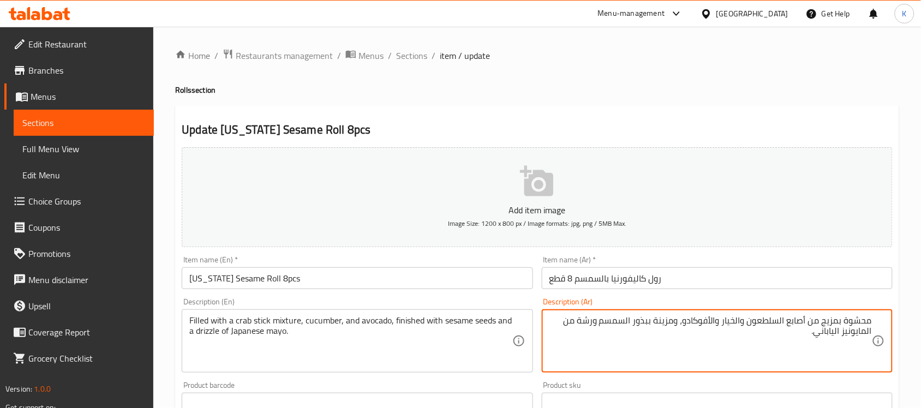
type textarea "محشوة بمزيج من أصابع السلطعون والخيار والأفوكادو، ومزينة ببذور السمسم ورشة من ا…"
click at [429, 282] on input "[US_STATE] Sesame Roll 8pcs" at bounding box center [357, 278] width 351 height 22
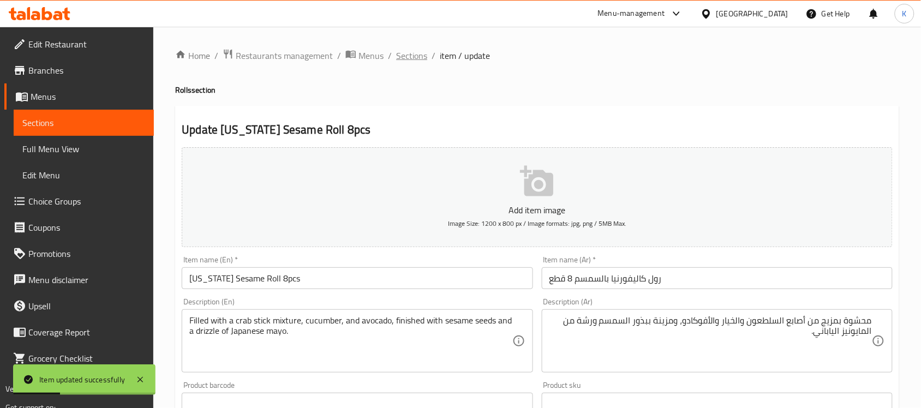
click at [413, 49] on span "Sections" at bounding box center [411, 55] width 31 height 13
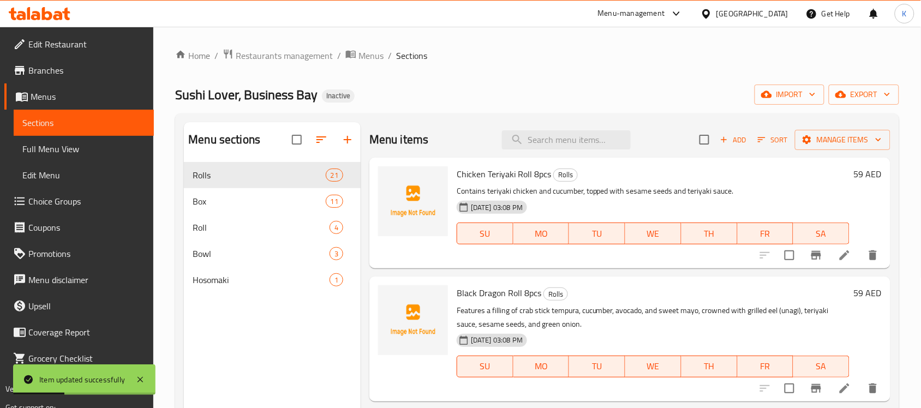
scroll to position [236, 0]
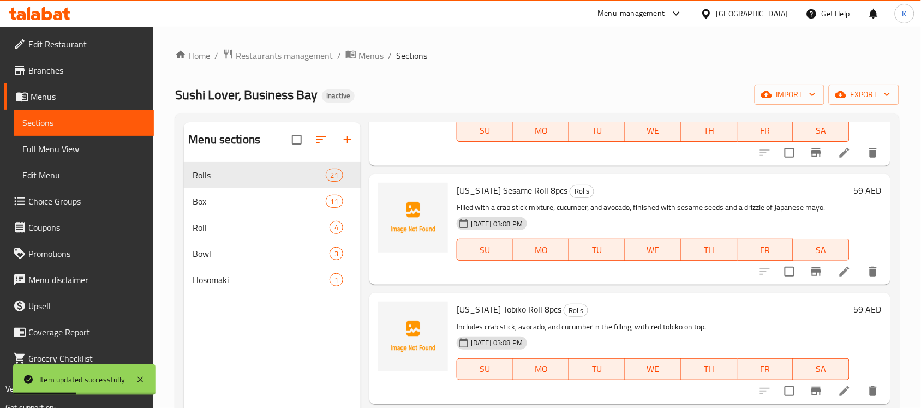
click at [840, 394] on icon at bounding box center [844, 390] width 13 height 13
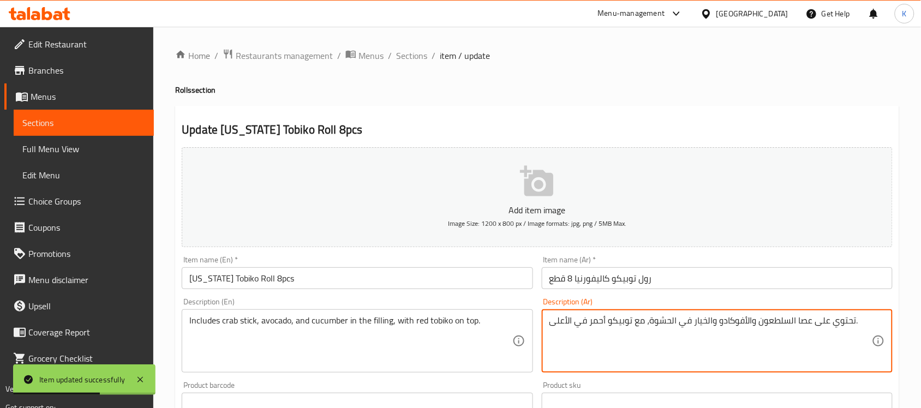
drag, startPoint x: 806, startPoint y: 319, endPoint x: 799, endPoint y: 317, distance: 6.9
click at [805, 319] on textarea "تحتوي على عصا السلطعون والأفوكادو والخيار في الحشوة، مع توبيكو أحمر في الأعلى." at bounding box center [710, 341] width 322 height 52
type textarea "تحتوي على أصابع السلطعون والأفوكادو والخيار في الحشوة، مع توبيكو أحمر في الأعلى."
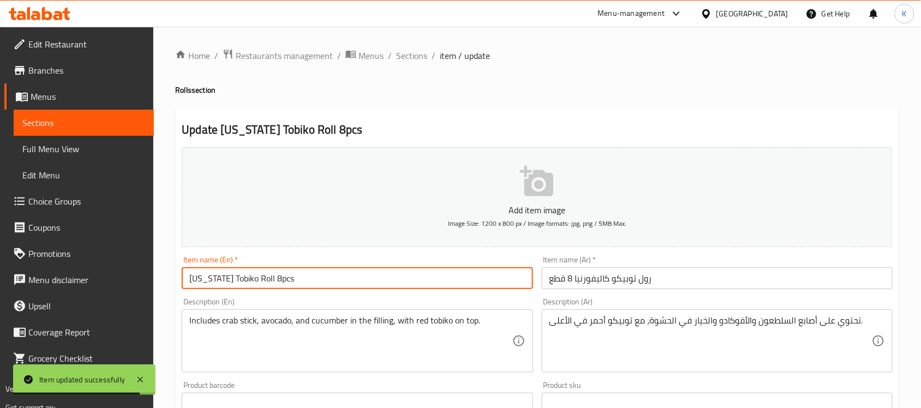
click at [453, 270] on input "[US_STATE] Tobiko Roll 8pcs" at bounding box center [357, 278] width 351 height 22
click at [407, 61] on span "Sections" at bounding box center [411, 55] width 31 height 13
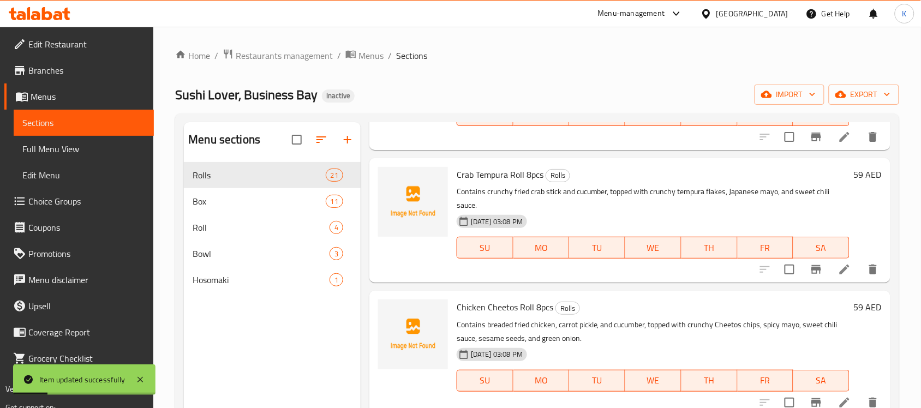
scroll to position [521, 0]
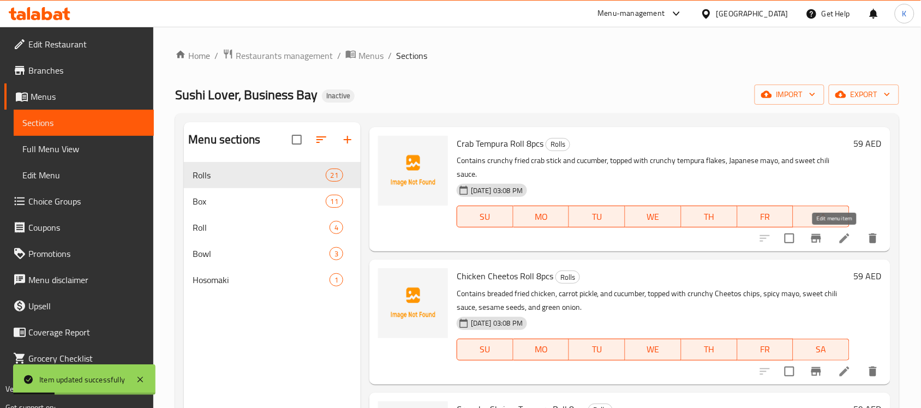
click at [840, 243] on icon at bounding box center [844, 238] width 13 height 13
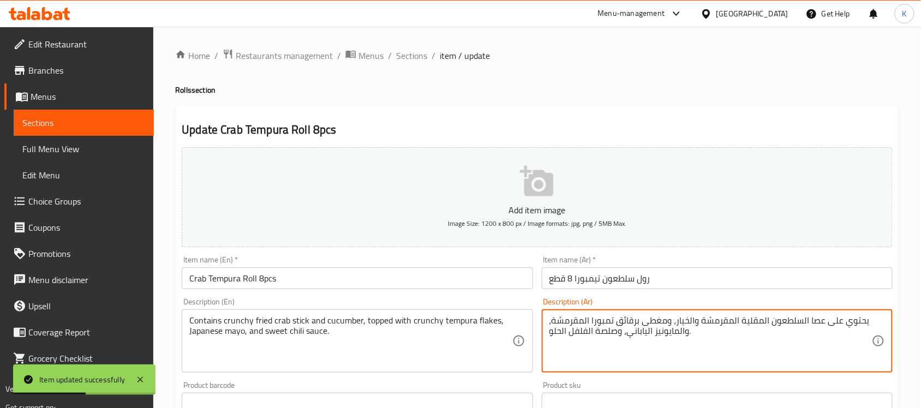
click at [808, 320] on textarea "يحتوي على عصا السلطعون المقلية المقرمشة والخيار، ومغطى برقائق تمبورا المقرمشة، …" at bounding box center [710, 341] width 322 height 52
click at [816, 317] on textarea "يحتوي على عصا السلطعون المقلية المقرمشة والخيار، ومغطى برقائق تمبورا المقرمشة، …" at bounding box center [710, 341] width 322 height 52
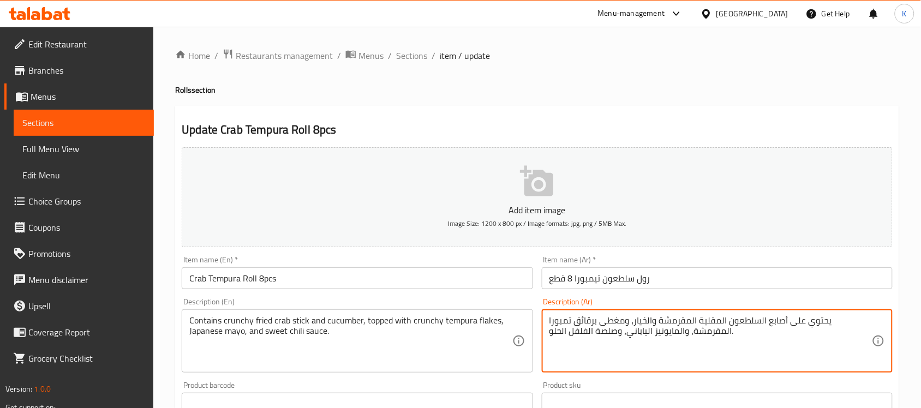
click at [576, 315] on textarea "يحتوي على أصابع السلطعون المقلية المقرمشة والخيار، ومغطى برقائق تمبورا المقرمشة…" at bounding box center [710, 341] width 322 height 52
click at [424, 274] on input "Crab Tempura Roll 8pcs" at bounding box center [357, 278] width 351 height 22
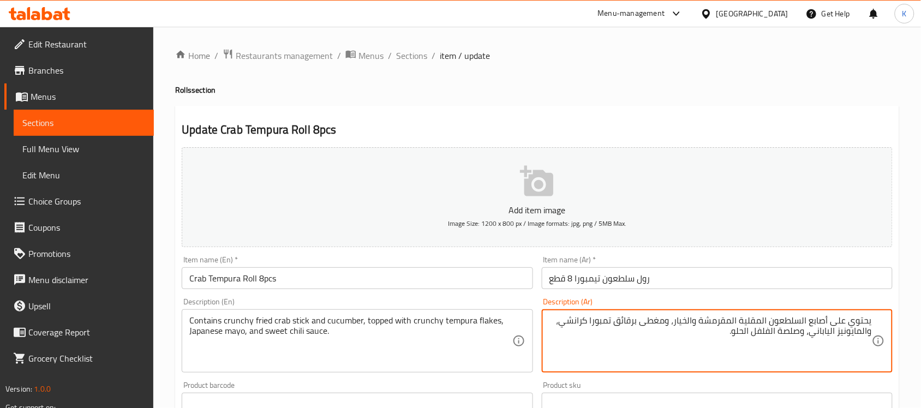
click at [788, 330] on textarea "يحتوي على أصابع السلطعون المقلية المقرمشة والخيار، ومغطى برقائق تمبورا كرانشي، …" at bounding box center [710, 341] width 322 height 52
click at [787, 330] on textarea "يحتوي على أصابع السلطعون المقلية المقرمشة والخيار، ومغطى برقائق تمبورا كرانشي، …" at bounding box center [710, 341] width 322 height 52
click at [706, 331] on textarea "يحتوي على أصابع السلطعون المقلية المقرمشة والخيار، ومغطى برقائق تمبورا كرانشي، …" at bounding box center [710, 341] width 322 height 52
type textarea "يحتوي على أصابع السلطعون المقلية المقرمشة والخيار، ومغطى برقائق تمبورا كرانشي، …"
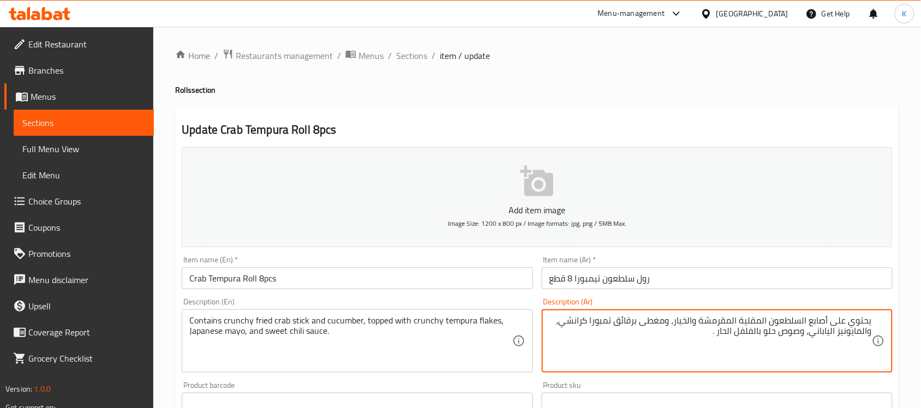
click at [498, 286] on input "Crab Tempura Roll 8pcs" at bounding box center [357, 278] width 351 height 22
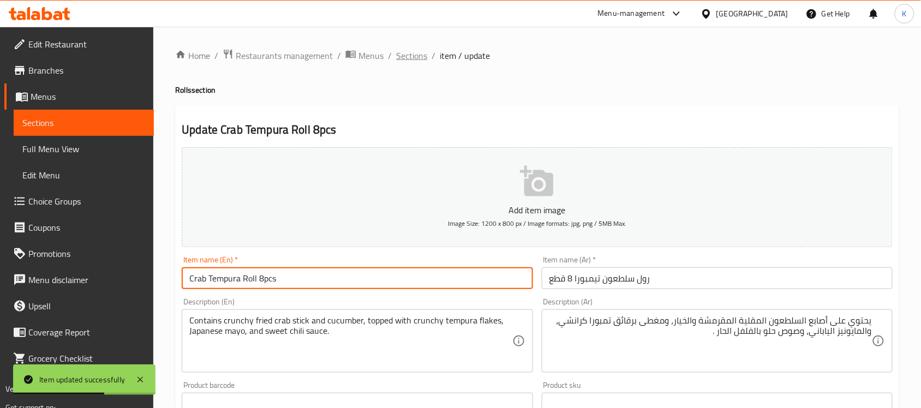
click at [423, 52] on span "Sections" at bounding box center [411, 55] width 31 height 13
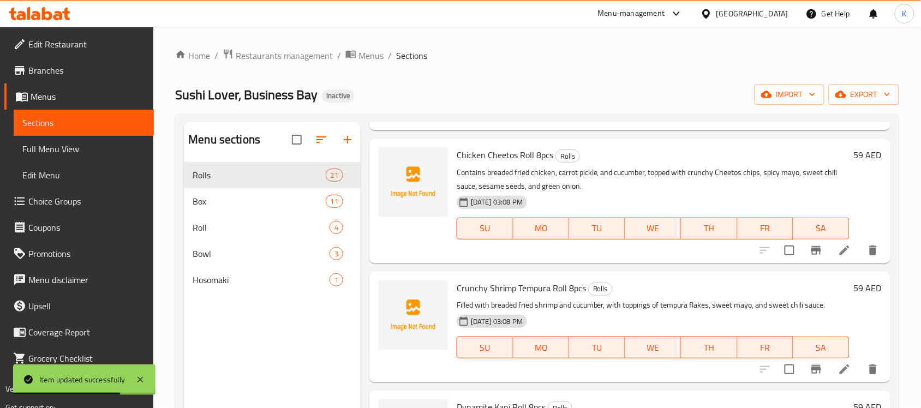
scroll to position [653, 0]
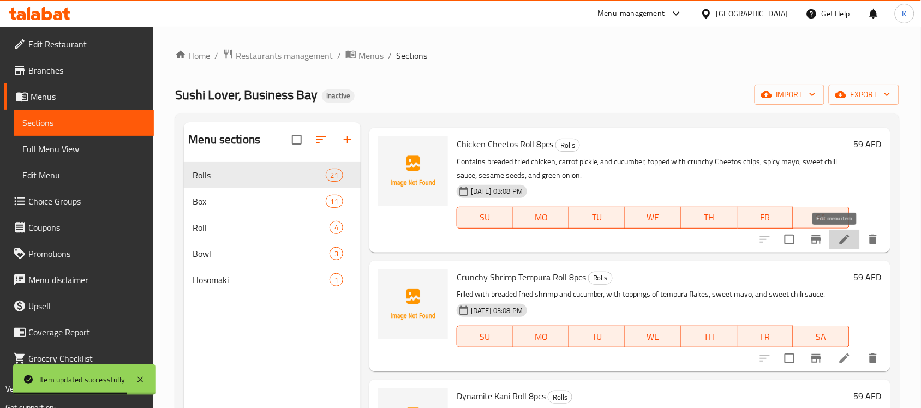
click at [838, 238] on icon at bounding box center [844, 239] width 13 height 13
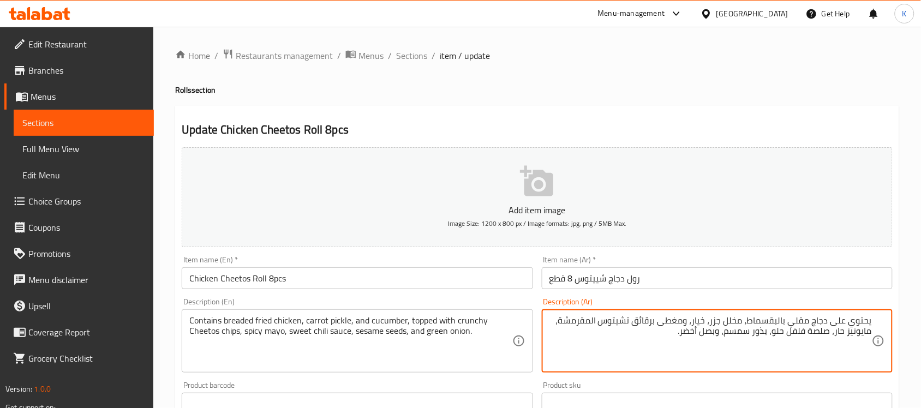
click at [592, 328] on textarea "يحتوي على دجاج مقلي بالبقسماط، مخلل جزر، خيار، ومغطى برقائق تشيتوس المقرمشة، ما…" at bounding box center [710, 341] width 322 height 52
click at [590, 328] on textarea "يحتوي على دجاج مقلي بالبقسماط، مخلل جزر، خيار، ومغطى برقائق تشيتوس المقرمشة، ما…" at bounding box center [710, 341] width 322 height 52
click at [591, 317] on textarea "يحتوي على دجاج مقلي بالبقسماط، مخلل جزر، خيار، ومغطى برقائق تشيتوس المقرمشة، ما…" at bounding box center [710, 341] width 322 height 52
click at [590, 316] on textarea "يحتوي على دجاج مقلي بالبقسماط، مخلل جزر، خيار، ومغطى برقائق تشيتوس المقرمشة، ما…" at bounding box center [710, 341] width 322 height 52
click at [822, 334] on textarea "يحتوي على دجاج مقلي بالبقسماط، مخلل جزر، خيار، ومغطى برقائق تشيتوس كرانشي، مايو…" at bounding box center [710, 341] width 322 height 52
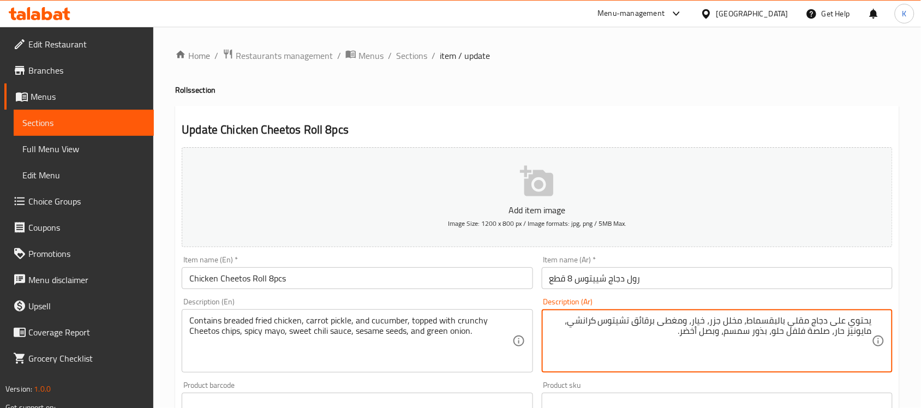
click at [822, 334] on textarea "يحتوي على دجاج مقلي بالبقسماط، مخلل جزر، خيار، ومغطى برقائق تشيتوس كرانشي، مايو…" at bounding box center [710, 341] width 322 height 52
type textarea "يحتوي على دجاج مقلي بالبقسماط، مخلل جزر، خيار، ومغطى برقائق تشيتوس كرانشي، مايو…"
click at [344, 264] on div "Item name (En)   * Chicken Cheetos Roll 8pcs Item name (En) *" at bounding box center [357, 272] width 351 height 33
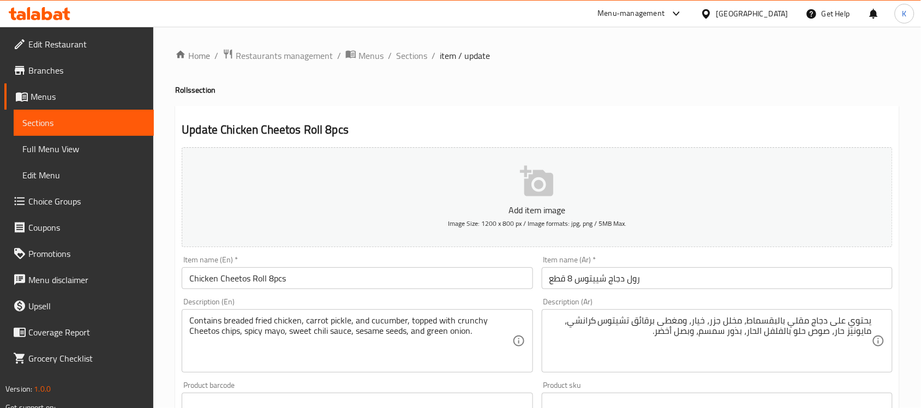
click at [348, 279] on input "Chicken Cheetos Roll 8pcs" at bounding box center [357, 278] width 351 height 22
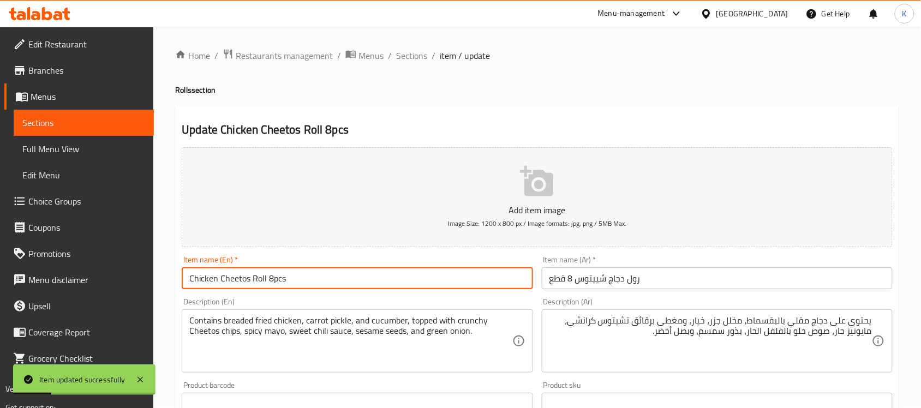
drag, startPoint x: 422, startPoint y: 61, endPoint x: 435, endPoint y: 83, distance: 25.7
click at [421, 61] on span "Sections" at bounding box center [411, 55] width 31 height 13
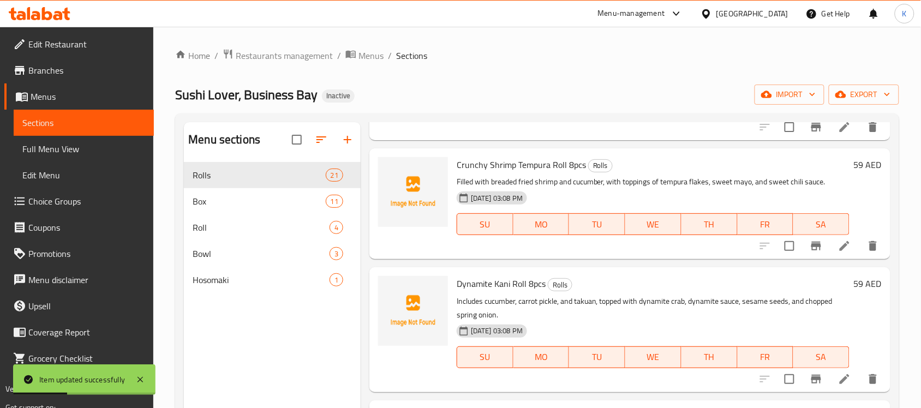
scroll to position [779, 0]
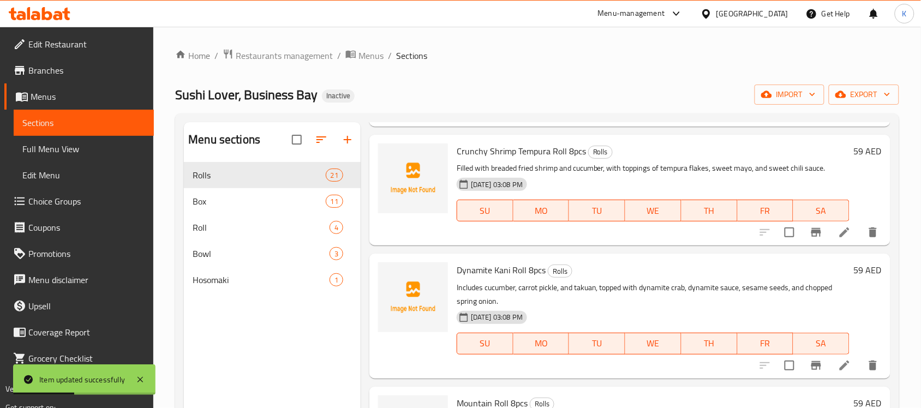
click at [829, 237] on li at bounding box center [844, 232] width 31 height 20
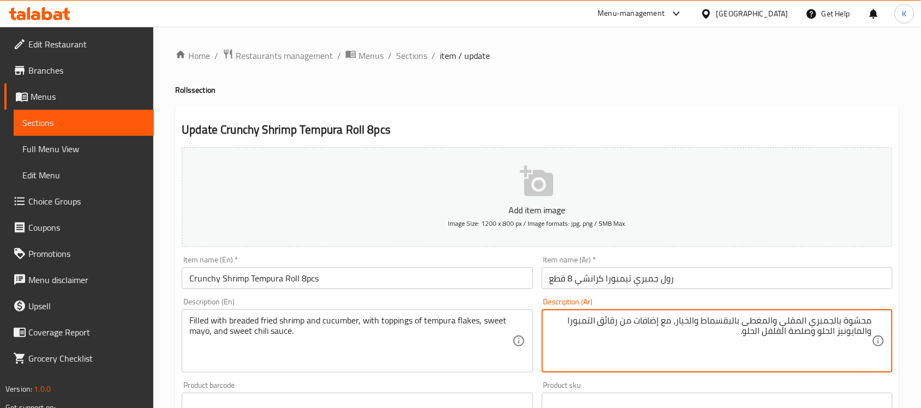
drag, startPoint x: 767, startPoint y: 322, endPoint x: 778, endPoint y: 322, distance: 10.9
click at [778, 322] on textarea "محشوة بالجمبري المقلي والمغطى بالبقسماط والخيار، مع إضافات من رقائق التمبورا وا…" at bounding box center [710, 341] width 322 height 52
drag, startPoint x: 834, startPoint y: 324, endPoint x: 841, endPoint y: 326, distance: 6.6
click at [841, 326] on textarea "محشوة بالجمبري المقلي مغطى بالبقسماط والخيار، مع إضافات من رقائق التمبورا والما…" at bounding box center [710, 341] width 322 height 52
drag, startPoint x: 817, startPoint y: 322, endPoint x: 811, endPoint y: 322, distance: 6.0
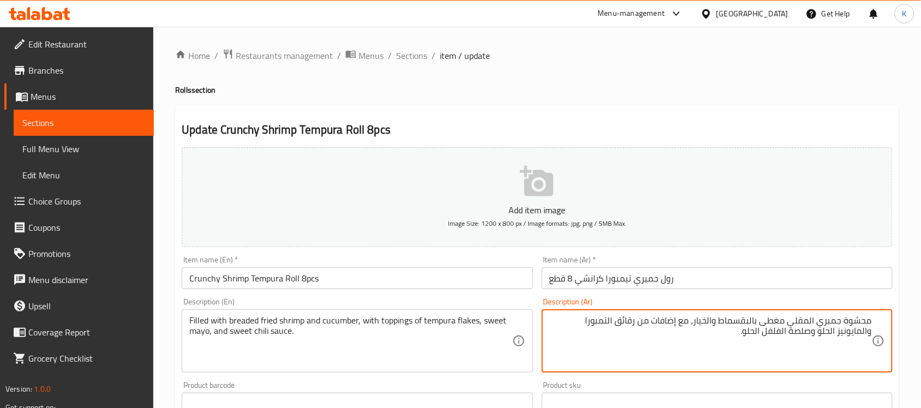
click at [811, 322] on textarea "محشوة جمبري المقلي مغطى بالبقسماط والخيار، مع إضافات من رقائق التمبورا والمايون…" at bounding box center [710, 341] width 322 height 52
click at [720, 323] on textarea "محشوة جمبري مقلي مغطى بالبقسماط والخيار، مع إضافات من رقائق التمبورا والمايونيز…" at bounding box center [710, 341] width 322 height 52
click at [477, 285] on input "Crunchy Shrimp Tempura Roll 8pcs" at bounding box center [357, 278] width 351 height 22
click at [833, 328] on textarea "محشوة جمبري مقلي مغطى بالبقسماط وخيار، مع إضافات من رقائق التمبورا والمايونيز ا…" at bounding box center [710, 341] width 322 height 52
click at [841, 334] on textarea "محشوة جمبري مقلي مغطى بالبقسماط وخيار، مع إضافات من رقائق التمبورا والمايونيز ا…" at bounding box center [710, 341] width 322 height 52
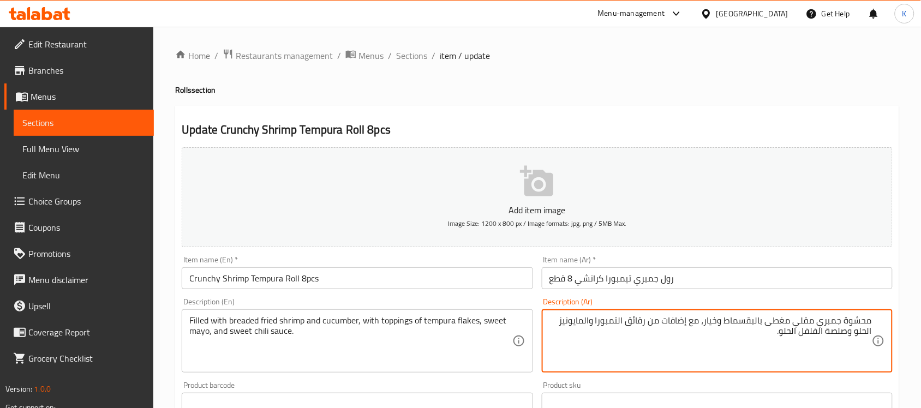
click at [841, 334] on textarea "محشوة جمبري مقلي مغطى بالبقسماط وخيار، مع إضافات من رقائق التمبورا والمايونيز ا…" at bounding box center [710, 341] width 322 height 52
type textarea "محشوة جمبري مقلي مغطى بالبقسماط وخيار، مع إضافات من رقائق التمبورا والمايونيز ا…"
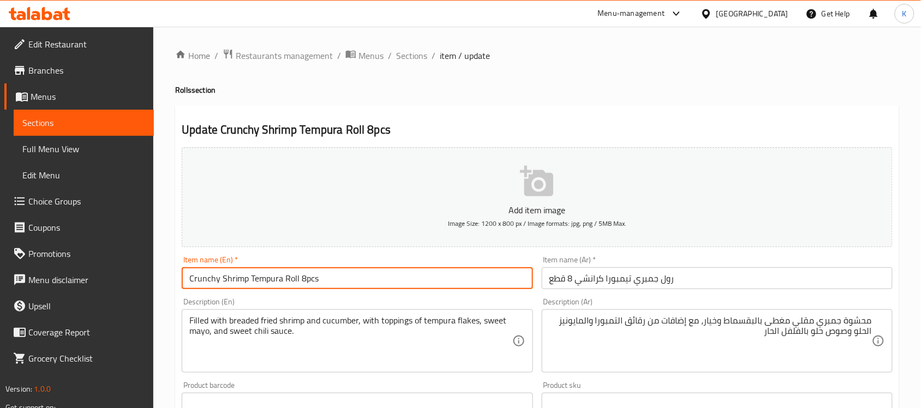
click at [426, 271] on input "Crunchy Shrimp Tempura Roll 8pcs" at bounding box center [357, 278] width 351 height 22
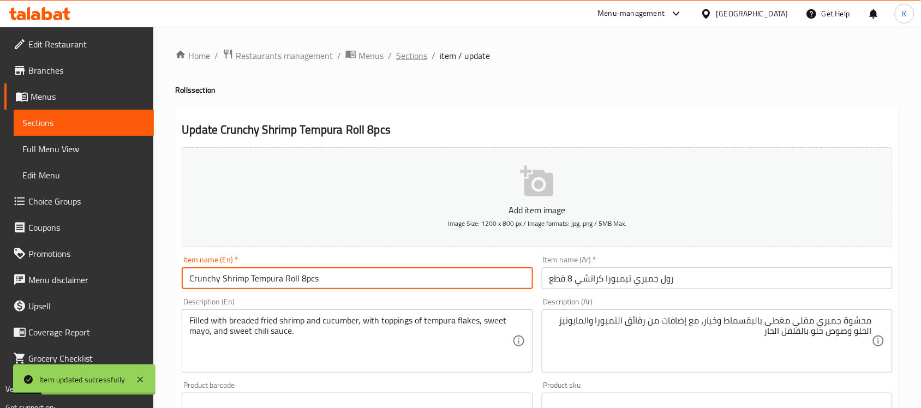
click at [416, 55] on span "Sections" at bounding box center [411, 55] width 31 height 13
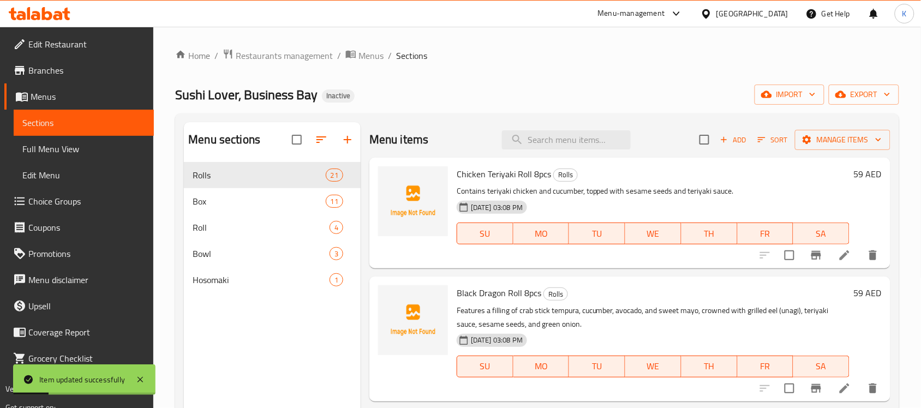
scroll to position [746, 0]
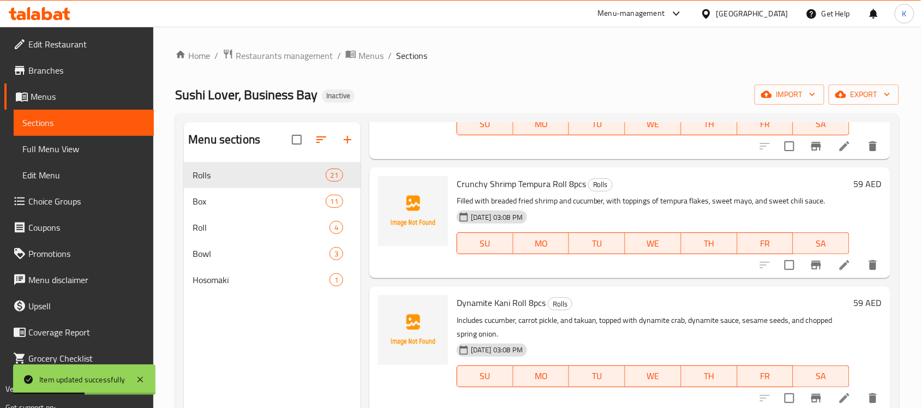
click at [838, 394] on icon at bounding box center [844, 398] width 13 height 13
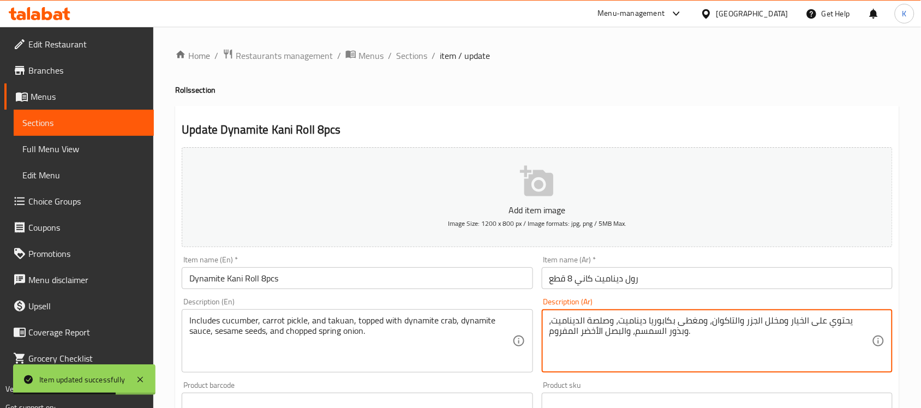
click at [684, 322] on textarea "يحتوي على الخيار ومخلل الجزر والتاكوان، ومغطى بكابوريا ديناميت، وصلصة الديناميت…" at bounding box center [710, 341] width 322 height 52
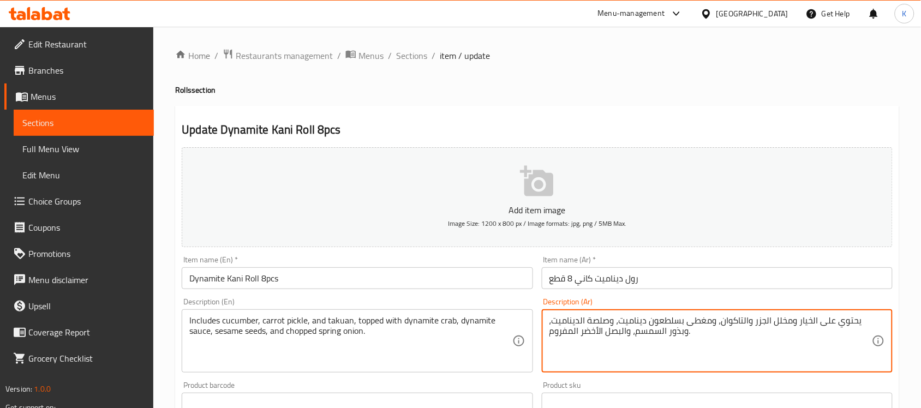
type textarea "يحتوي على الخيار ومخلل الجزر والتاكوان، ومغطى بسلطعون ديناميت، وصلصة الديناميت،…"
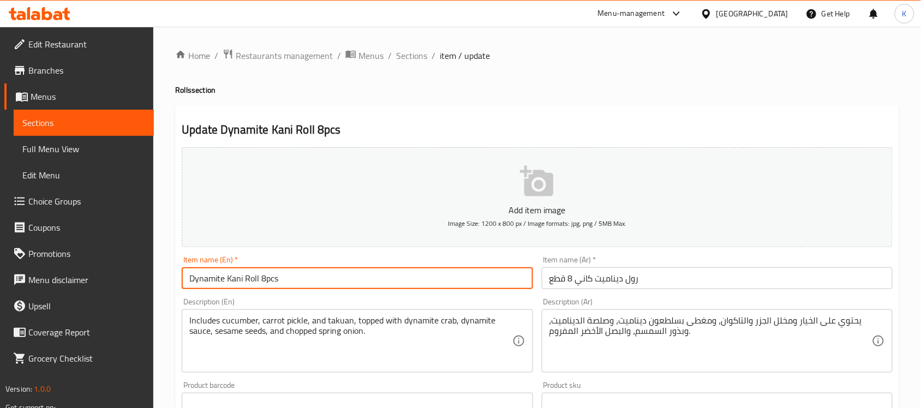
click at [483, 287] on input "Dynamite Kani Roll 8pcs" at bounding box center [357, 278] width 351 height 22
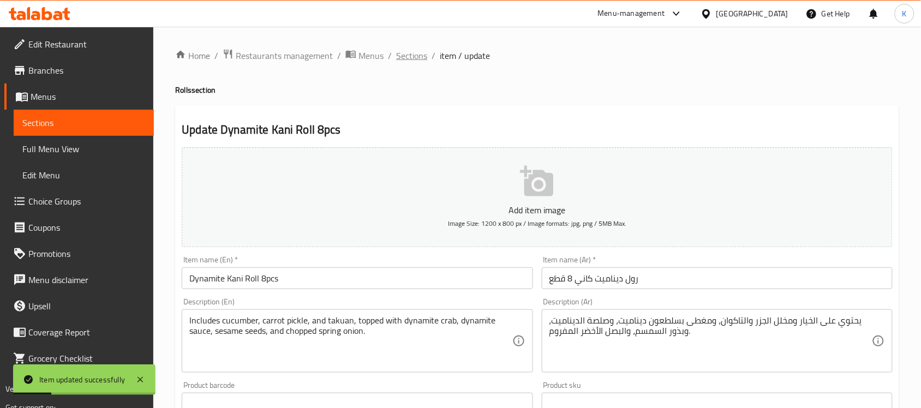
click at [404, 58] on span "Sections" at bounding box center [411, 55] width 31 height 13
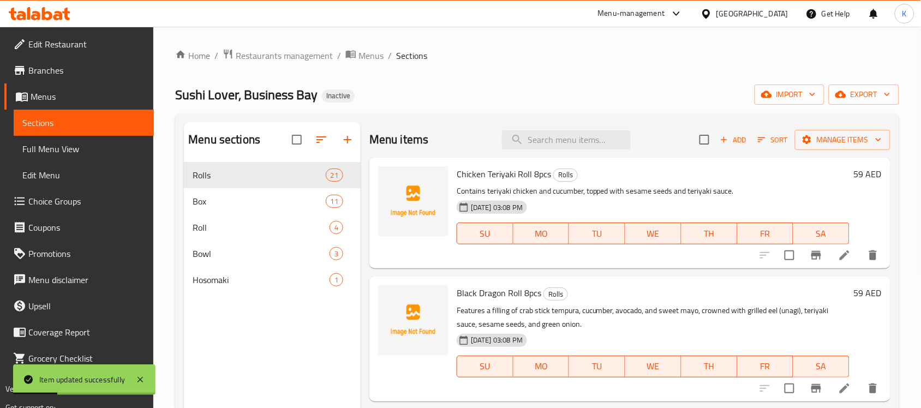
scroll to position [879, 0]
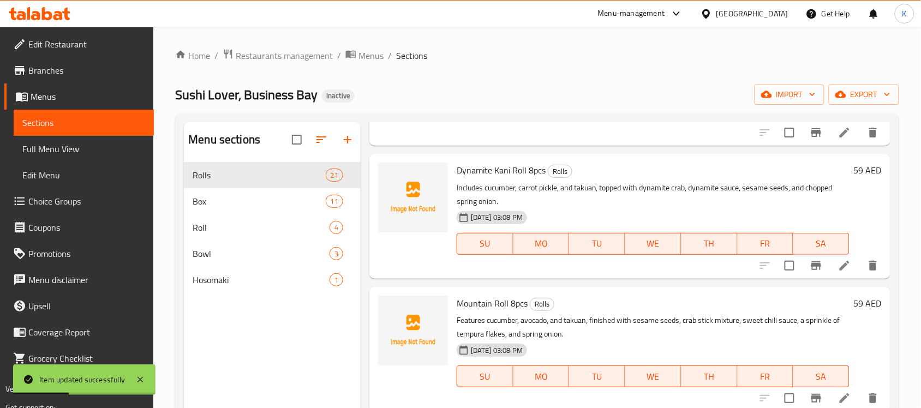
click at [838, 393] on icon at bounding box center [844, 398] width 13 height 13
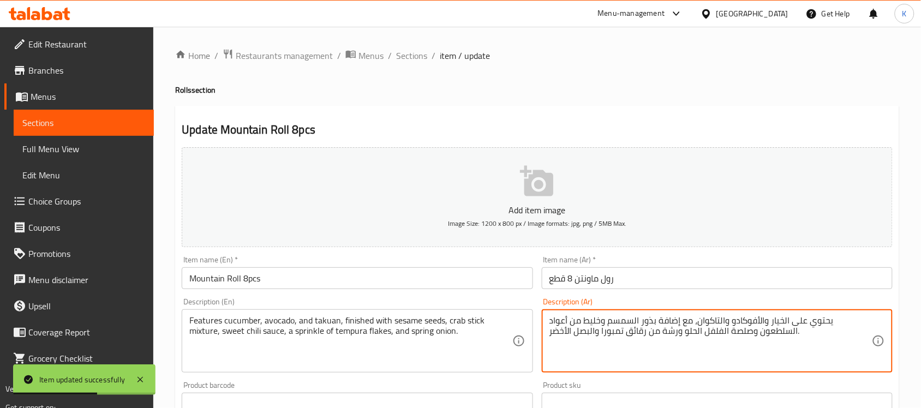
click at [594, 318] on textarea "يحتوي على الخيار والأفوكادو والتاكوان، مع إضافة بذور السمسم وخليط من أعواد السل…" at bounding box center [710, 341] width 322 height 52
click at [705, 328] on textarea "يحتوي على الخيار والأفوكادو والتاكوان، مع إضافة بذور السمسم وخليط من أصابع السل…" at bounding box center [710, 341] width 322 height 52
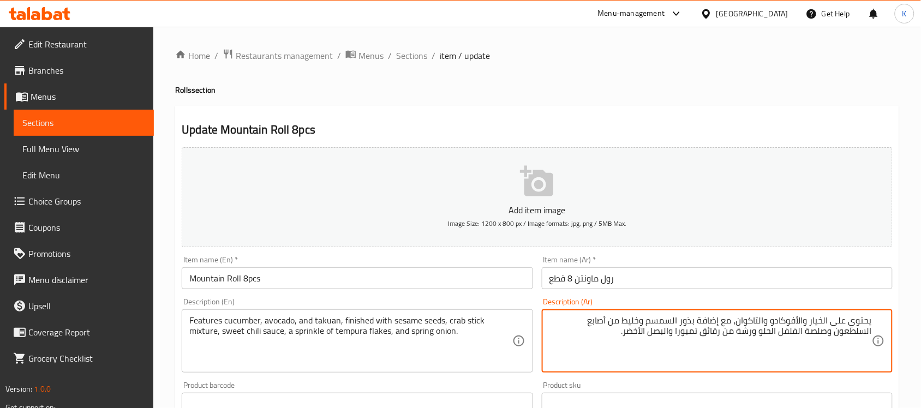
click at [857, 333] on textarea "يحتوي على الخيار والأفوكادو والتاكوان، مع إضافة بذور السمسم وخليط من أصابع السل…" at bounding box center [710, 341] width 322 height 52
type textarea "يحتوي على الخيار والأفوكادو والتاكوان، مع إضافة بذور السمسم وخليط من أصابع السل…"
click at [450, 291] on div "Item name (En)   * Mountain Roll 8pcs Item name (En) *" at bounding box center [356, 272] width 359 height 42
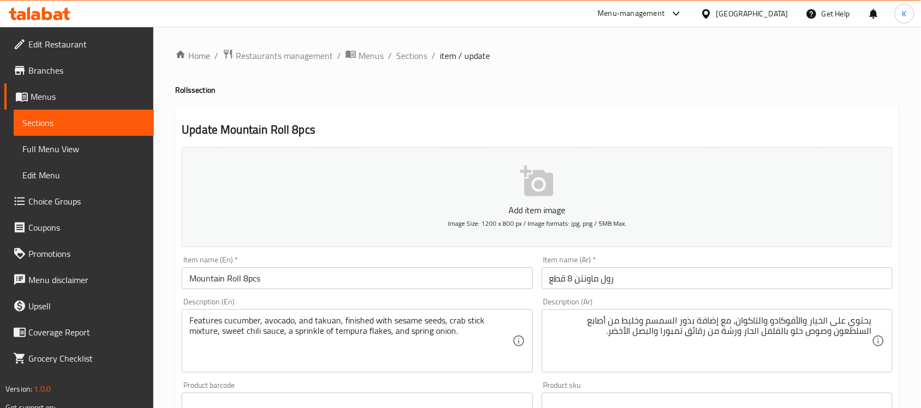
click at [445, 282] on input "Mountain Roll 8pcs" at bounding box center [357, 278] width 351 height 22
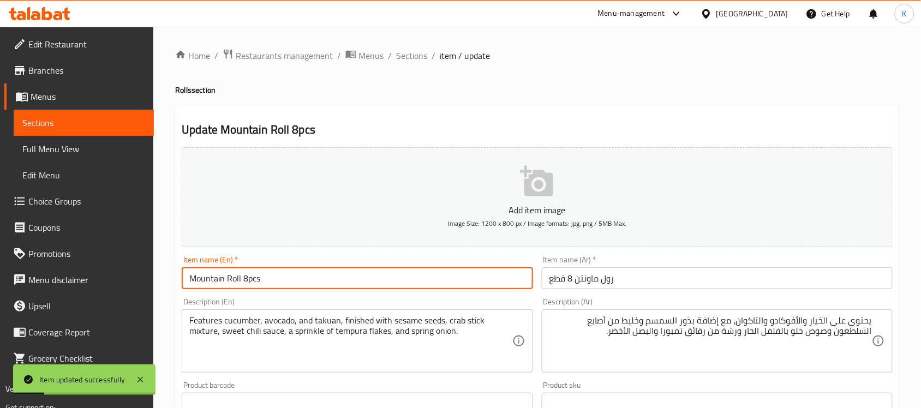
click at [413, 63] on div "Home / Restaurants management / Menus / Sections / item / update Rolls section …" at bounding box center [537, 399] width 724 height 700
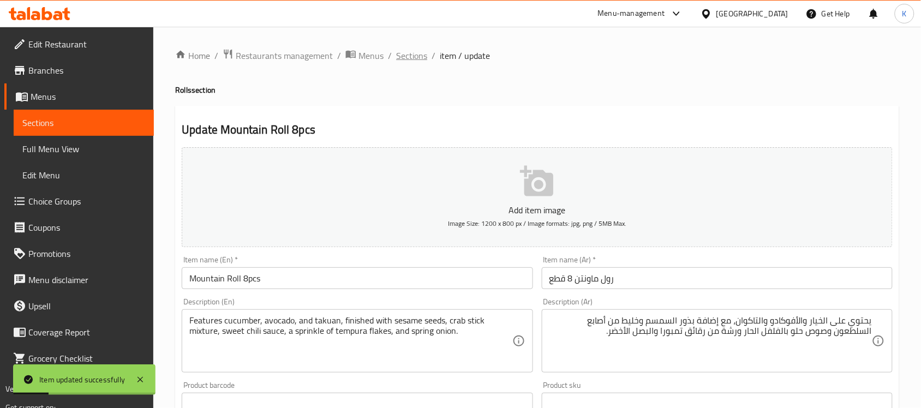
click at [419, 53] on span "Sections" at bounding box center [411, 55] width 31 height 13
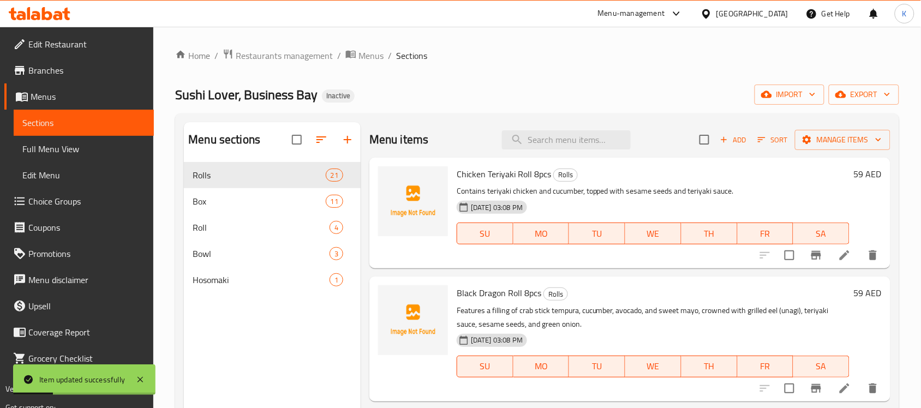
scroll to position [1012, 0]
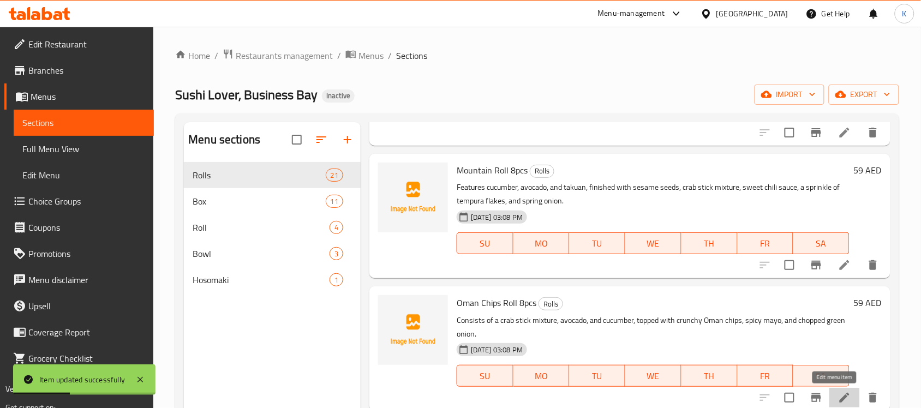
click at [838, 392] on icon at bounding box center [844, 397] width 13 height 13
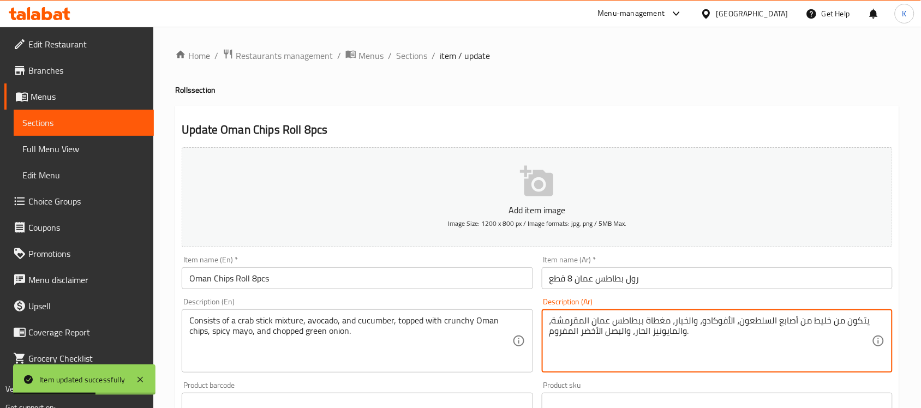
click at [571, 323] on textarea "يتكون من خليط من أصابع السلطعون، الأفوكادو، والخيار، مغطاة ببطاطس عمان المقرمشة…" at bounding box center [710, 341] width 322 height 52
type textarea "يتكون من خليط من أصابع السلطعون، الأفوكادو، والخيار، مغطاة ببطاطس عمان كرانشي، …"
click at [462, 281] on input "Oman Chips Roll 8pcs" at bounding box center [357, 278] width 351 height 22
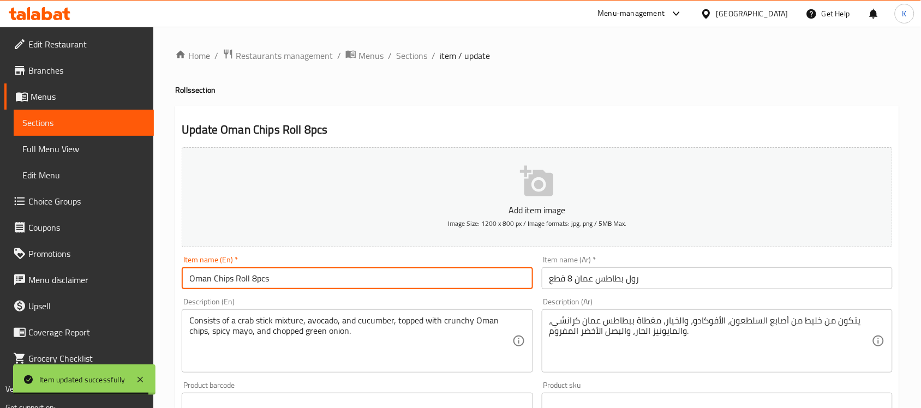
click at [416, 49] on span "Sections" at bounding box center [411, 55] width 31 height 13
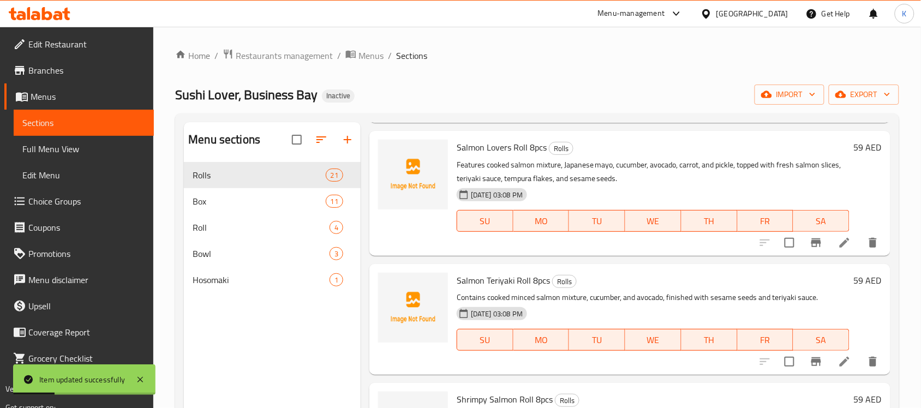
scroll to position [1303, 0]
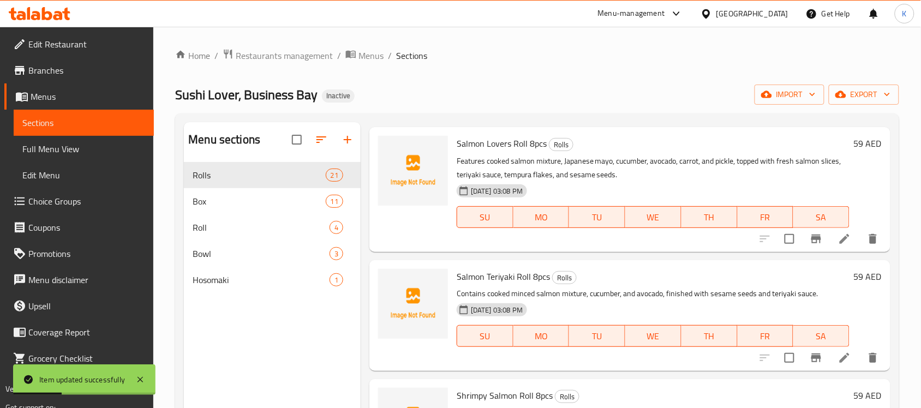
click at [838, 243] on icon at bounding box center [844, 238] width 13 height 13
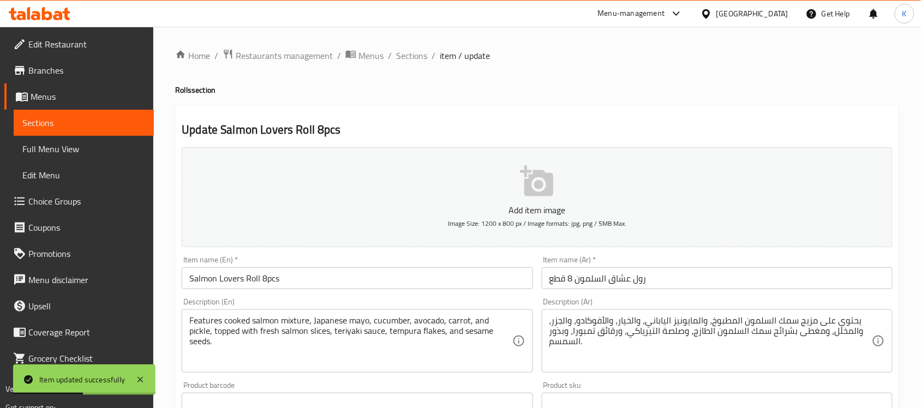
click at [786, 314] on div "يحتوي على مزيج سمك السلمون المطبوخ، والمايونيز الياباني، والخيار، والأفوكادو، و…" at bounding box center [717, 340] width 351 height 63
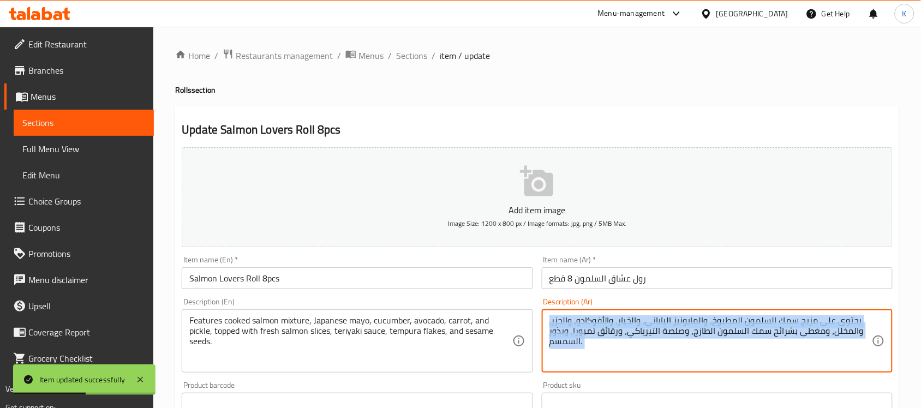
click at [786, 314] on div "يحتوي على مزيج سمك السلمون المطبوخ، والمايونيز الياباني، والخيار، والأفوكادو، و…" at bounding box center [717, 340] width 351 height 63
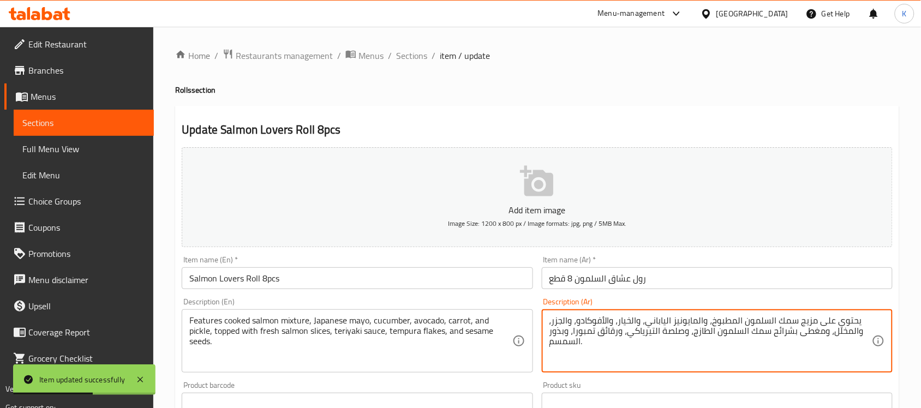
click at [784, 321] on textarea "يحتوي على مزيج سمك السلمون المطبوخ، والمايونيز الياباني، والخيار، والأفوكادو، و…" at bounding box center [710, 341] width 322 height 52
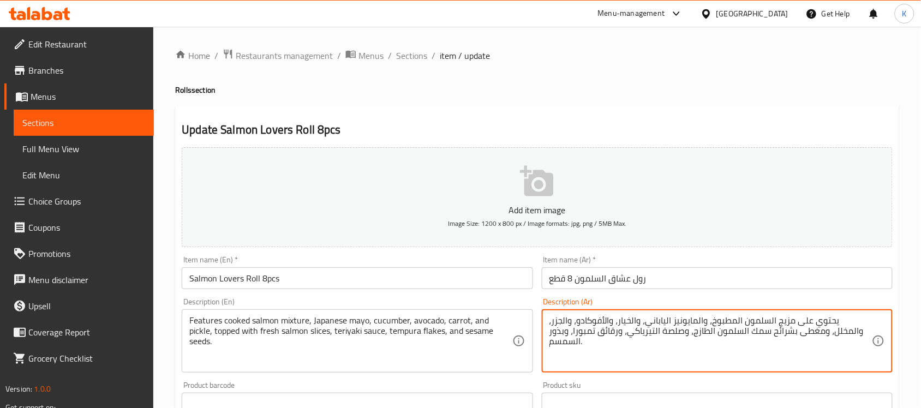
click at [780, 334] on textarea "يحتوي على مزيج السلمون المطبوخ، والمايونيز الياباني، والخيار، والأفوكادو، والجز…" at bounding box center [710, 341] width 322 height 52
click at [795, 331] on textarea "يحتوي على مزيج السلمون المطبوخ، والمايونيز الياباني، والخيار، والأفوكادو، والجز…" at bounding box center [710, 341] width 322 height 52
type textarea "يحتوي على مزيج السلمون المطبوخ، والمايونيز الياباني، والخيار، والأفوكادو، والجز…"
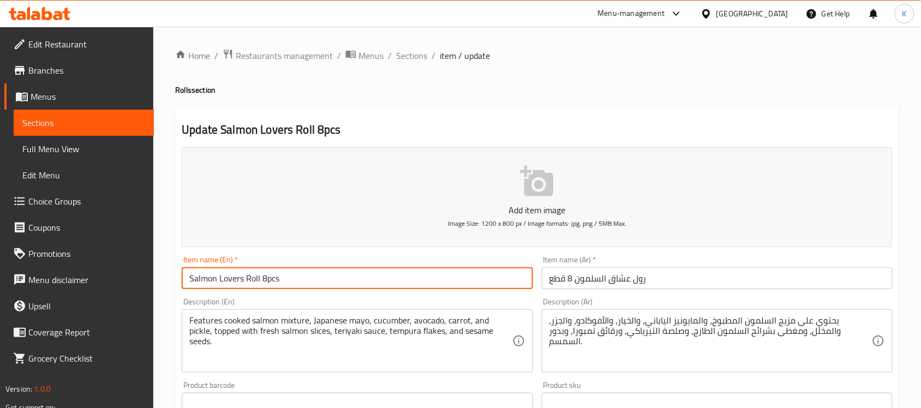
click at [465, 285] on input "Salmon Lovers Roll 8pcs" at bounding box center [357, 278] width 351 height 22
click at [404, 62] on span "Sections" at bounding box center [411, 55] width 31 height 13
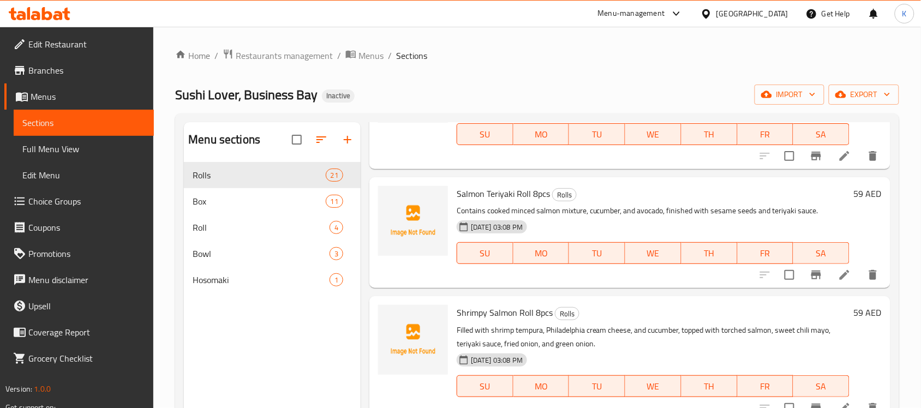
scroll to position [1411, 0]
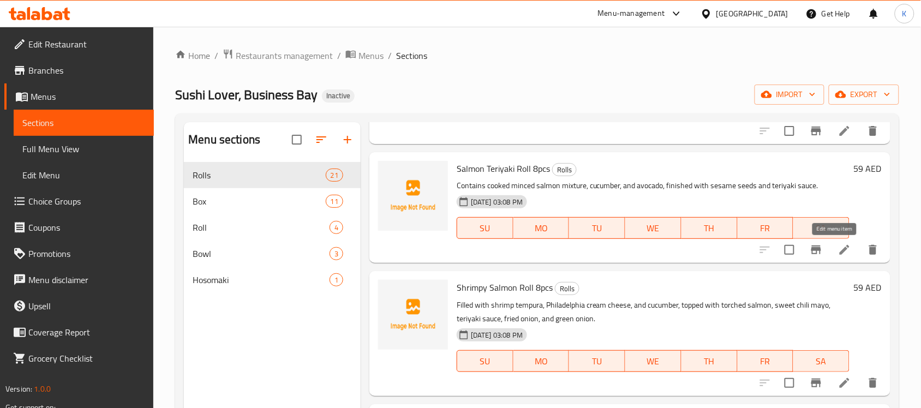
click at [838, 255] on icon at bounding box center [844, 249] width 13 height 13
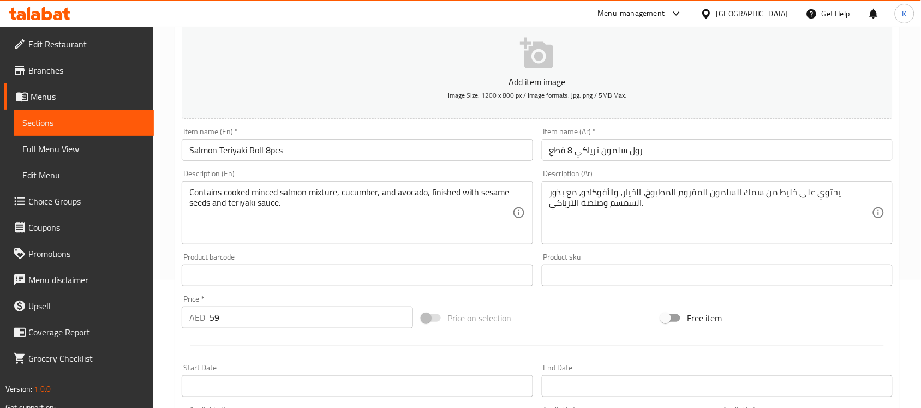
scroll to position [159, 0]
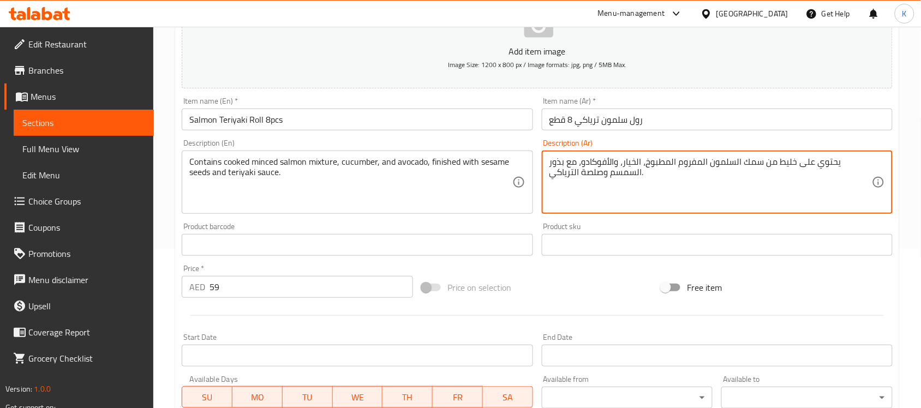
click at [776, 164] on textarea "يحتوي على خليط من سمك السلمون المفروم المطبوخ، الخيار، والأفوكادو، مع بذور السم…" at bounding box center [710, 183] width 322 height 52
click at [786, 161] on textarea "يحتوي على خليط من سمك السلمون المفروم المطبوخ، الخيار، والأفوكادو، مع بذور السم…" at bounding box center [710, 183] width 322 height 52
type textarea "يحتوي على خليط من السلمون المفروم المطبوخ، الخيار، والأفوكادو، مع بذور السمسم و…"
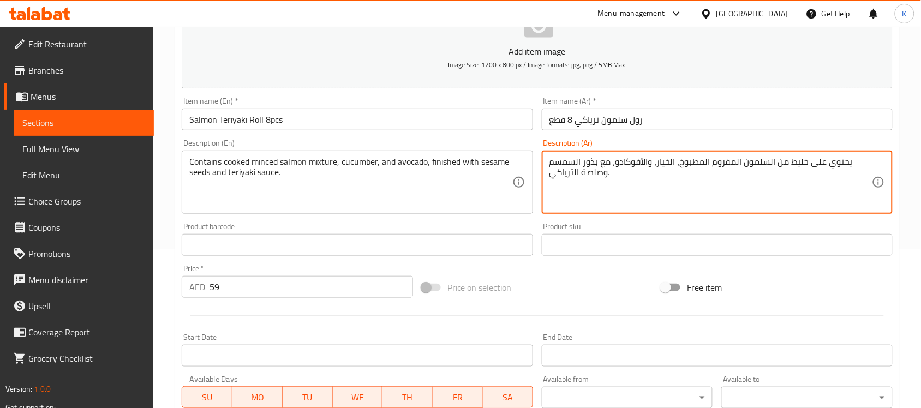
click at [413, 115] on input "Salmon Teriyaki Roll 8pcs" at bounding box center [357, 120] width 351 height 22
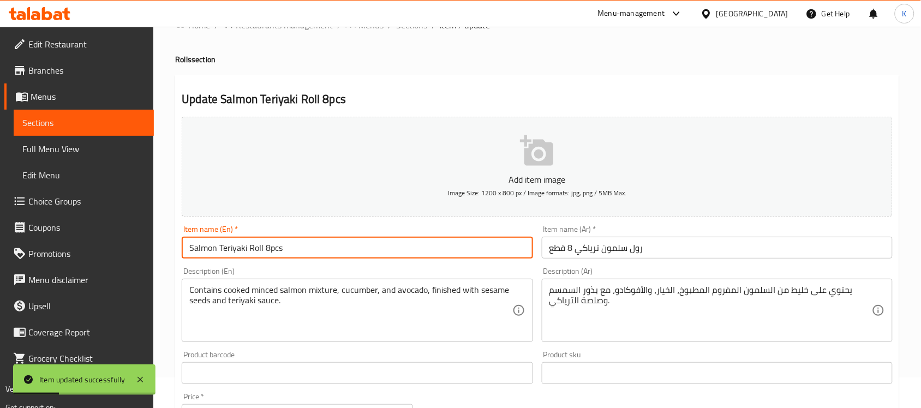
scroll to position [0, 0]
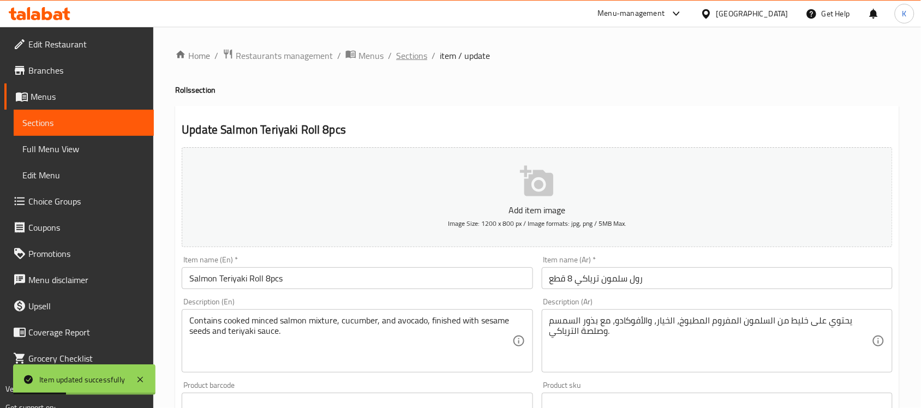
click at [420, 50] on span "Sections" at bounding box center [411, 55] width 31 height 13
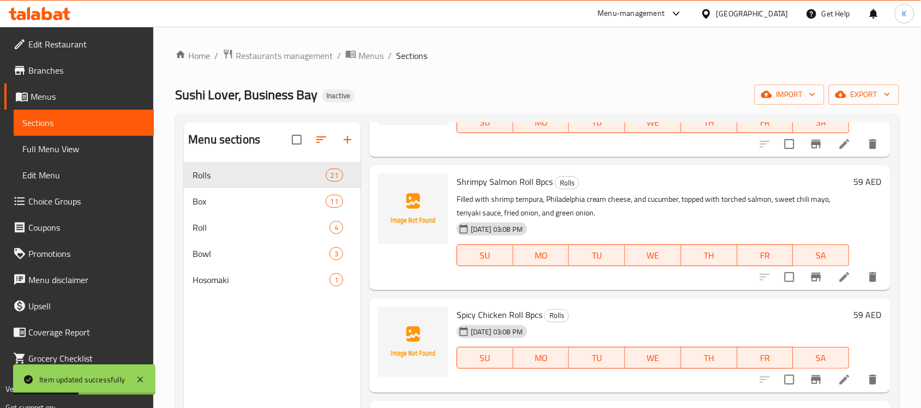
scroll to position [1530, 0]
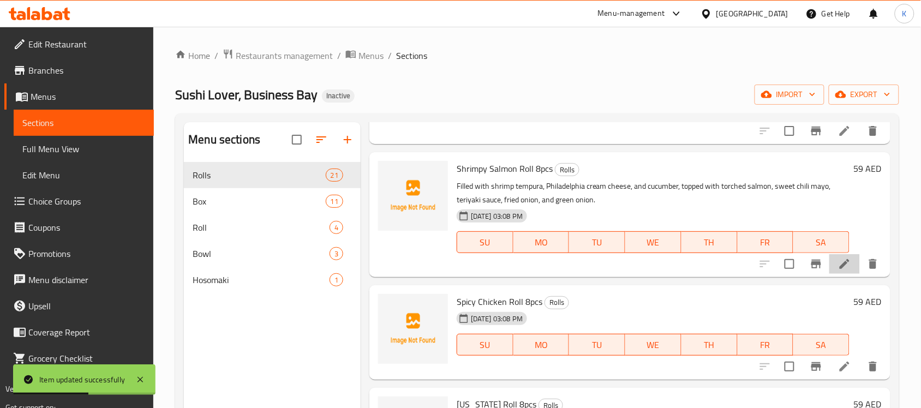
click at [829, 254] on li at bounding box center [844, 264] width 31 height 20
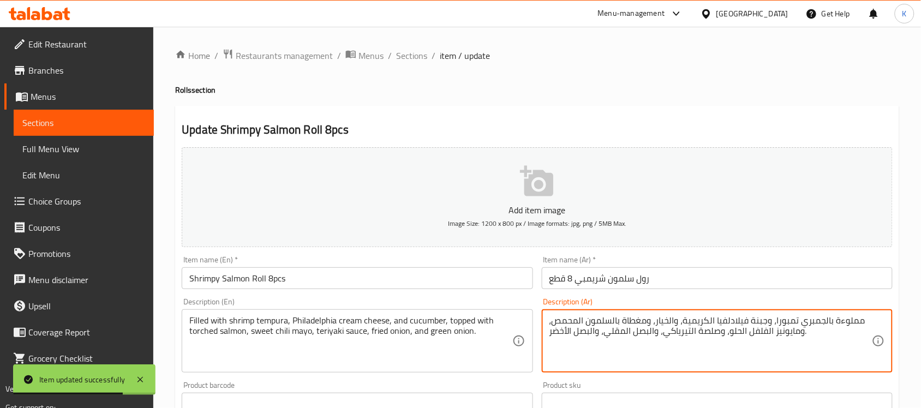
click at [566, 320] on textarea "مملوءة بالجمبري تمبورا، وجبنة فيلادلفيا الكريمية، والخيار، ومغطاة بالسلمون المح…" at bounding box center [710, 341] width 322 height 52
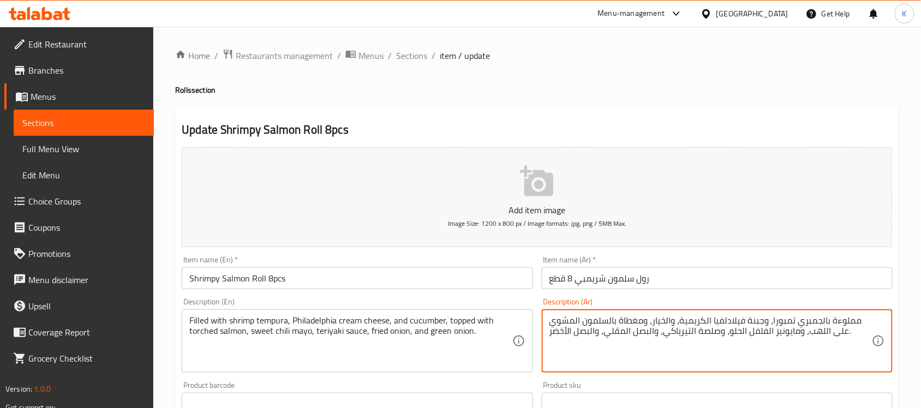
click at [775, 333] on textarea "مملوءة بالجمبري تمبورا، وجبنة فيلادلفيا الكريمية، والخيار، ومغطاة بالسلمون المش…" at bounding box center [710, 341] width 322 height 52
click at [772, 331] on textarea "مملوءة بالجمبري تمبورا، وجبنة فيلادلفيا الكريمية، والخيار، ومغطاة بالسلمون المش…" at bounding box center [710, 341] width 322 height 52
click at [710, 338] on textarea "مملوءة بالجمبري تمبورا، وجبنة فيلادلفيا الكريمية، والخيار، ومغطاة بالسلمون المش…" at bounding box center [710, 341] width 322 height 52
type textarea "مملوءة بالجمبري تمبورا، وجبنة فيلادلفيا الكريمية، والخيار، ومغطاة بالسلمون المش…"
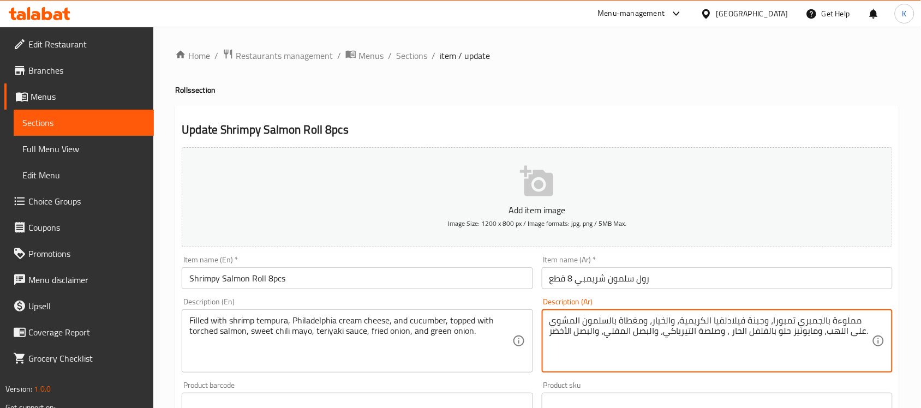
click at [442, 285] on input "Shrimpy Salmon Roll 8pcs" at bounding box center [357, 278] width 351 height 22
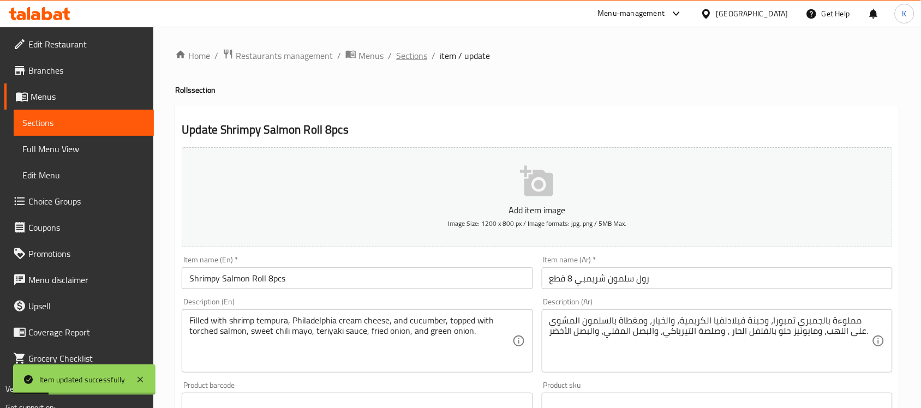
click at [415, 58] on span "Sections" at bounding box center [411, 55] width 31 height 13
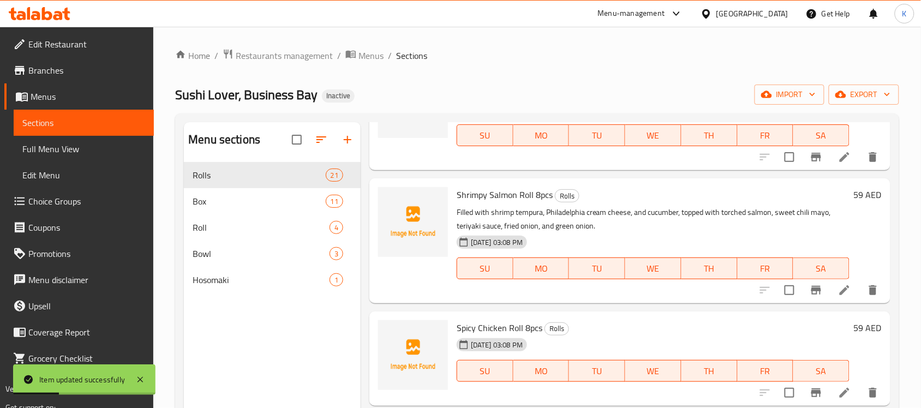
scroll to position [1663, 0]
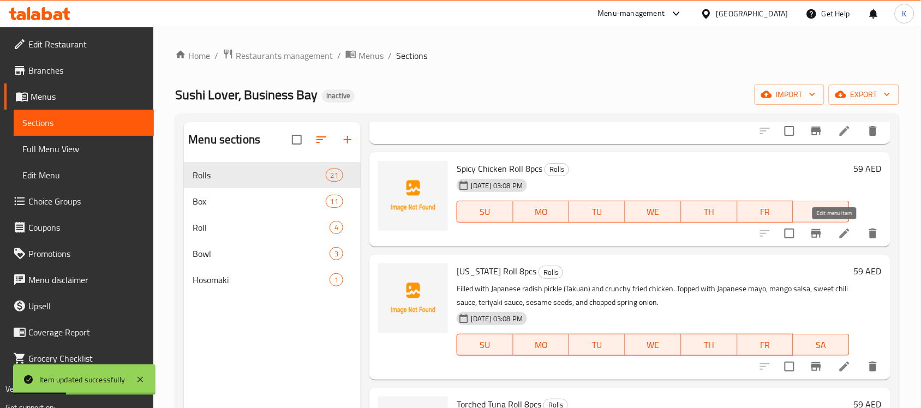
click at [838, 235] on icon at bounding box center [844, 233] width 13 height 13
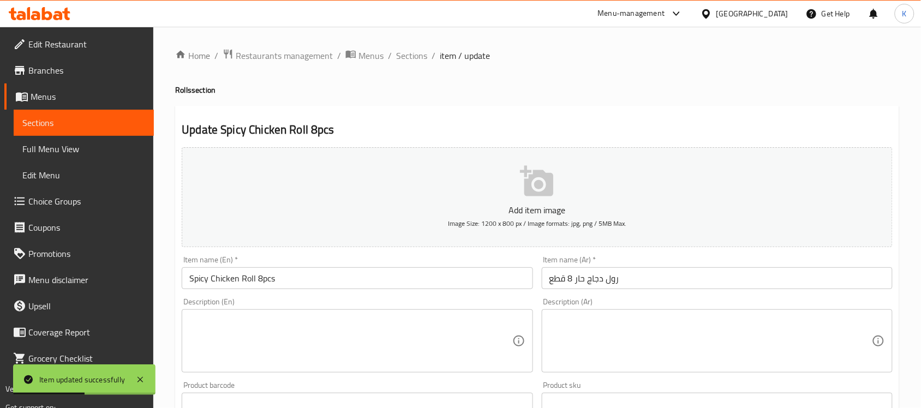
click at [396, 346] on textarea at bounding box center [350, 341] width 322 height 52
paste textarea "Includes crunchy fried chicken, cucumber, and spicy mayonnaise, garnished with …"
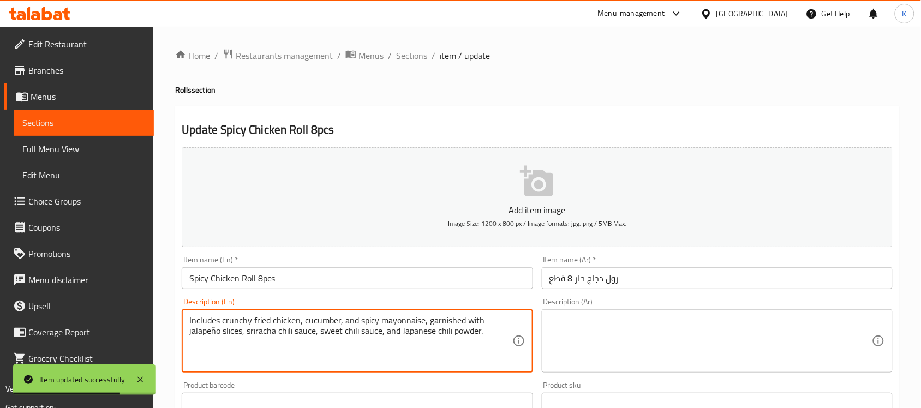
type textarea "Includes crunchy fried chicken, cucumber, and spicy mayonnaise, garnished with …"
click at [635, 331] on textarea at bounding box center [710, 341] width 322 height 52
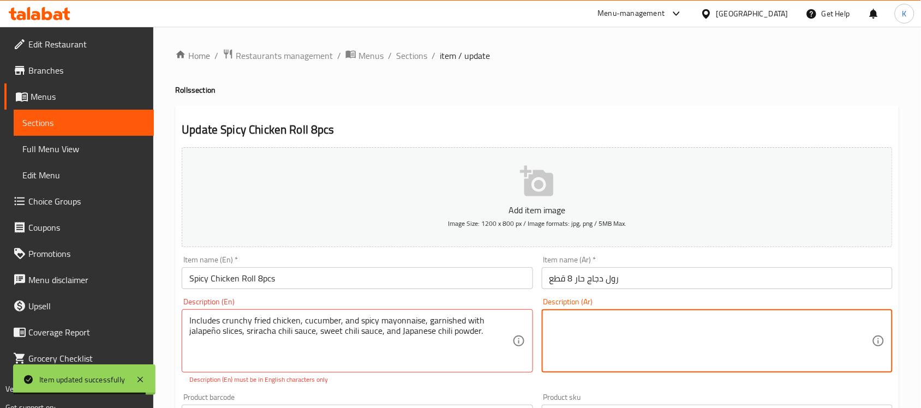
paste textarea "تحتوي على دجاج مقلي مقرمش، وخيار، ومايونيز حار، ومزين بشرائح جالابينو، وصلصة سر…"
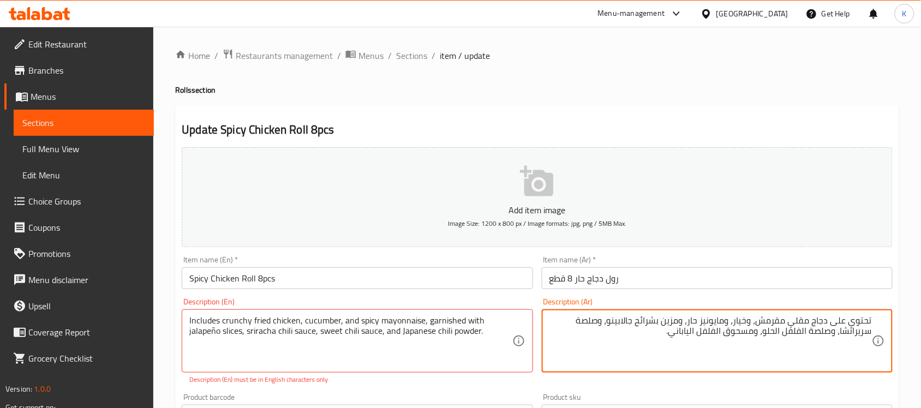
type textarea "تحتوي على دجاج مقلي مقرمش، وخيار، ومايونيز حار، ومزين بشرائح جالابينو، وصلصة سر…"
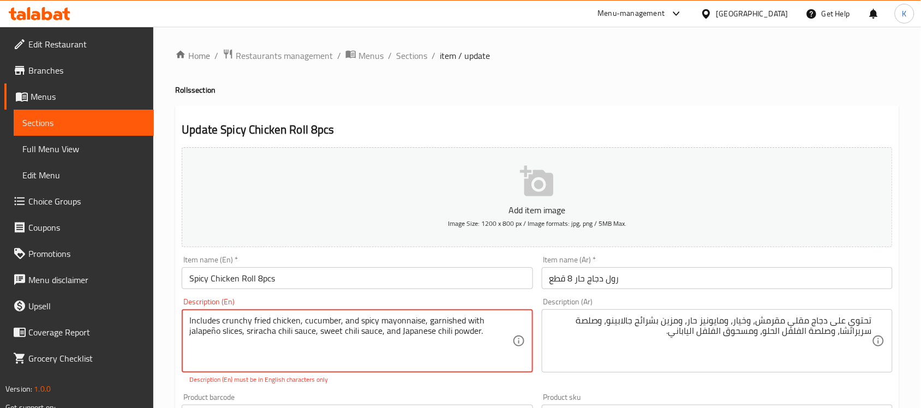
click at [216, 333] on textarea "Includes crunchy fried chicken, cucumber, and spicy mayonnaise, garnished with …" at bounding box center [350, 341] width 322 height 52
click at [211, 333] on textarea "Includes crunchy fried chicken, cucumber, and spicy mayonnaise, garnished with …" at bounding box center [350, 341] width 322 height 52
drag, startPoint x: 218, startPoint y: 340, endPoint x: 211, endPoint y: 340, distance: 7.1
click at [213, 341] on textarea "Includes crunchy fried chicken, cucumber, and spicy mayonnaise, garnished with …" at bounding box center [350, 341] width 322 height 52
click at [210, 337] on textarea "Includes crunchy fried chicken, cucumber, and spicy mayonnaise, garnished with …" at bounding box center [350, 341] width 322 height 52
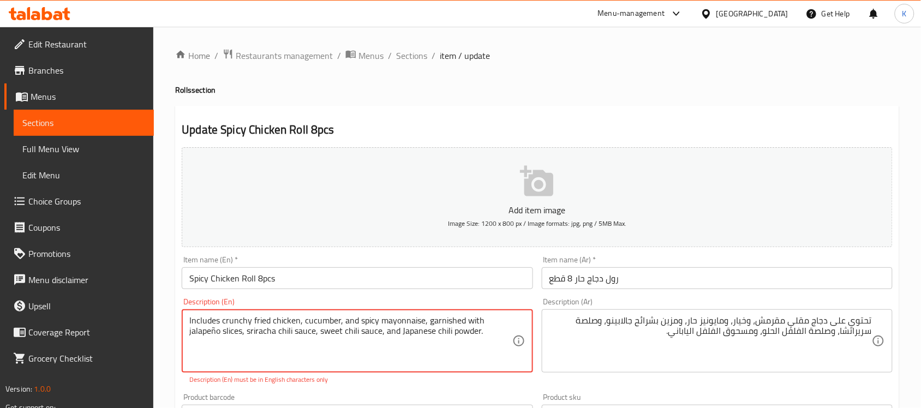
click at [212, 330] on textarea "Includes crunchy fried chicken, cucumber, and spicy mayonnaise, garnished with …" at bounding box center [350, 341] width 322 height 52
click at [215, 335] on textarea "Includes crunchy fried chicken, cucumber, and spicy mayonnaise, garnished with …" at bounding box center [350, 341] width 322 height 52
type textarea "Includes crunchy fried chicken, cucumber, and spicy mayonnaise, garnished with …"
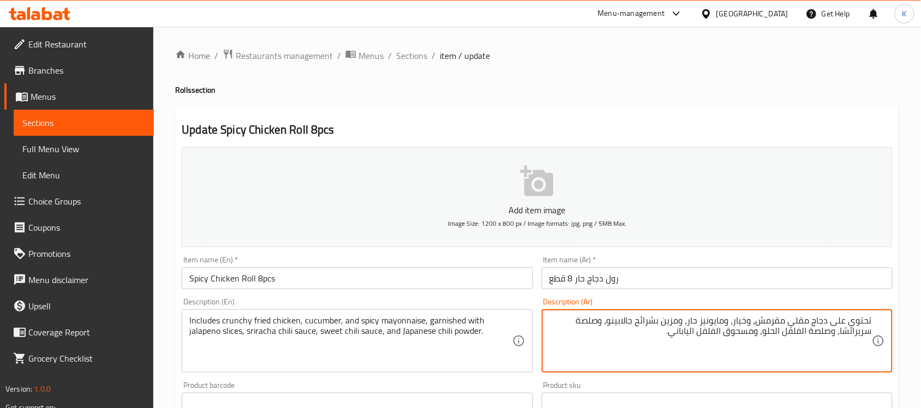
click at [623, 323] on textarea "تحتوي على دجاج مقلي مقرمش، وخيار، ومايونيز حار، ومزين بشرائح جالابينو، وصلصة سر…" at bounding box center [710, 341] width 322 height 52
click at [819, 333] on textarea "تحتوي على دجاج مقلي مقرمش، و[GEOGRAPHIC_DATA]، ومايونيز حار، ومزين بشرائح هالبي…" at bounding box center [710, 341] width 322 height 52
click at [687, 334] on textarea "تحتوي على دجاج مقلي مقرمش، وخيار، ومايونيز حار، ومزين بشرائح هالبينو، وصلصة سري…" at bounding box center [710, 341] width 322 height 52
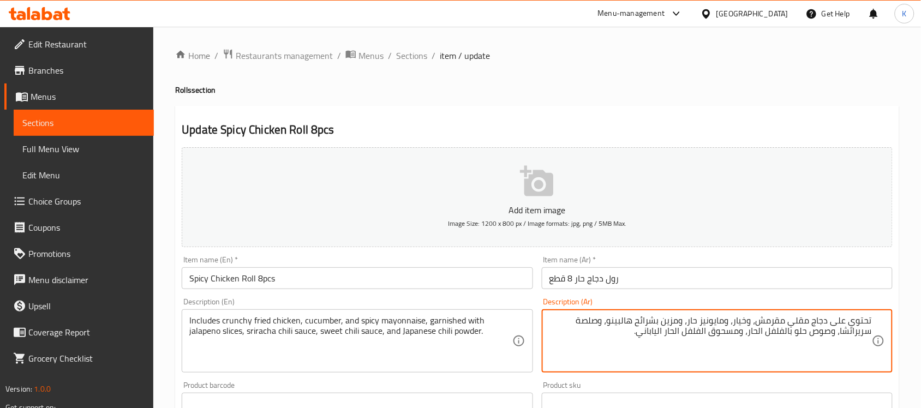
click at [731, 337] on textarea "تحتوي على دجاج مقلي مقرمش، وخيار، ومايونيز حار، ومزين بشرائح هالبينو، وصلصة سري…" at bounding box center [710, 341] width 322 height 52
type textarea "تحتوي على دجاج مقلي مقرمش، وخيار، ومايونيز حار، ومزين بشرائح هالبينو، وصلصة سري…"
click at [435, 281] on input "Spicy Chicken Roll 8pcs" at bounding box center [357, 278] width 351 height 22
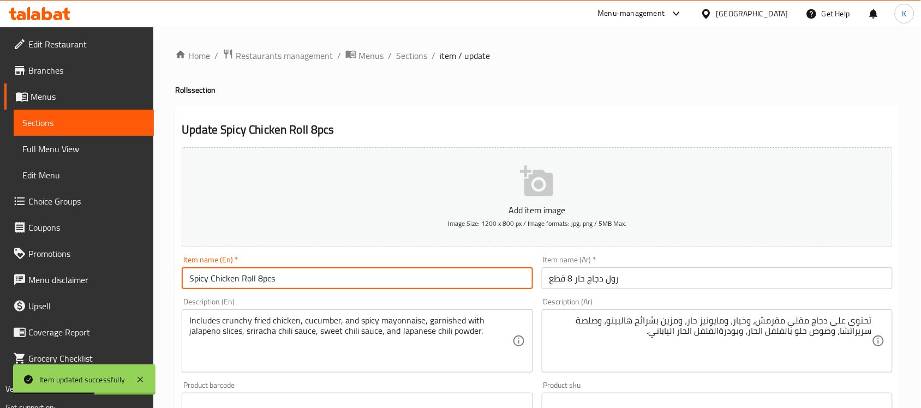
click at [442, 62] on span "item / update" at bounding box center [465, 55] width 50 height 13
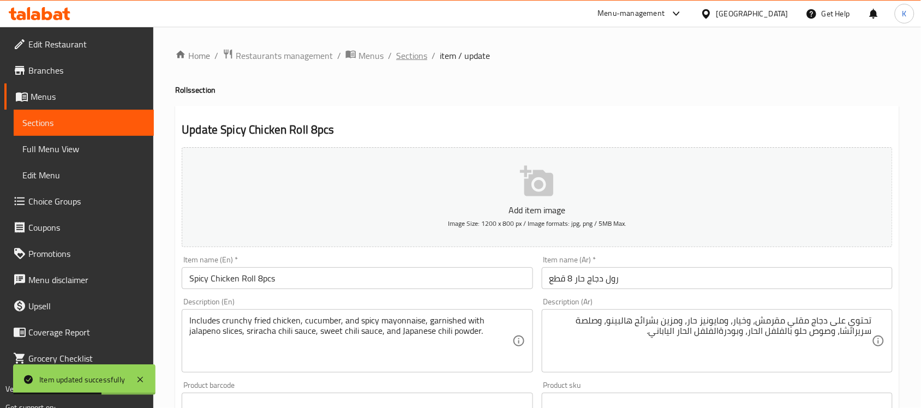
click at [423, 49] on span "Sections" at bounding box center [411, 55] width 31 height 13
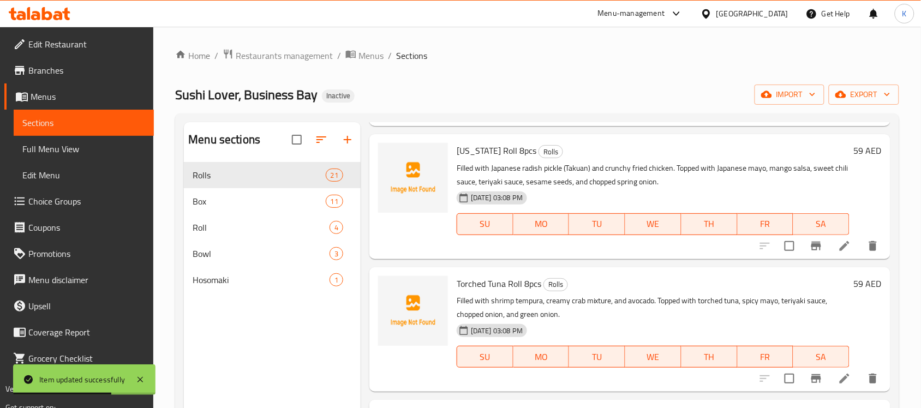
scroll to position [1820, 0]
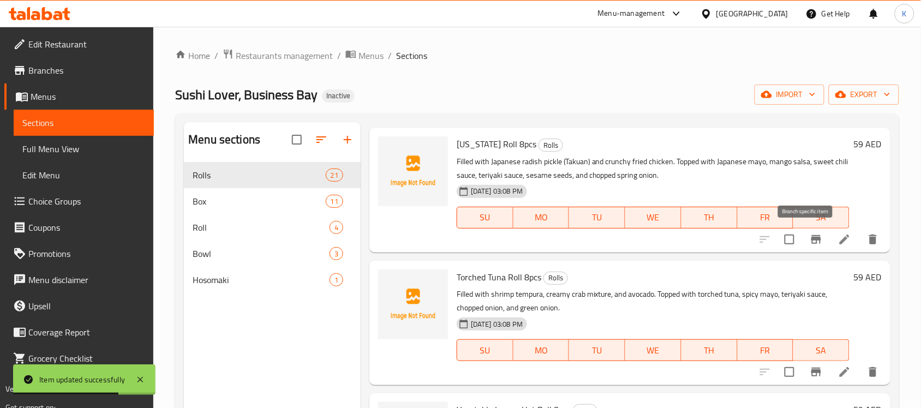
click at [838, 240] on icon at bounding box center [844, 239] width 13 height 13
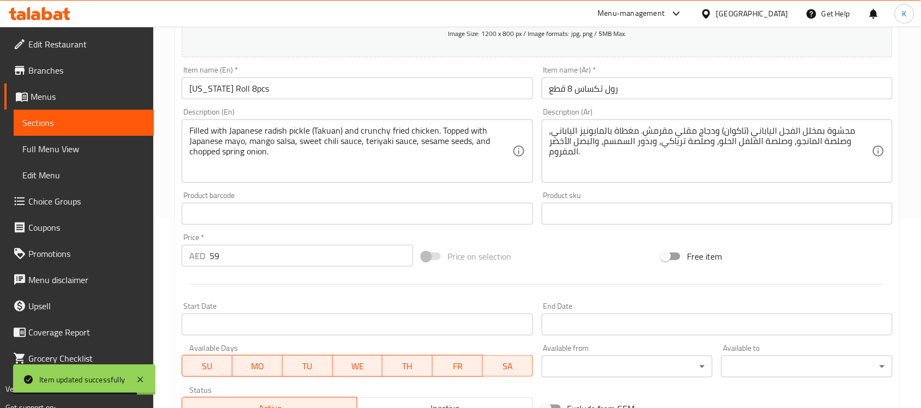
scroll to position [159, 0]
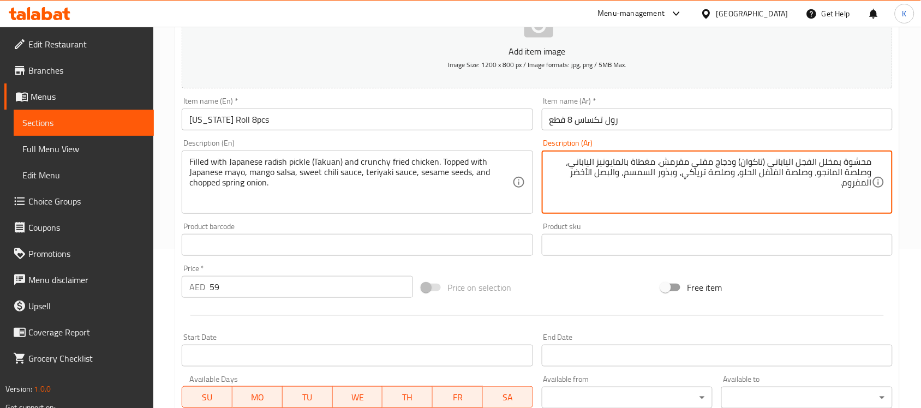
click at [792, 172] on textarea "محشوة بمخلل الفجل الياباني (تاكوان) ودجاج مقلي مقرمش. مغطاة بالمايونيز الياباني…" at bounding box center [710, 183] width 322 height 52
type textarea "محشوة بمخلل الفجل الياباني (تاكوان) ودجاج مقلي مقرمش. مغطاة بالمايونيز الياباني…"
click at [419, 110] on input "[US_STATE] Roll 8pcs" at bounding box center [357, 120] width 351 height 22
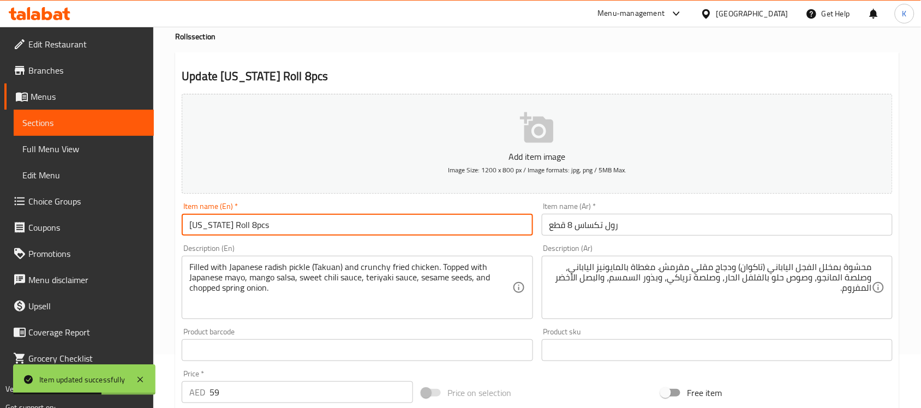
scroll to position [0, 0]
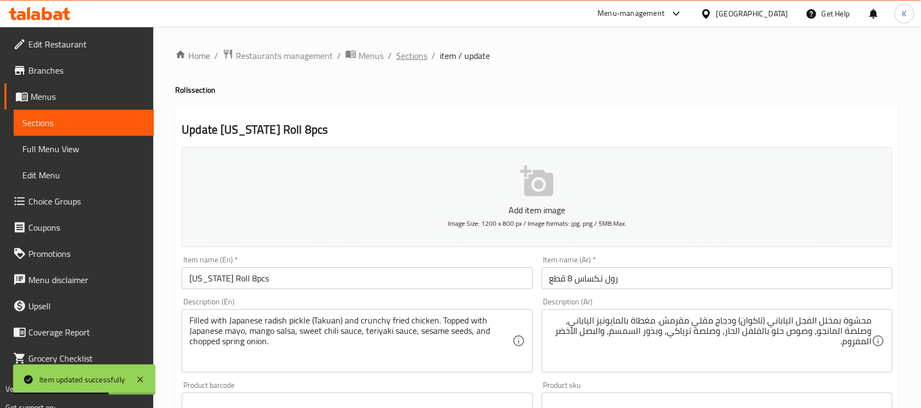
click at [410, 51] on span "Sections" at bounding box center [411, 55] width 31 height 13
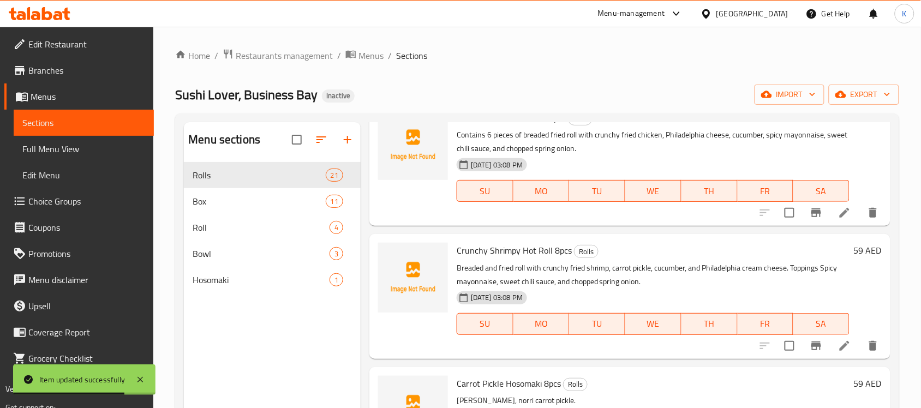
scroll to position [2086, 0]
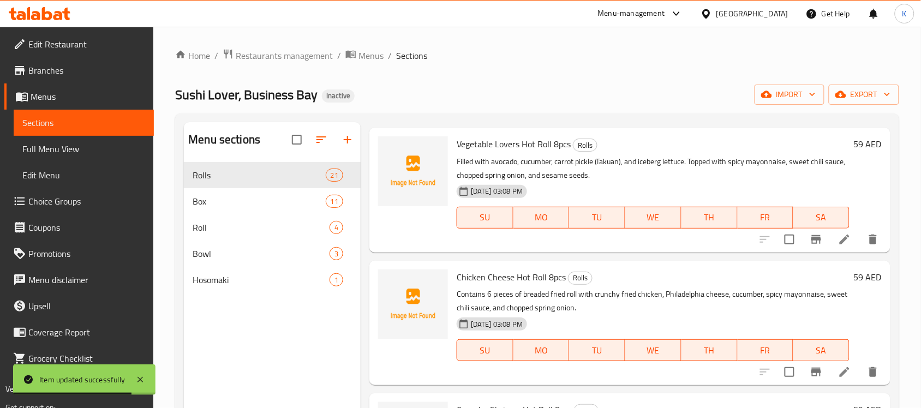
click at [838, 238] on icon at bounding box center [844, 239] width 13 height 13
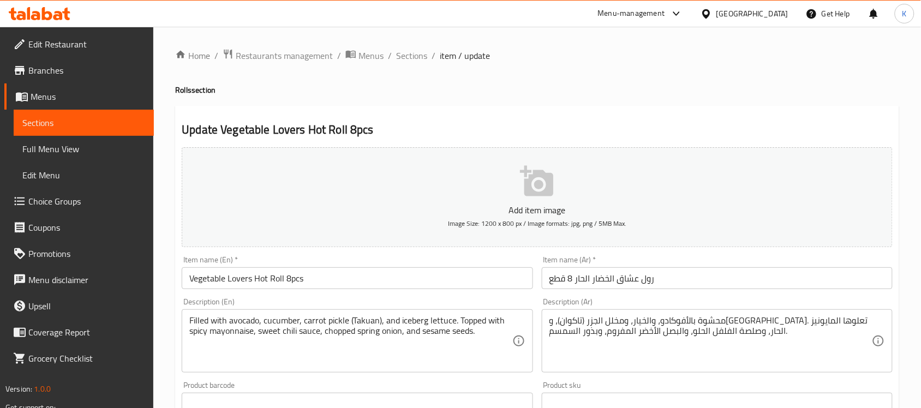
click at [663, 322] on textarea "محشوة بالأفوكادو، والخيار، ومخلل الجزر (تاكوان)، و[GEOGRAPHIC_DATA]. تعلوها الم…" at bounding box center [710, 341] width 322 height 52
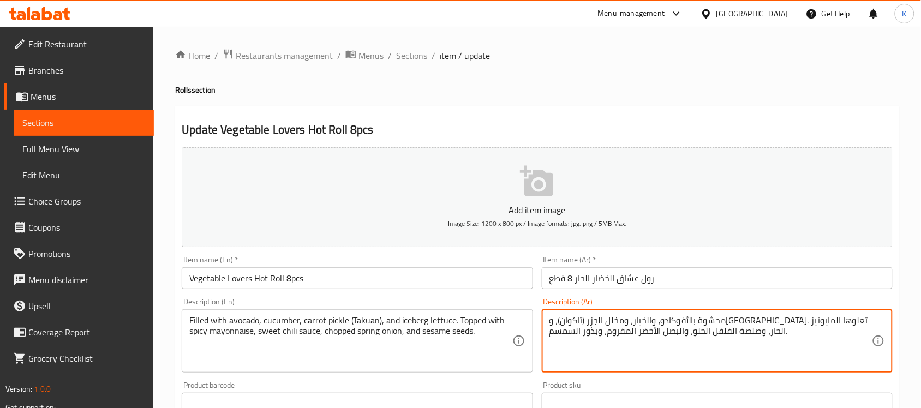
click at [642, 318] on textarea "محشوة بالأفوكادو، والخيار، ومخلل الجزر (تاكوان)، و[GEOGRAPHIC_DATA]. تعلوها الم…" at bounding box center [710, 341] width 322 height 52
paste textarea "س آيسبرج"
drag, startPoint x: 687, startPoint y: 319, endPoint x: 671, endPoint y: 320, distance: 16.4
click at [671, 320] on textarea "محشوة بالأفوكادو، والخيار، ومخلل الجزر ([GEOGRAPHIC_DATA])، وخس خس آيسبرج. تعلو…" at bounding box center [710, 341] width 322 height 52
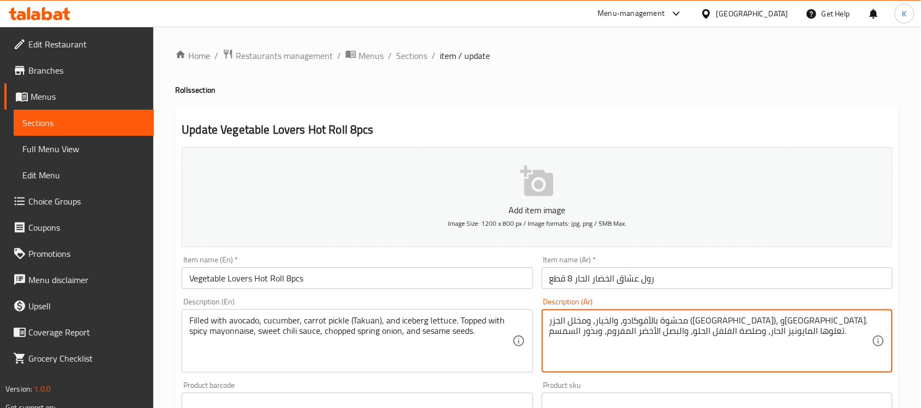
click at [750, 330] on textarea "محشوة بالأفوكادو، والخيار، ومخلل الجزر ([GEOGRAPHIC_DATA])، و[GEOGRAPHIC_DATA].…" at bounding box center [710, 341] width 322 height 52
type textarea "محشوة بالأفوكادو، والخيار، ومخلل الجزر ([GEOGRAPHIC_DATA])، و[GEOGRAPHIC_DATA].…"
click at [338, 272] on input "Vegetable Lovers Hot Roll 8pcs" at bounding box center [357, 278] width 351 height 22
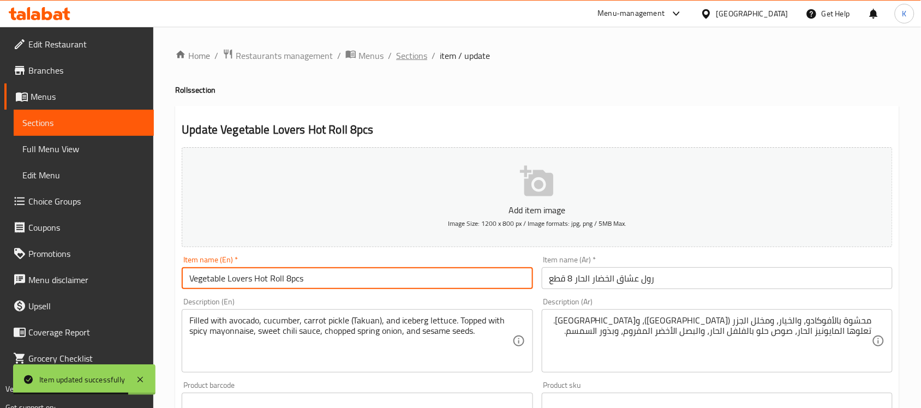
click at [416, 60] on span "Sections" at bounding box center [411, 55] width 31 height 13
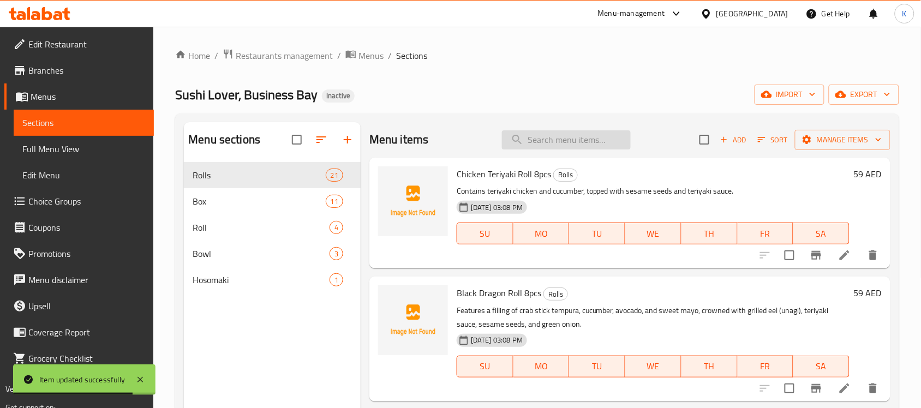
click at [549, 134] on input "search" at bounding box center [566, 139] width 129 height 19
paste input "Chicken Cheese Hot Roll 8pcs"
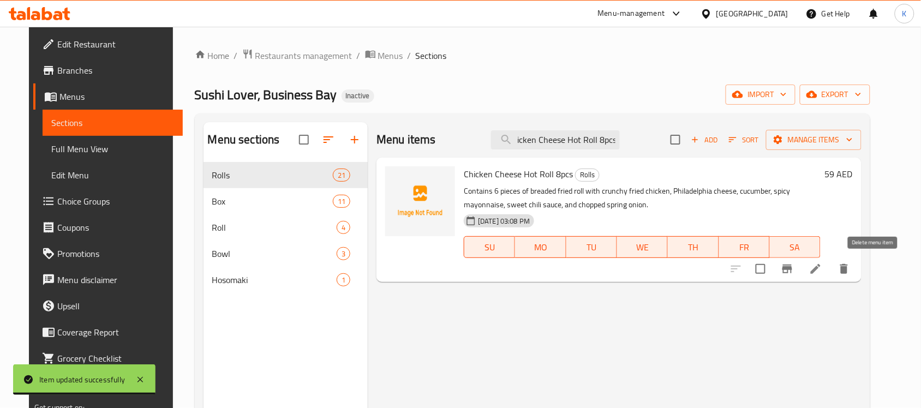
click at [850, 273] on icon "delete" at bounding box center [843, 268] width 13 height 13
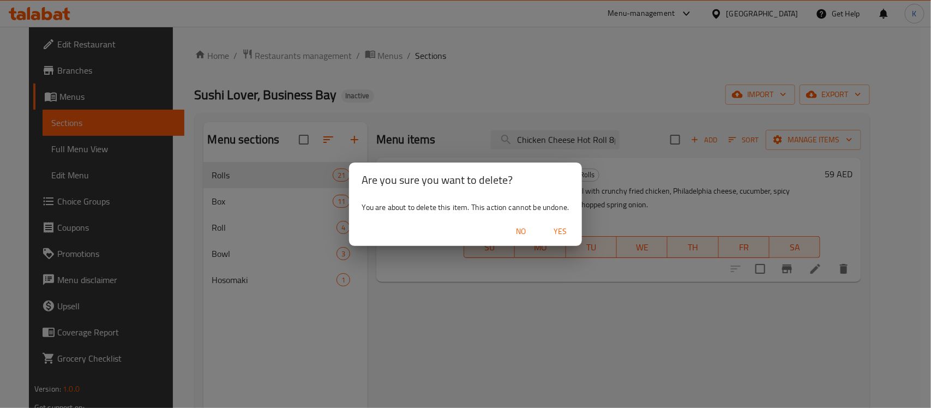
click at [557, 233] on span "Yes" at bounding box center [560, 232] width 26 height 14
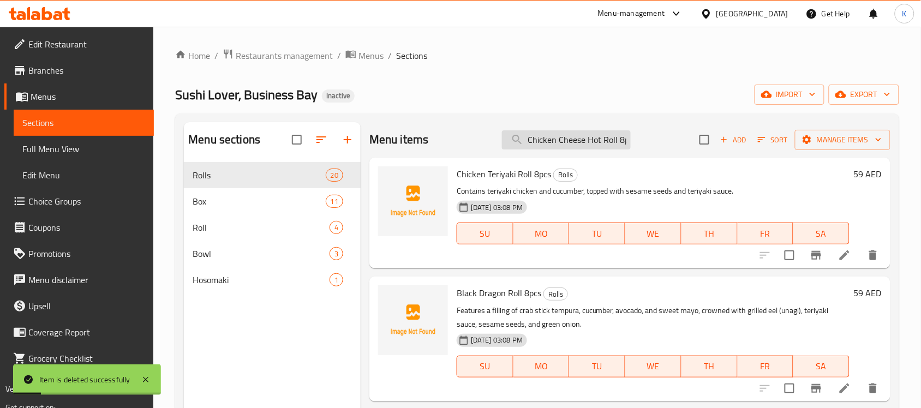
click at [563, 139] on input "Chicken Cheese Hot Roll 8pcs" at bounding box center [566, 139] width 129 height 19
paste input "Breaded and fried roll with crunchy fried shrimp, carrot pickle, cucumber, and …"
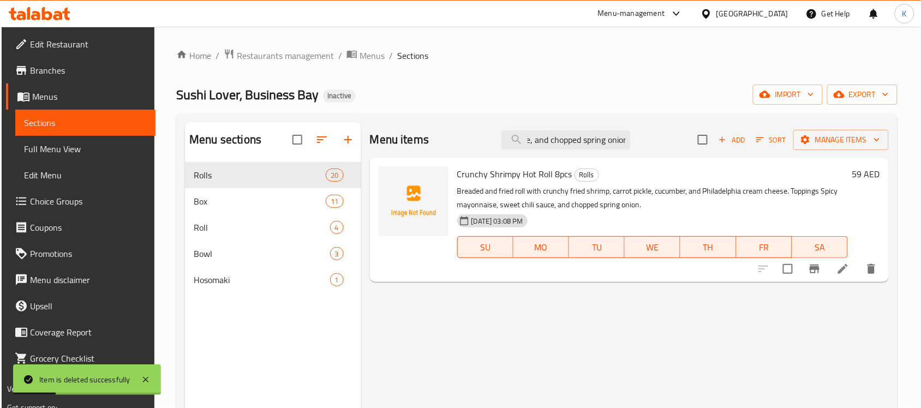
type input "Breaded and fried roll with crunchy fried shrimp, carrot pickle, cucumber, and …"
click at [839, 268] on icon at bounding box center [842, 268] width 13 height 13
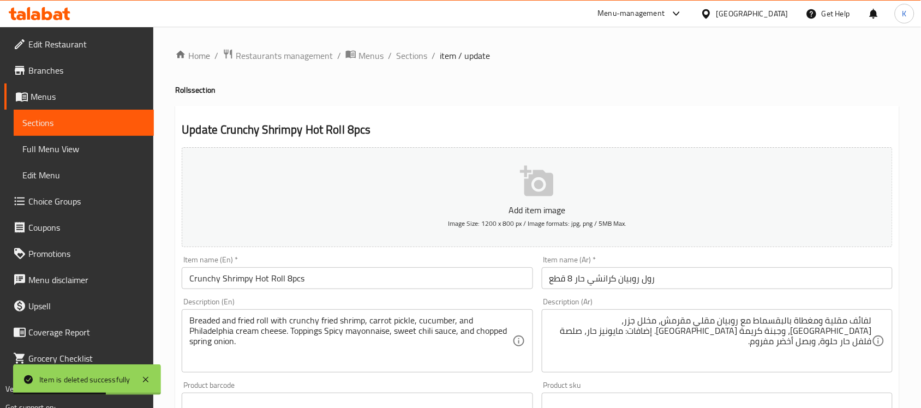
click at [882, 317] on div "لفائف مقلية ومغطاة بالبقسماط مع روبيان مقلي مقرمش، مخلل جزر، [GEOGRAPHIC_DATA]،…" at bounding box center [717, 340] width 351 height 63
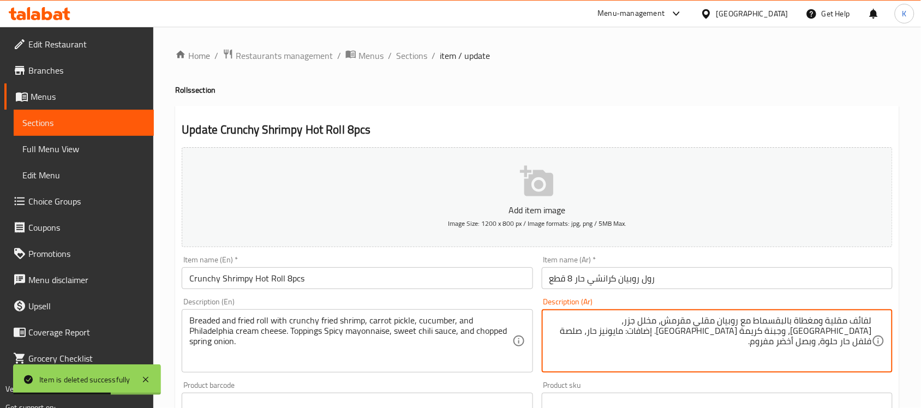
click at [874, 316] on div "لفائف مقلية ومغطاة بالبقسماط مع روبيان مقلي مقرمش، مخلل جزر، [GEOGRAPHIC_DATA]،…" at bounding box center [717, 340] width 351 height 63
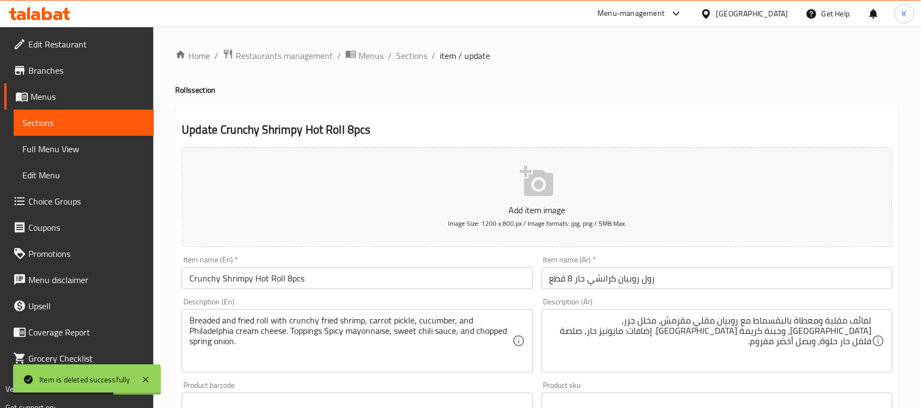
click at [874, 315] on div "لفائف مقلية ومغطاة بالبقسماط مع روبيان مقلي مقرمش، مخلل جزر، [GEOGRAPHIC_DATA]،…" at bounding box center [717, 340] width 351 height 63
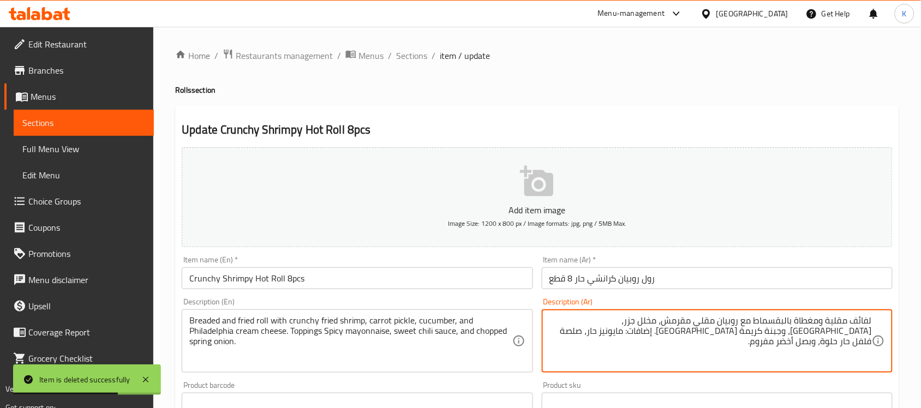
click at [865, 318] on textarea "لفائف مقلية ومغطاة بالبقسماط مع روبيان مقلي مقرمش، مخلل جزر، [GEOGRAPHIC_DATA]،…" at bounding box center [710, 341] width 322 height 52
click at [863, 318] on textarea "لفائف مقلية ومغطاة بالبقسماط مع روبيان مقلي مقرمش، مخلل جزر، [GEOGRAPHIC_DATA]،…" at bounding box center [710, 341] width 322 height 52
click at [861, 323] on textarea "لفائف مقلية ومغطاة بالبقسماط مع روبيان مقلي مقرمش، مخلل جزر، [GEOGRAPHIC_DATA]،…" at bounding box center [710, 341] width 322 height 52
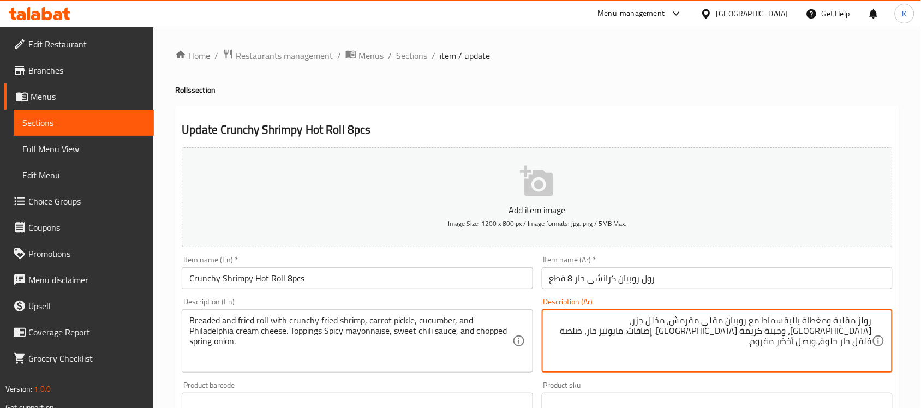
drag, startPoint x: 862, startPoint y: 327, endPoint x: 855, endPoint y: 328, distance: 6.6
click at [855, 328] on textarea "رولز مقلية ومغطاة بالبقسماط مع روبيان مقلي مقرمش، مخلل جزر، [GEOGRAPHIC_DATA]، …" at bounding box center [710, 341] width 322 height 52
click at [835, 320] on textarea "رول مقلية ومغطاة بالبقسماط مع روبيان مقلي مقرمش، مخلل جزر، [GEOGRAPHIC_DATA]، و…" at bounding box center [710, 341] width 322 height 52
click at [808, 322] on textarea "رول مقلي ومغطاة بالبقسماط مع روبيان مقلي مقرمش، مخلل جزر، [GEOGRAPHIC_DATA]، وج…" at bounding box center [710, 341] width 322 height 52
drag, startPoint x: 803, startPoint y: 322, endPoint x: 813, endPoint y: 323, distance: 10.0
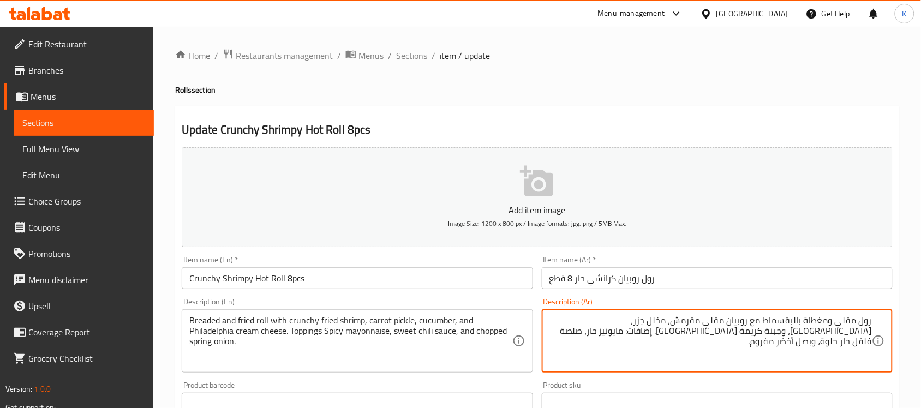
click at [813, 323] on textarea "رول مقلي ومغطاة بالبقسماط مع روبيان مقلي مقرمش، مخلل جزر، [GEOGRAPHIC_DATA]، وج…" at bounding box center [710, 341] width 322 height 52
click at [691, 321] on textarea "رول مقلي ومغطى بالبقسماط مع روبيان مقلي مقرمش، مخلل جزر، [GEOGRAPHIC_DATA]، وجب…" at bounding box center [710, 341] width 322 height 52
click at [585, 323] on textarea "رول مقلي ومغطى بالبقسماط مع روبيان مقلي كرانشي، مخلل جزر، [GEOGRAPHIC_DATA]، وج…" at bounding box center [710, 341] width 322 height 52
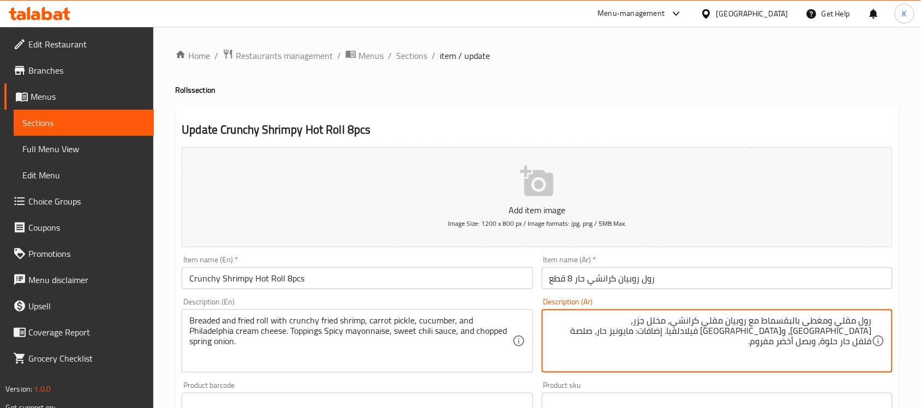
click at [562, 326] on textarea "رول مقلي ومغطى بالبقسماط مع روبيان مقلي كرانشي، مخلل جزر، [GEOGRAPHIC_DATA]، و[…" at bounding box center [710, 341] width 322 height 52
paste textarea "كريمة"
click at [857, 333] on textarea "رول مقلي ومغطى بالبقسماط مع روبيان مقلي كرانشي، مخلل جزر، [GEOGRAPHIC_DATA]، و[…" at bounding box center [710, 341] width 322 height 52
click at [755, 330] on textarea "رول مقلي ومغطى بالبقسماط مع روبيان مقلي كرانشي، مخلل جزر، [GEOGRAPHIC_DATA]، و[…" at bounding box center [710, 341] width 322 height 52
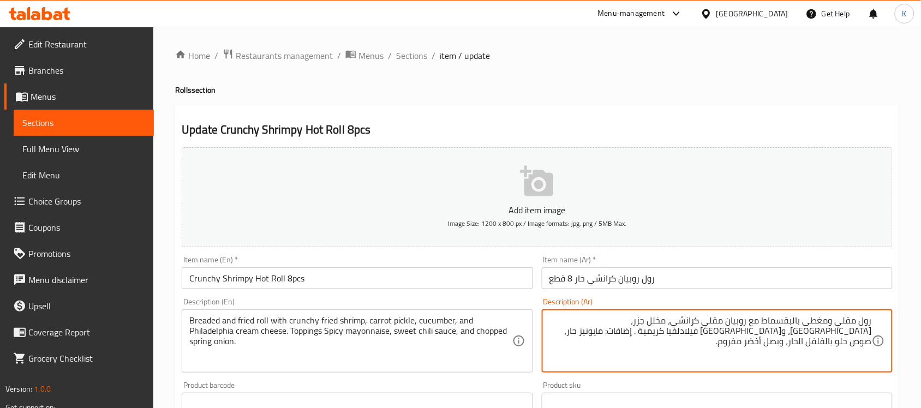
type textarea "رول مقلي ومغطى بالبقسماط مع روبيان مقلي كرانشي، مخلل جزر، [GEOGRAPHIC_DATA]، و[…"
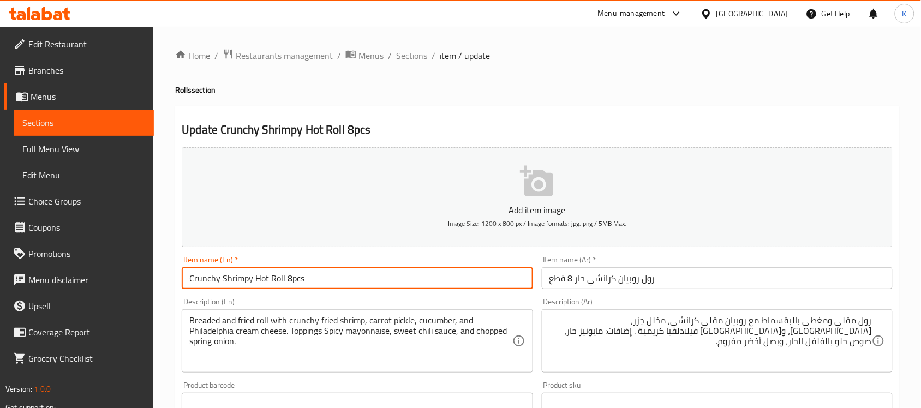
click at [309, 268] on input "Crunchy Shrimpy Hot Roll 8pcs" at bounding box center [357, 278] width 351 height 22
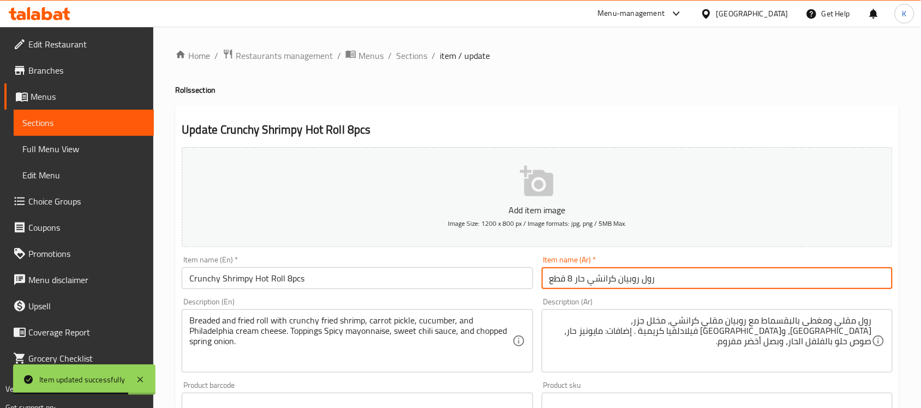
click at [634, 282] on input "رول روبيان كرانشي حار 8 قطع" at bounding box center [717, 278] width 351 height 22
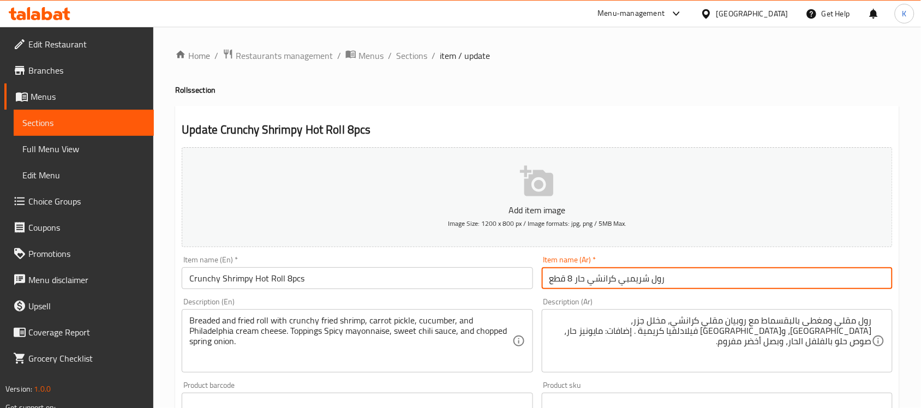
type input "رول شريمبي كرانشي حار 8 قطع"
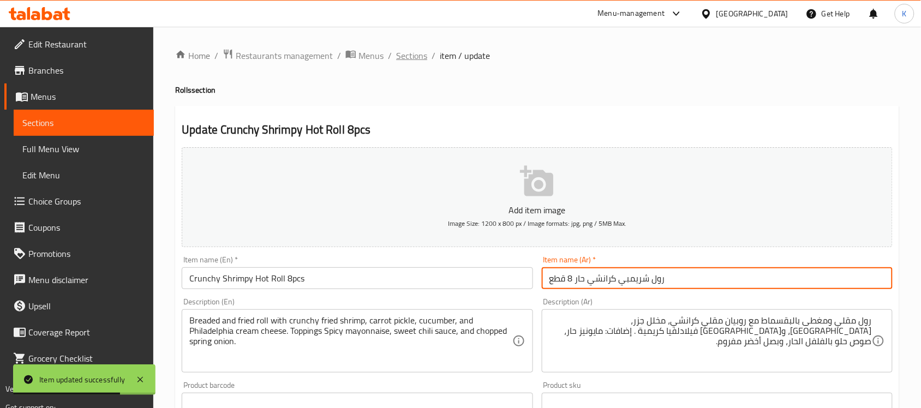
click at [418, 52] on span "Sections" at bounding box center [411, 55] width 31 height 13
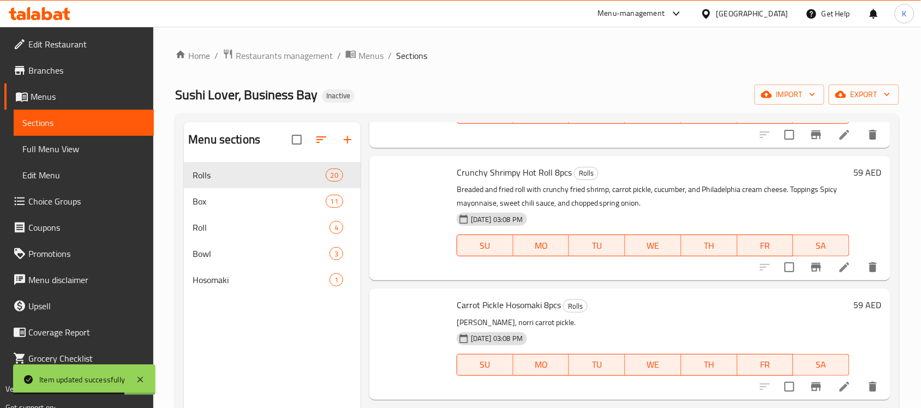
scroll to position [153, 0]
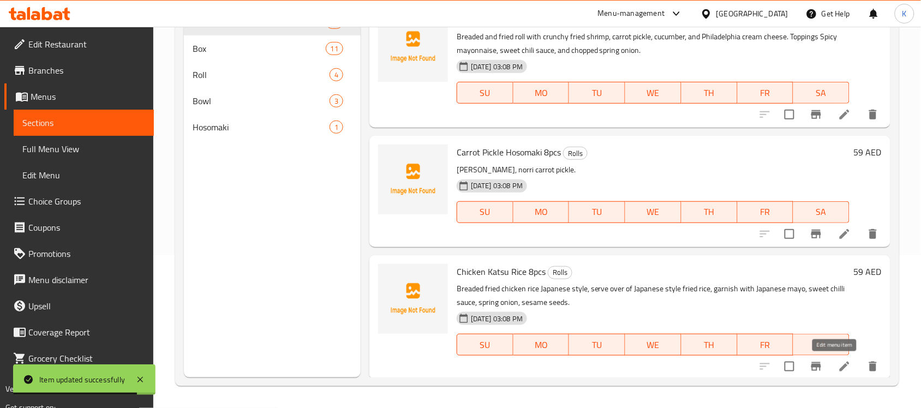
click at [838, 371] on icon at bounding box center [844, 366] width 13 height 13
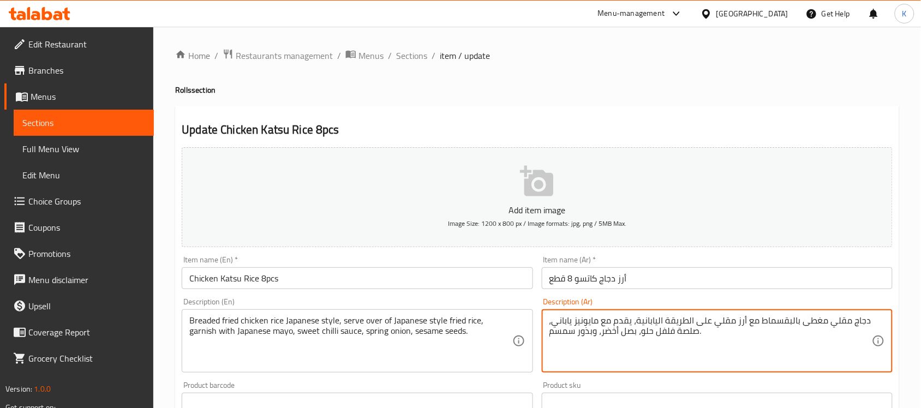
paste textarea "رز الدجاج المقلي على الطريقة اليابانية، يقدم فوق الأرز المقلي على الطريقة الياب…"
click at [808, 326] on textarea "أرز الدجاج المقلي على الطريقة اليابانية، يقدم فوق الأرز المقلي على الطريقة اليا…" at bounding box center [710, 341] width 322 height 52
click at [717, 334] on textarea "أرز الدجاج المغطى بالبقسماط والمقلي على الطريقة اليابانية، يقدم فوق الأرز المقل…" at bounding box center [710, 341] width 322 height 52
type textarea "أرز الدجاج المغطى بالبقسماط والمقلي على الطريقة اليابانية، يقدم فوق الأرز المقل…"
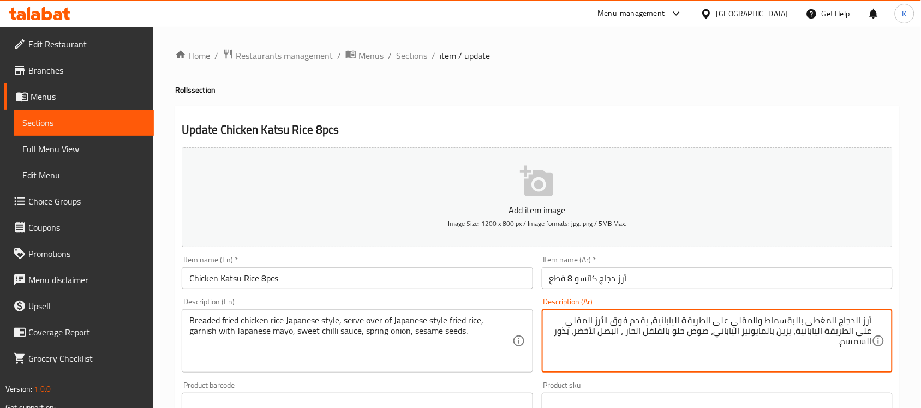
click at [346, 275] on input "Chicken Katsu Rice 8pcs" at bounding box center [357, 278] width 351 height 22
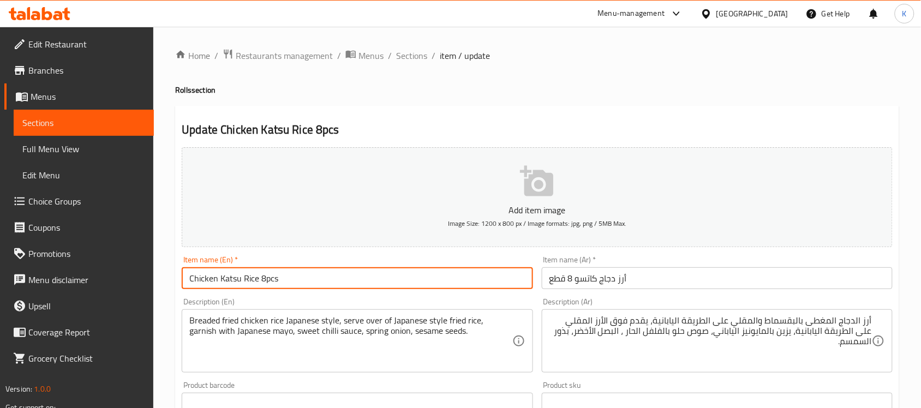
click at [419, 75] on div "Home / Restaurants management / Menus / Sections / item / update Rolls section …" at bounding box center [537, 399] width 724 height 700
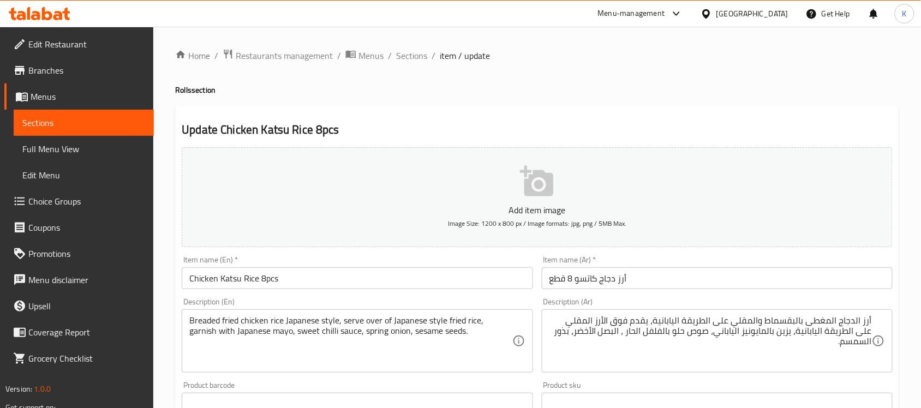
click at [416, 63] on div "Home / Restaurants management / Menus / Sections / item / update Rolls section …" at bounding box center [537, 399] width 724 height 700
click at [416, 62] on span "Sections" at bounding box center [411, 55] width 31 height 13
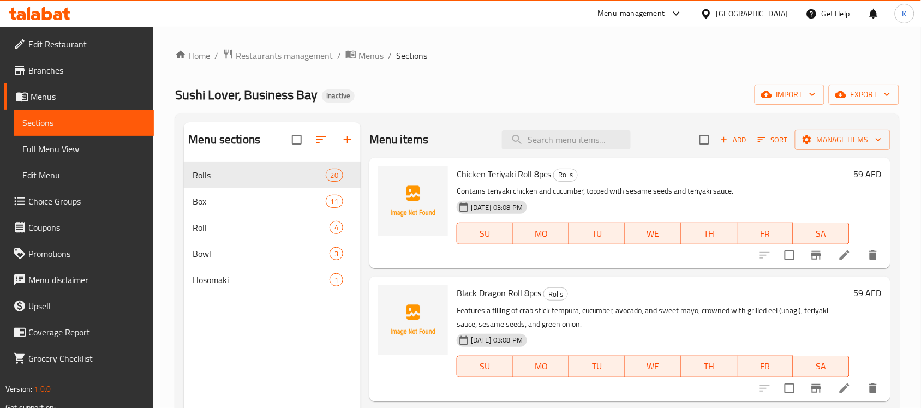
click at [598, 152] on div "Menu items Add Sort Manage items" at bounding box center [629, 139] width 521 height 35
click at [601, 135] on input "search" at bounding box center [566, 139] width 129 height 19
paste input "Cook Lover Box 24 Piece"
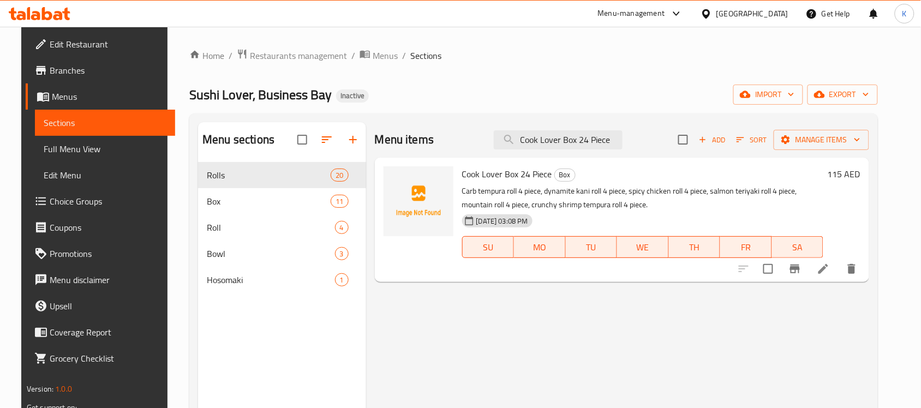
type input "Cook Lover Box 24 Piece"
click at [828, 273] on icon at bounding box center [823, 269] width 10 height 10
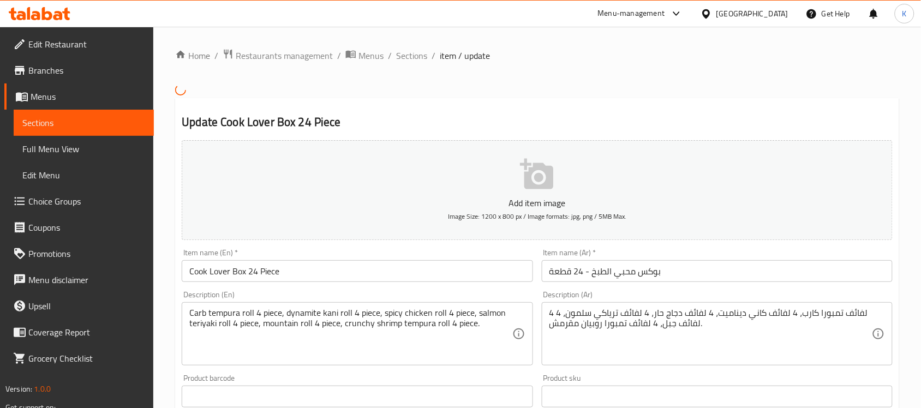
click at [697, 274] on input "بوكس محبي الطبخ - 24 قطعة" at bounding box center [717, 271] width 351 height 22
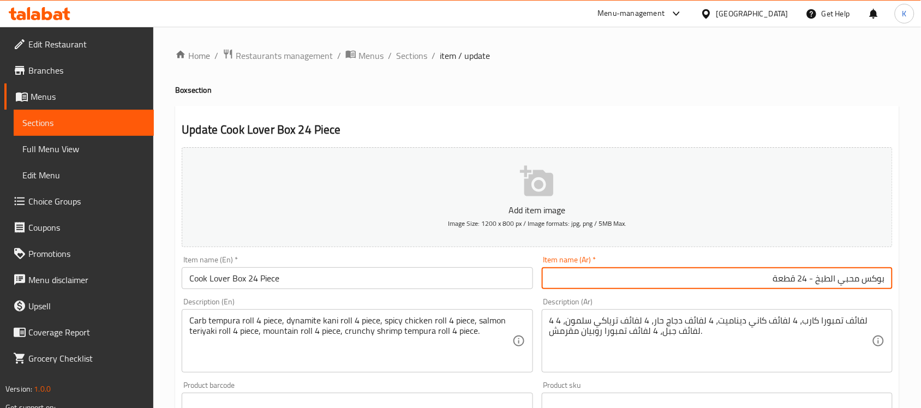
click at [881, 280] on input "بوكس محبي الطبخ - 24 قطعة" at bounding box center [717, 278] width 351 height 22
click at [869, 288] on input "بوكس محبي الطبخ - 24 قطعة" at bounding box center [717, 278] width 351 height 22
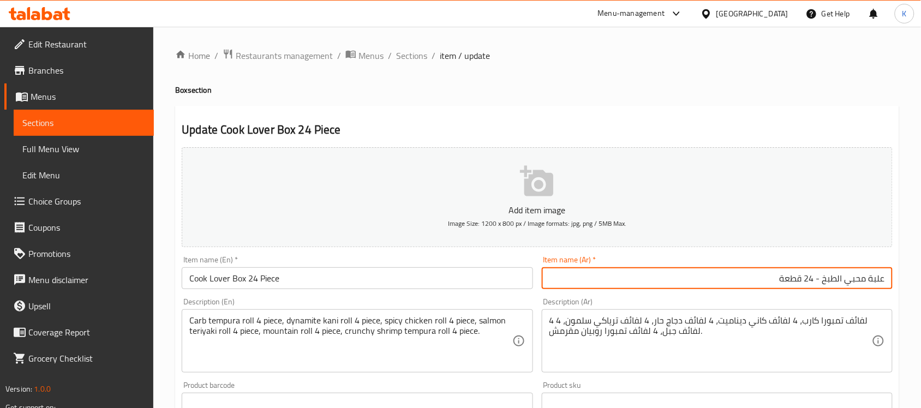
type input "علبة محبي الطبخ - 24 قطعة"
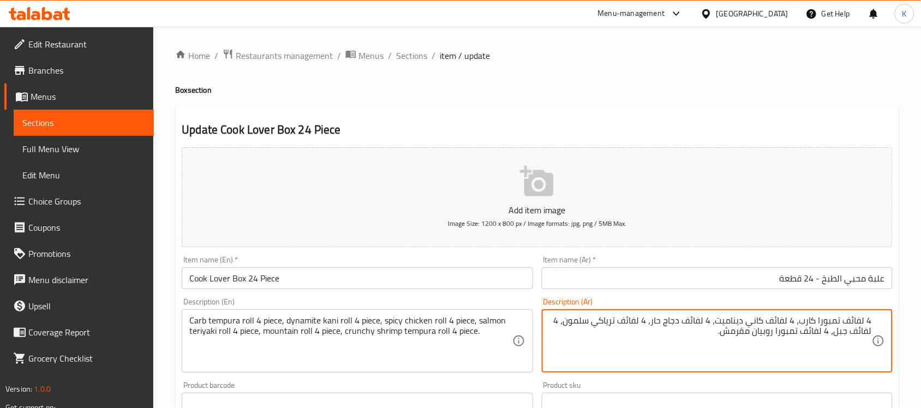
click at [869, 315] on textarea "4 لفائف تمبورا كارب، 4 لفائف كاني ديناميت، 4 لفائف دجاج حار، 4 لفائف ترياكي سلم…" at bounding box center [710, 341] width 322 height 52
click at [861, 322] on textarea "4 لفائف تمبورا كارب، 4 لفائف كاني ديناميت، 4 لفائف دجاج حار، 4 لفائف ترياكي سلم…" at bounding box center [710, 341] width 322 height 52
click at [773, 319] on textarea "4 رول سلطعون تيمبورا، 4 لفائف كاني ديناميت، 4 لفائف دجاج حار، 4 لفائف ترياكي سل…" at bounding box center [710, 341] width 322 height 52
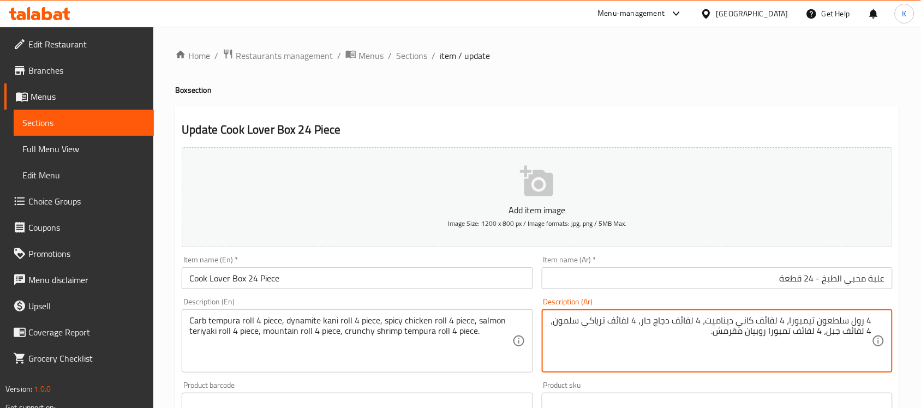
click at [773, 319] on textarea "4 رول سلطعون تيمبورا، 4 لفائف كاني ديناميت، 4 لفائف دجاج حار، 4 لفائف ترياكي سل…" at bounding box center [710, 341] width 322 height 52
click at [694, 321] on textarea "4 رول سلطعون تيمبورا، 4 رول كاني ديناميت، 4 لفائف دجاج حار، 4 لفائف ترياكي سلمو…" at bounding box center [710, 341] width 322 height 52
click at [696, 322] on textarea "4 رول سلطعون تيمبورا، 4 رول كاني ديناميت، 4 لفائف دجاج حار، 4 لفائف ترياكي سلمو…" at bounding box center [710, 341] width 322 height 52
click at [702, 324] on textarea "4 رول سلطعون تيمبورا، 4 رول كاني ديناميت، 4 رول دجاج حار، 4 لفائف ترياكي سلمون،…" at bounding box center [710, 341] width 322 height 52
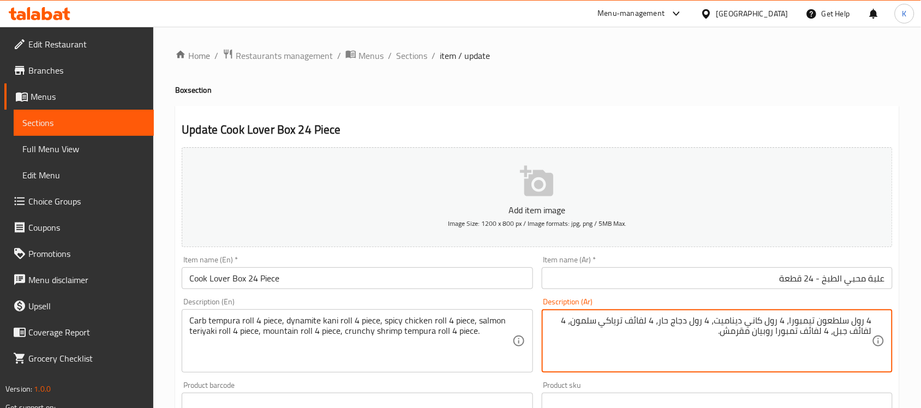
click at [645, 320] on textarea "4 رول سلطعون تيمبورا، 4 رول كاني ديناميت، 4 رول دجاج حار، 4 لفائف ترياكي سلمون،…" at bounding box center [710, 341] width 322 height 52
paste textarea "رول"
click at [565, 322] on textarea "4 رول سلطعون تيمبورا، 4 رول كاني ديناميت، 4 رول دجاج حار، 4 رول ترياكي سلمون، 4…" at bounding box center [710, 341] width 322 height 52
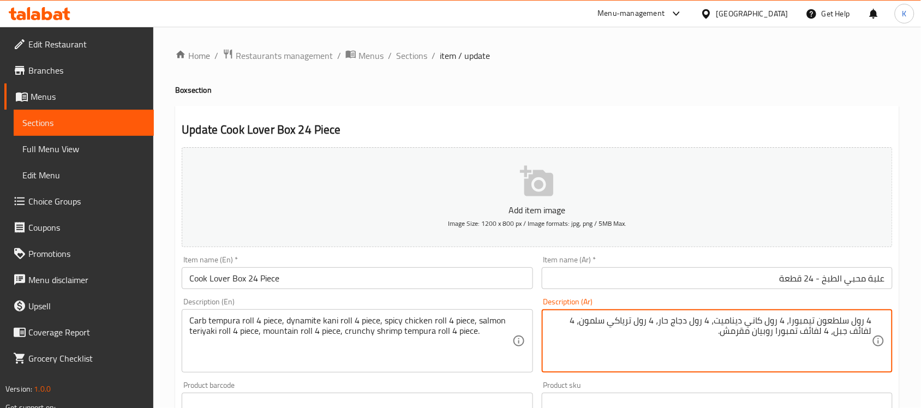
paste textarea "رول"
click at [869, 332] on textarea "4 رول سلطعون تيمبورا، 4 رول كاني ديناميت، 4 رول دجاج حار، 4 رول ترياكي سلمون، 4…" at bounding box center [710, 341] width 322 height 52
click at [830, 333] on textarea "4 رول سلطعون تيمبورا، 4 رول كاني ديناميت، 4 رول دجاج حار، 4 رول ترياكي سلمون، 4…" at bounding box center [710, 341] width 322 height 52
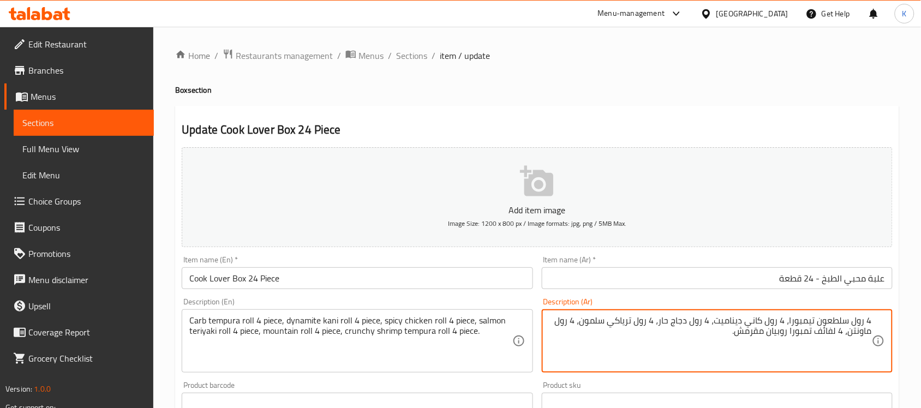
paste textarea "رول"
click at [816, 334] on textarea "4 رول سلطعون تيمبورا، 4 رول كاني ديناميت، 4 رول دجاج حار، 4 رول ترياكي سلمون، 4…" at bounding box center [710, 341] width 322 height 52
click at [757, 334] on textarea "4 رول سلطعون تيمبورا، 4 رول كاني ديناميت، 4 رول دجاج حار، 4 رول ترياكي سلمون، 4…" at bounding box center [710, 341] width 322 height 52
click at [863, 322] on textarea "4 رول سلطعون تيمبورا، 4 رول كاني ديناميت، 4 رول دجاج حار، 4 رول ترياكي سلمون، 4…" at bounding box center [710, 341] width 322 height 52
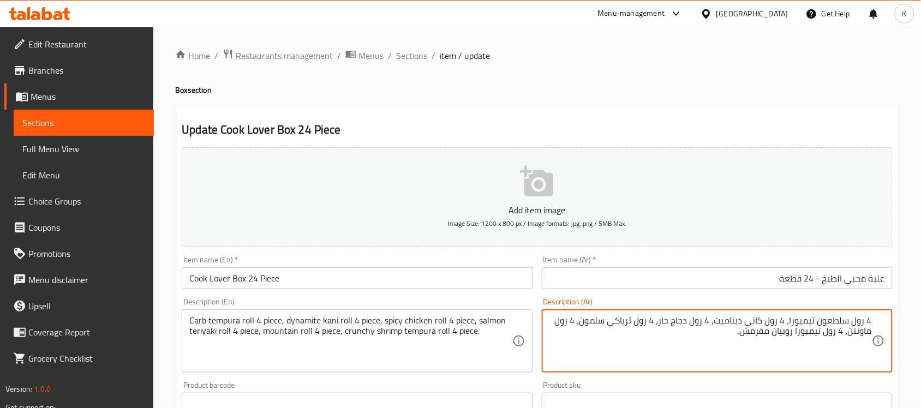
click at [779, 324] on textarea "4 رول سلطعون تيمبورا، 4 رول كاني ديناميت، 4 رول دجاج حار، 4 رول ترياكي سلمون، 4…" at bounding box center [710, 341] width 322 height 52
click at [769, 332] on textarea "4 رول سلطعون تيمبورا، 4 رول كاني ديناميت، 4 رول دجاج حار، 4 رول ترياكي سلمون، 4…" at bounding box center [710, 341] width 322 height 52
click at [767, 333] on textarea "4 رول سلطعون تيمبورا، 4 رول كاني ديناميت، 4 رول دجاج حار، 4 رول ترياكي سلمون، 4…" at bounding box center [710, 341] width 322 height 52
type textarea "4 رول سلطعون تيمبورا، 4 رول كاني ديناميت، 4 رول دجاج حار، 4 رول ترياكي [PERSON_…"
click at [400, 282] on input "Cook Lover Box 24 Piece" at bounding box center [357, 278] width 351 height 22
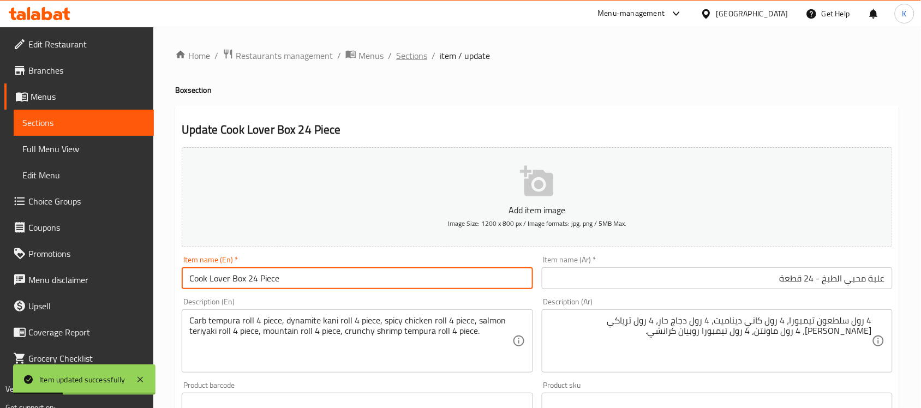
click at [423, 55] on span "Sections" at bounding box center [411, 55] width 31 height 13
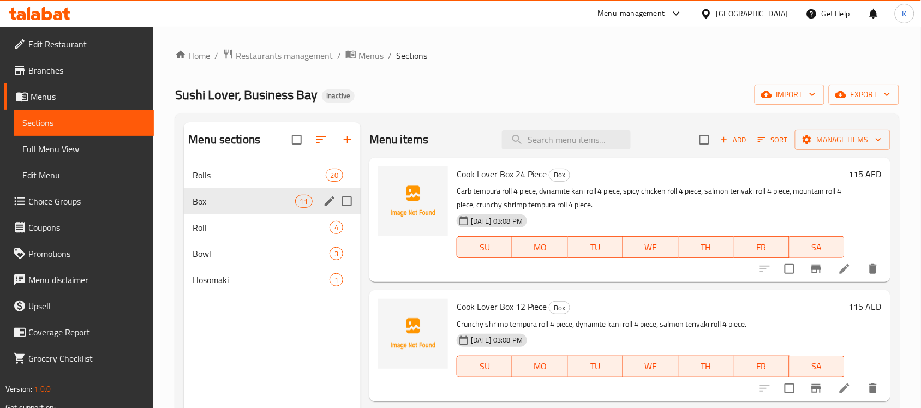
click at [350, 201] on input "Menu sections" at bounding box center [346, 201] width 23 height 23
checkbox input "true"
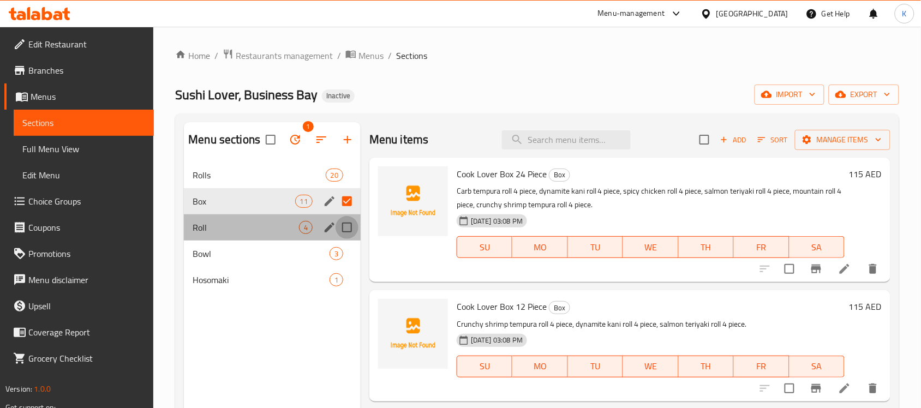
click at [349, 222] on input "Menu sections" at bounding box center [346, 227] width 23 height 23
checkbox input "true"
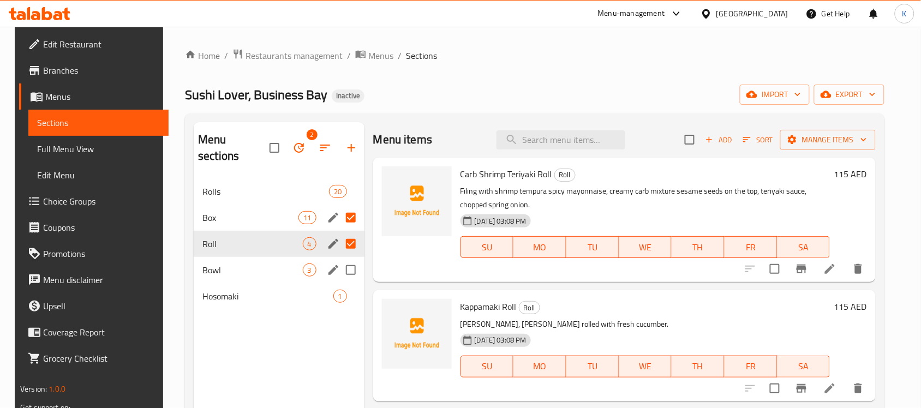
click at [353, 261] on input "Menu sections" at bounding box center [350, 269] width 23 height 23
checkbox input "true"
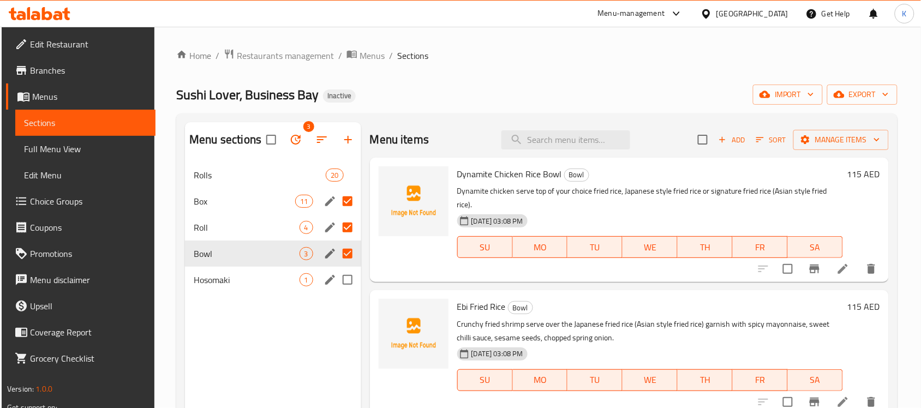
click at [348, 281] on input "Menu sections" at bounding box center [347, 279] width 23 height 23
checkbox input "true"
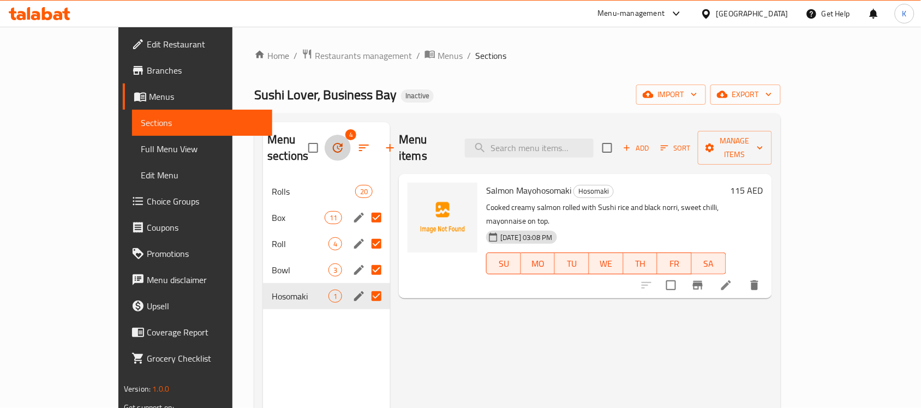
click at [331, 141] on icon "button" at bounding box center [337, 147] width 13 height 13
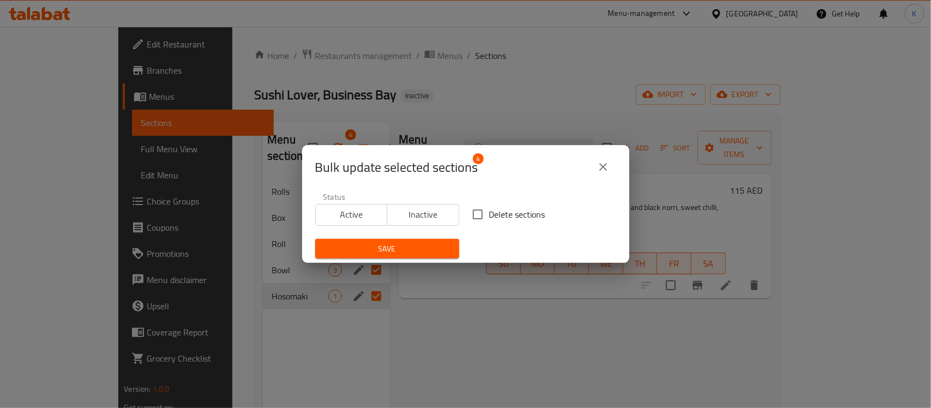
click at [497, 209] on span "Delete sections" at bounding box center [517, 214] width 56 height 13
click at [489, 209] on input "Delete sections" at bounding box center [477, 214] width 23 height 23
checkbox input "true"
click at [445, 244] on button "Save" at bounding box center [387, 249] width 144 height 20
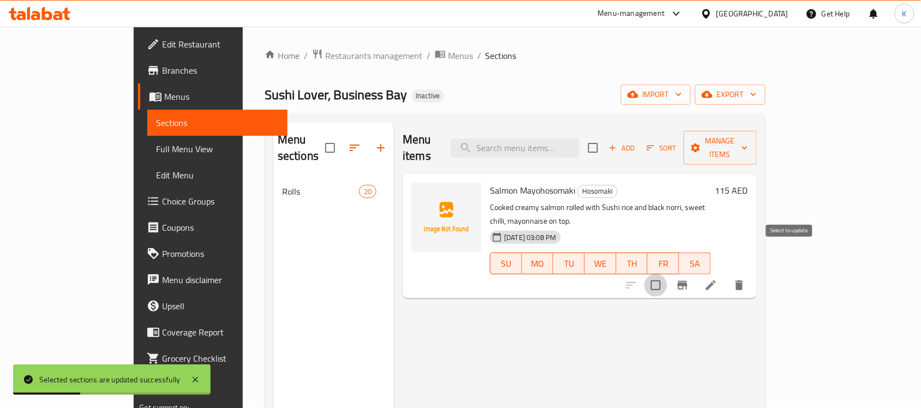
click at [667, 274] on input "checkbox" at bounding box center [655, 285] width 23 height 23
checkbox input "true"
click at [667, 274] on input "checkbox" at bounding box center [655, 285] width 23 height 23
checkbox input "false"
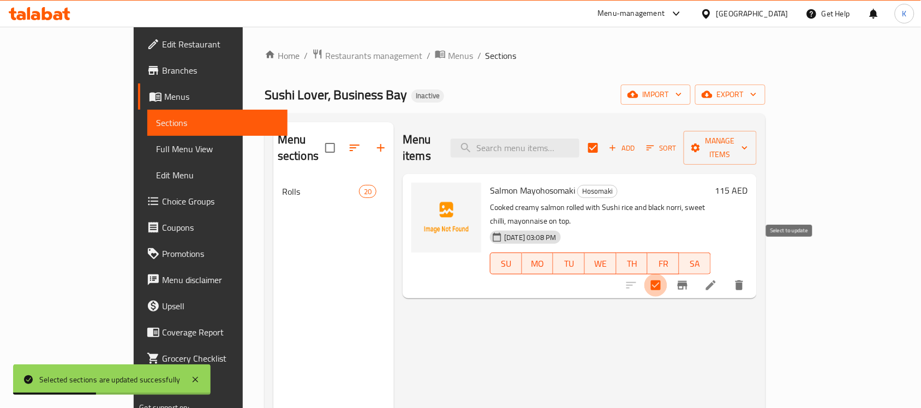
checkbox input "false"
click at [508, 116] on div "Menu sections Rolls 20 Menu items Add Sort Manage items Salmon Mayohosomaki Hos…" at bounding box center [514, 325] width 501 height 425
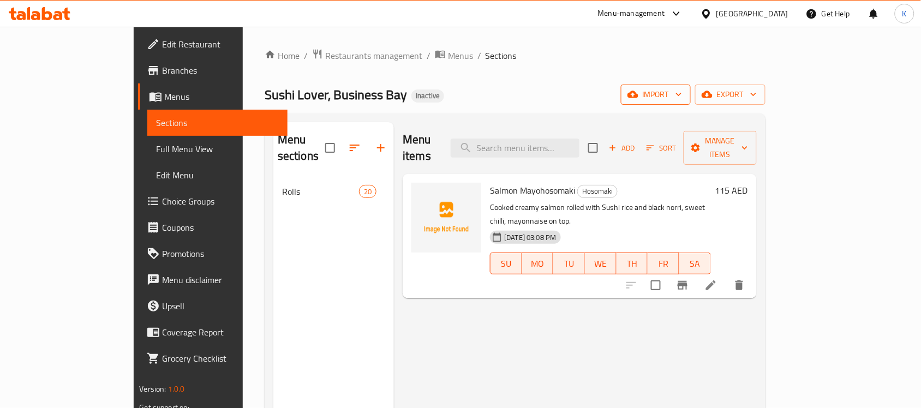
click at [682, 98] on span "import" at bounding box center [655, 95] width 52 height 14
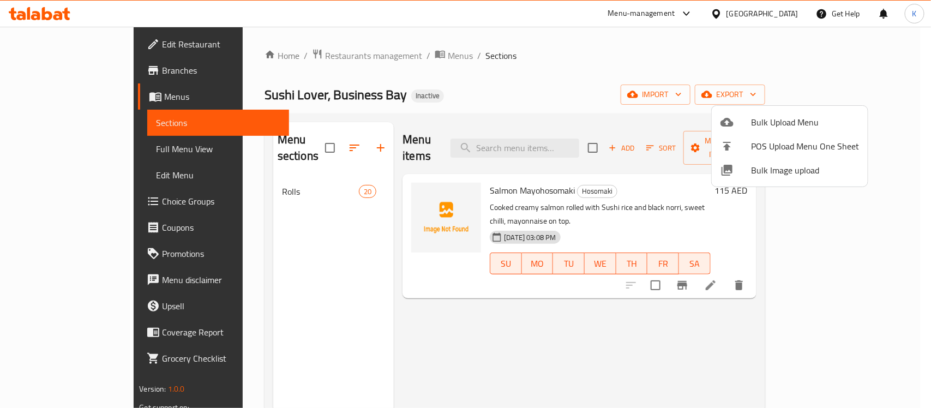
click at [805, 175] on span "Bulk Image upload" at bounding box center [805, 170] width 108 height 13
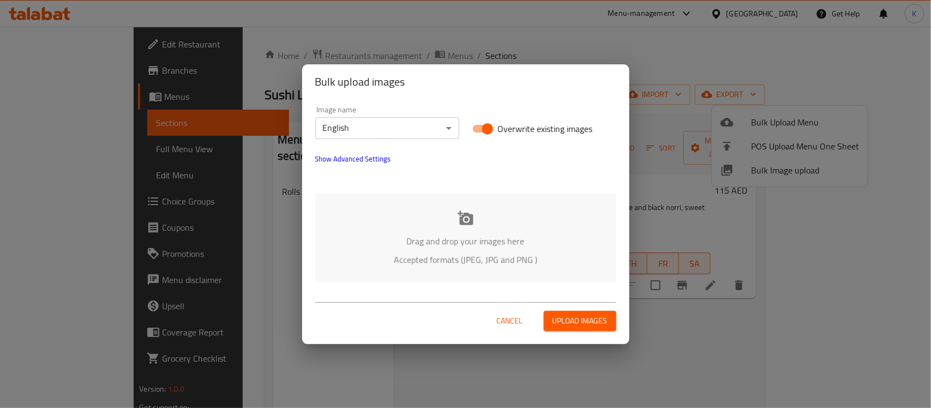
click at [366, 210] on div "Drag and drop your images here Accepted formats (JPEG, JPG and PNG )" at bounding box center [465, 238] width 301 height 89
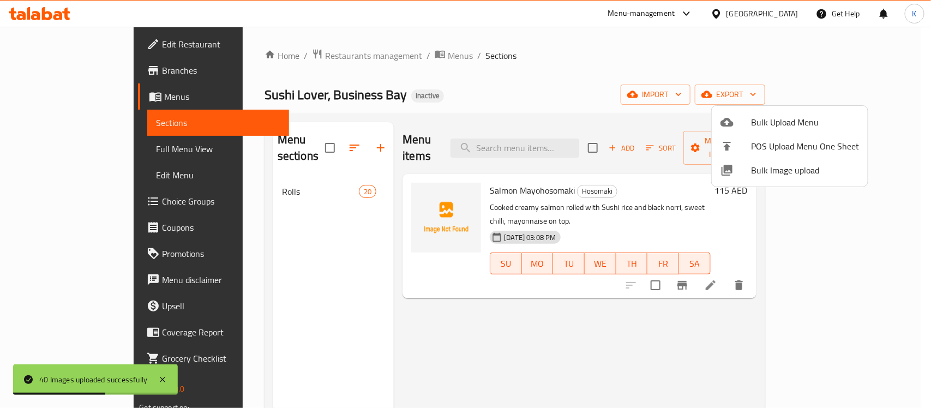
click at [576, 132] on div at bounding box center [465, 204] width 931 height 408
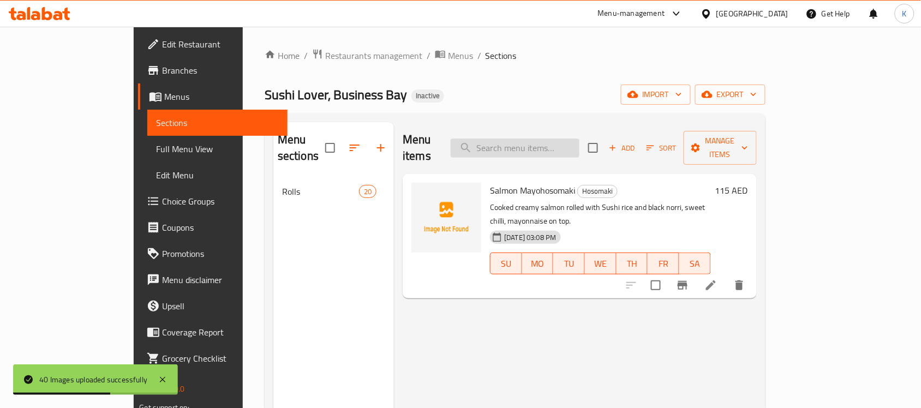
click at [573, 142] on input "search" at bounding box center [514, 148] width 129 height 19
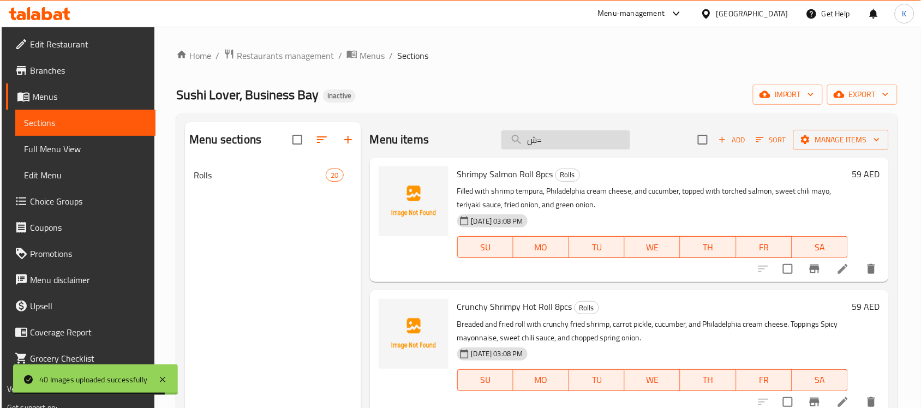
type input "ش"
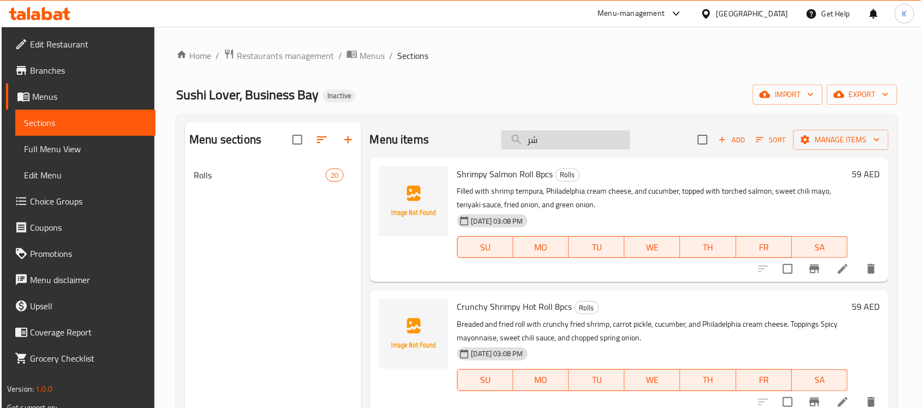
type input "ش"
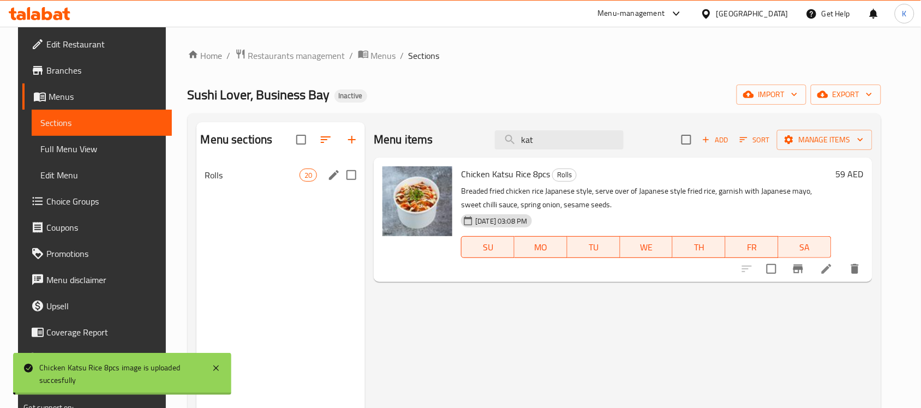
click at [234, 172] on span "Rolls" at bounding box center [252, 175] width 94 height 13
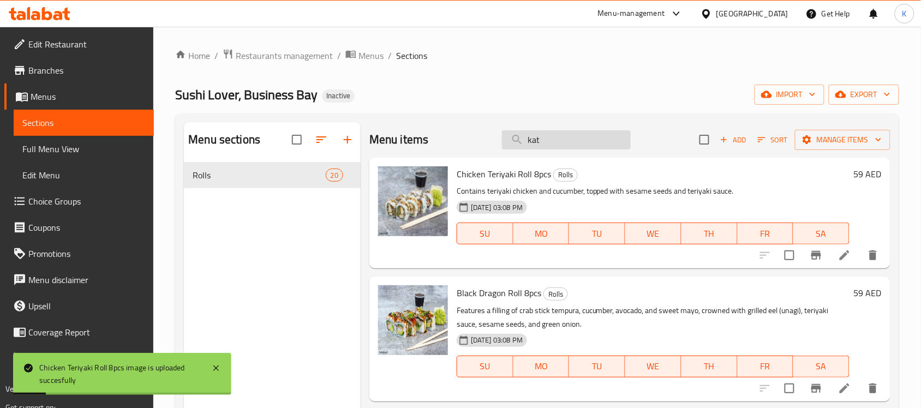
click at [566, 145] on input "kat" at bounding box center [566, 139] width 129 height 19
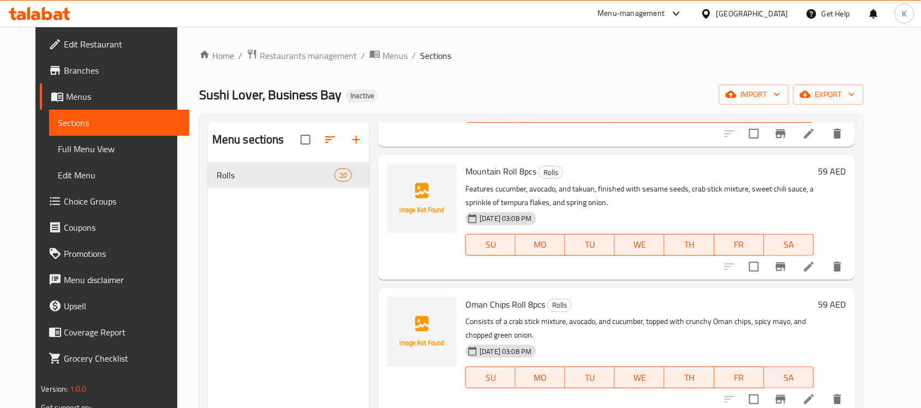
scroll to position [123, 0]
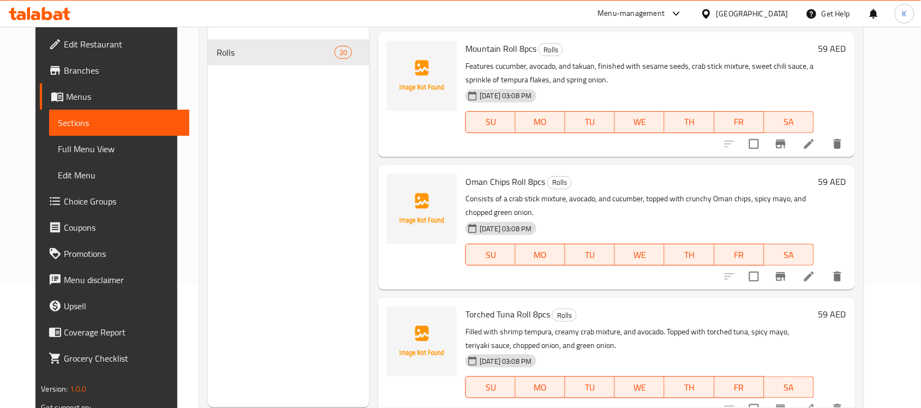
type input "crab"
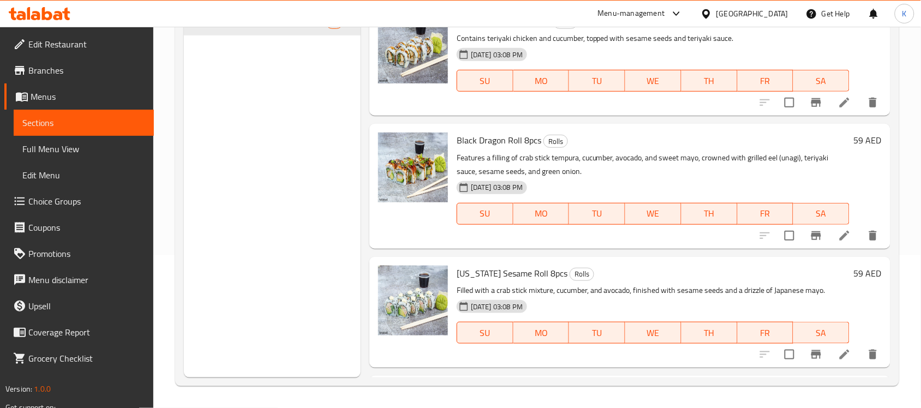
scroll to position [337, 0]
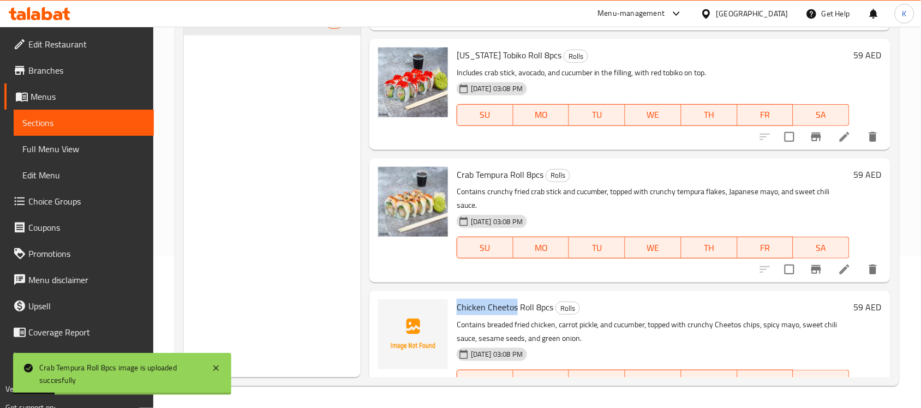
drag, startPoint x: 455, startPoint y: 307, endPoint x: 516, endPoint y: 306, distance: 60.5
click at [516, 306] on div "Chicken Cheetos Roll 8pcs Rolls Contains breaded fried chicken, carrot pickle, …" at bounding box center [652, 353] width 401 height 116
copy span "Chicken Cheetos"
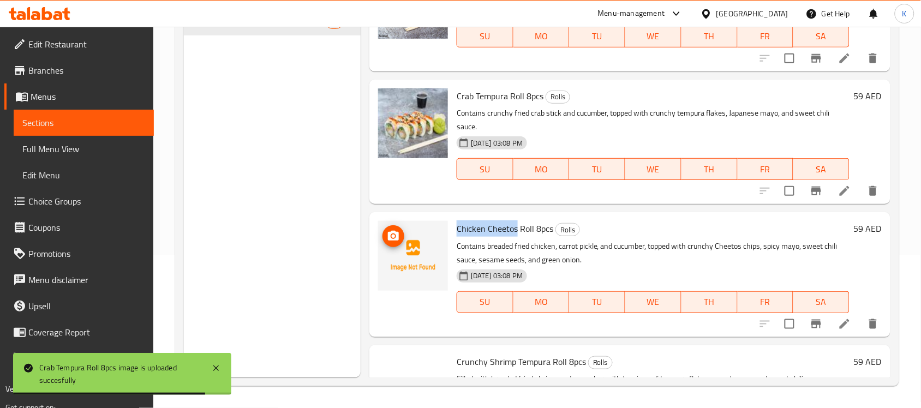
scroll to position [496, 0]
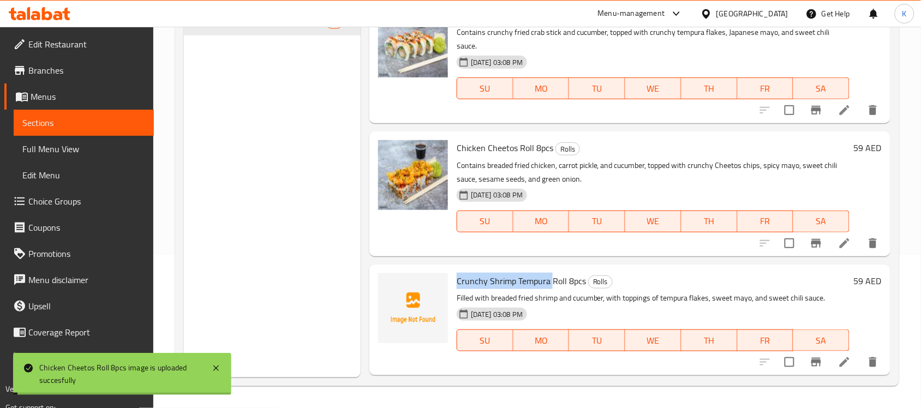
drag, startPoint x: 464, startPoint y: 282, endPoint x: 550, endPoint y: 281, distance: 86.2
click at [550, 281] on span "Crunchy Shrimp Tempura Roll 8pcs" at bounding box center [520, 281] width 129 height 16
copy span "Crunchy Shrimp Tempura"
click at [546, 279] on span "Crunchy Shrimp Tempura Roll 8pcs" at bounding box center [520, 281] width 129 height 16
drag, startPoint x: 546, startPoint y: 279, endPoint x: 465, endPoint y: 273, distance: 81.5
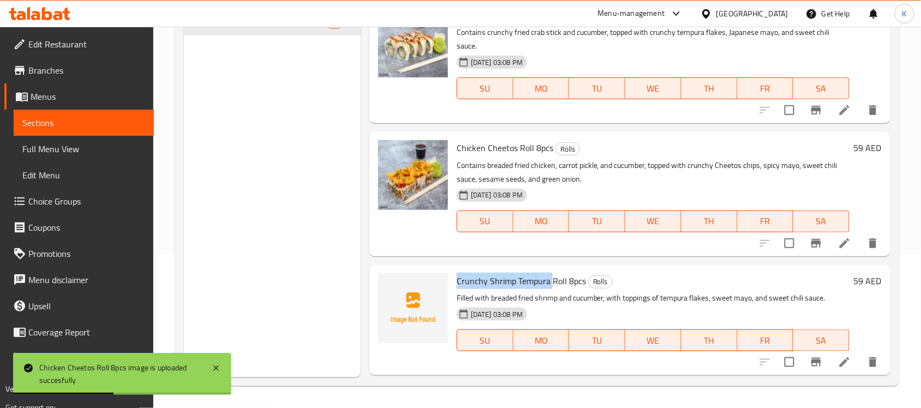
click at [465, 273] on span "Crunchy Shrimp Tempura Roll 8pcs" at bounding box center [520, 281] width 129 height 16
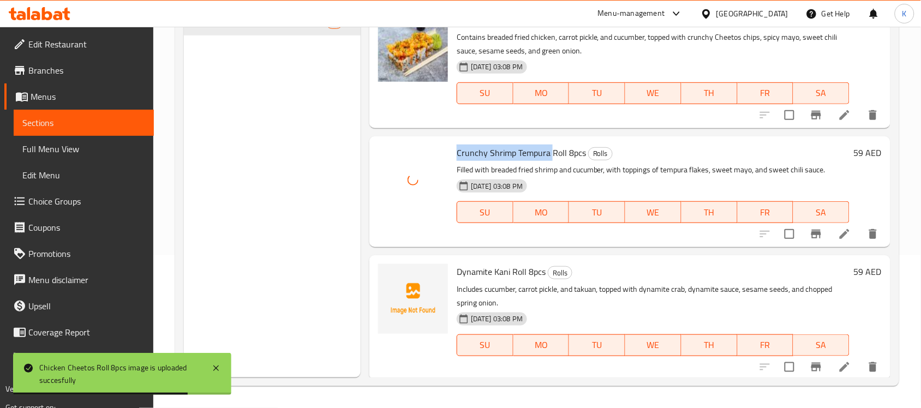
scroll to position [655, 0]
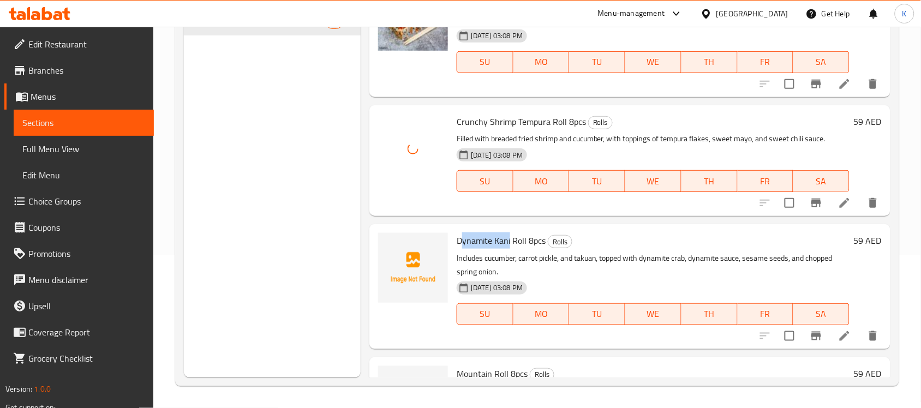
drag, startPoint x: 462, startPoint y: 238, endPoint x: 510, endPoint y: 238, distance: 48.0
click at [510, 238] on span "Dynamite Kani Roll 8pcs" at bounding box center [500, 240] width 89 height 16
click at [450, 235] on div at bounding box center [413, 286] width 79 height 116
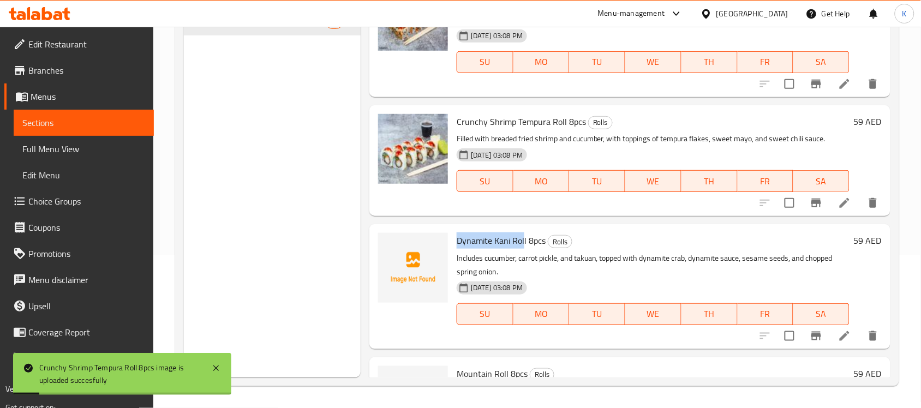
drag, startPoint x: 457, startPoint y: 240, endPoint x: 524, endPoint y: 240, distance: 67.1
click at [524, 240] on span "Dynamite Kani Roll 8pcs" at bounding box center [500, 240] width 89 height 16
copy span "Dynamite Kani Rol"
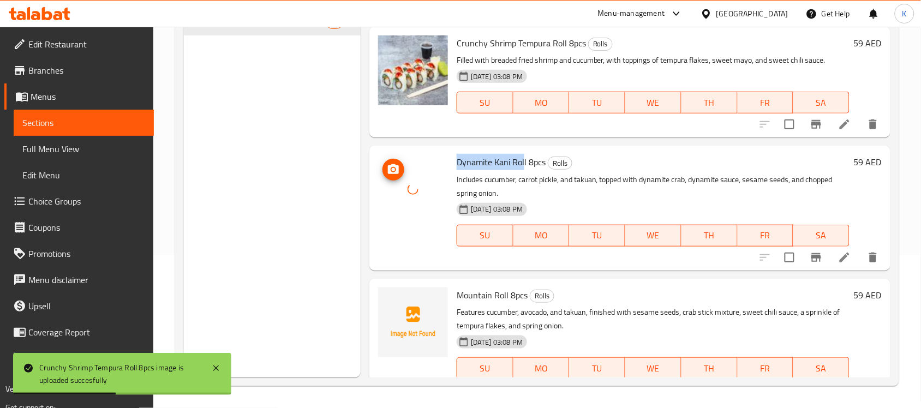
scroll to position [814, 0]
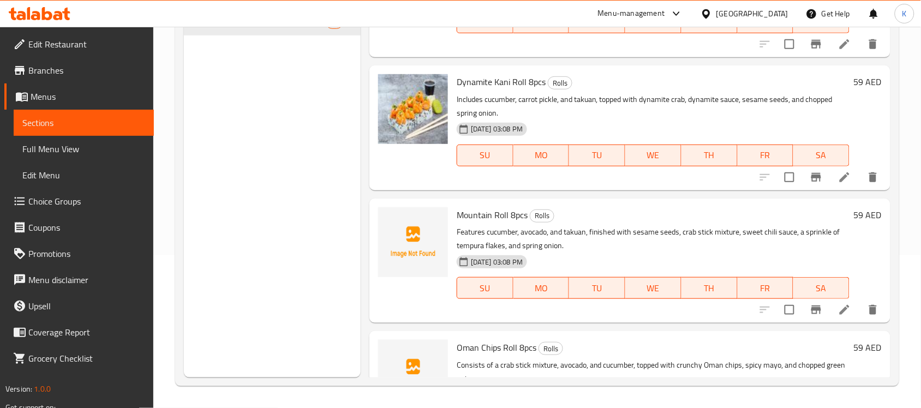
click at [478, 216] on span "Mountain Roll 8pcs" at bounding box center [491, 215] width 71 height 16
copy span "Mountain"
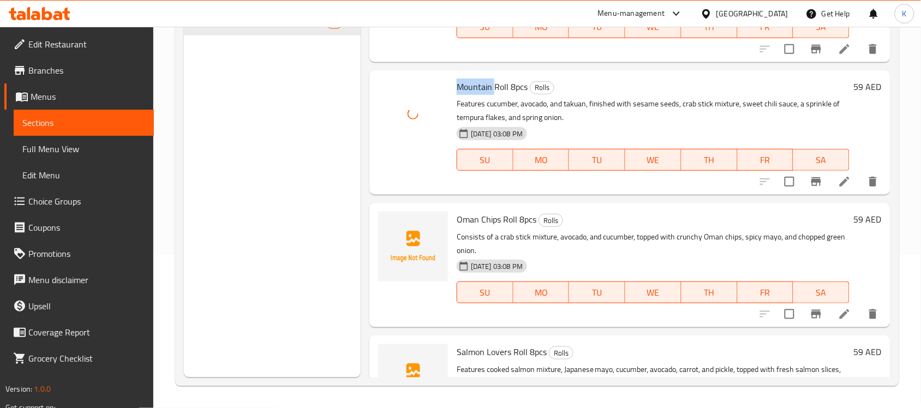
scroll to position [973, 0]
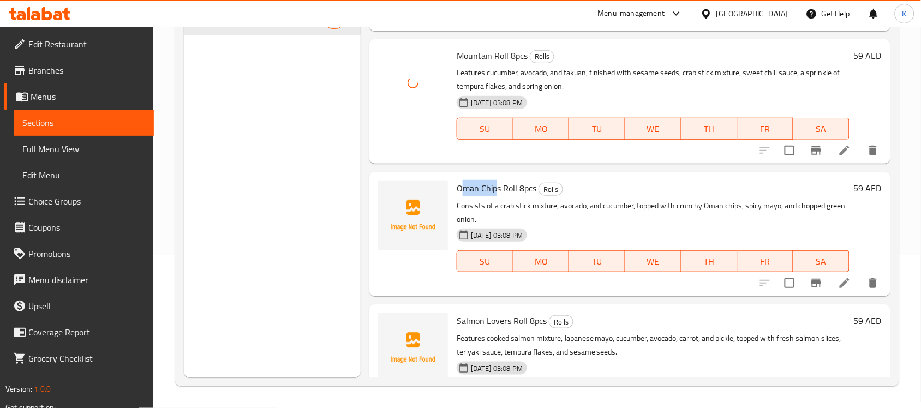
drag, startPoint x: 459, startPoint y: 194, endPoint x: 498, endPoint y: 191, distance: 38.8
click at [498, 191] on span "Oman Chips Roll 8pcs" at bounding box center [496, 188] width 80 height 16
copy span "man Chip"
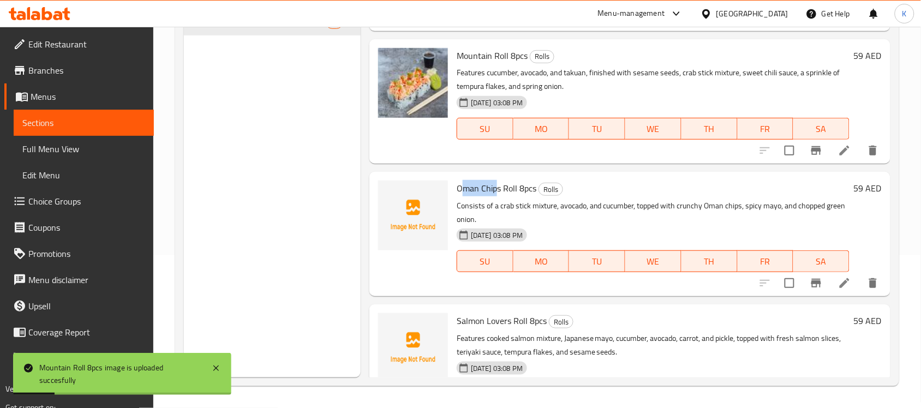
click at [466, 192] on span "Oman Chips Roll 8pcs" at bounding box center [496, 188] width 80 height 16
drag, startPoint x: 456, startPoint y: 192, endPoint x: 502, endPoint y: 192, distance: 45.8
click at [502, 192] on span "Oman Chips Roll 8pcs" at bounding box center [496, 188] width 80 height 16
copy span "Oman Chips"
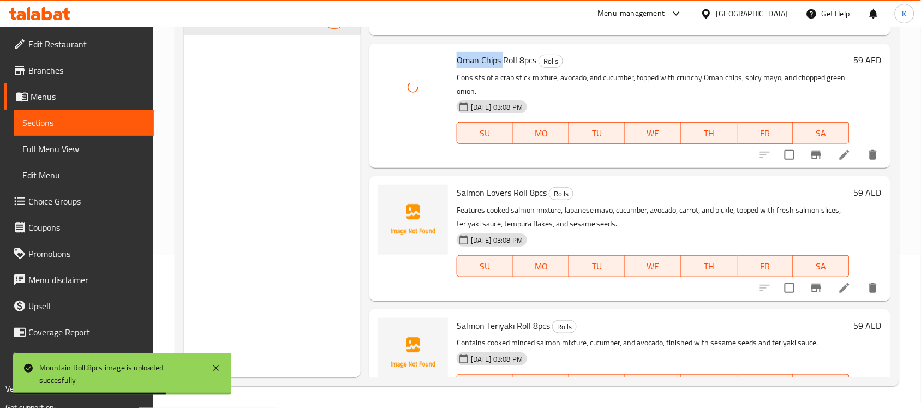
scroll to position [1133, 0]
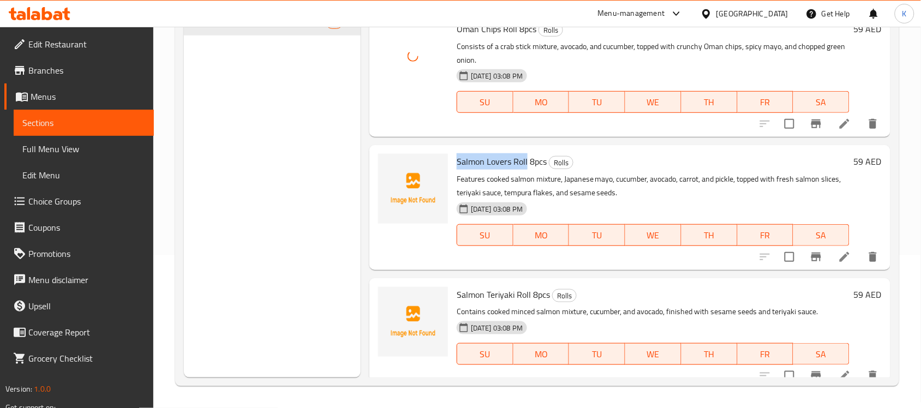
drag, startPoint x: 456, startPoint y: 164, endPoint x: 525, endPoint y: 162, distance: 68.7
click at [525, 162] on span "Salmon Lovers Roll 8pcs" at bounding box center [501, 161] width 90 height 16
copy span "Salmon Lovers Roll"
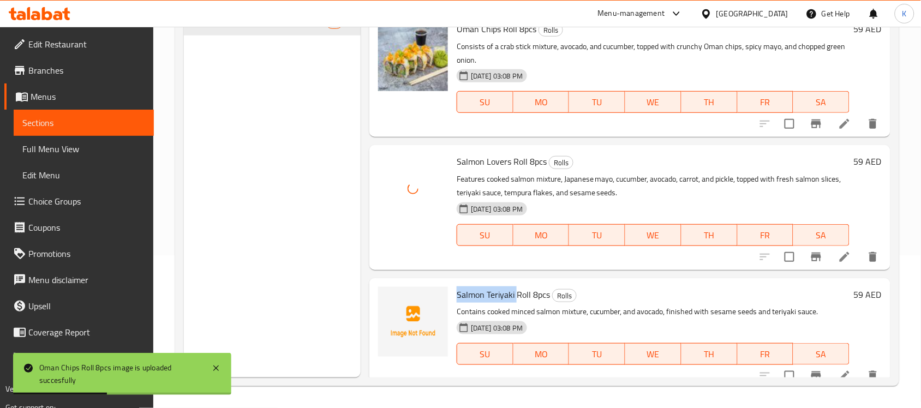
drag, startPoint x: 457, startPoint y: 295, endPoint x: 519, endPoint y: 295, distance: 61.6
click at [518, 295] on span "Salmon Teriyaki Roll 8pcs" at bounding box center [502, 294] width 93 height 16
copy span "Salmon Teriyaki"
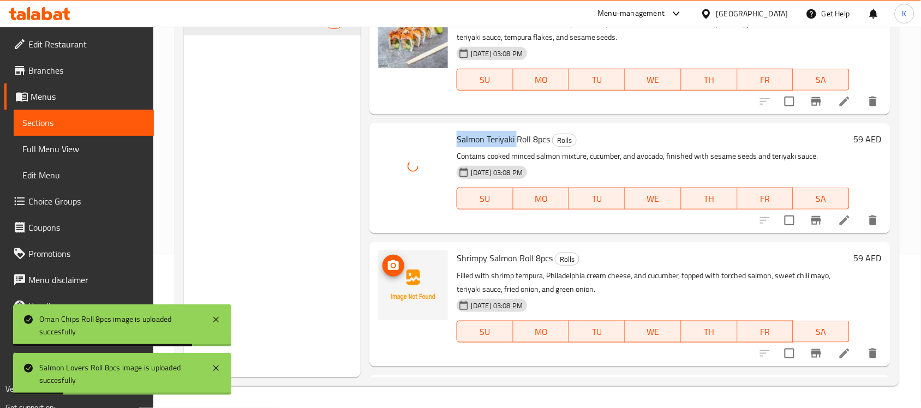
scroll to position [1291, 0]
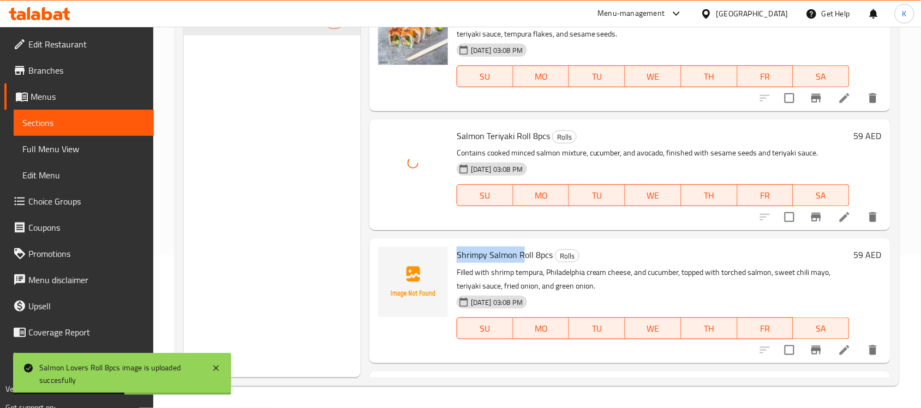
drag, startPoint x: 459, startPoint y: 254, endPoint x: 524, endPoint y: 254, distance: 65.4
click at [524, 254] on span "Shrimpy Salmon Roll 8pcs" at bounding box center [504, 254] width 96 height 16
copy span "Shrimpy Salmon R"
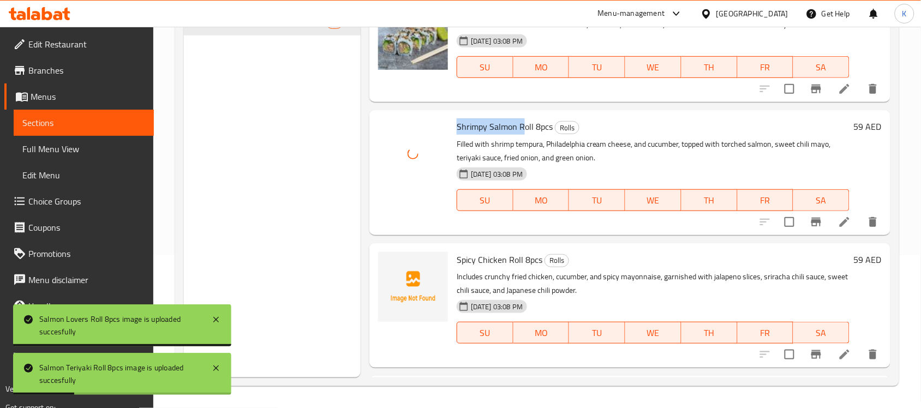
scroll to position [1451, 0]
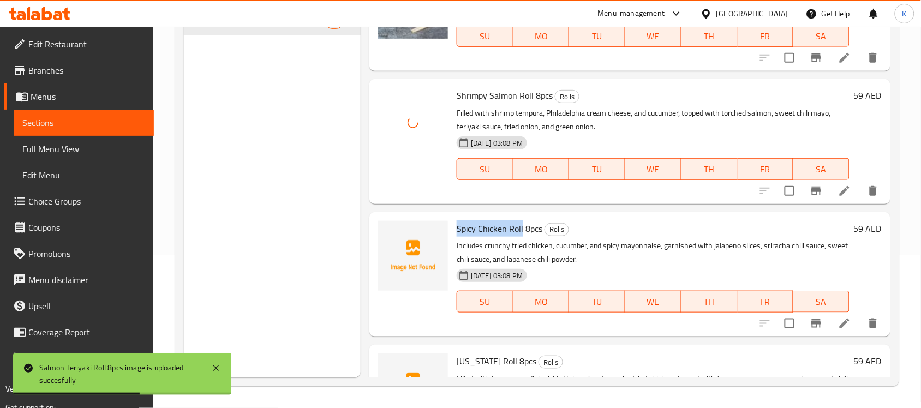
drag, startPoint x: 457, startPoint y: 230, endPoint x: 521, endPoint y: 230, distance: 64.3
click at [521, 230] on span "Spicy Chicken Roll 8pcs" at bounding box center [499, 228] width 86 height 16
copy span "Spicy Chicken Roll"
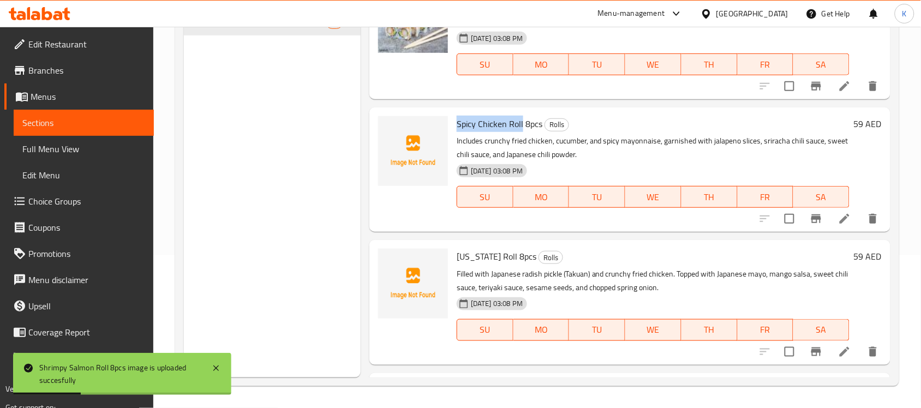
scroll to position [1610, 0]
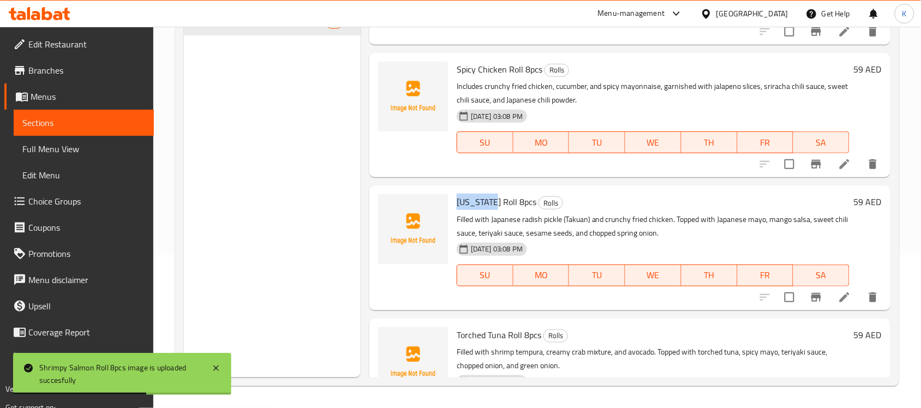
drag, startPoint x: 456, startPoint y: 201, endPoint x: 491, endPoint y: 202, distance: 35.5
click at [491, 202] on span "[US_STATE] Roll 8pcs" at bounding box center [496, 202] width 80 height 16
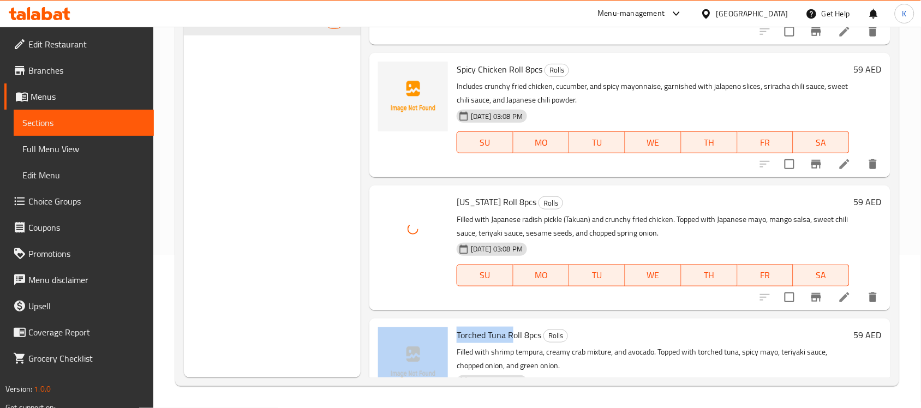
drag, startPoint x: 458, startPoint y: 336, endPoint x: 513, endPoint y: 328, distance: 55.1
click at [513, 328] on div "Torched Tuna Roll 8pcs Rolls Filled with shrimp tempura, creamy crab mixture, a…" at bounding box center [630, 381] width 512 height 116
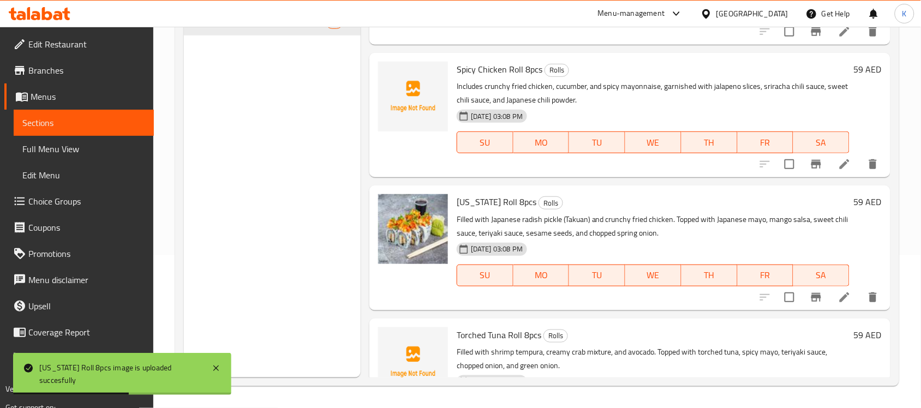
click at [491, 342] on div "Torched Tuna Roll 8pcs Rolls Filled with shrimp tempura, creamy crab mixture, a…" at bounding box center [652, 381] width 401 height 116
click at [473, 336] on span "Torched Tuna Roll 8pcs" at bounding box center [498, 335] width 85 height 16
click at [474, 337] on span "Torched Tuna Roll 8pcs" at bounding box center [498, 335] width 85 height 16
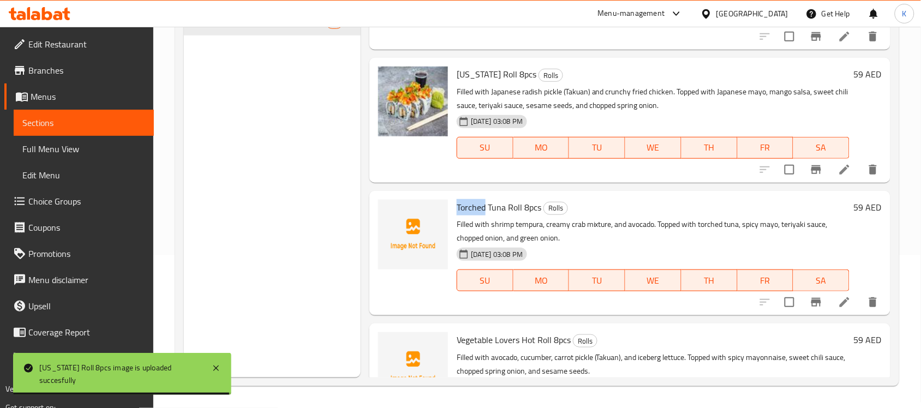
scroll to position [1768, 0]
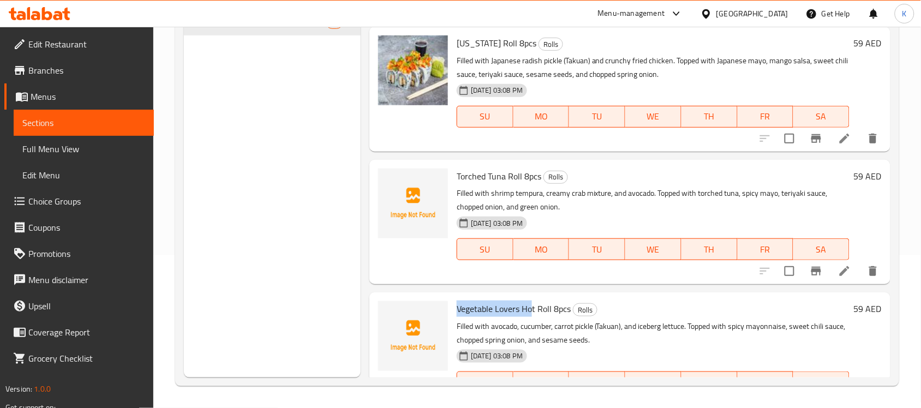
drag, startPoint x: 458, startPoint y: 309, endPoint x: 532, endPoint y: 309, distance: 74.2
click at [532, 309] on span "Vegetable Lovers Hot Roll 8pcs" at bounding box center [513, 308] width 114 height 16
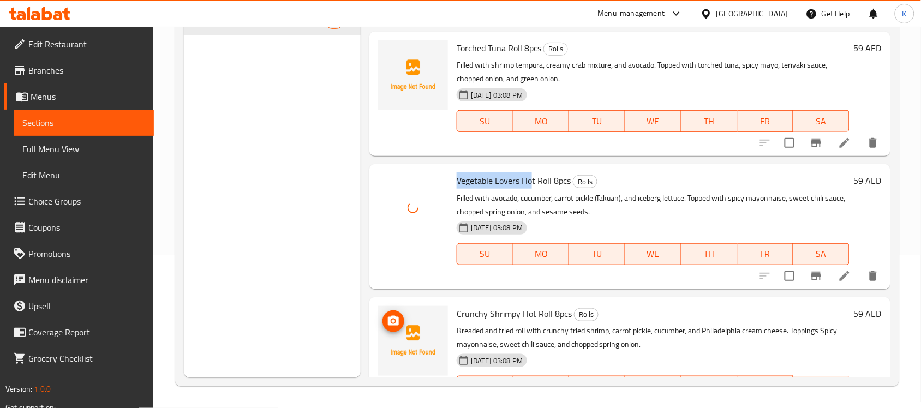
scroll to position [1928, 0]
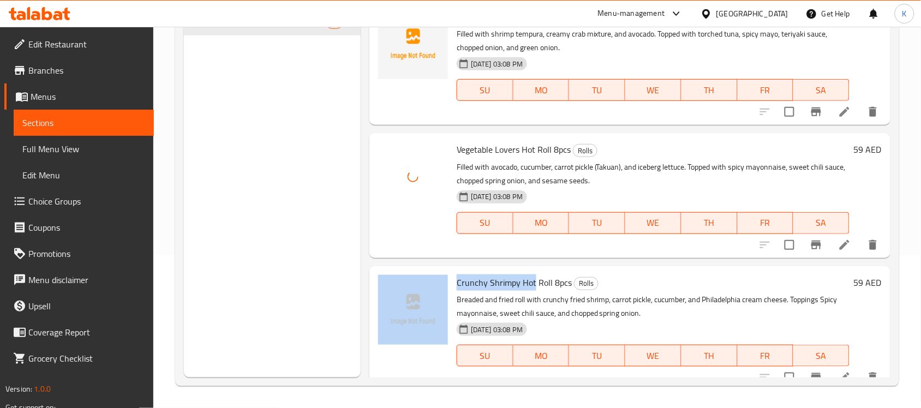
drag, startPoint x: 451, startPoint y: 279, endPoint x: 535, endPoint y: 279, distance: 84.0
click at [535, 279] on div "Crunchy Shrimpy Hot Roll 8pcs Rolls Breaded and fried roll with crunchy fried s…" at bounding box center [630, 328] width 512 height 116
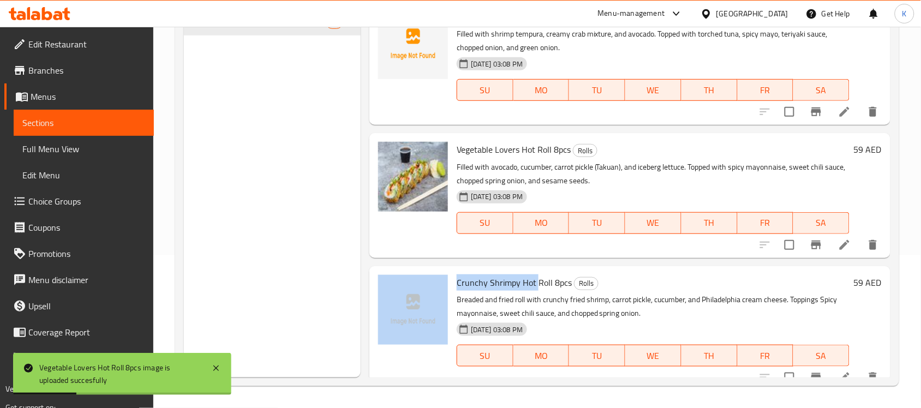
click at [525, 303] on p "Breaded and fried roll with crunchy fried shrimp, carrot pickle, cucumber, and …" at bounding box center [652, 306] width 393 height 27
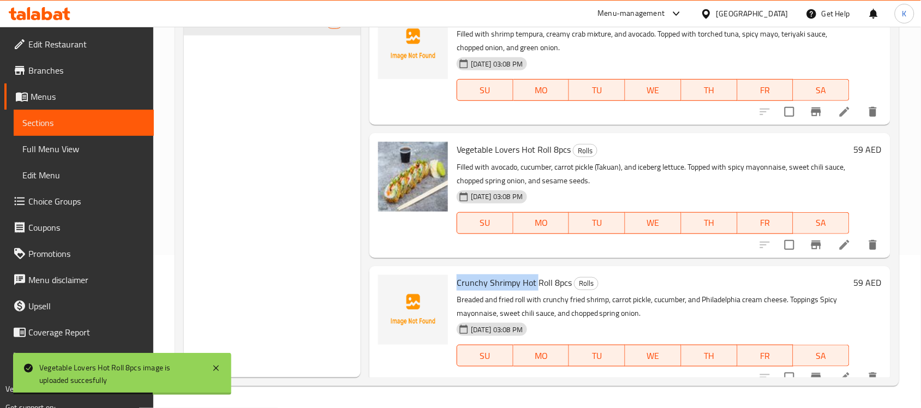
drag, startPoint x: 535, startPoint y: 289, endPoint x: 458, endPoint y: 282, distance: 77.2
click at [458, 282] on span "Crunchy Shrimpy Hot Roll 8pcs" at bounding box center [513, 282] width 115 height 16
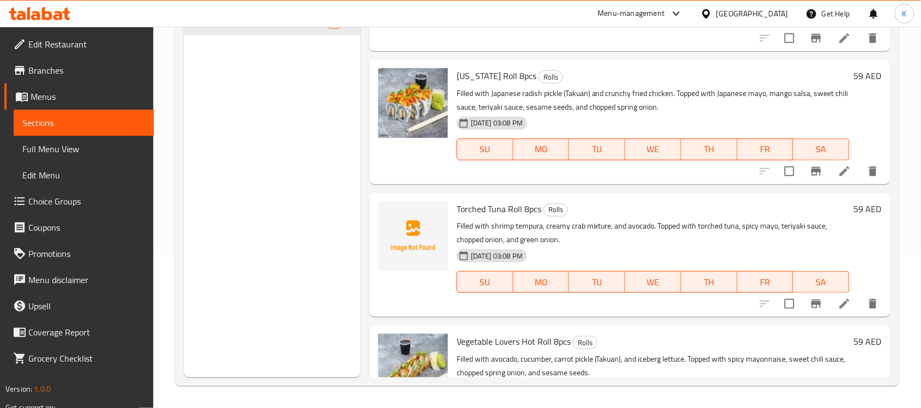
scroll to position [1713, 0]
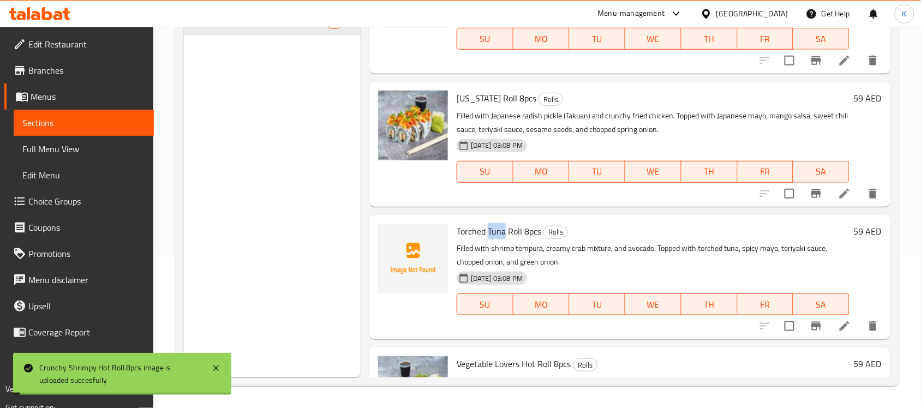
drag, startPoint x: 488, startPoint y: 233, endPoint x: 503, endPoint y: 235, distance: 14.8
click at [503, 235] on span "Torched Tuna Roll 8pcs" at bounding box center [498, 231] width 85 height 16
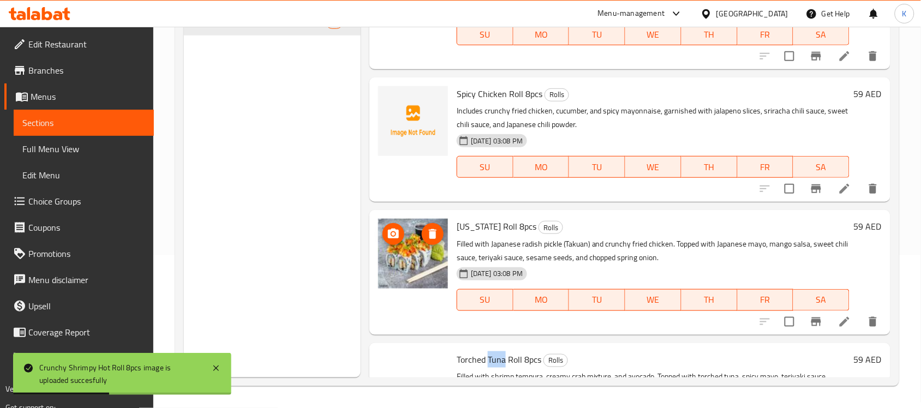
scroll to position [1555, 0]
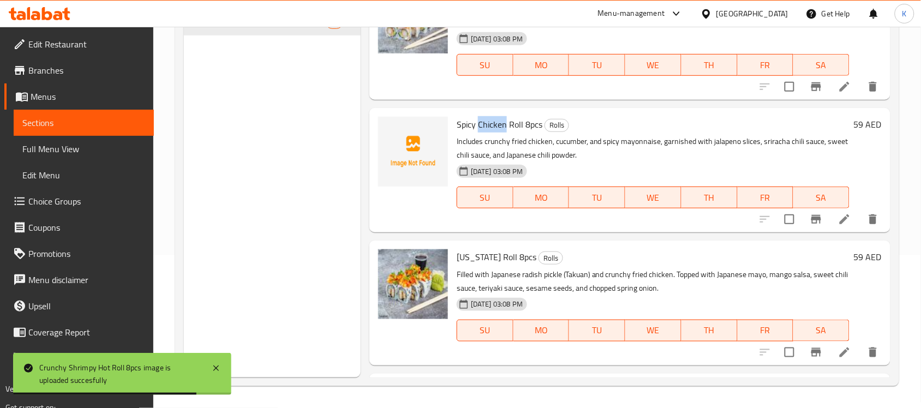
drag, startPoint x: 477, startPoint y: 124, endPoint x: 505, endPoint y: 124, distance: 27.8
click at [505, 124] on span "Spicy Chicken Roll 8pcs" at bounding box center [499, 124] width 86 height 16
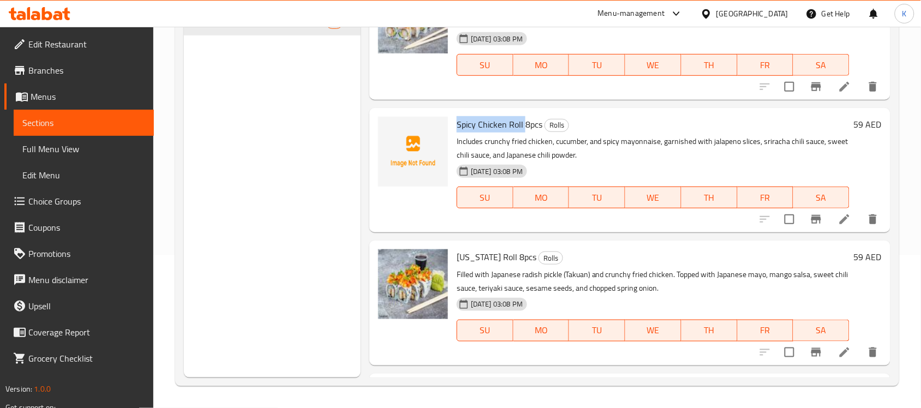
drag, startPoint x: 456, startPoint y: 121, endPoint x: 524, endPoint y: 119, distance: 67.1
click at [524, 119] on span "Spicy Chicken Roll 8pcs" at bounding box center [499, 124] width 86 height 16
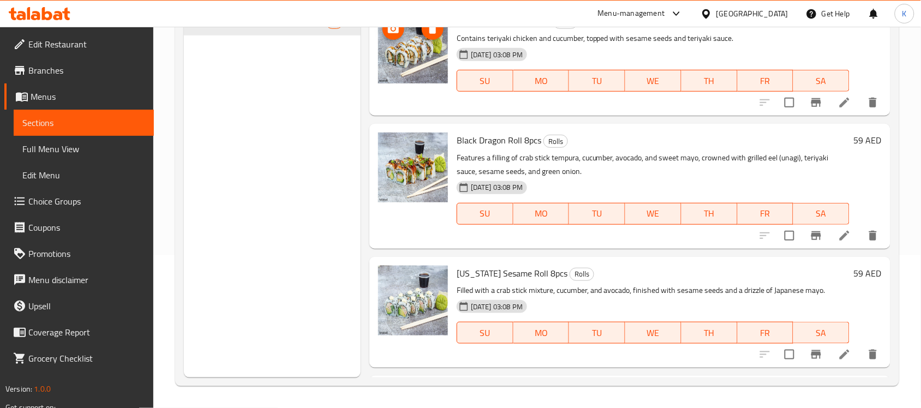
scroll to position [0, 0]
